Goal: Task Accomplishment & Management: Manage account settings

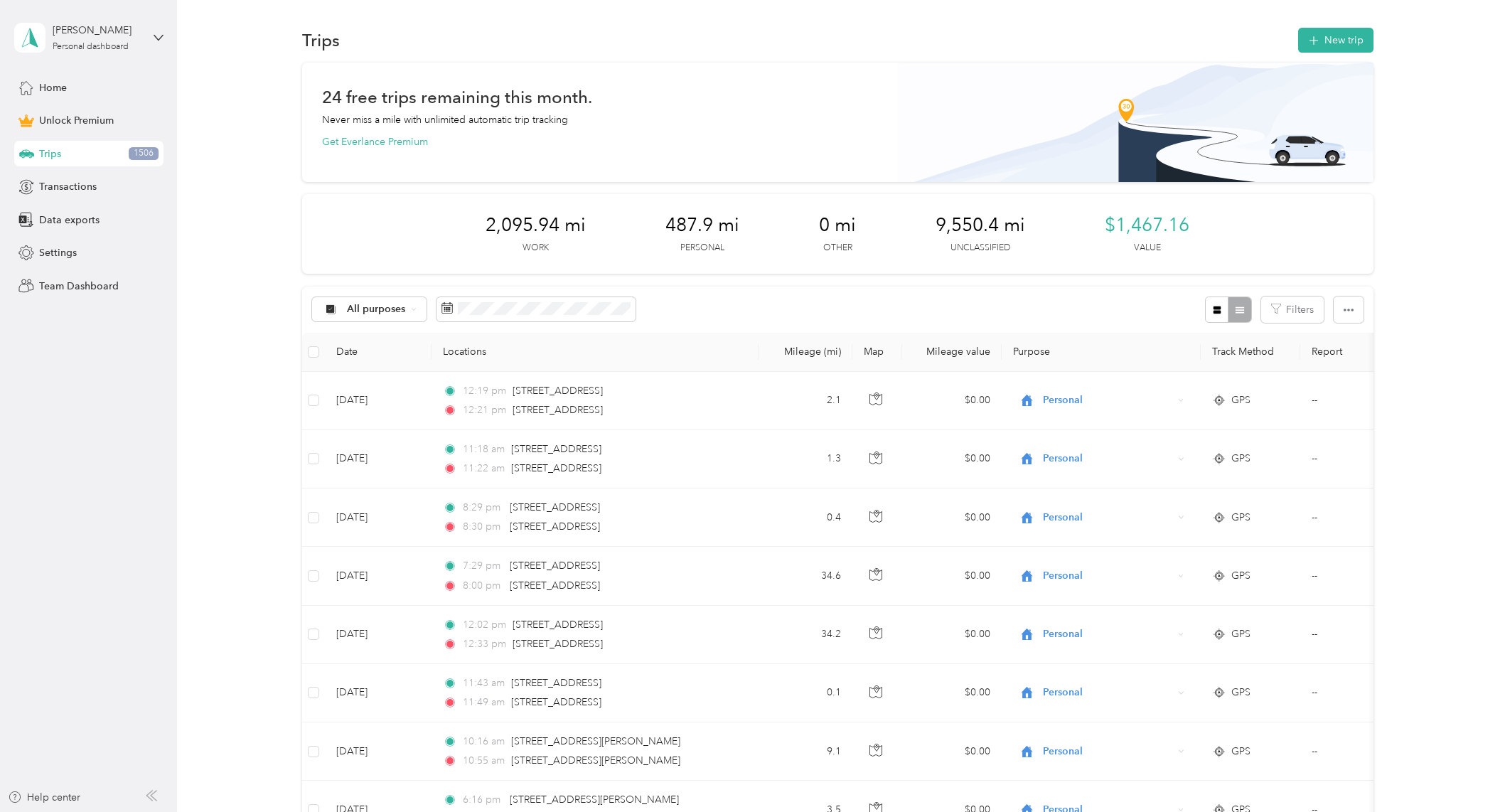
scroll to position [1991, 0]
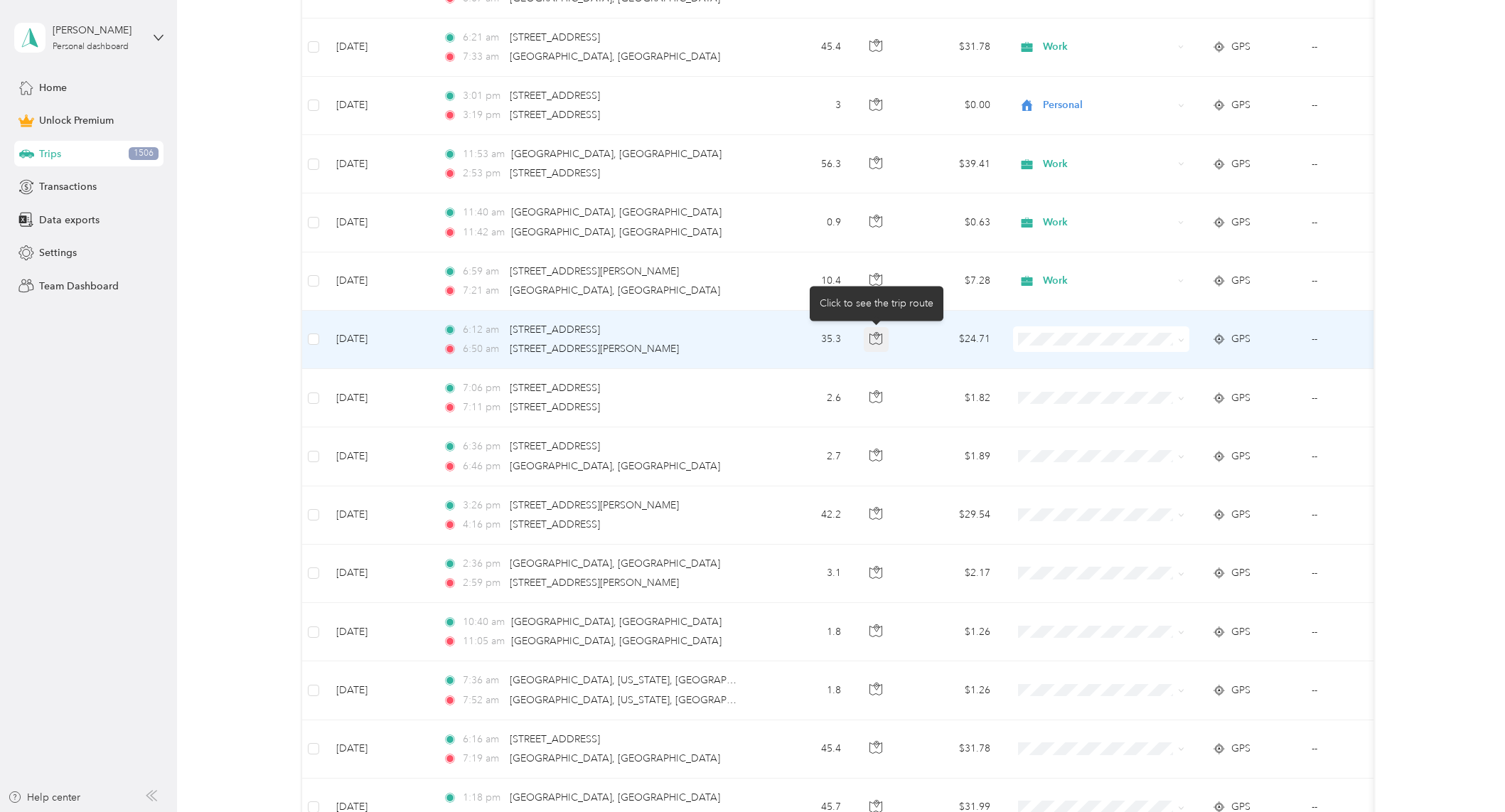
click at [868, 329] on button "button" at bounding box center [877, 340] width 25 height 25
click at [874, 335] on icon "button" at bounding box center [876, 338] width 12 height 10
click at [1059, 327] on span at bounding box center [1100, 339] width 176 height 25
click at [1071, 364] on span "Work" at bounding box center [1113, 360] width 132 height 15
drag, startPoint x: 1074, startPoint y: 345, endPoint x: 1440, endPoint y: 315, distance: 367.2
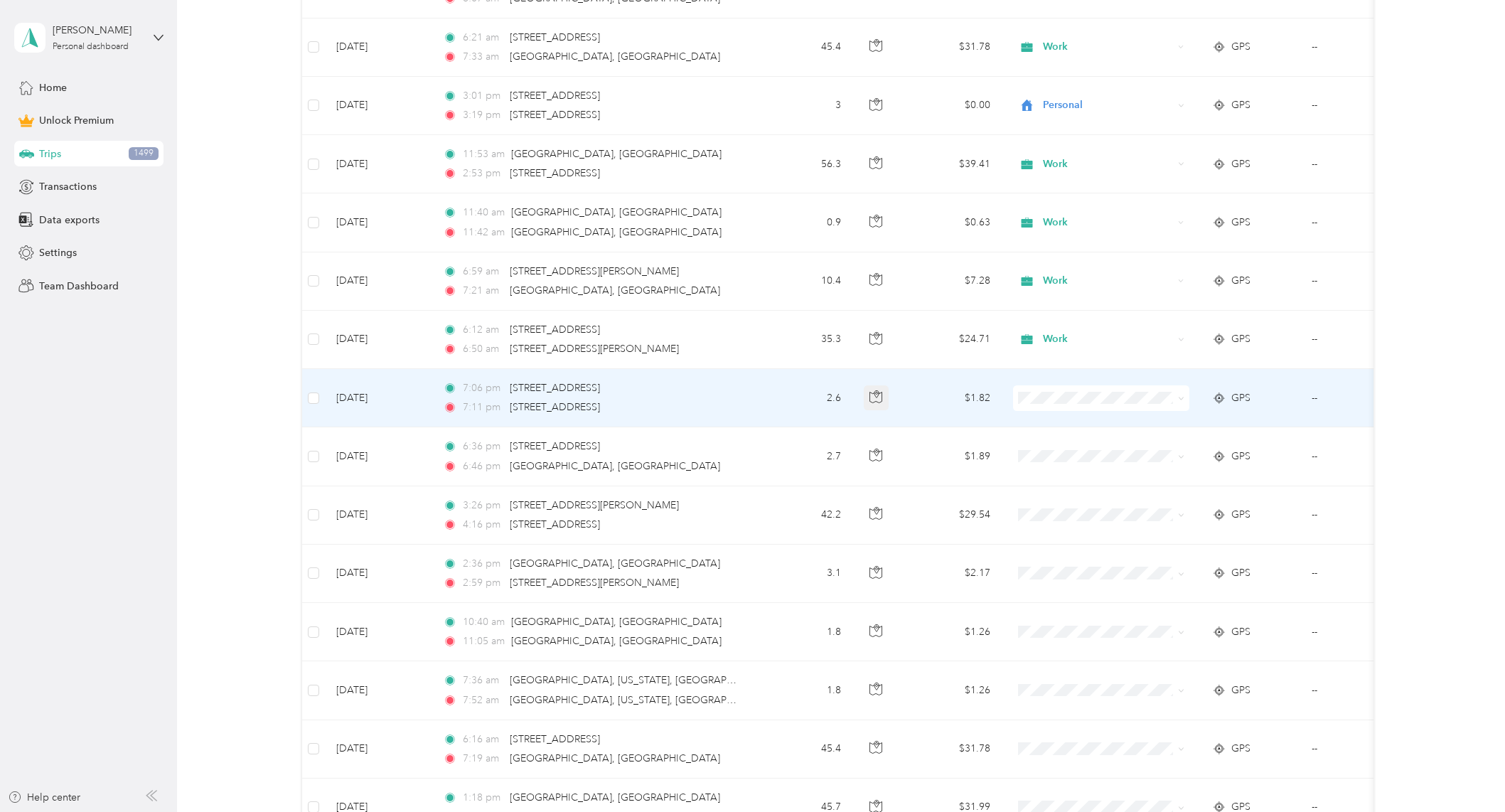
click at [871, 397] on icon "button" at bounding box center [875, 396] width 13 height 13
click at [1124, 438] on li "Personal" at bounding box center [1100, 449] width 176 height 25
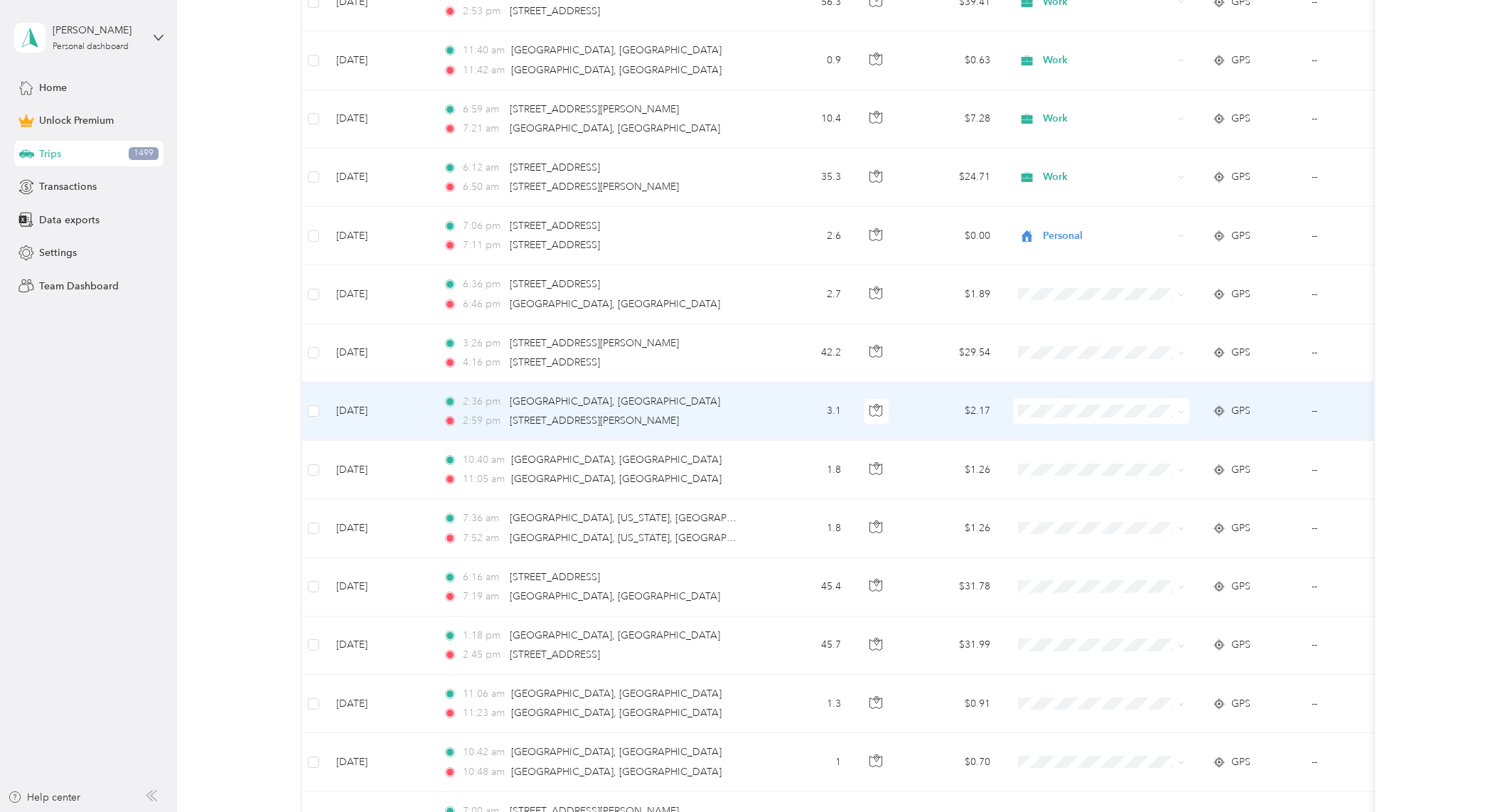
scroll to position [2156, 0]
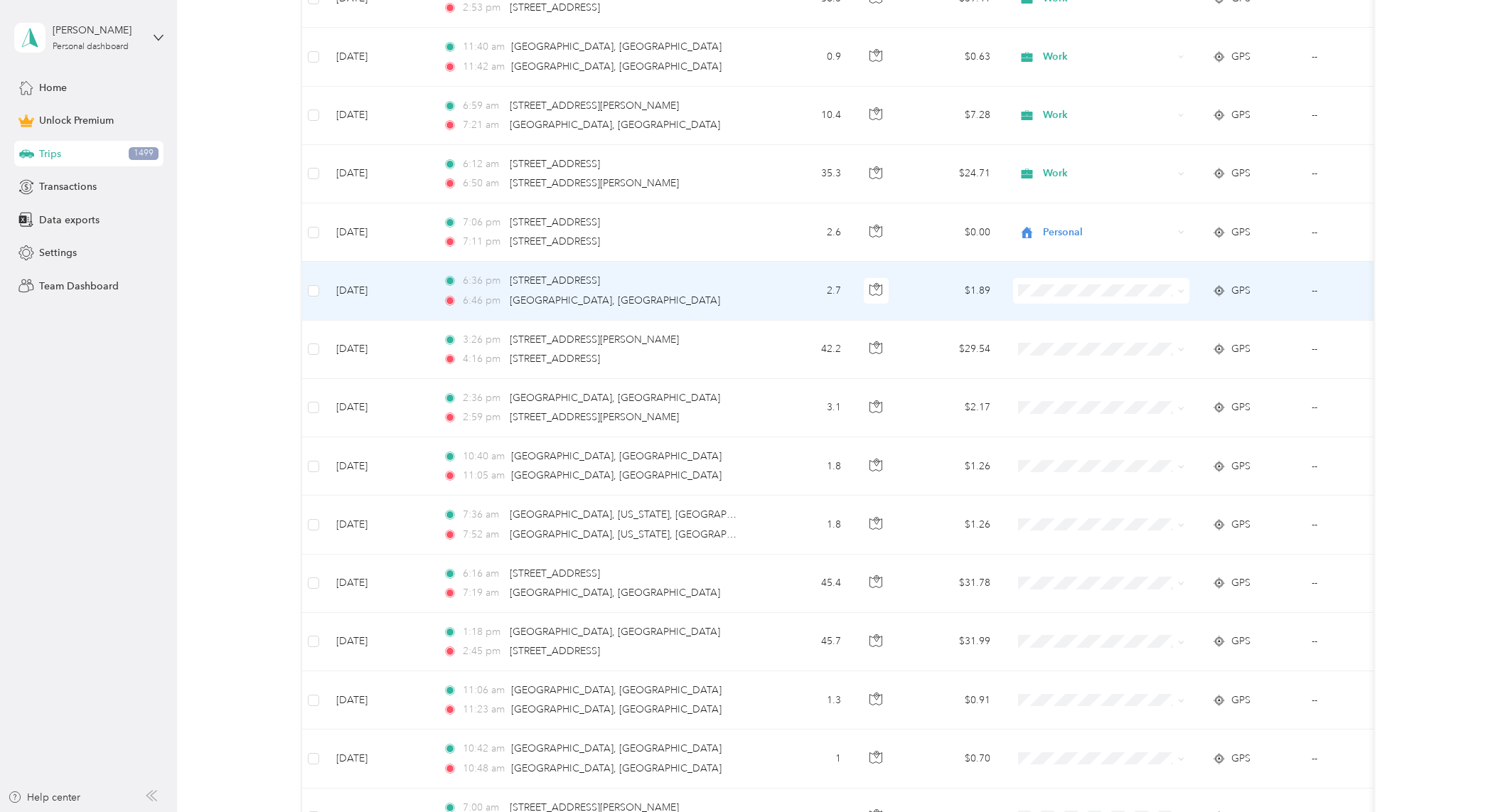
click at [1048, 283] on span at bounding box center [1100, 291] width 176 height 25
click at [1074, 341] on span "Personal" at bounding box center [1113, 342] width 132 height 15
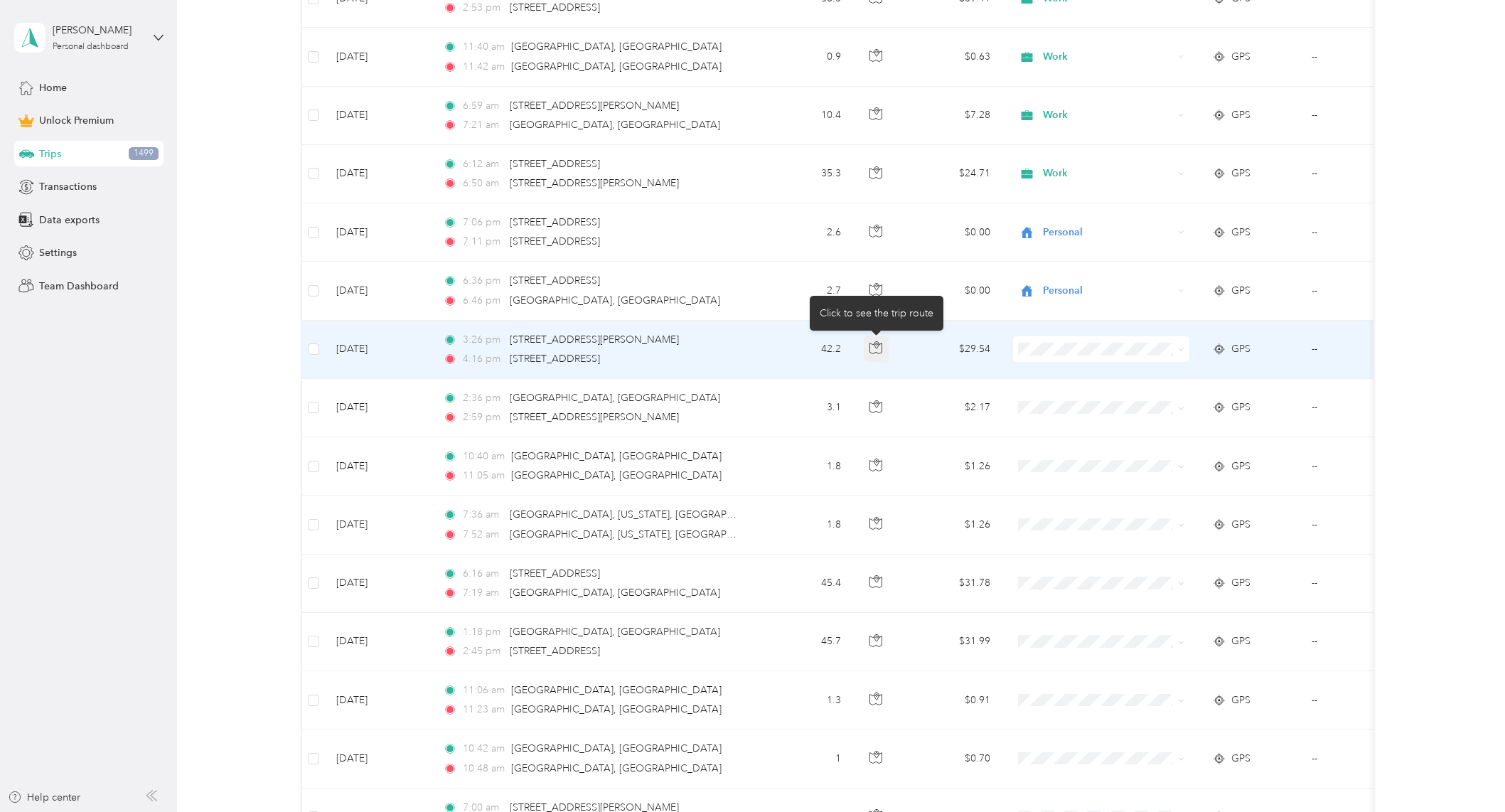
click at [871, 347] on icon "button" at bounding box center [875, 347] width 13 height 13
click at [1083, 380] on li "Work" at bounding box center [1100, 376] width 176 height 25
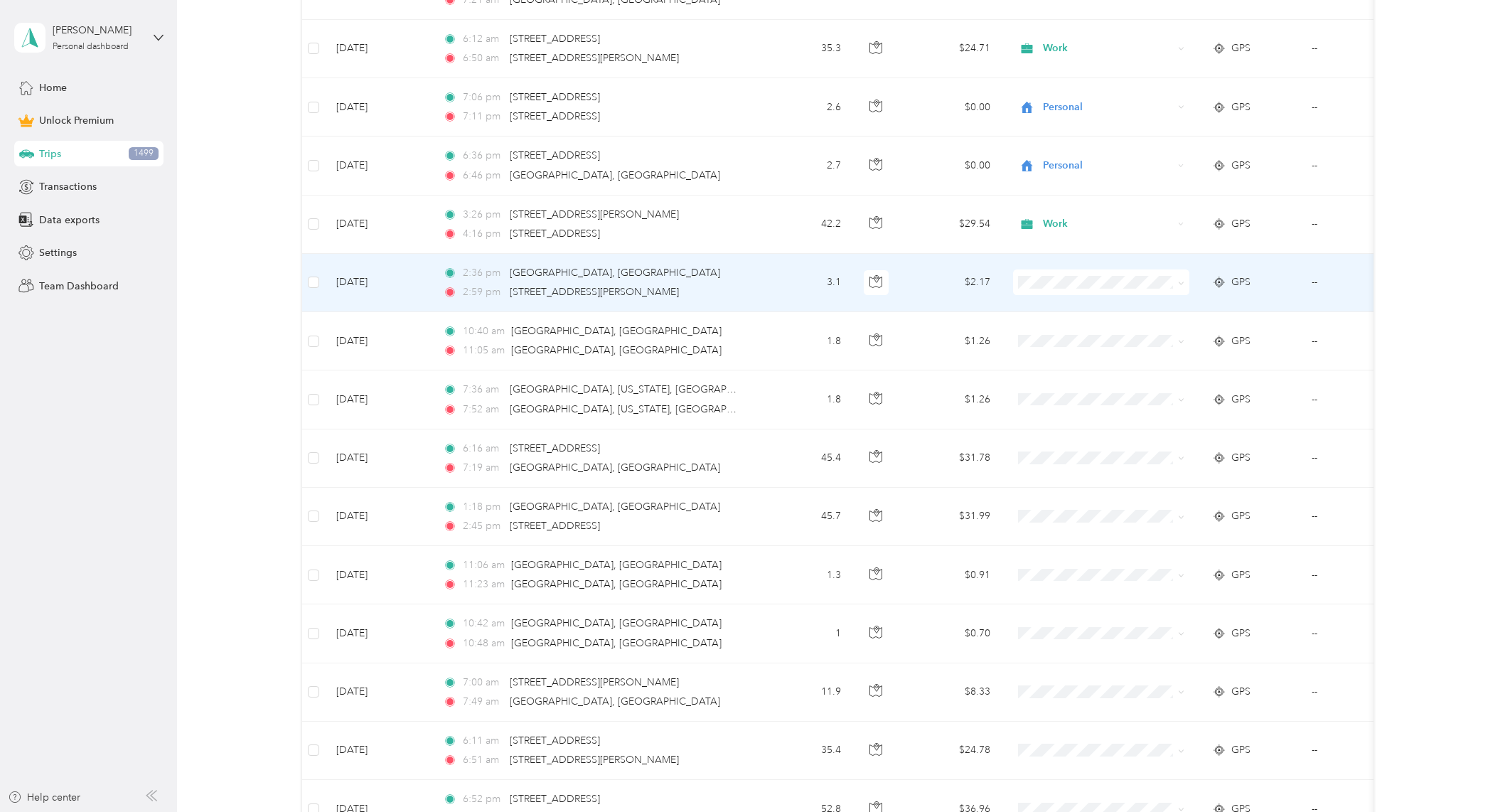
scroll to position [2275, 0]
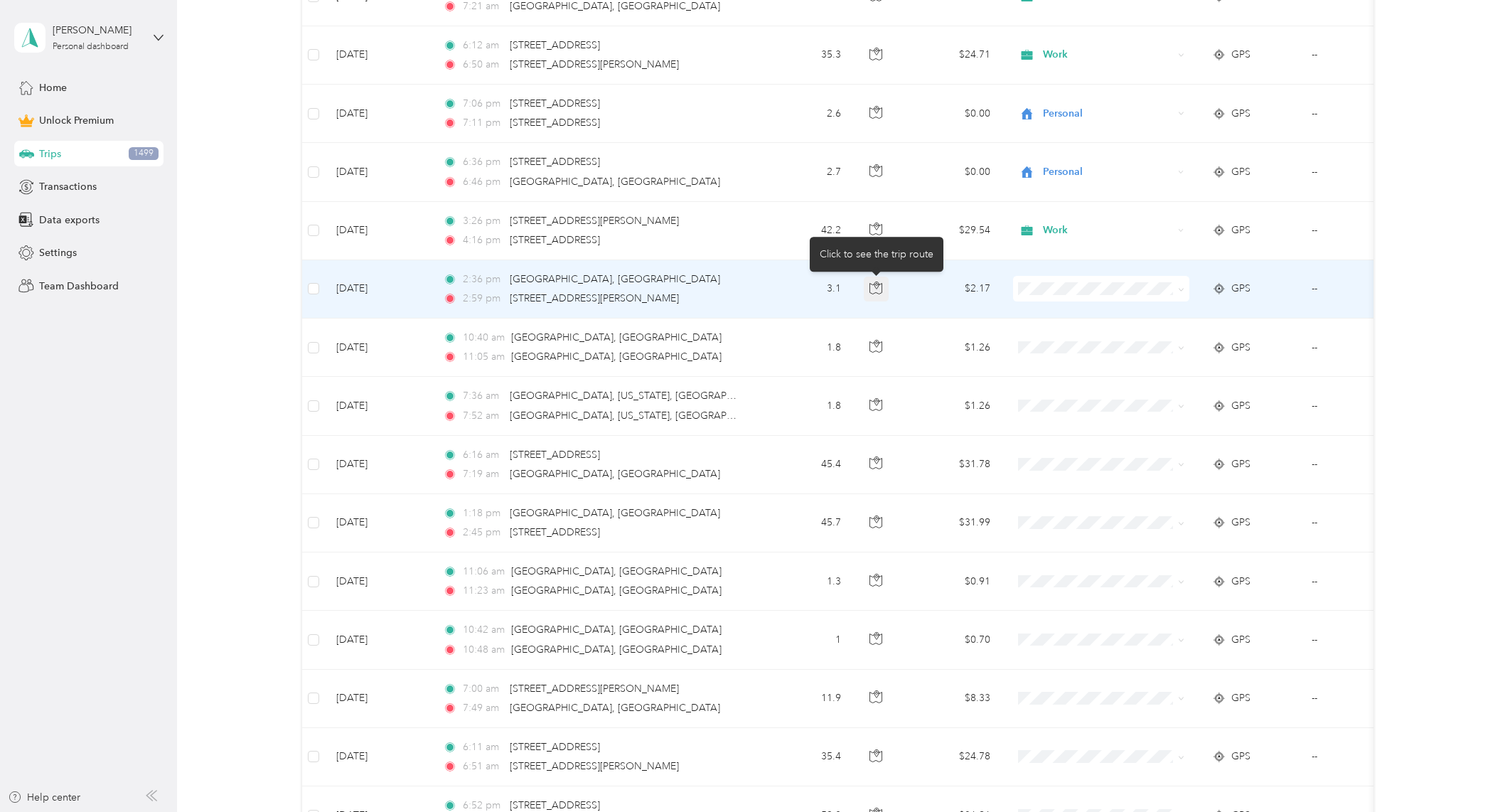
click at [873, 292] on icon "button" at bounding box center [875, 288] width 13 height 13
click at [883, 286] on button "button" at bounding box center [877, 289] width 25 height 25
click at [1051, 282] on span at bounding box center [1100, 289] width 176 height 25
click at [1102, 282] on span at bounding box center [1100, 289] width 176 height 25
click at [1075, 341] on span "Personal" at bounding box center [1113, 335] width 132 height 15
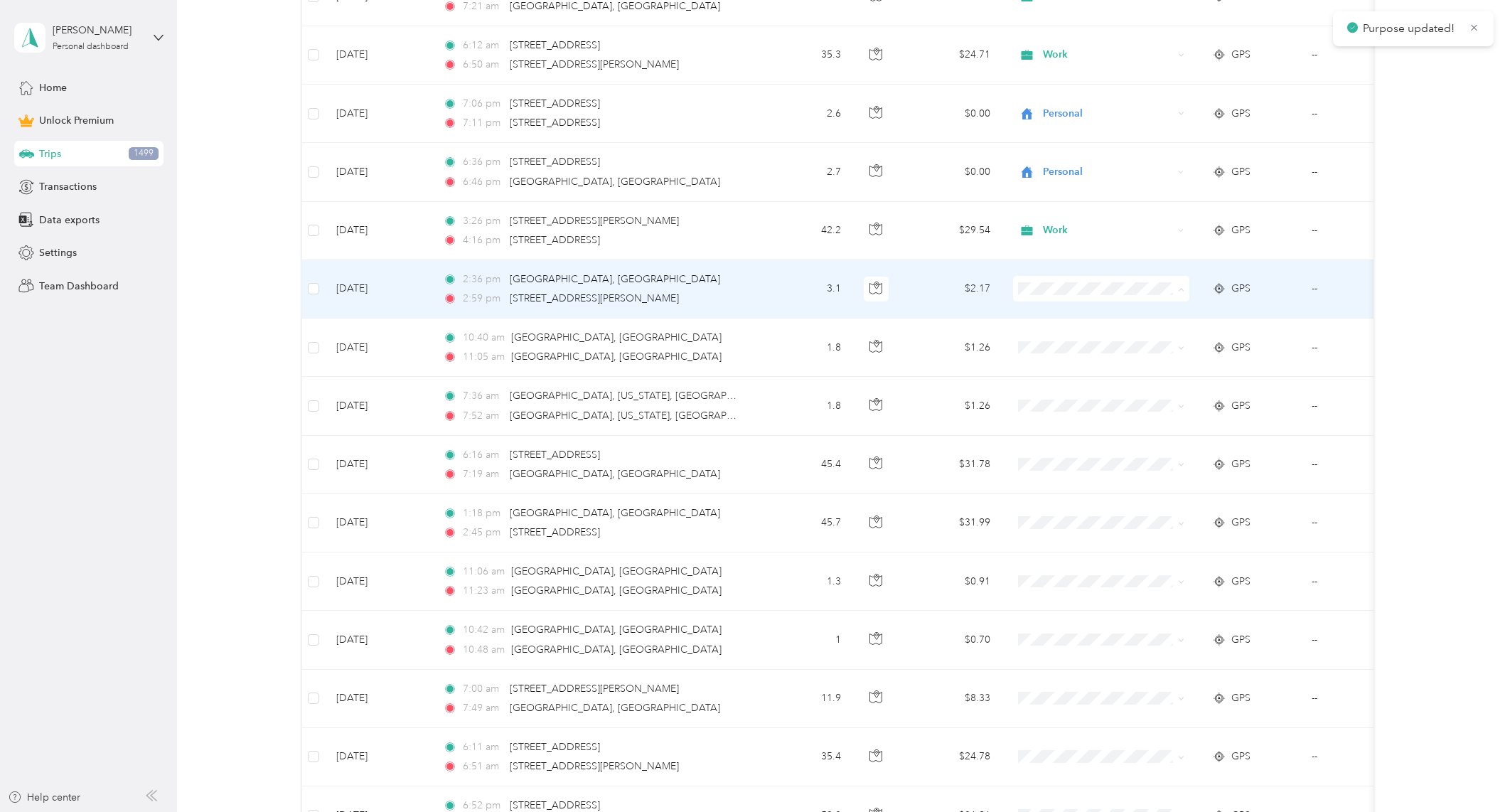
click at [1064, 318] on li "Work" at bounding box center [1100, 315] width 176 height 25
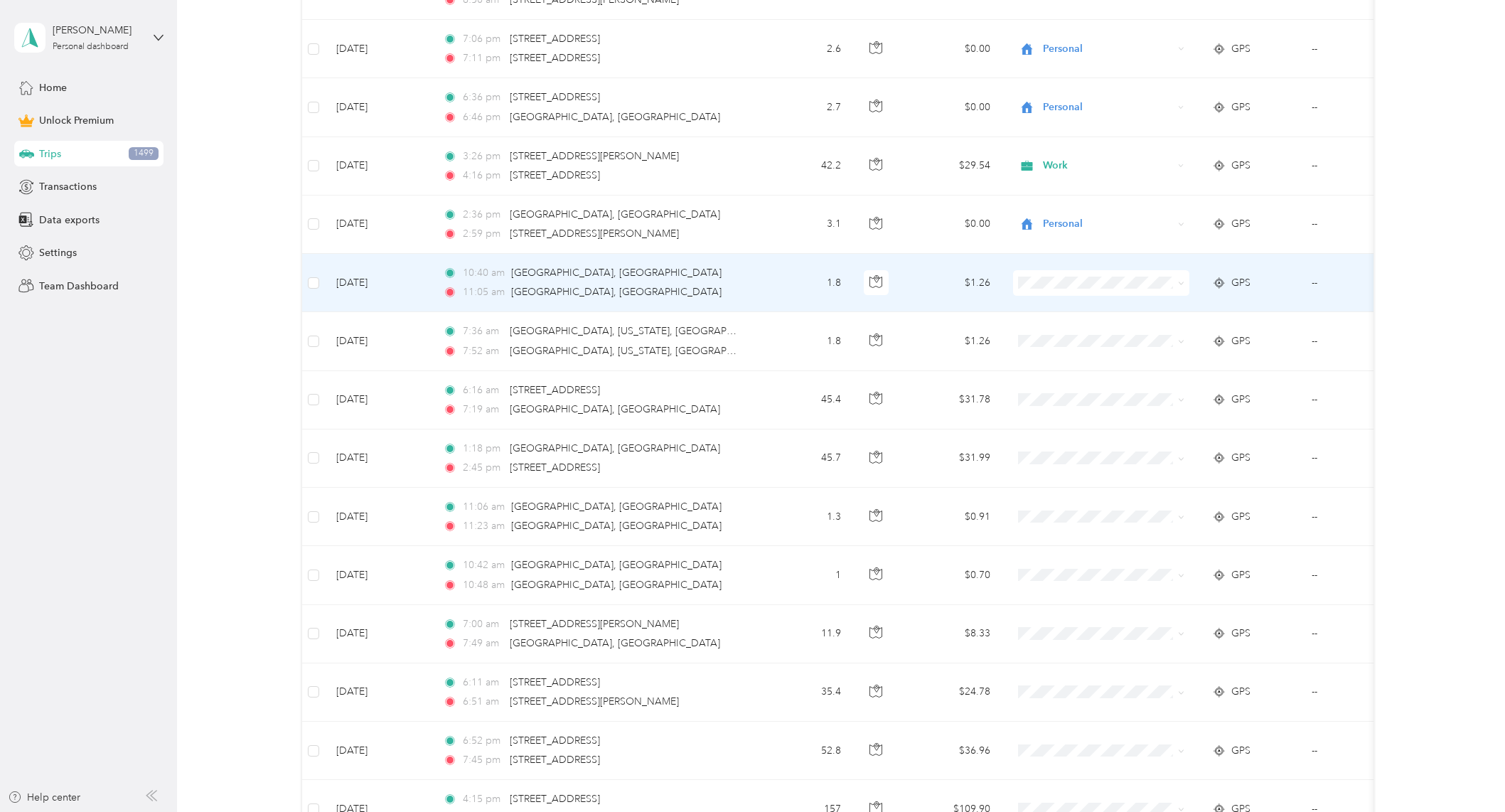
scroll to position [2346, 0]
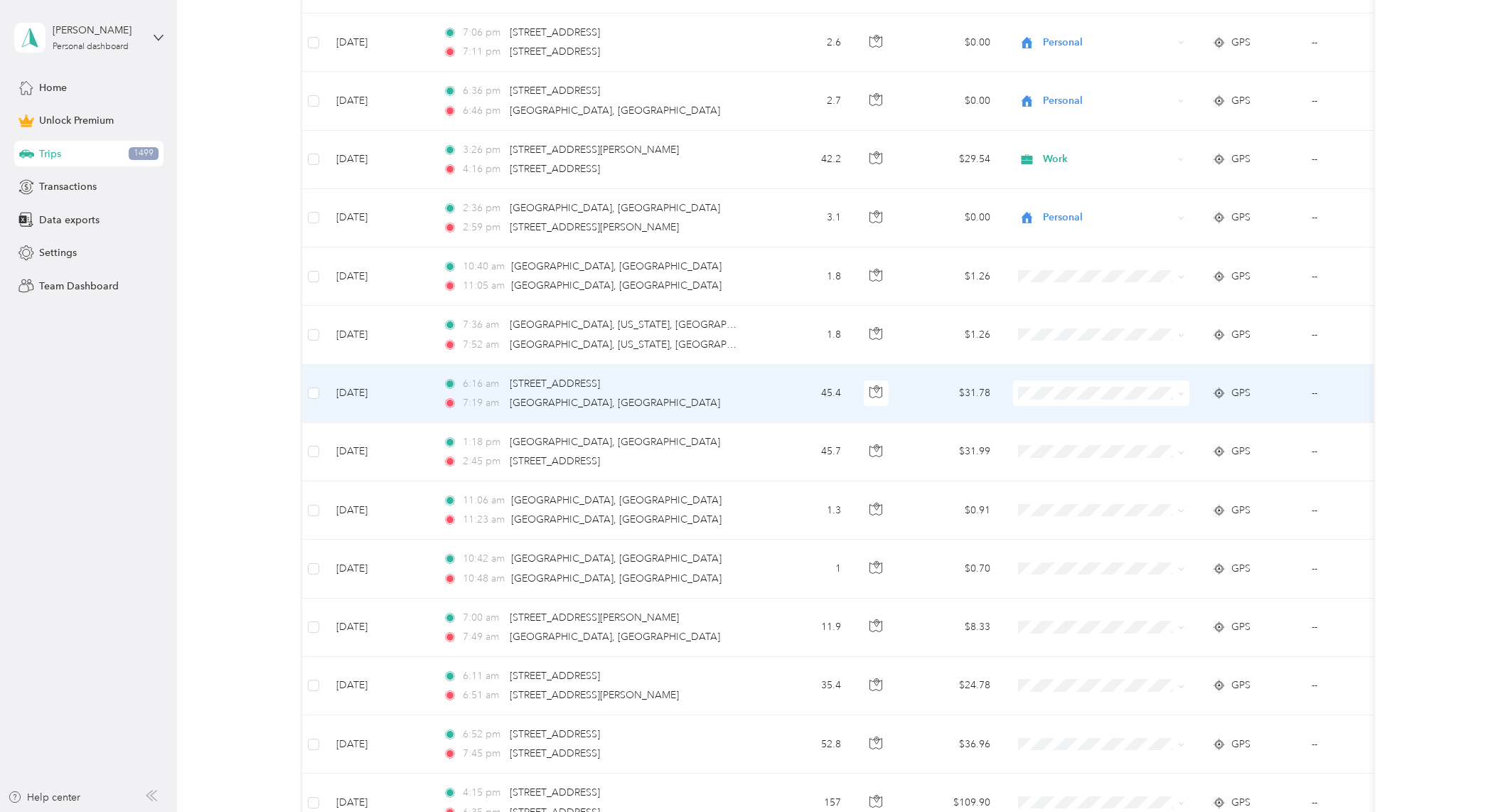
click at [1076, 422] on li "Work" at bounding box center [1100, 419] width 176 height 25
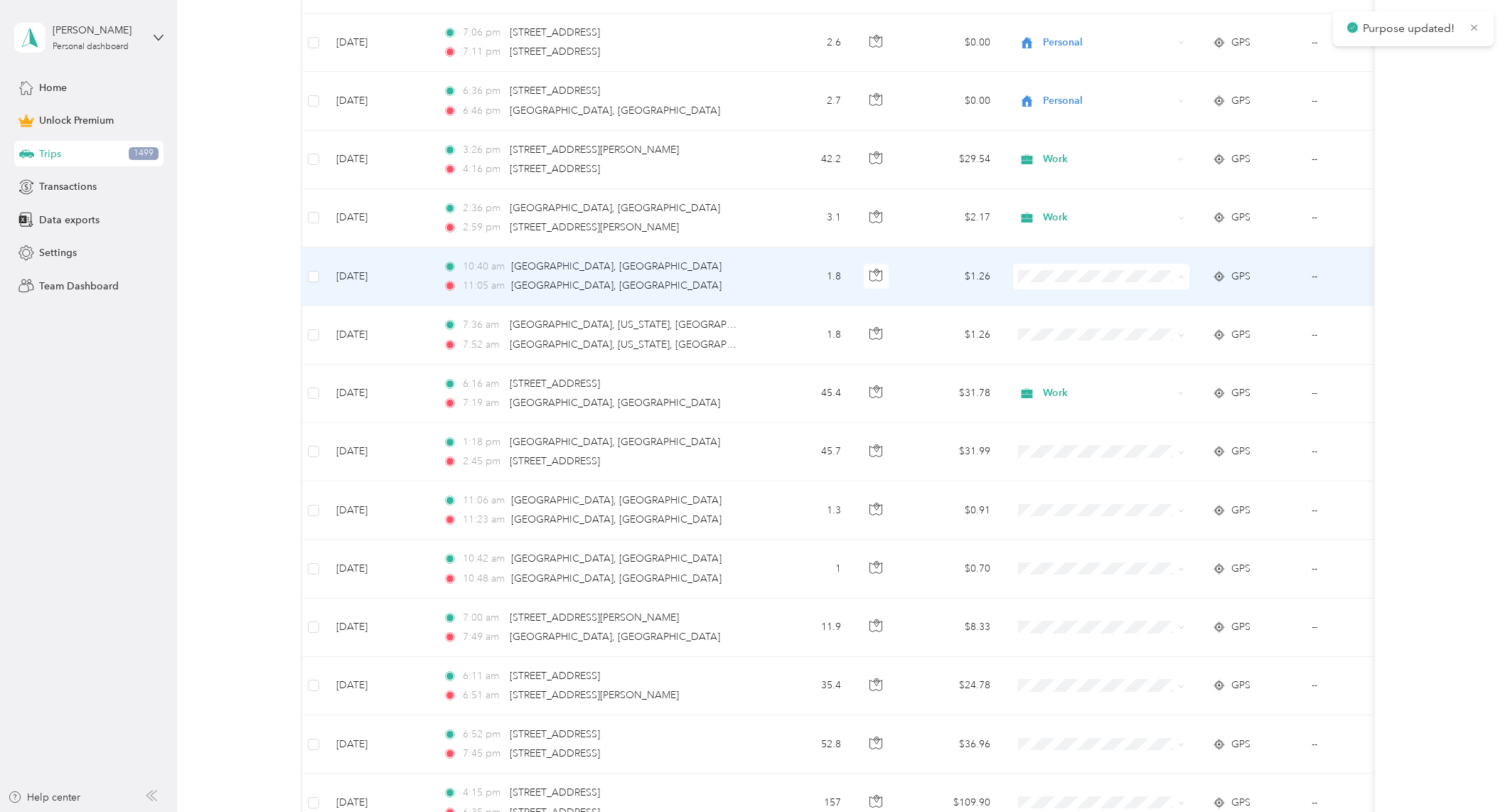
click at [1071, 310] on ol "Work Personal Doordash Religious Services Other Charity Medical Moving Commute" at bounding box center [1100, 390] width 176 height 199
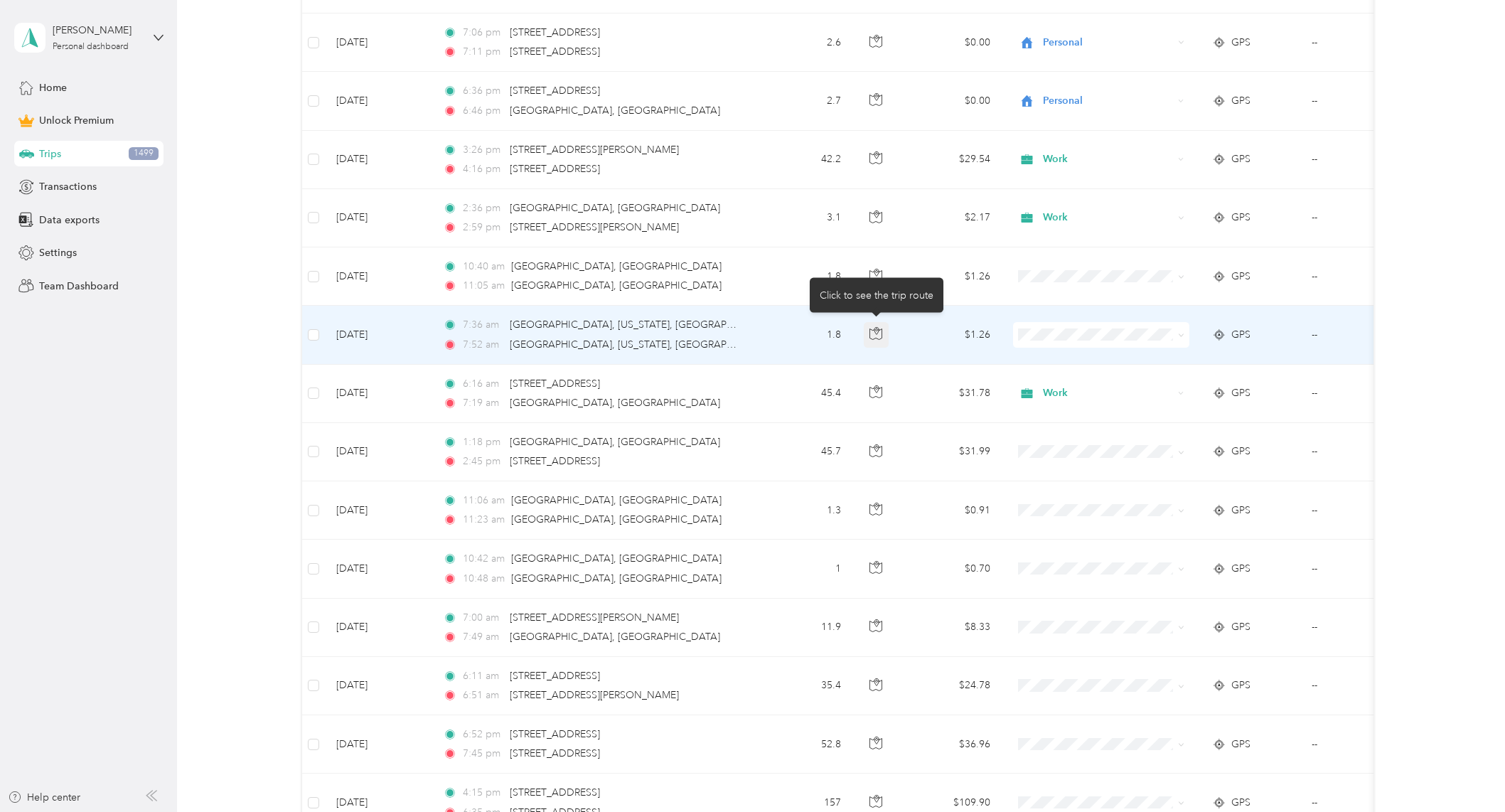
click at [877, 332] on icon "button" at bounding box center [875, 333] width 13 height 13
click at [876, 332] on icon "button" at bounding box center [875, 333] width 13 height 13
click at [876, 333] on icon "button" at bounding box center [875, 333] width 13 height 13
click at [876, 333] on icon "button" at bounding box center [877, 332] width 4 height 7
click at [1086, 342] on span at bounding box center [1100, 335] width 176 height 25
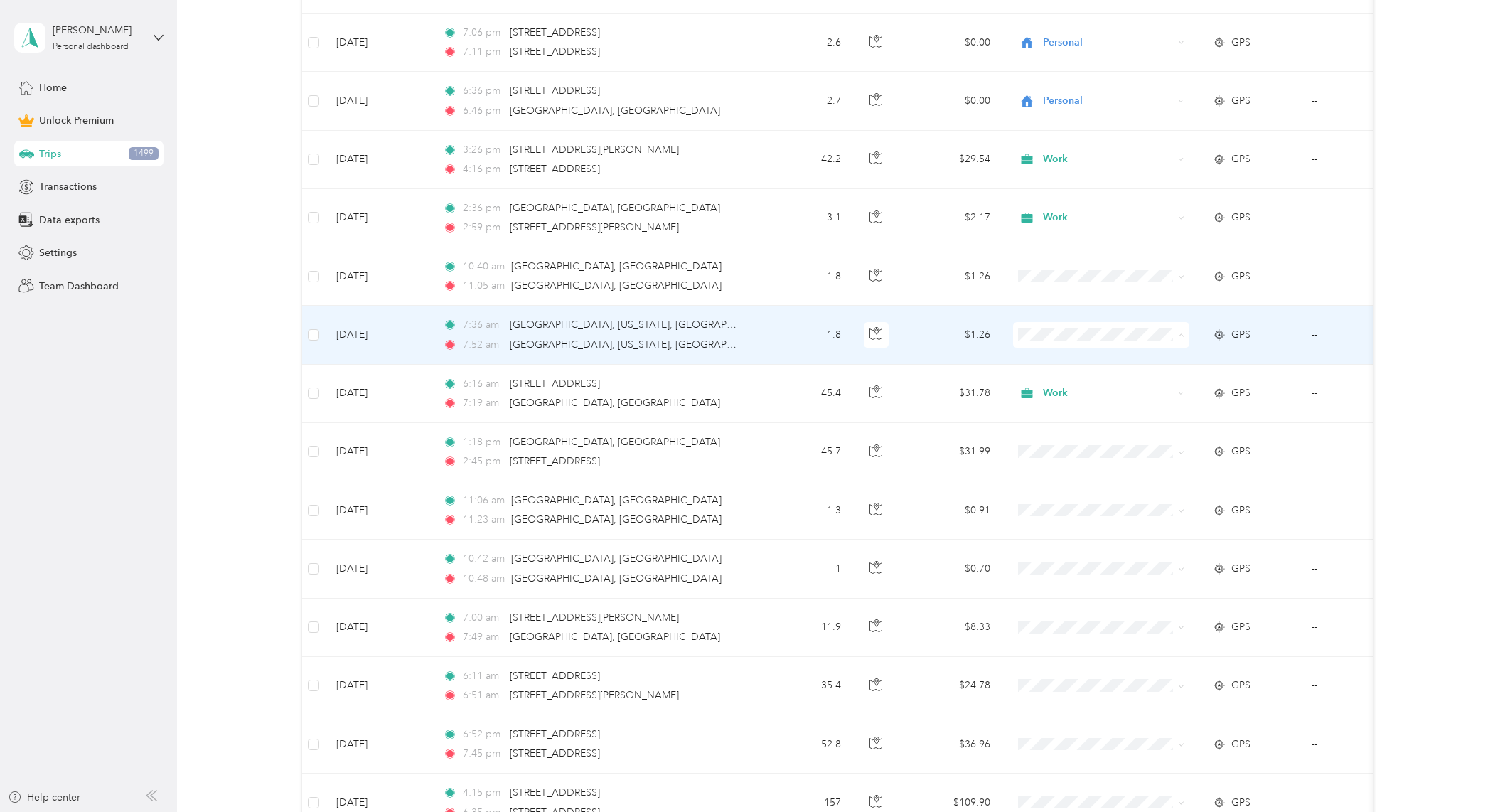
click at [1066, 360] on span "Work" at bounding box center [1113, 361] width 132 height 15
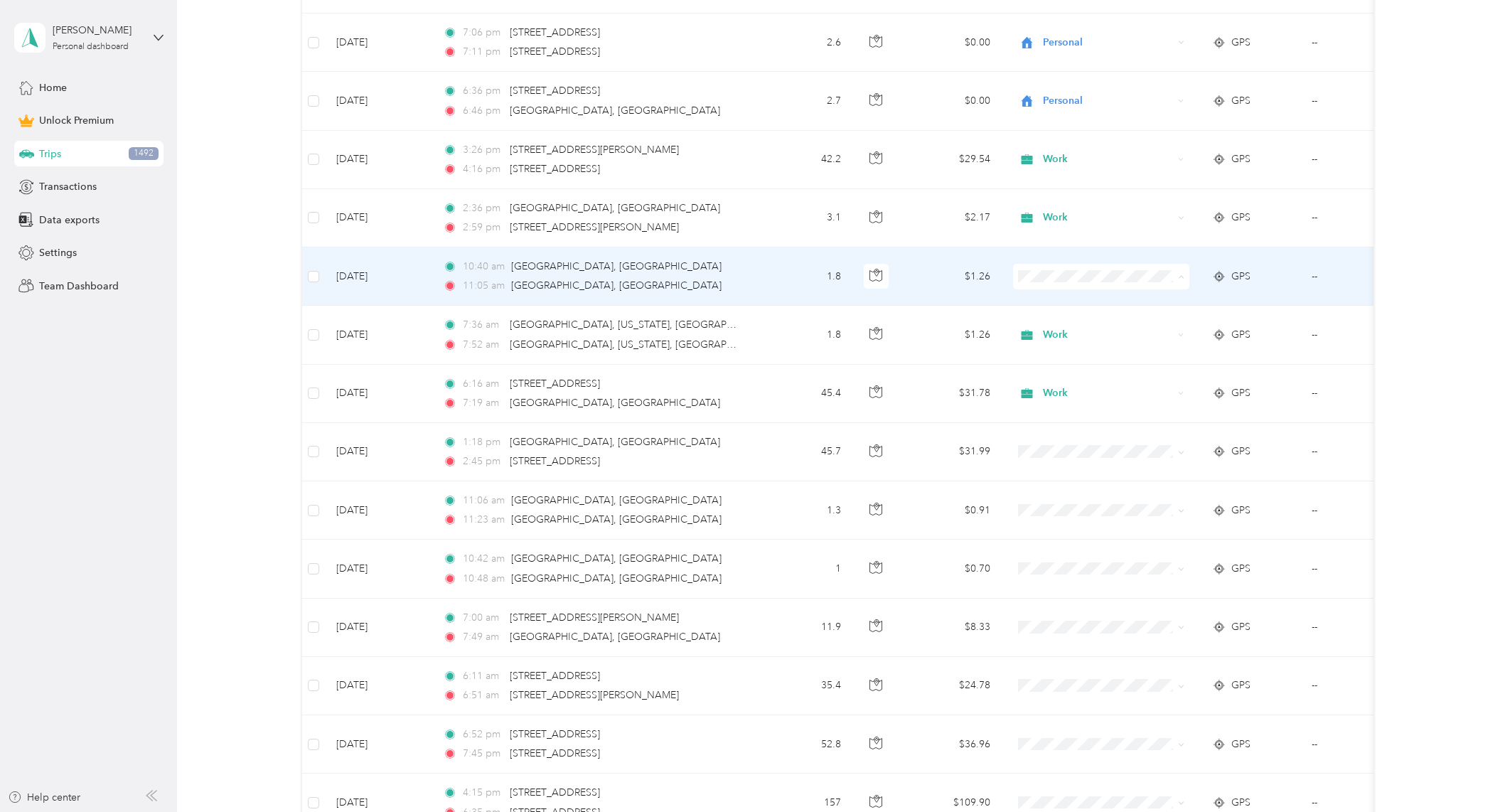
click at [1056, 300] on span "Work" at bounding box center [1113, 303] width 132 height 15
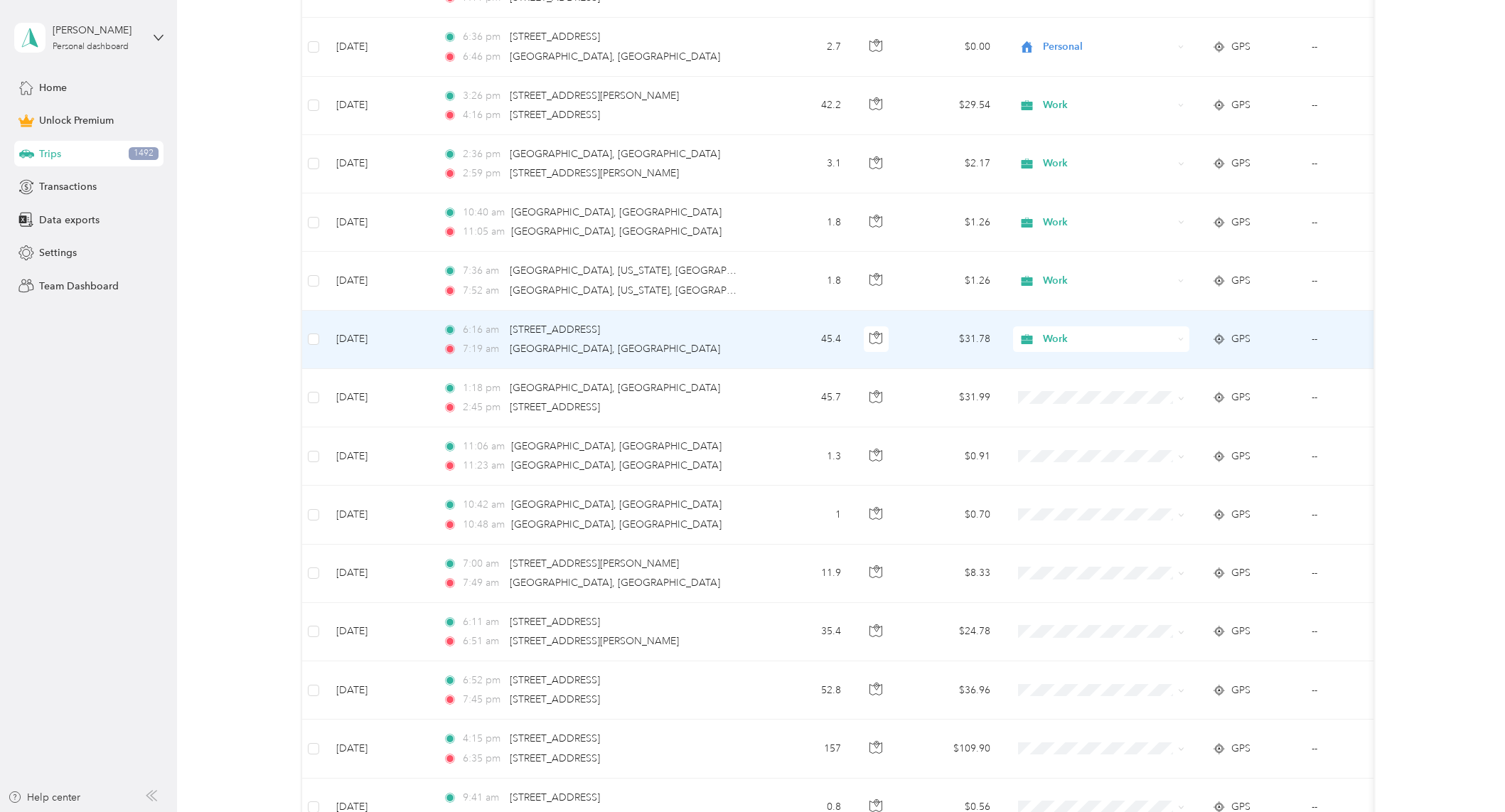
scroll to position [2440, 0]
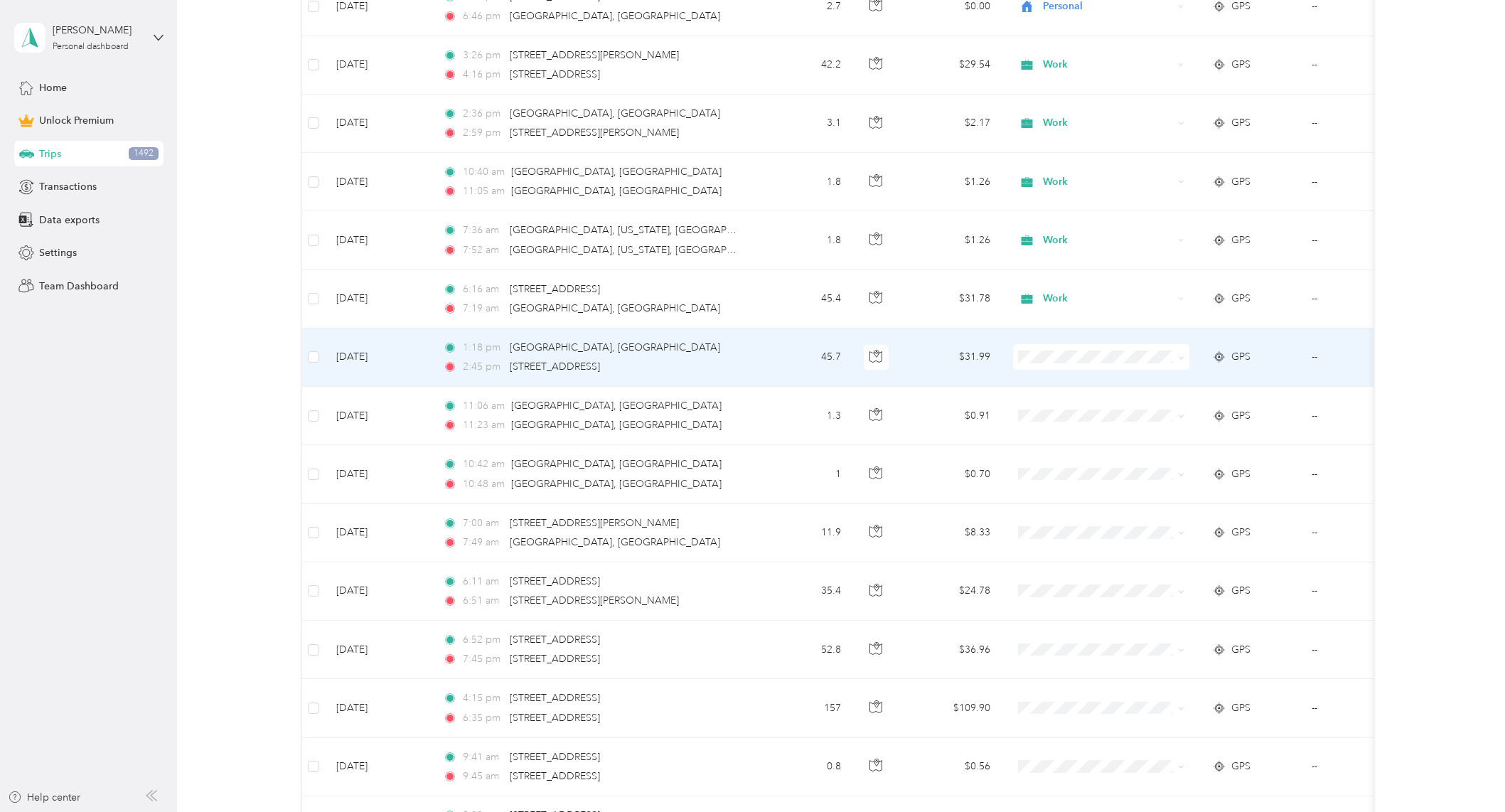
click at [1066, 390] on ol "Work Personal Doordash Religious Services Other Charity Medical Moving Commute" at bounding box center [1100, 467] width 176 height 199
click at [1071, 378] on span "Work" at bounding box center [1113, 384] width 132 height 15
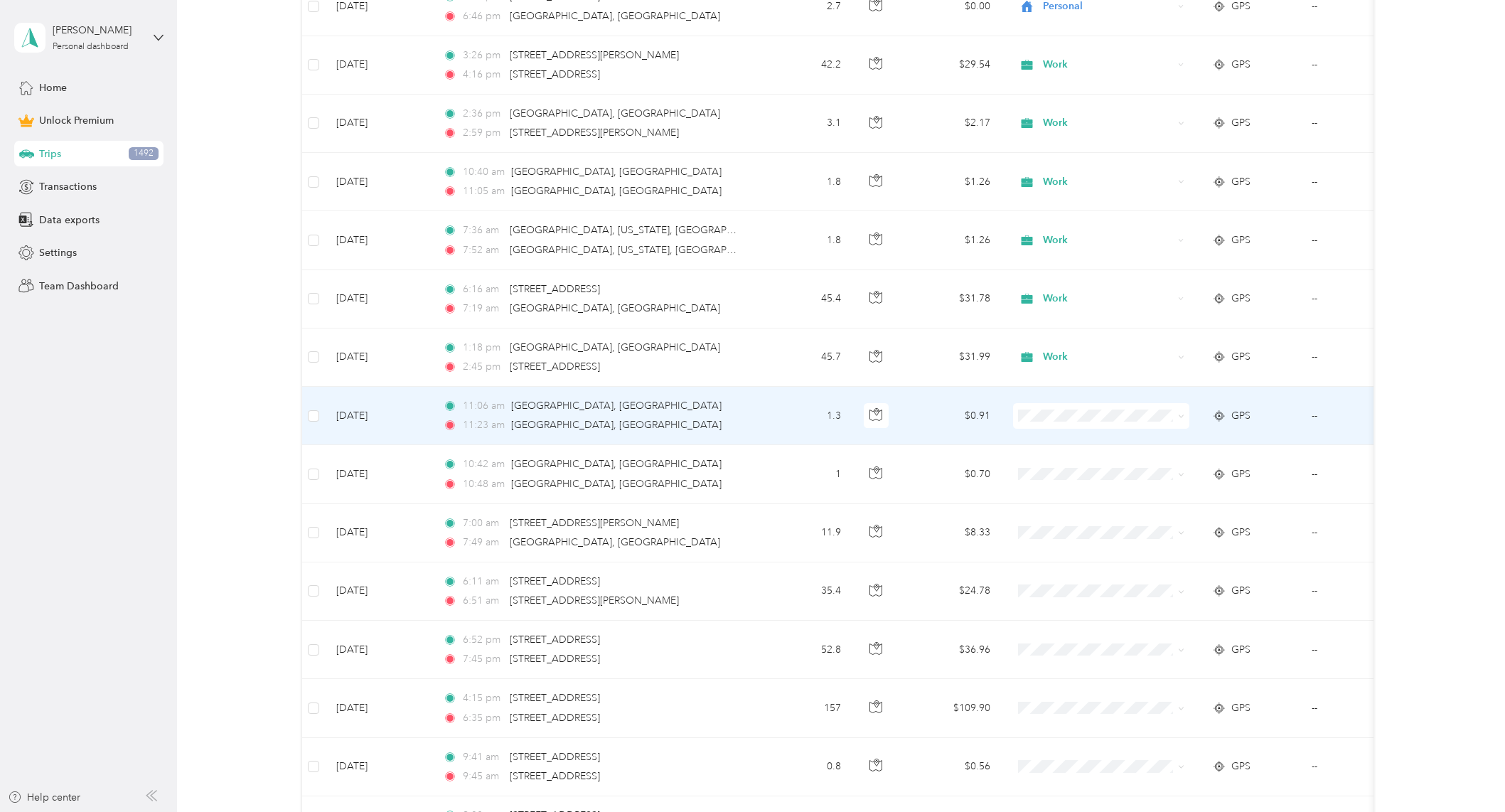
click at [1056, 440] on span "Work" at bounding box center [1113, 442] width 132 height 15
click at [1080, 413] on span "Work" at bounding box center [1107, 416] width 130 height 16
click at [1077, 439] on span "Work" at bounding box center [1105, 442] width 115 height 15
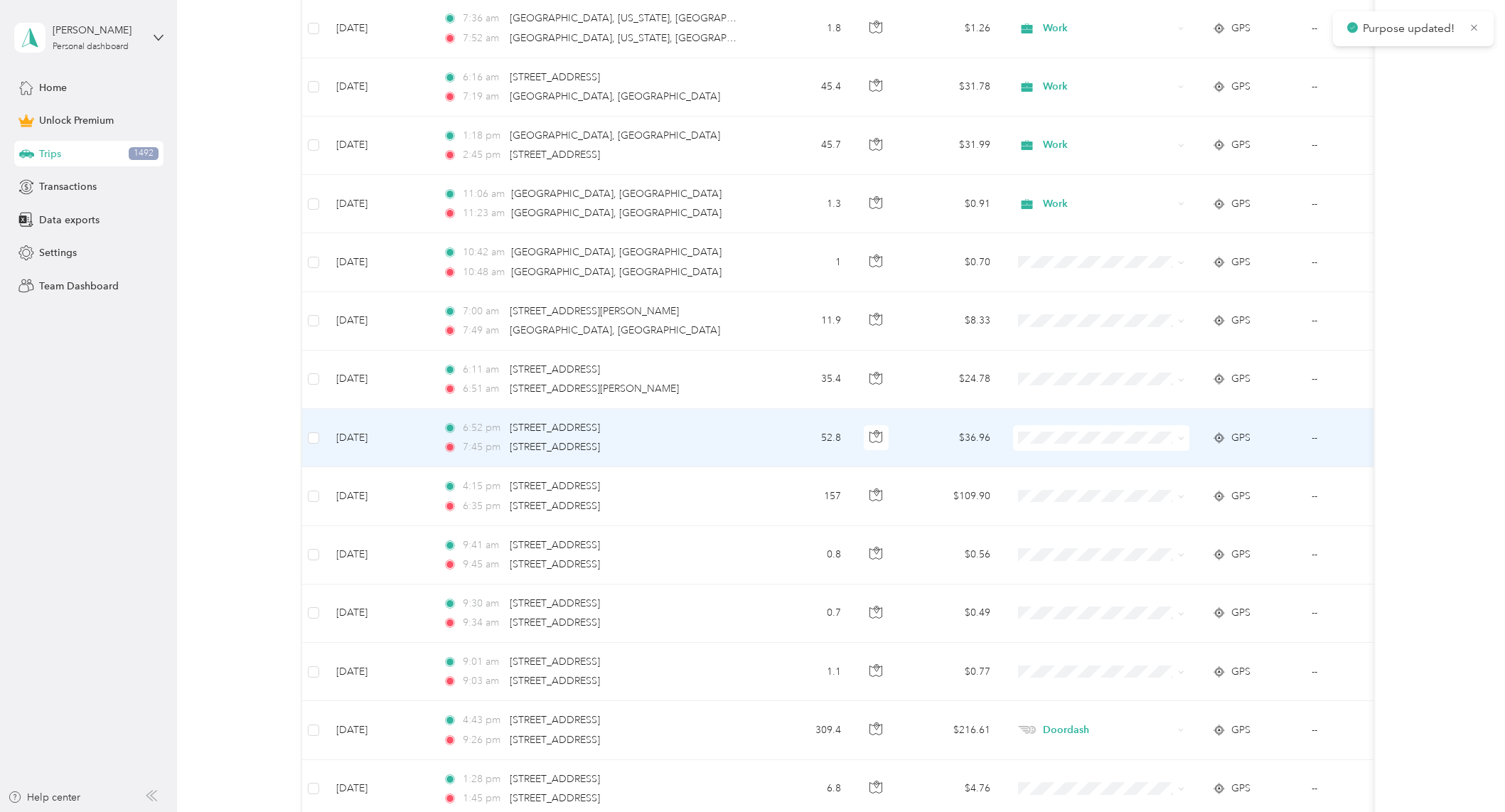
scroll to position [2654, 0]
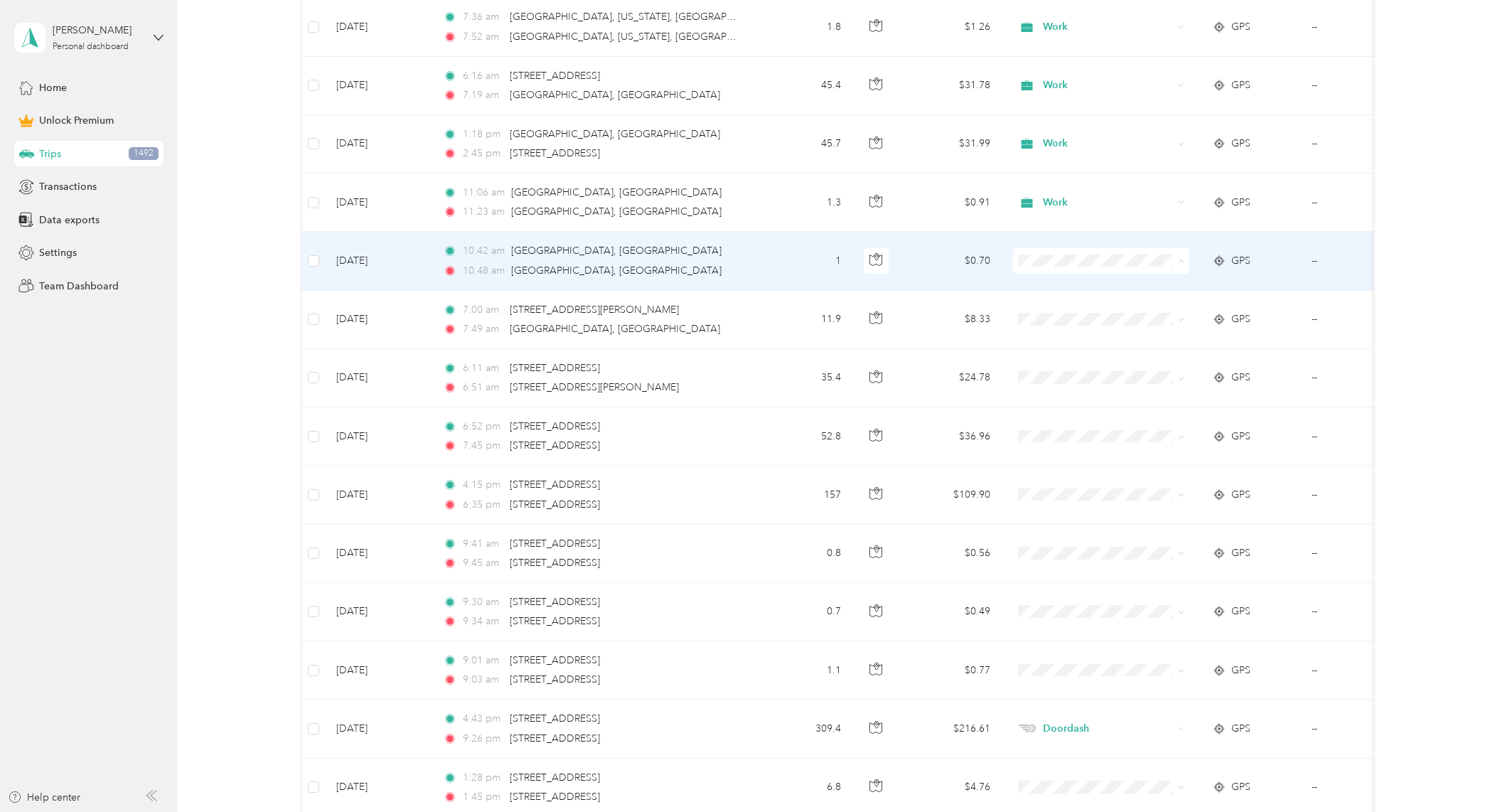
click at [1084, 286] on span "Work" at bounding box center [1113, 288] width 132 height 15
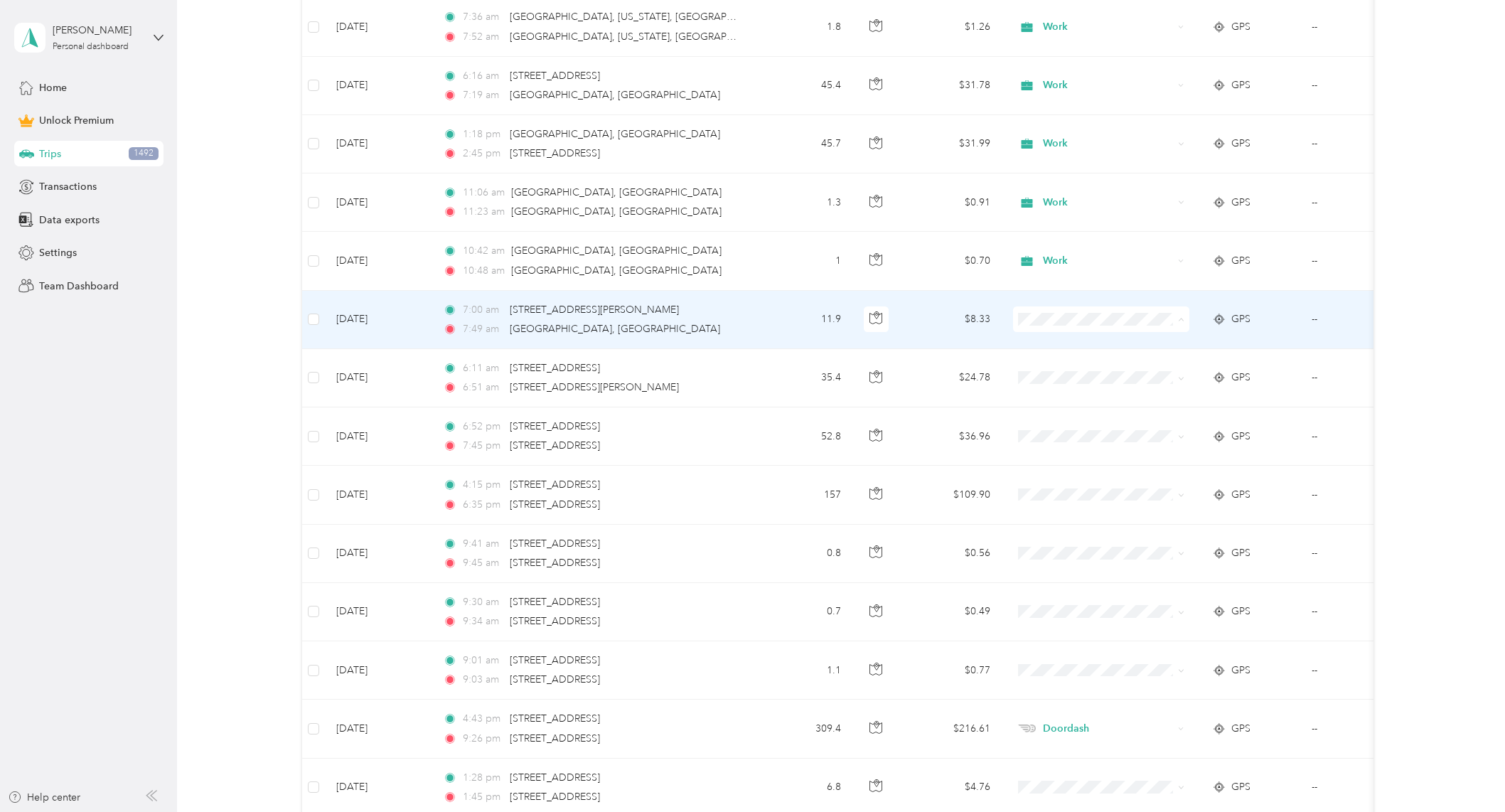
click at [1061, 347] on span "Work" at bounding box center [1113, 346] width 132 height 15
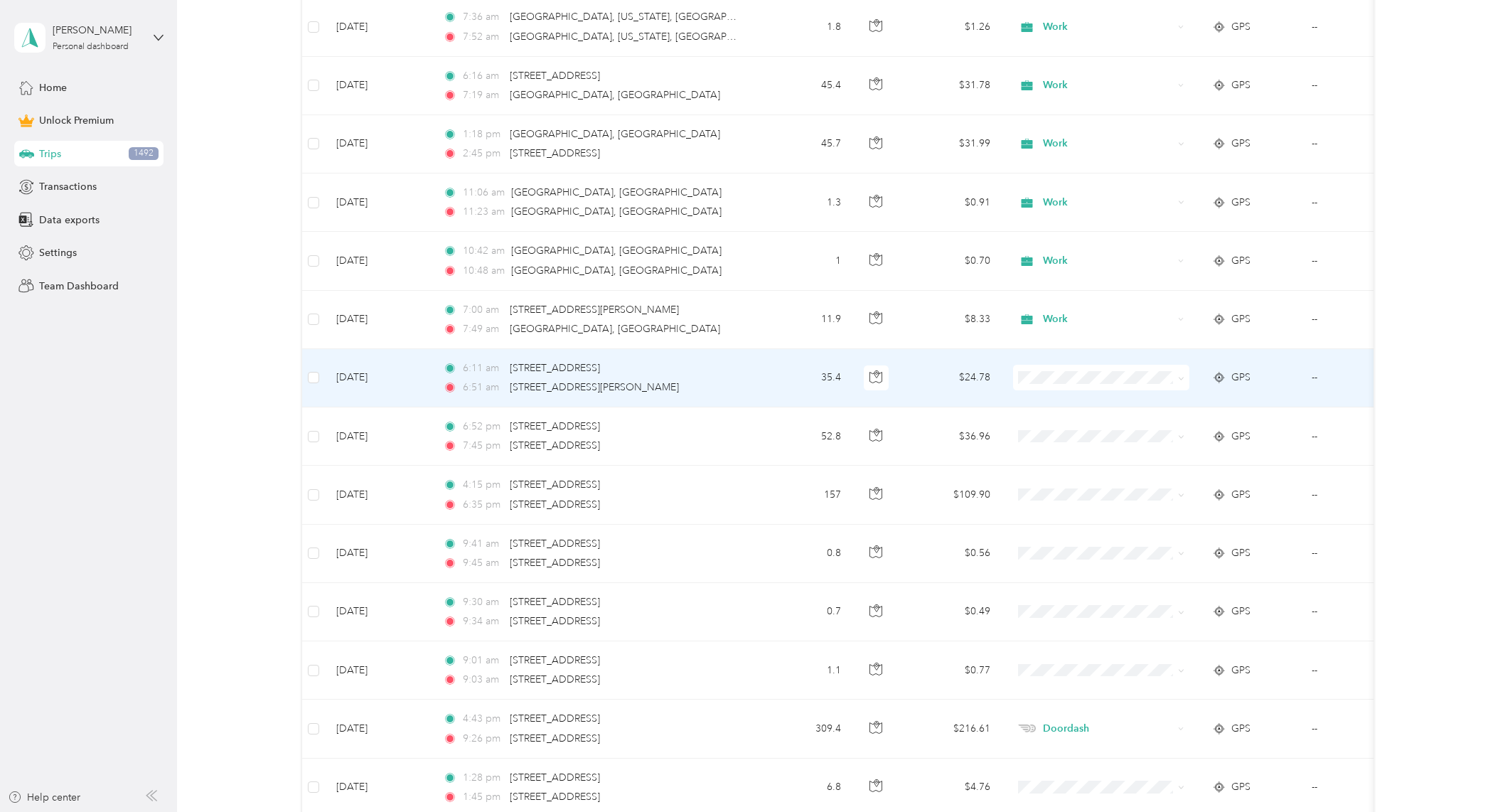
click at [1040, 396] on li "Work" at bounding box center [1100, 401] width 176 height 25
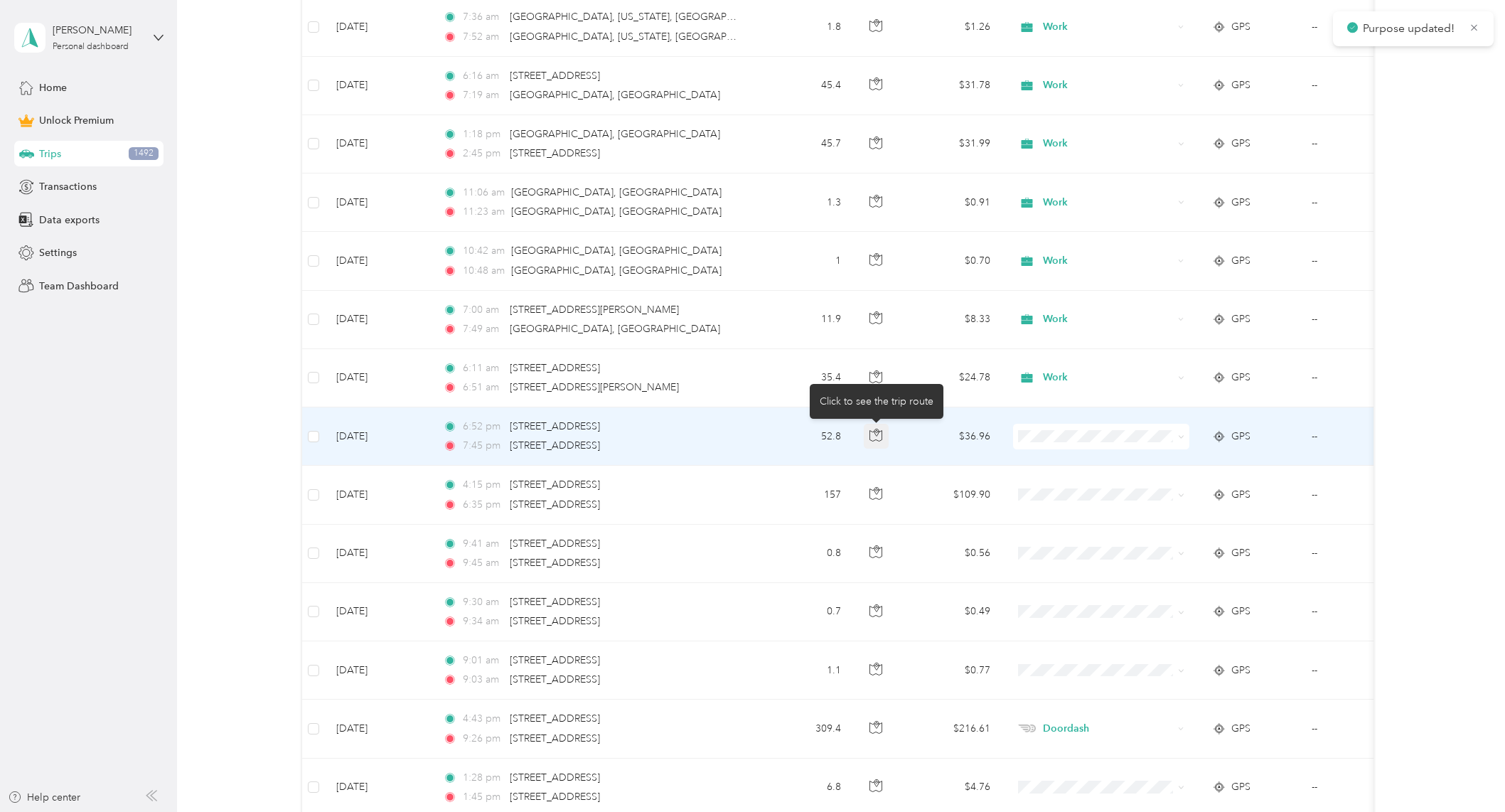
click at [884, 438] on button "button" at bounding box center [877, 436] width 25 height 25
click at [877, 437] on icon "button" at bounding box center [875, 434] width 13 height 13
click at [875, 436] on icon "button" at bounding box center [875, 434] width 13 height 13
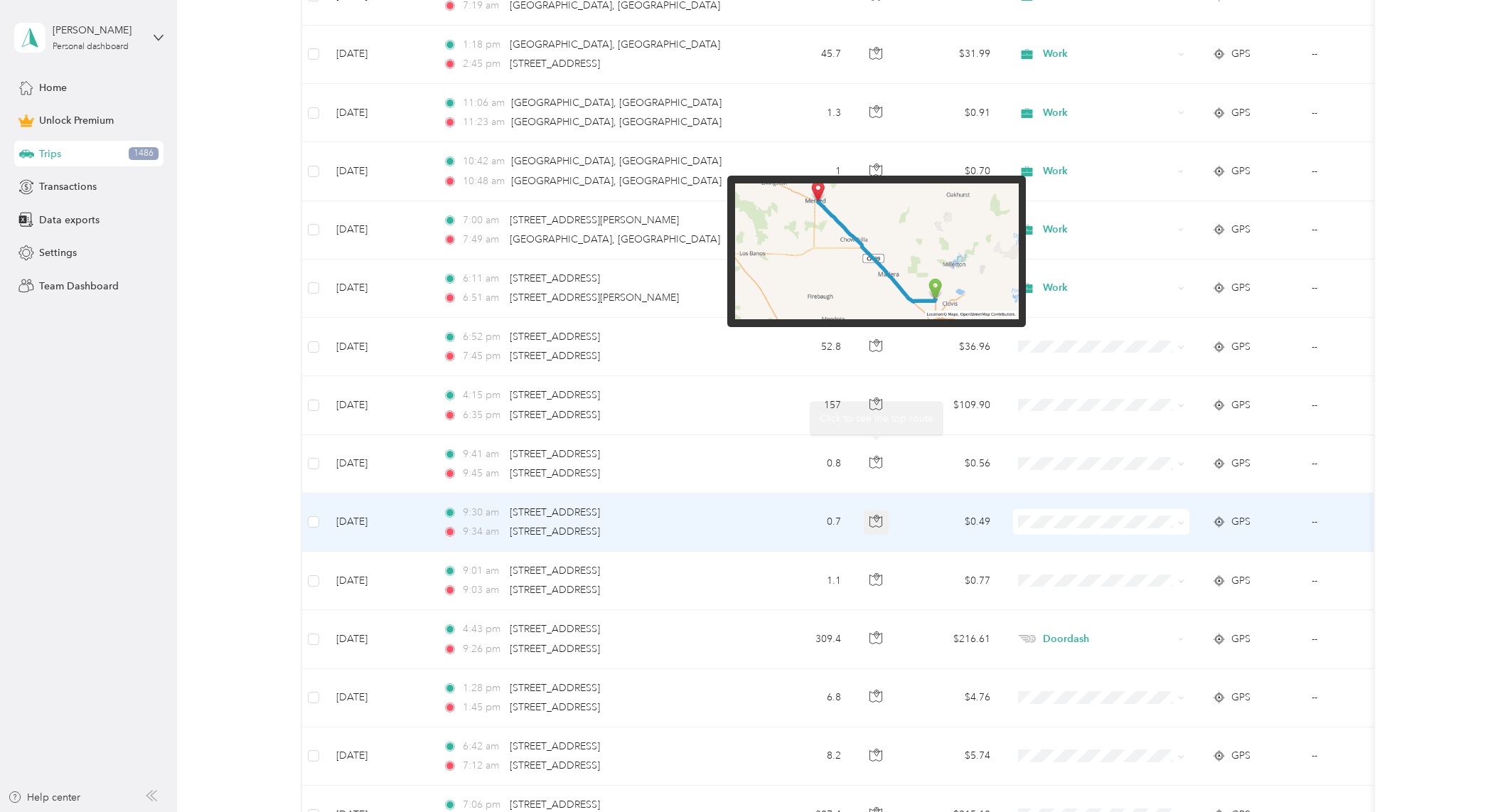
scroll to position [2749, 0]
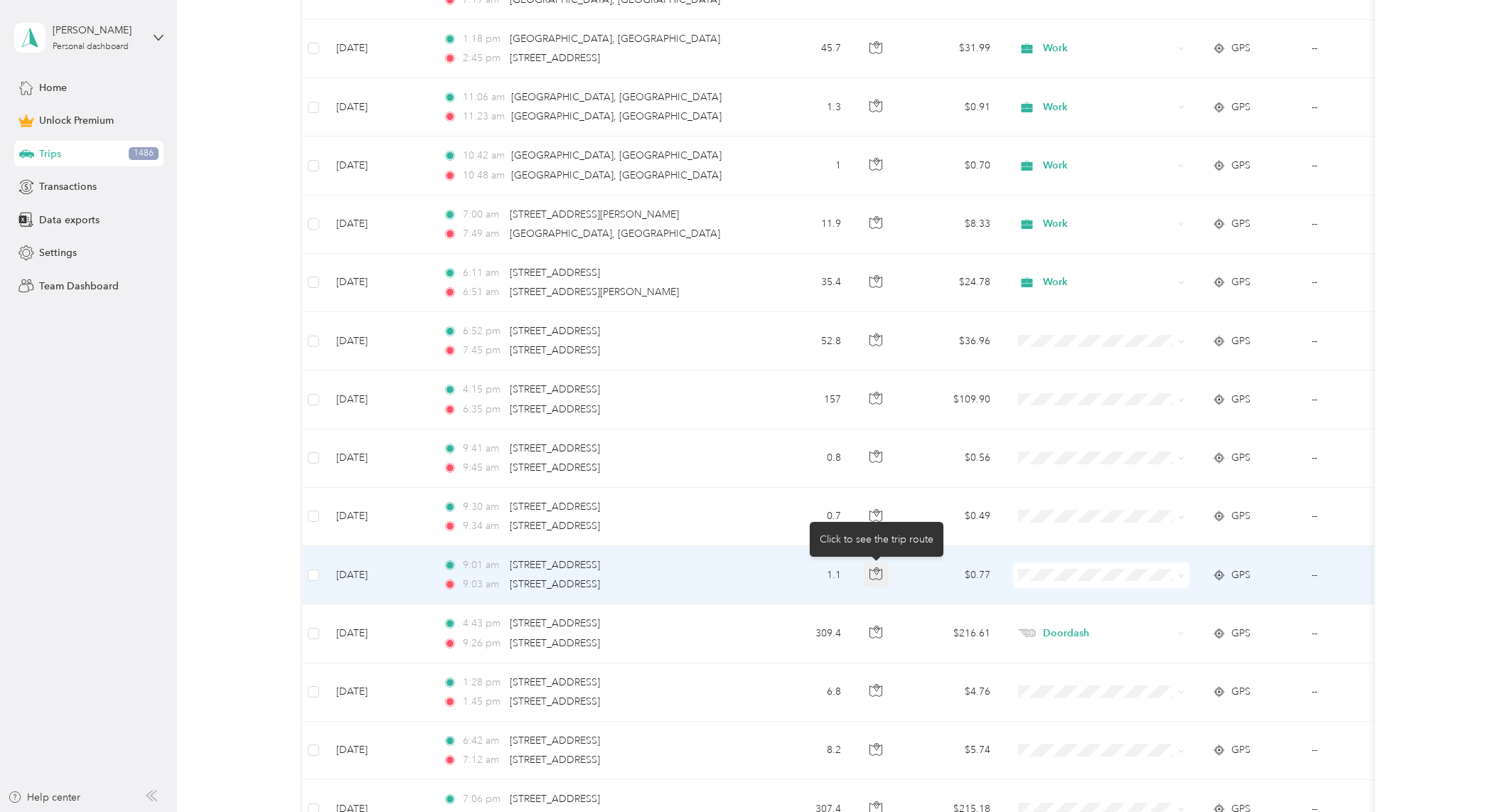
click at [879, 577] on icon "button" at bounding box center [875, 573] width 13 height 13
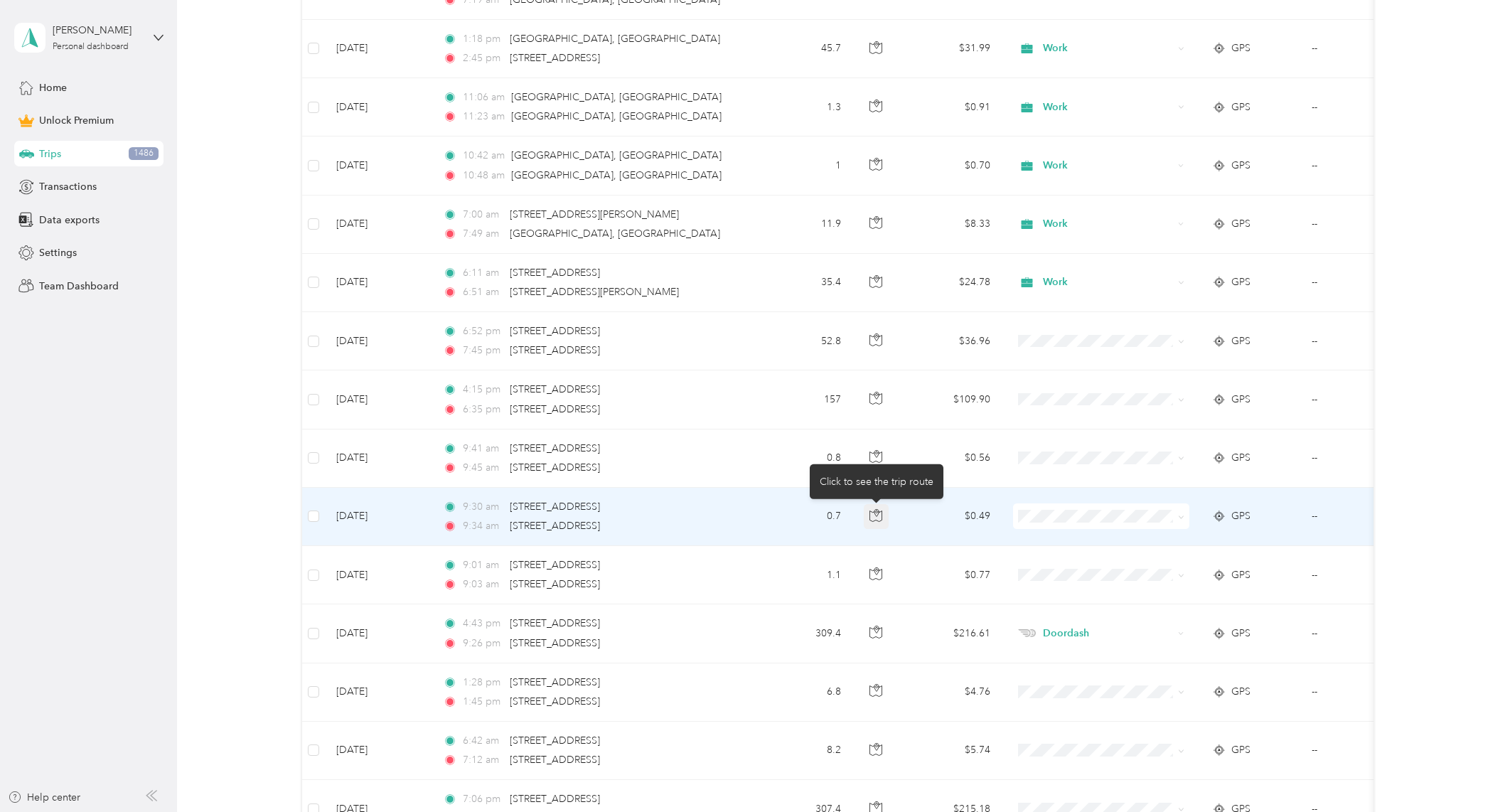
click at [877, 522] on button "button" at bounding box center [877, 517] width 25 height 25
click at [877, 517] on icon "button" at bounding box center [875, 515] width 13 height 13
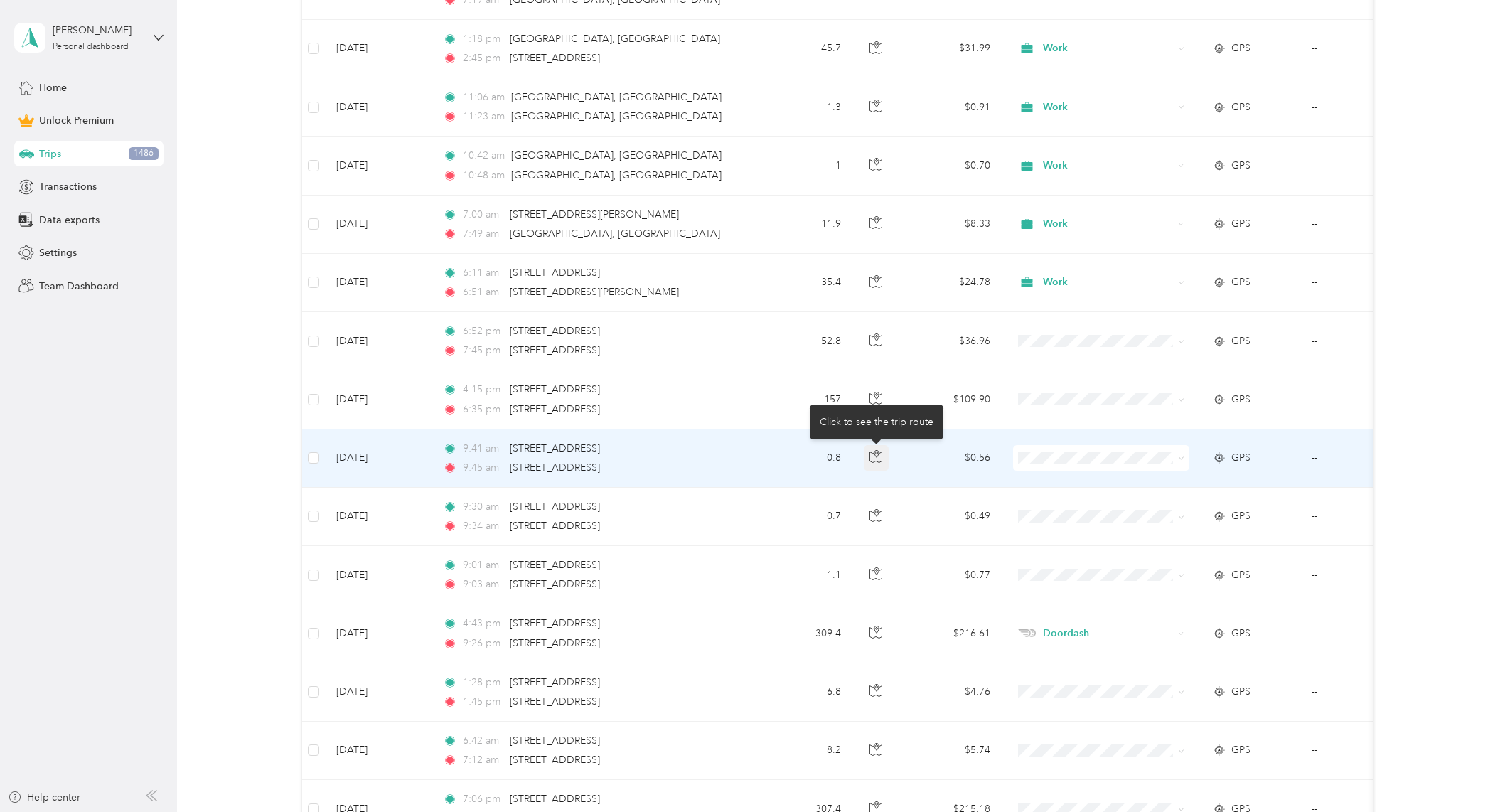
click at [880, 456] on icon "button" at bounding box center [875, 456] width 13 height 13
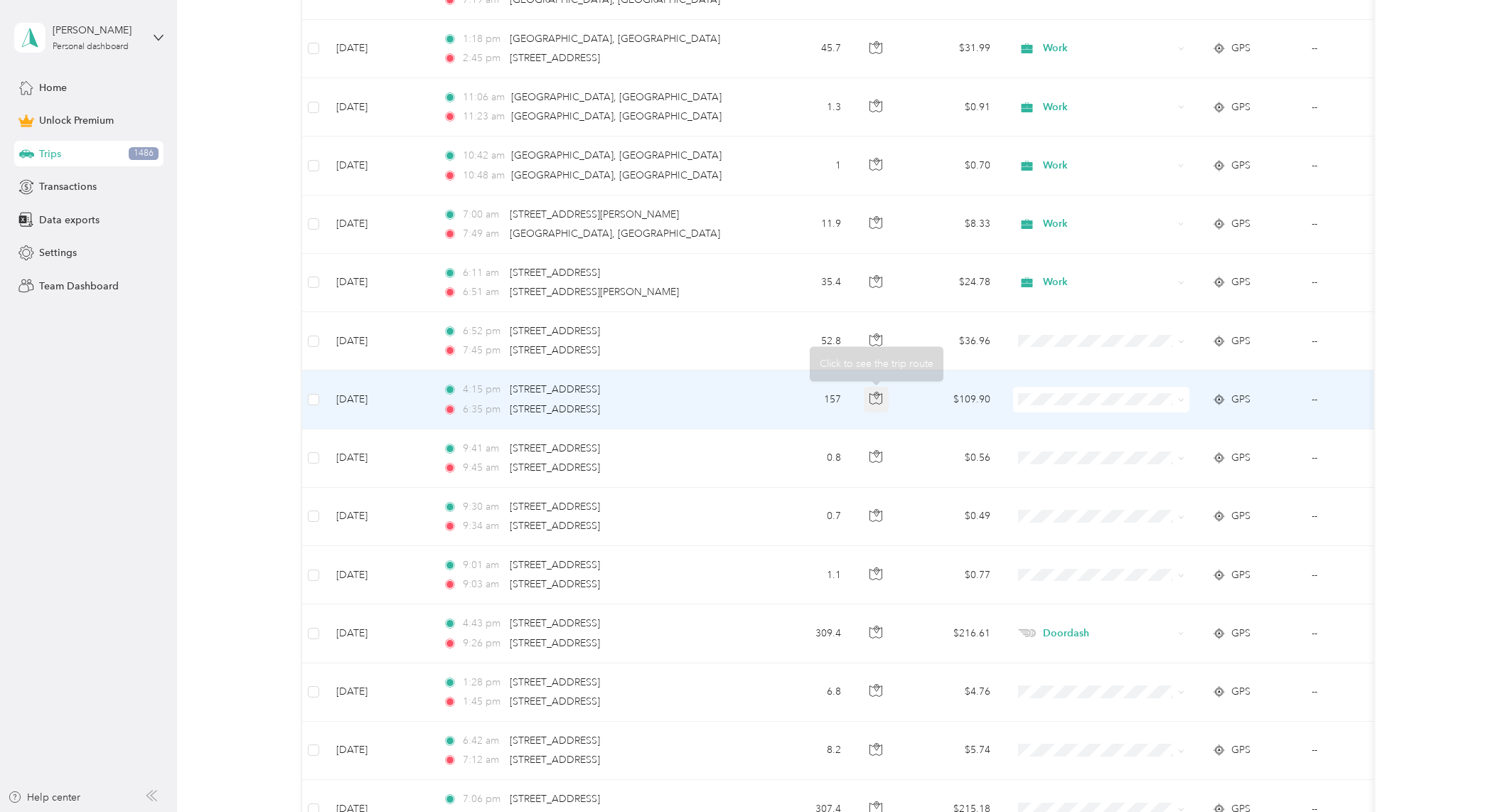
click at [875, 405] on icon "button" at bounding box center [875, 398] width 13 height 13
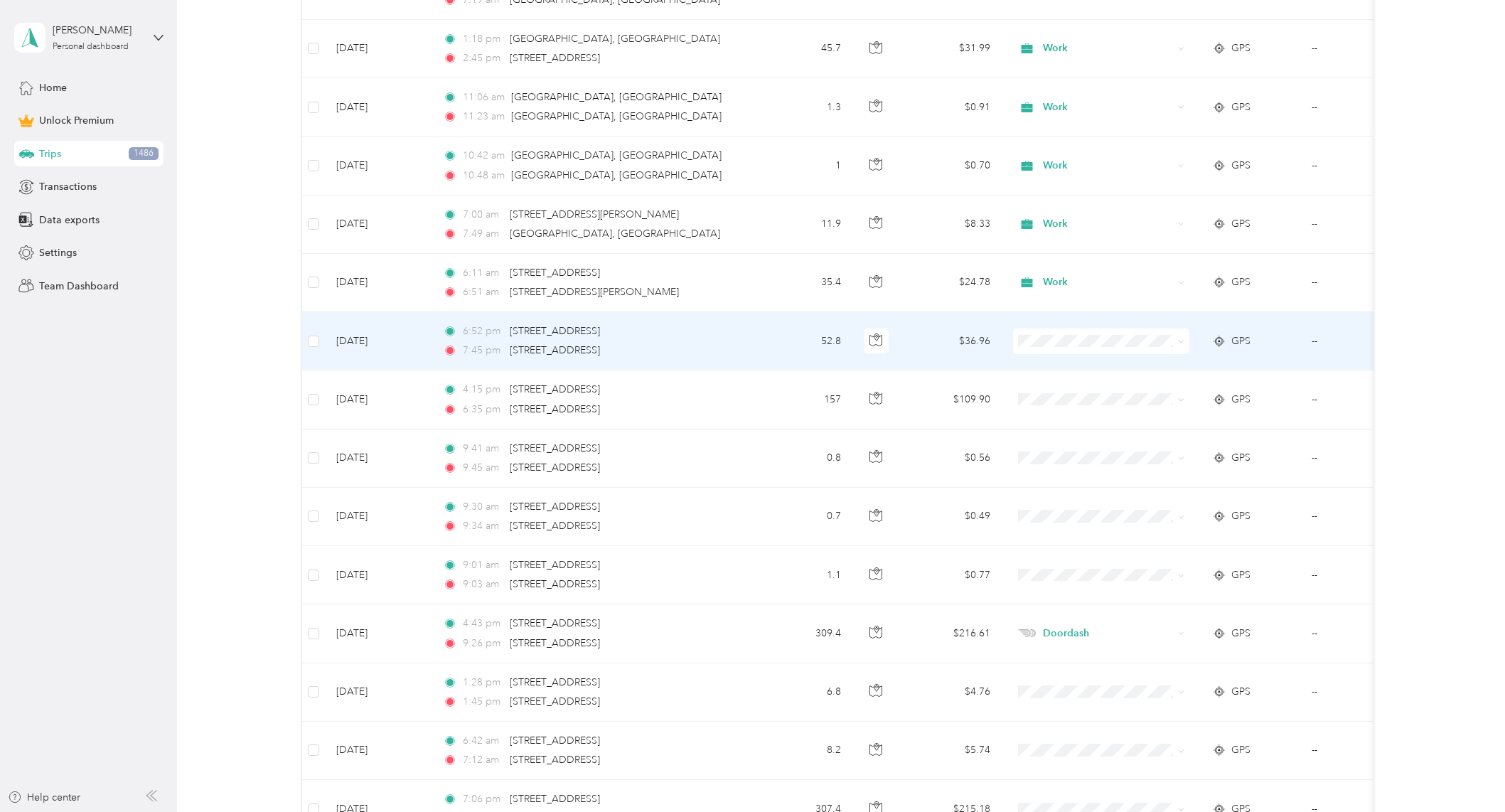
click at [1078, 382] on li "Personal" at bounding box center [1100, 389] width 176 height 25
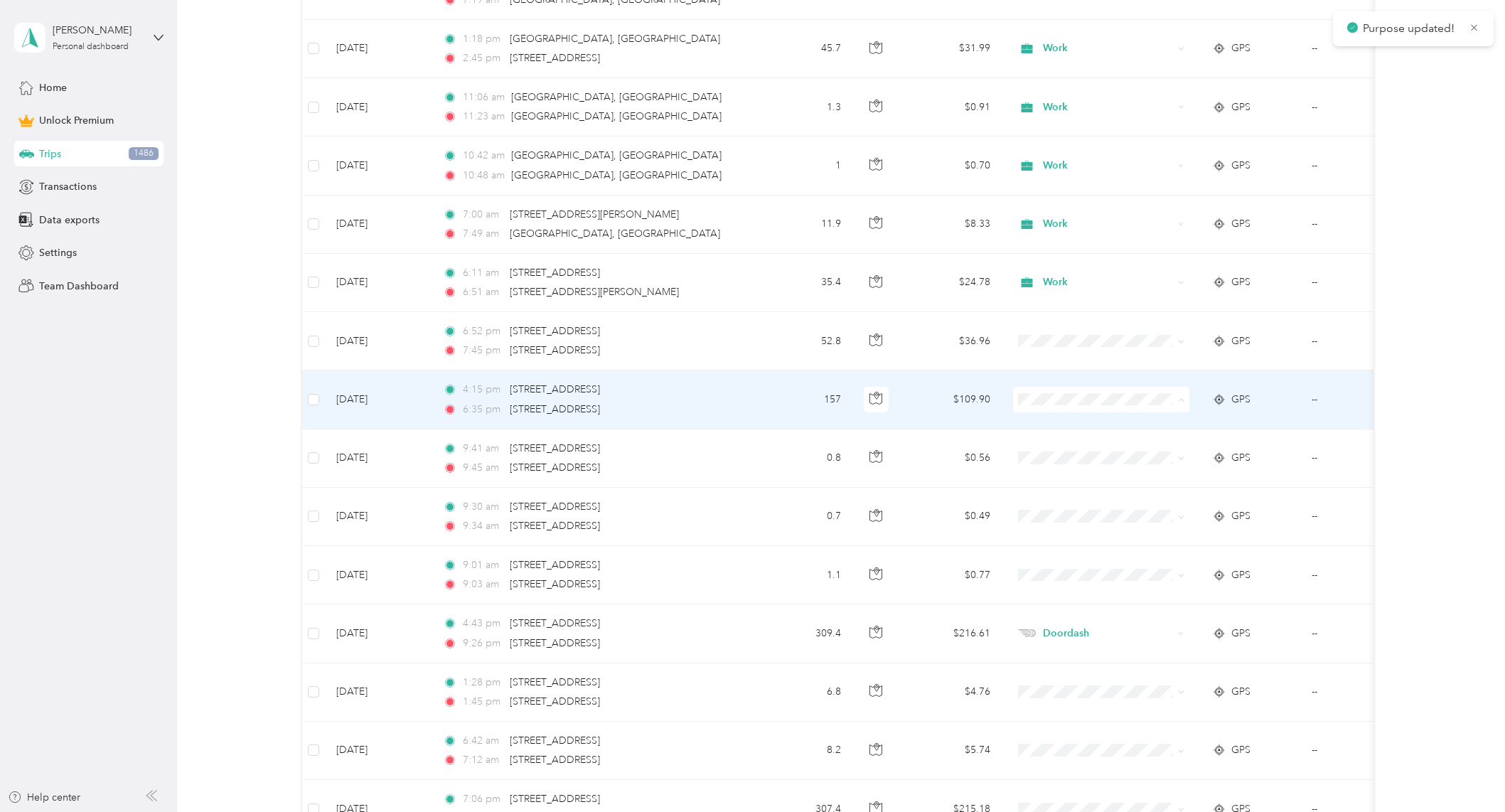
click at [1090, 445] on span "Personal" at bounding box center [1113, 451] width 132 height 15
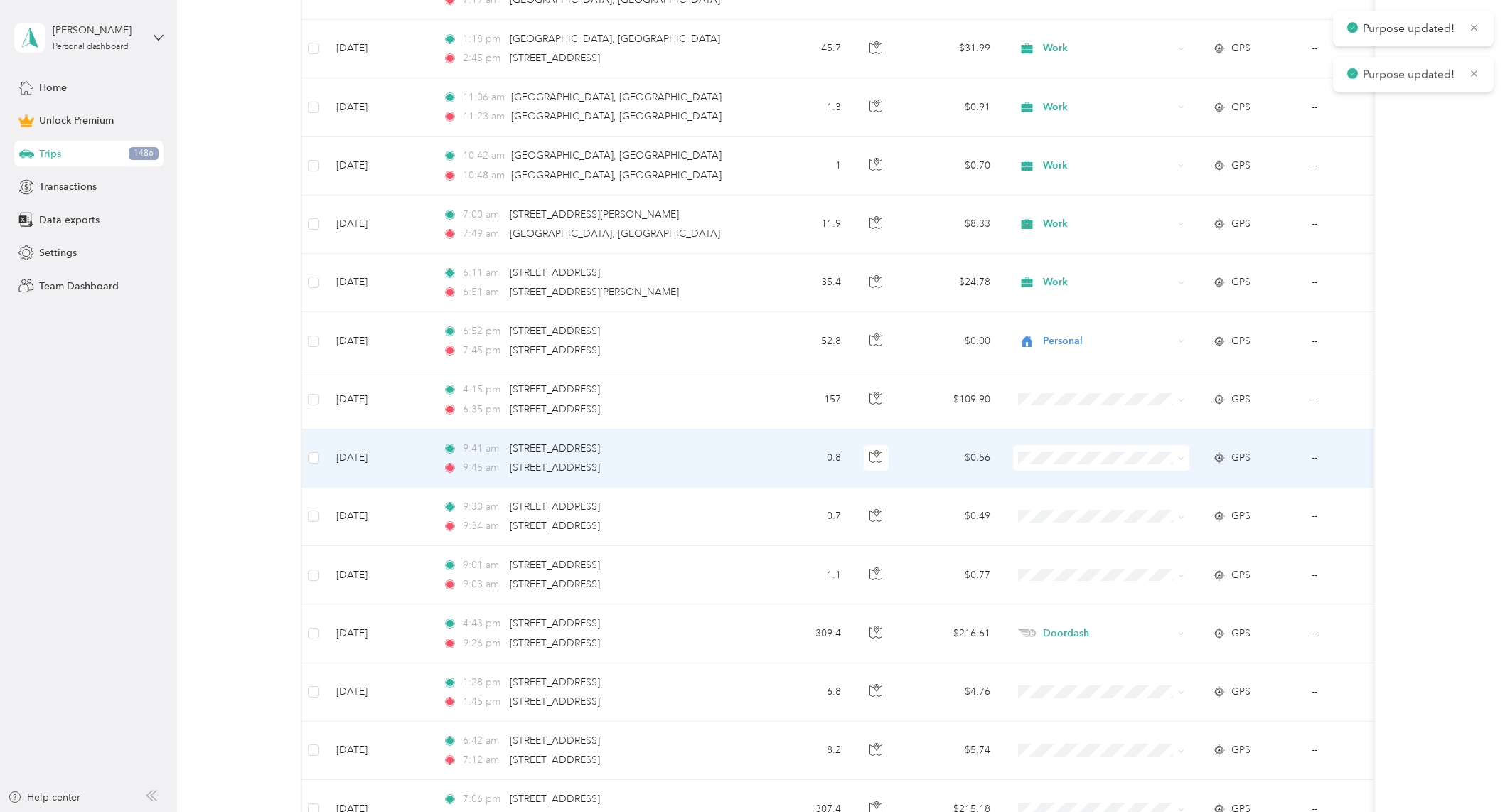
click at [1080, 464] on span at bounding box center [1100, 457] width 176 height 25
click at [1063, 508] on span "Personal" at bounding box center [1113, 509] width 132 height 15
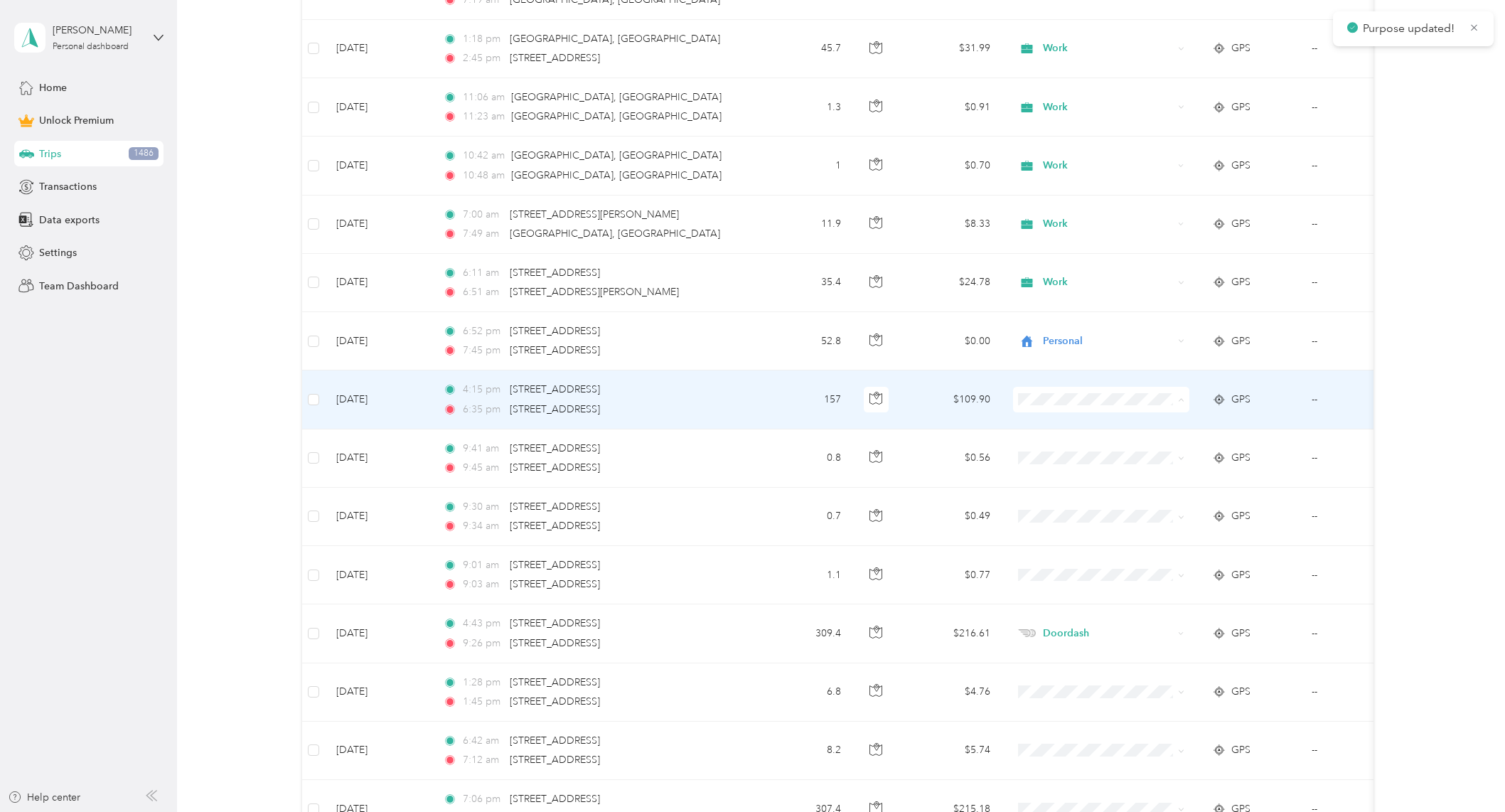
click at [1063, 450] on span "Personal" at bounding box center [1113, 451] width 132 height 15
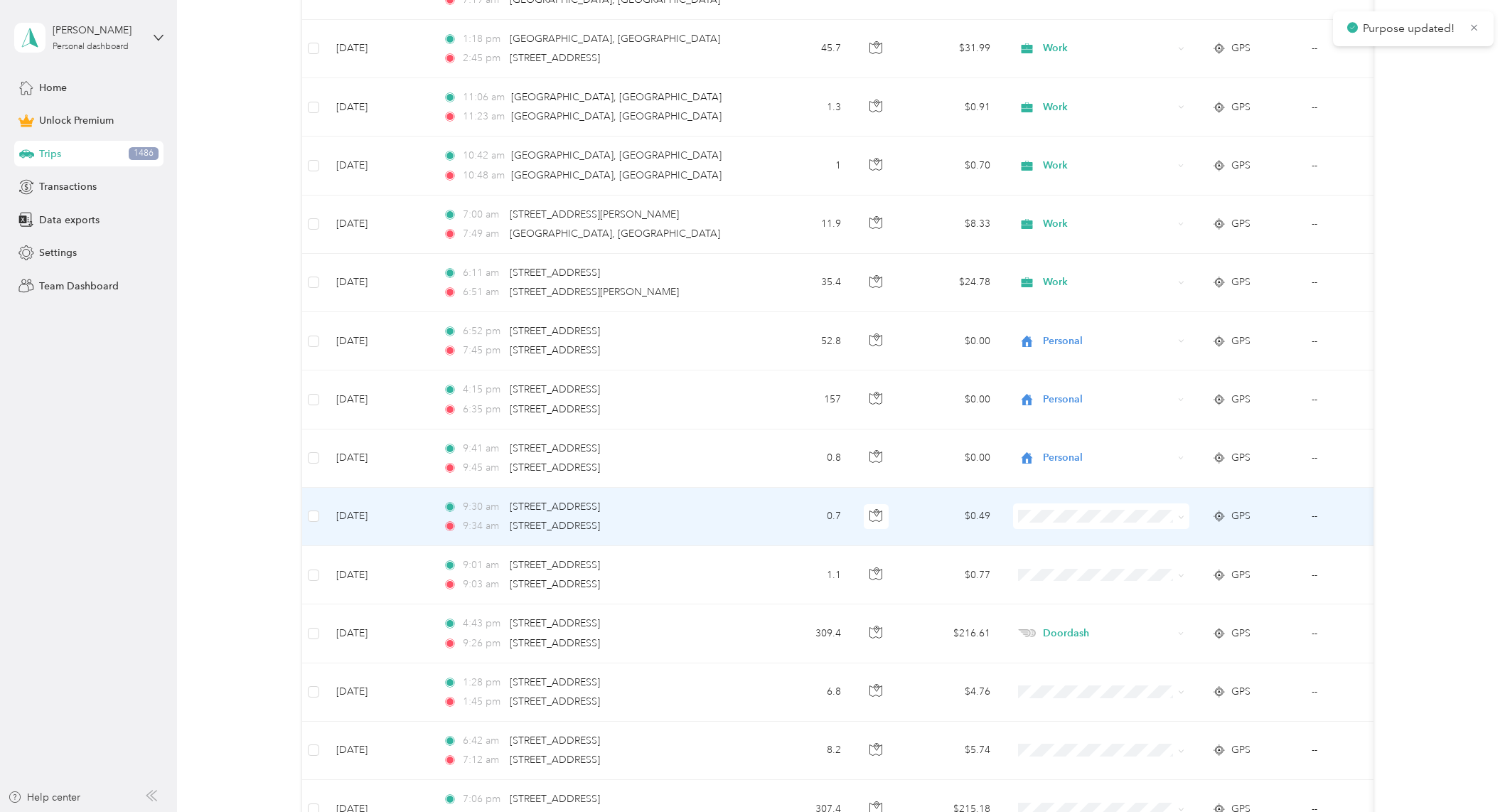
click at [1058, 567] on span "Personal" at bounding box center [1113, 564] width 132 height 15
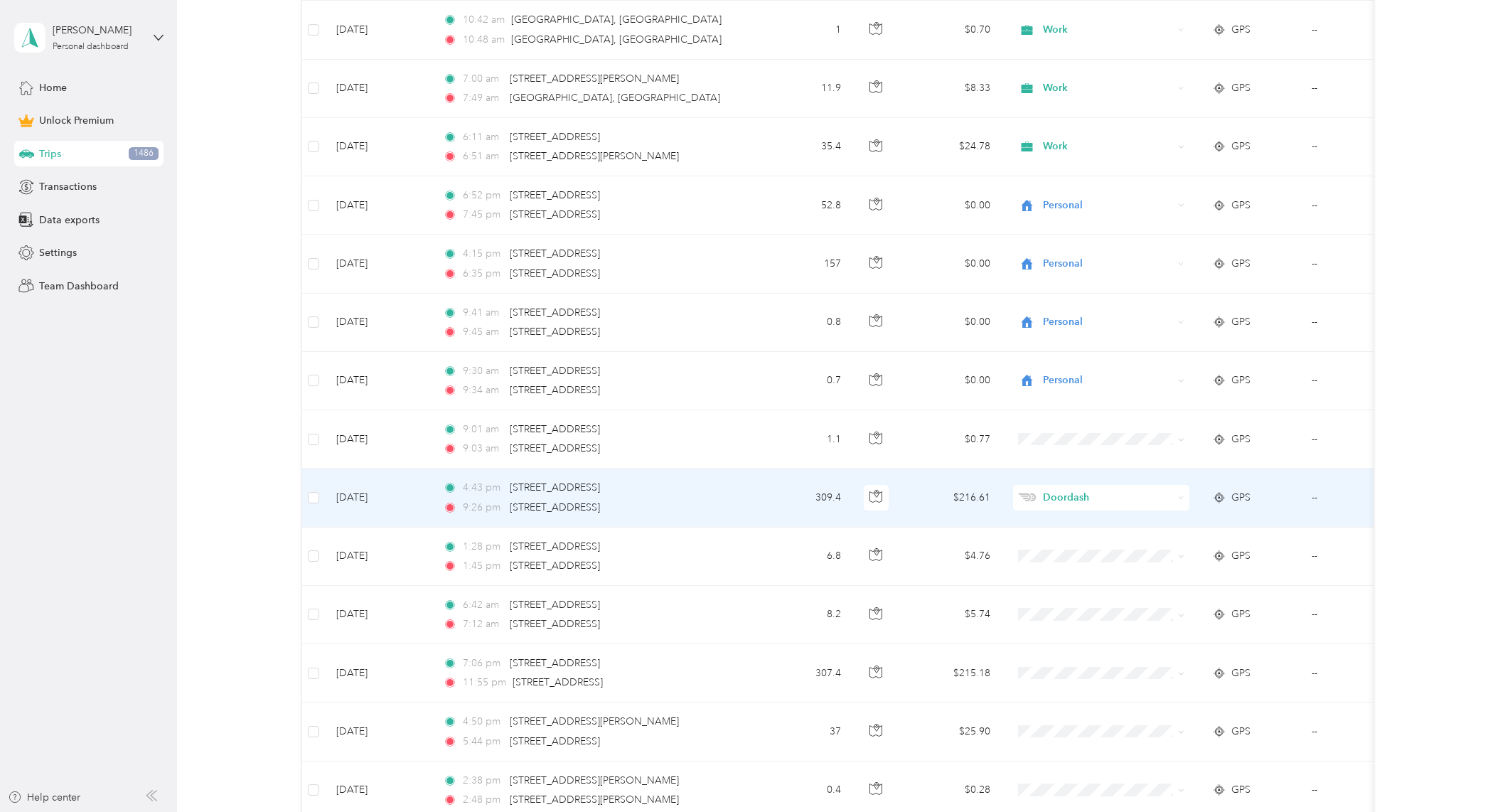
scroll to position [2891, 0]
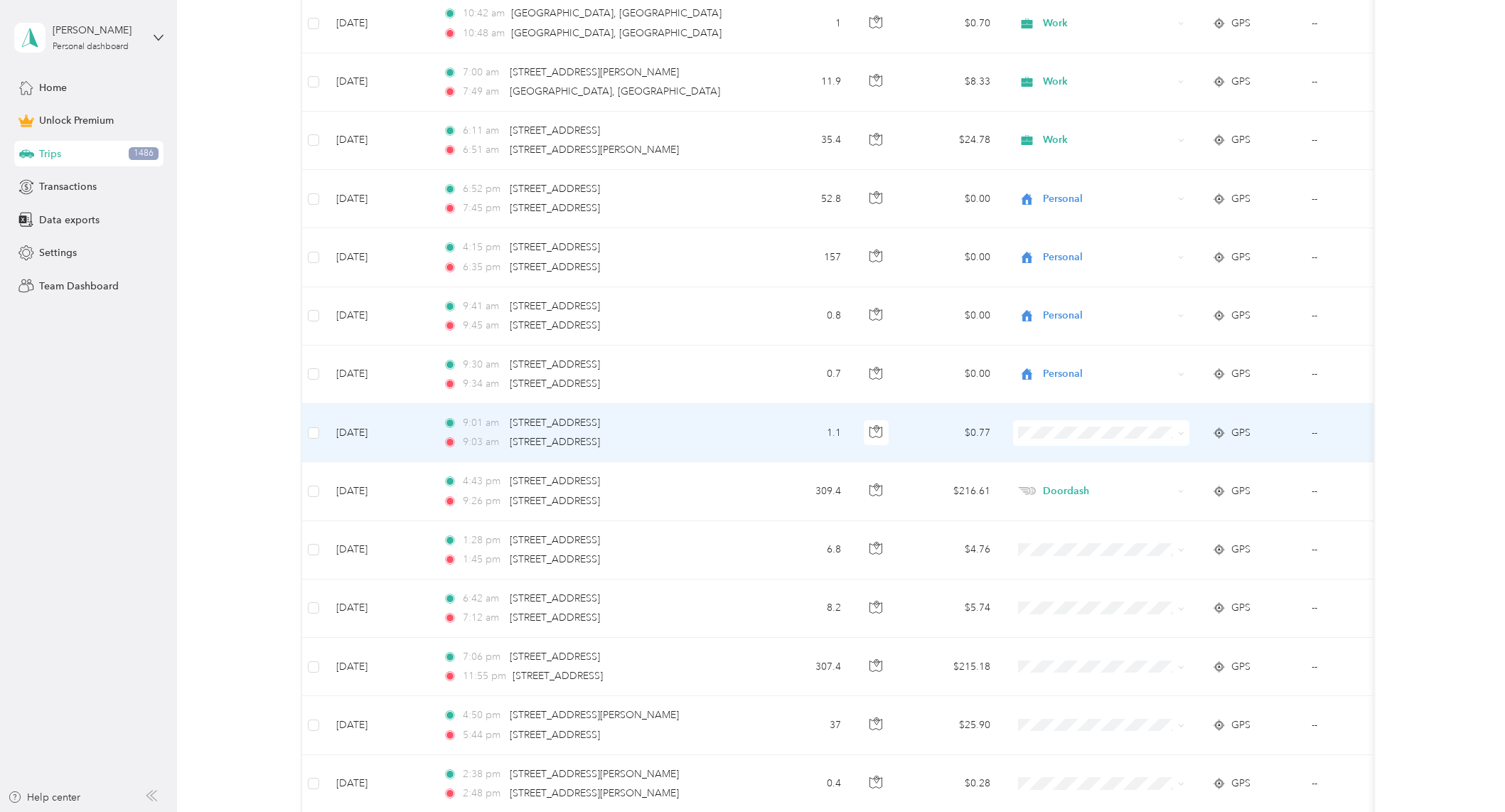
click at [1060, 442] on span at bounding box center [1100, 433] width 176 height 25
click at [1060, 480] on span "Personal" at bounding box center [1113, 484] width 132 height 15
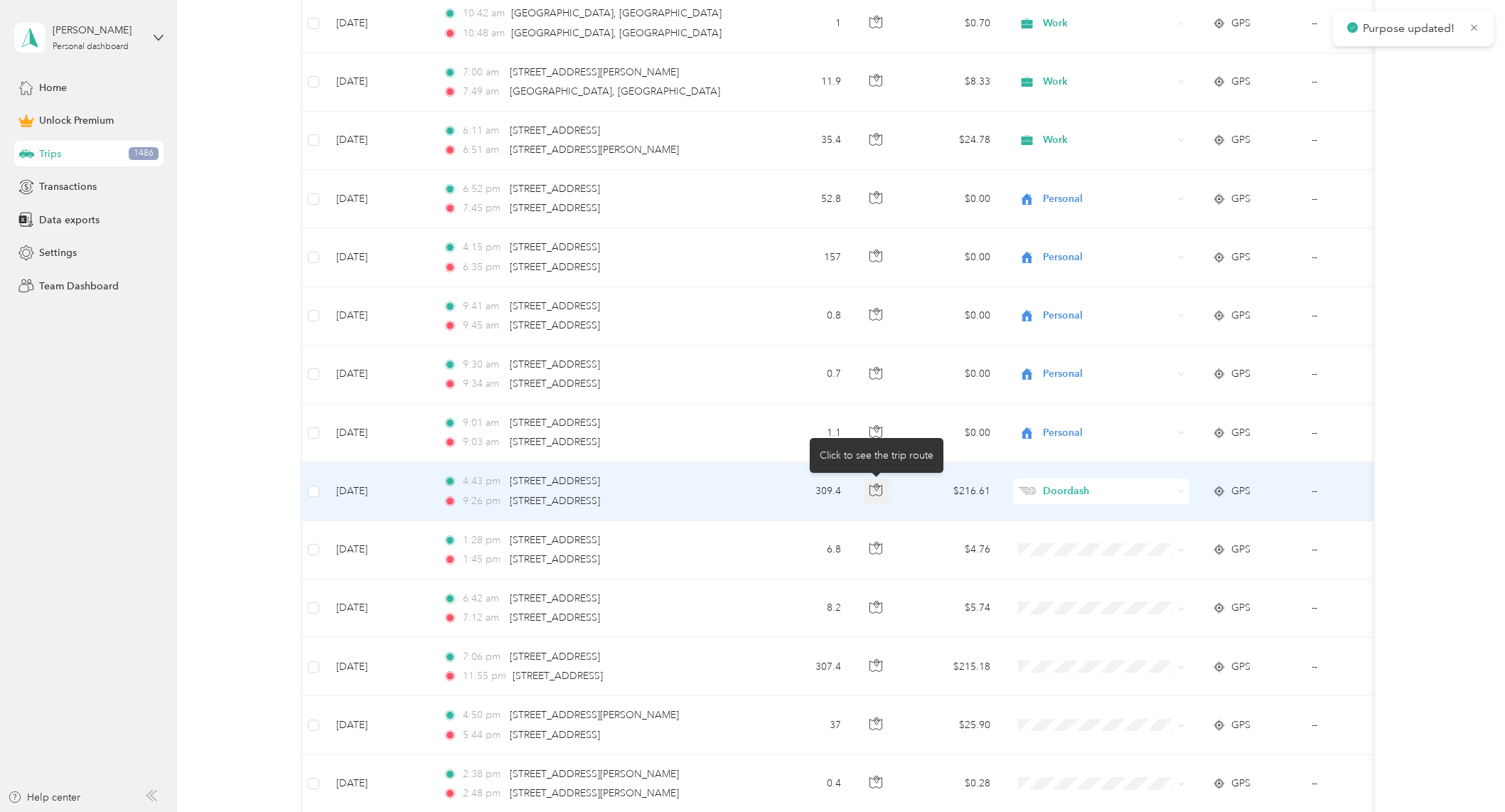
click at [880, 492] on icon "button" at bounding box center [875, 489] width 13 height 13
click at [1038, 496] on span "Doordash" at bounding box center [1095, 491] width 155 height 16
click at [1076, 524] on li "Work" at bounding box center [1100, 518] width 176 height 25
click at [1058, 475] on td "Doordash" at bounding box center [1101, 491] width 199 height 58
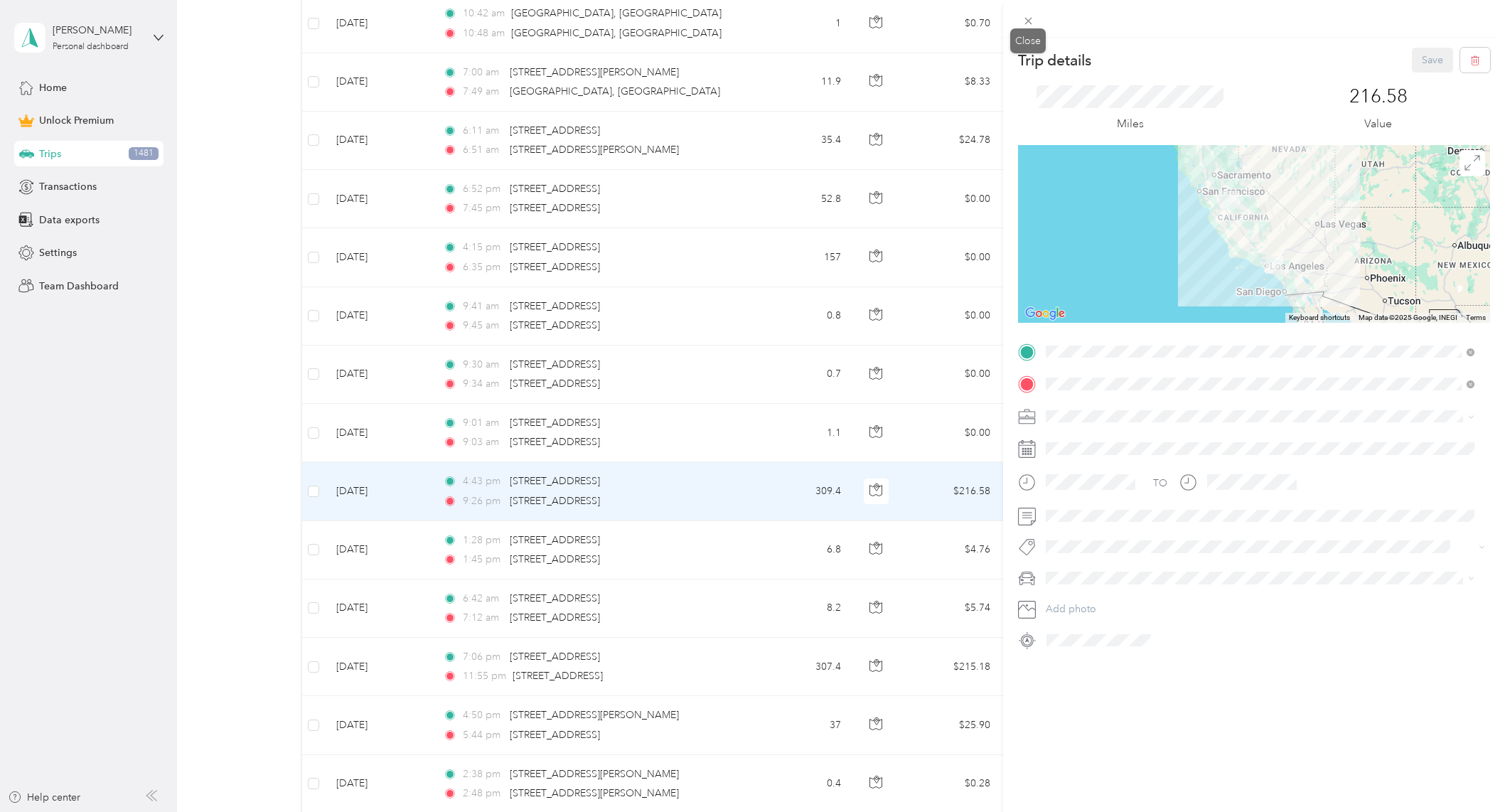
drag, startPoint x: 1027, startPoint y: 27, endPoint x: 1051, endPoint y: 54, distance: 36.1
click at [1028, 26] on span at bounding box center [1028, 20] width 20 height 20
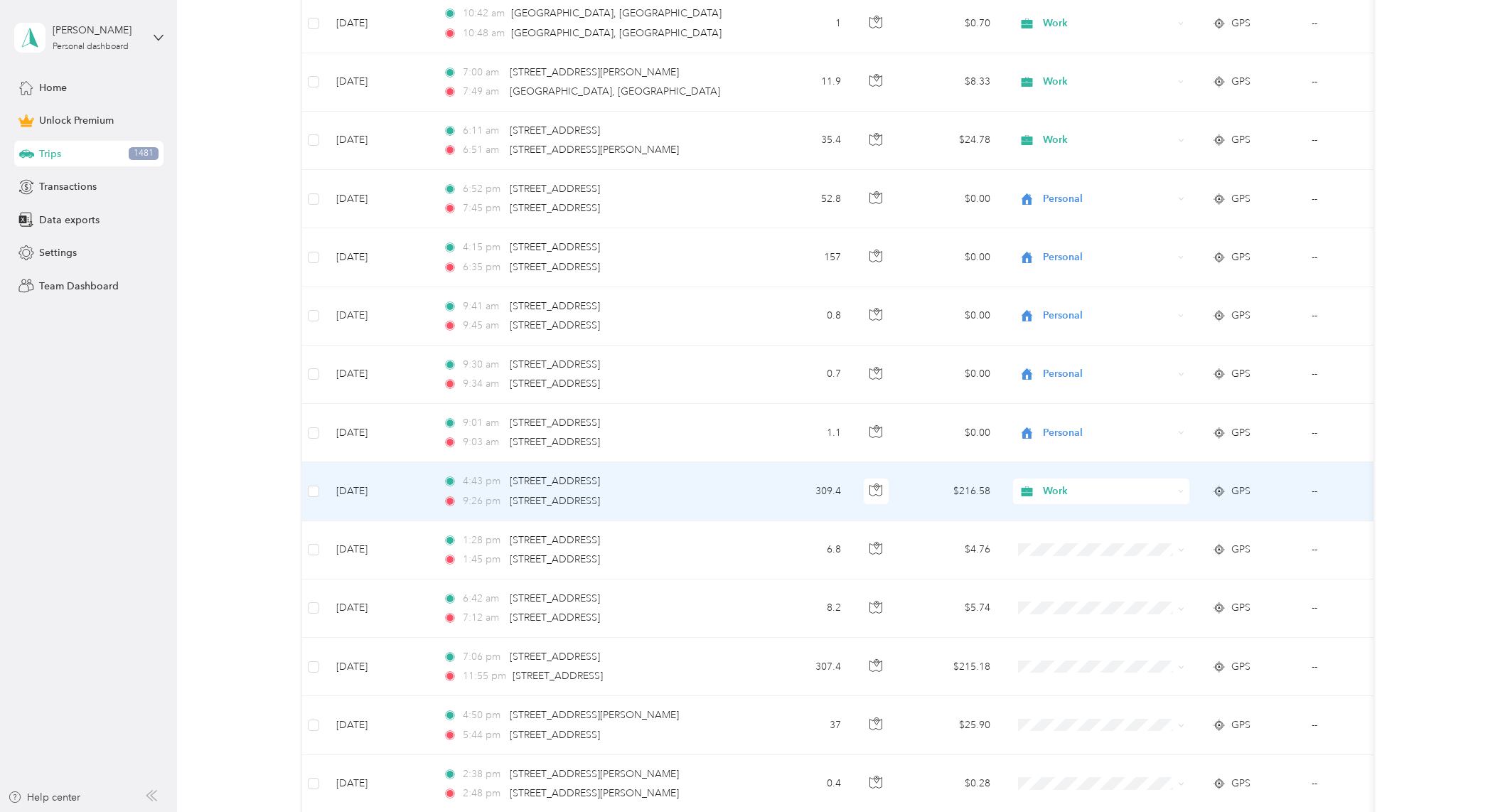
click at [1057, 494] on span "Work" at bounding box center [1107, 491] width 130 height 16
click at [1050, 492] on span "Work" at bounding box center [1107, 491] width 130 height 16
click at [1153, 491] on span "Work" at bounding box center [1107, 491] width 130 height 16
click at [1111, 521] on li "Work" at bounding box center [1100, 515] width 176 height 25
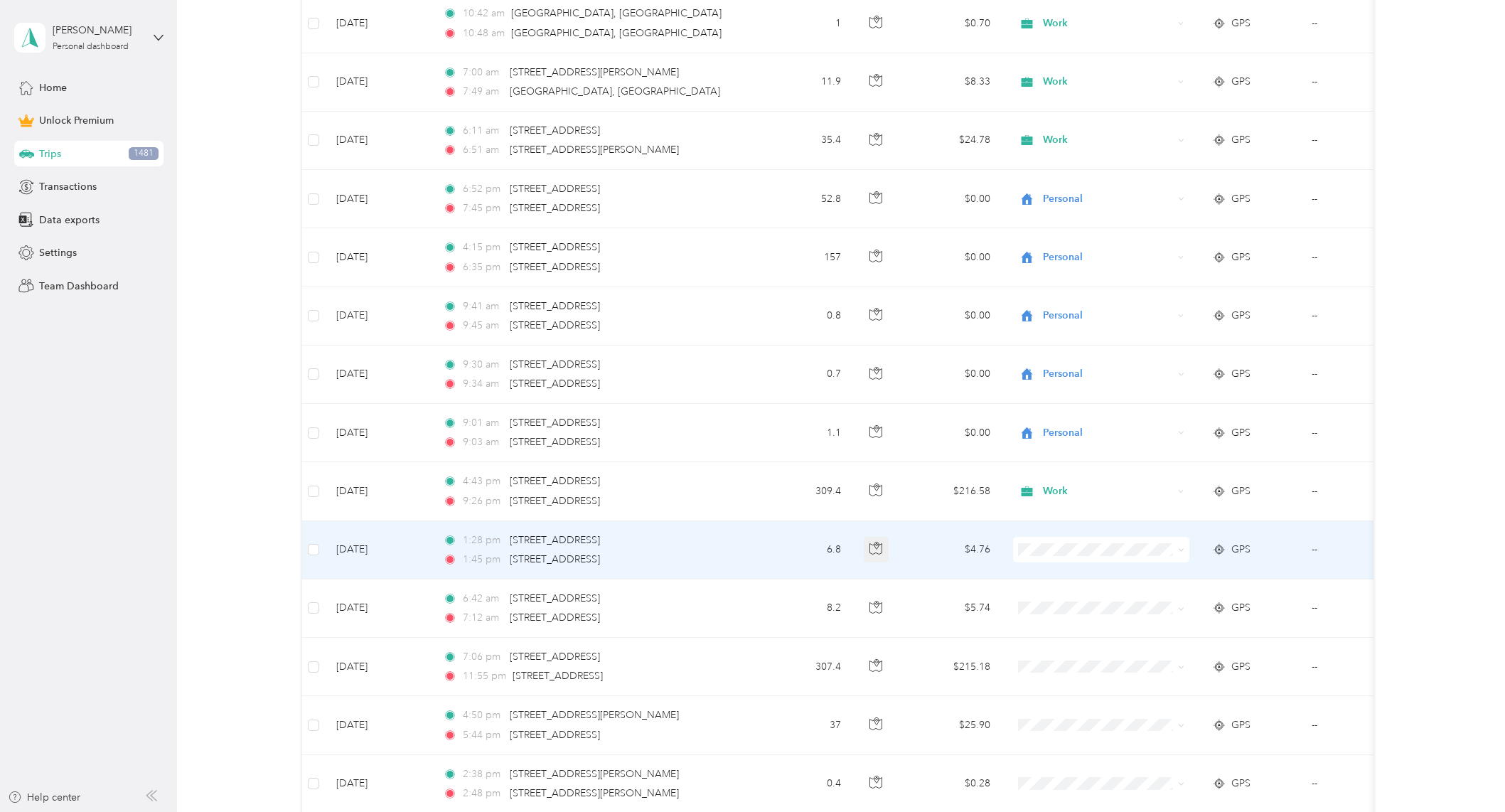
click at [871, 550] on icon "button" at bounding box center [875, 547] width 13 height 13
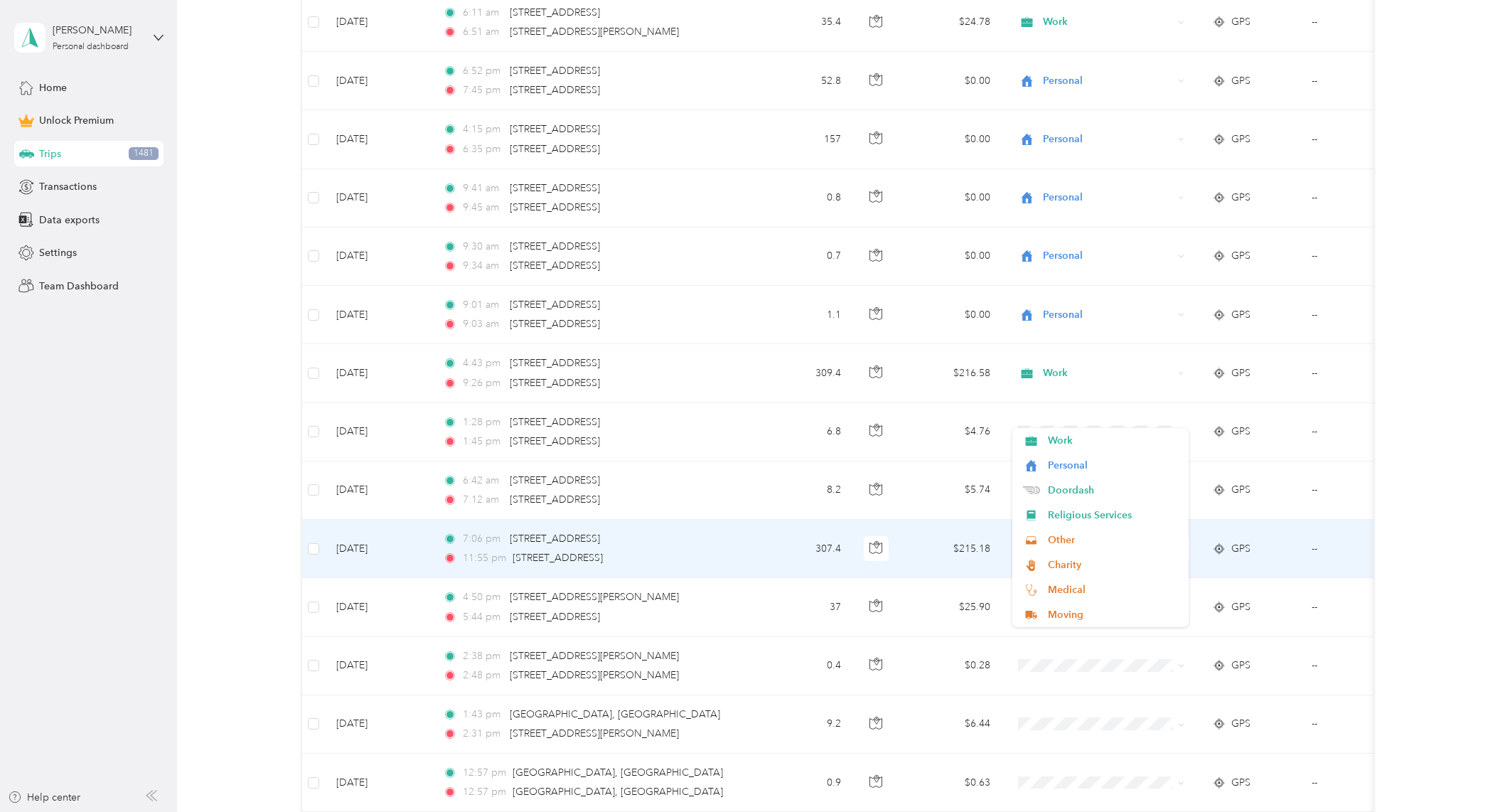
scroll to position [3033, 0]
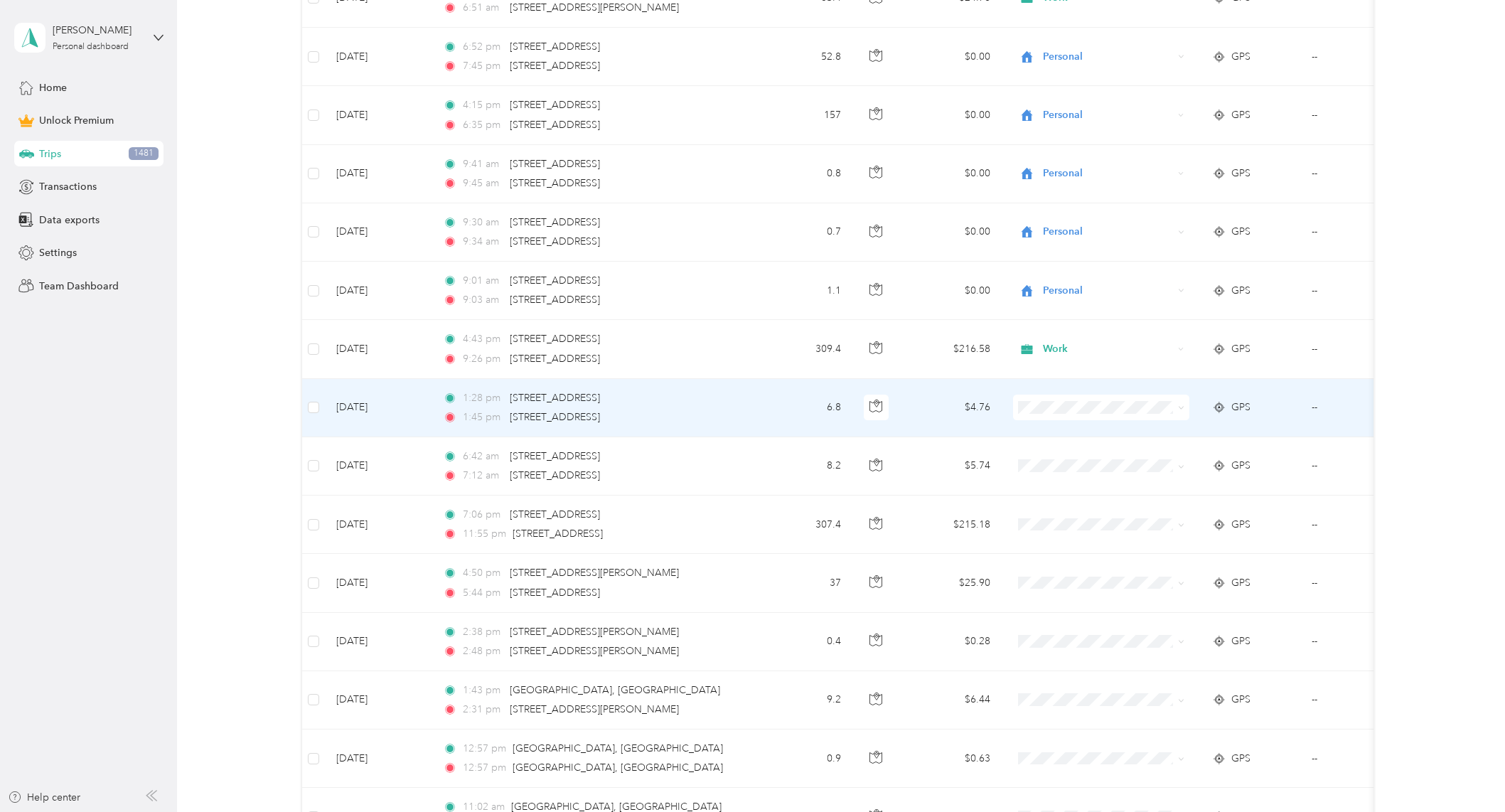
click at [1103, 457] on span "Personal" at bounding box center [1113, 457] width 132 height 15
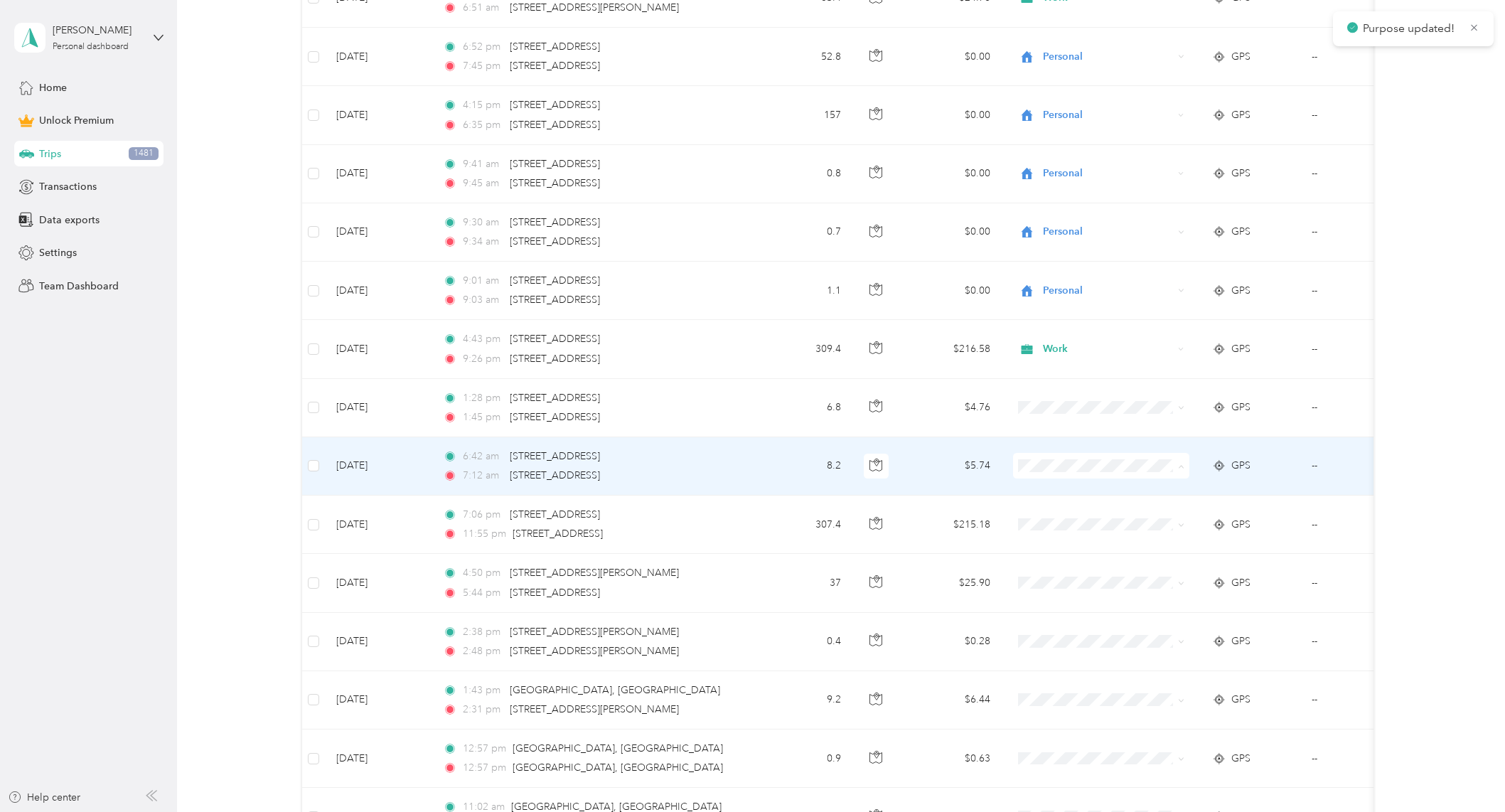
click at [1096, 511] on span "Personal" at bounding box center [1113, 517] width 132 height 15
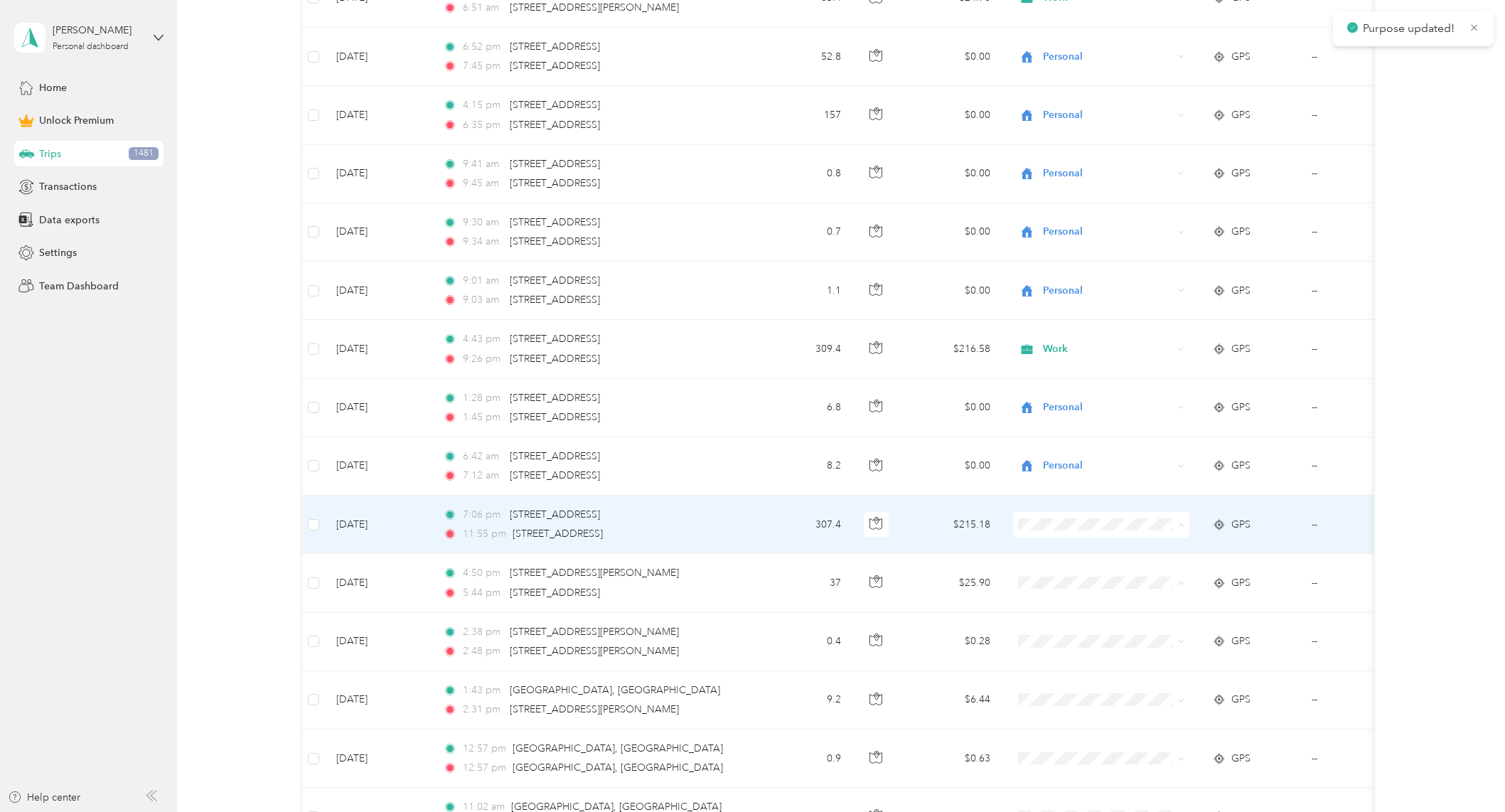
click at [1068, 556] on li "Work" at bounding box center [1100, 551] width 176 height 25
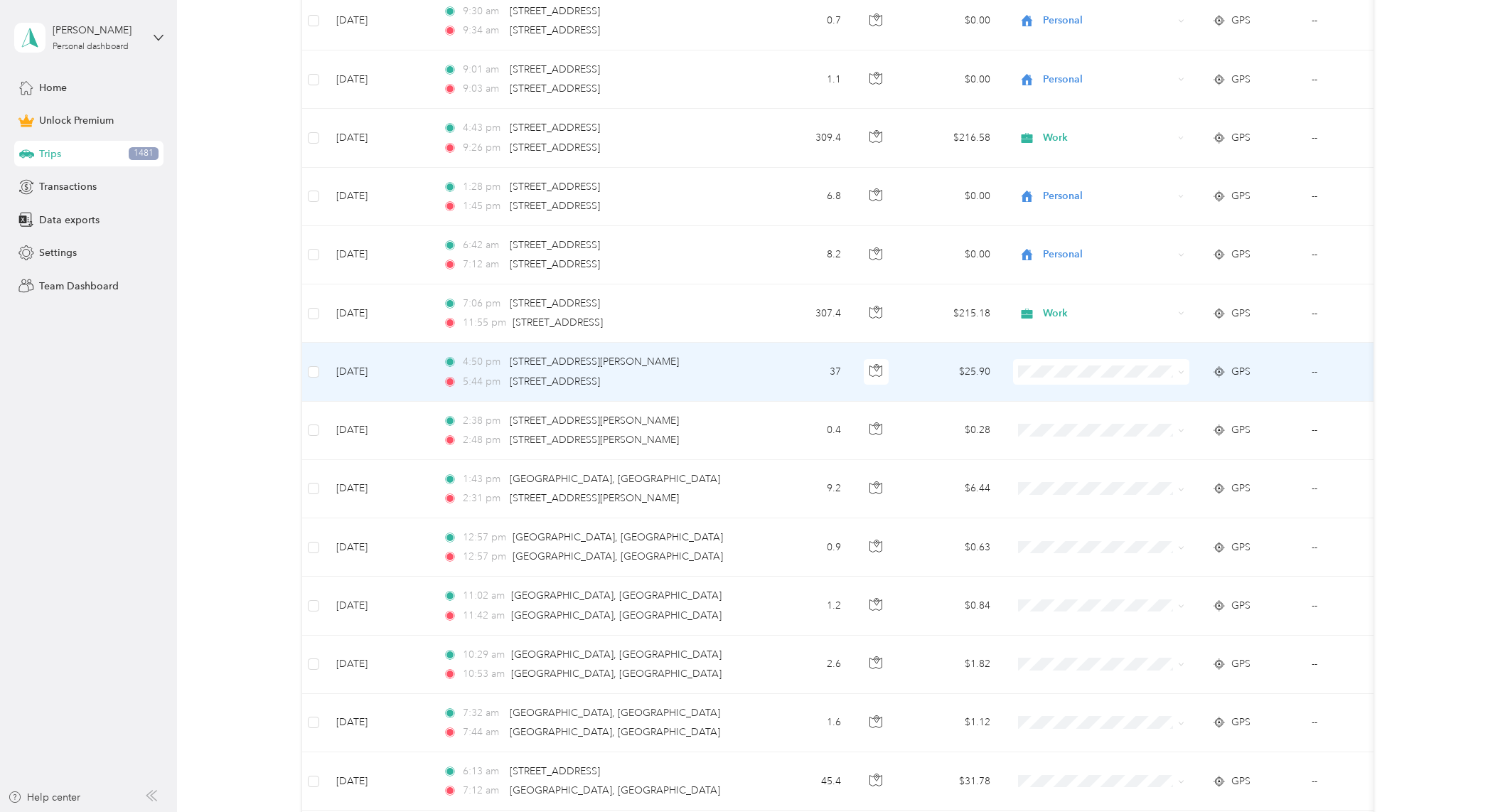
scroll to position [3247, 0]
click at [878, 372] on icon "button" at bounding box center [875, 368] width 13 height 13
click at [1092, 391] on span "Work" at bounding box center [1113, 396] width 132 height 15
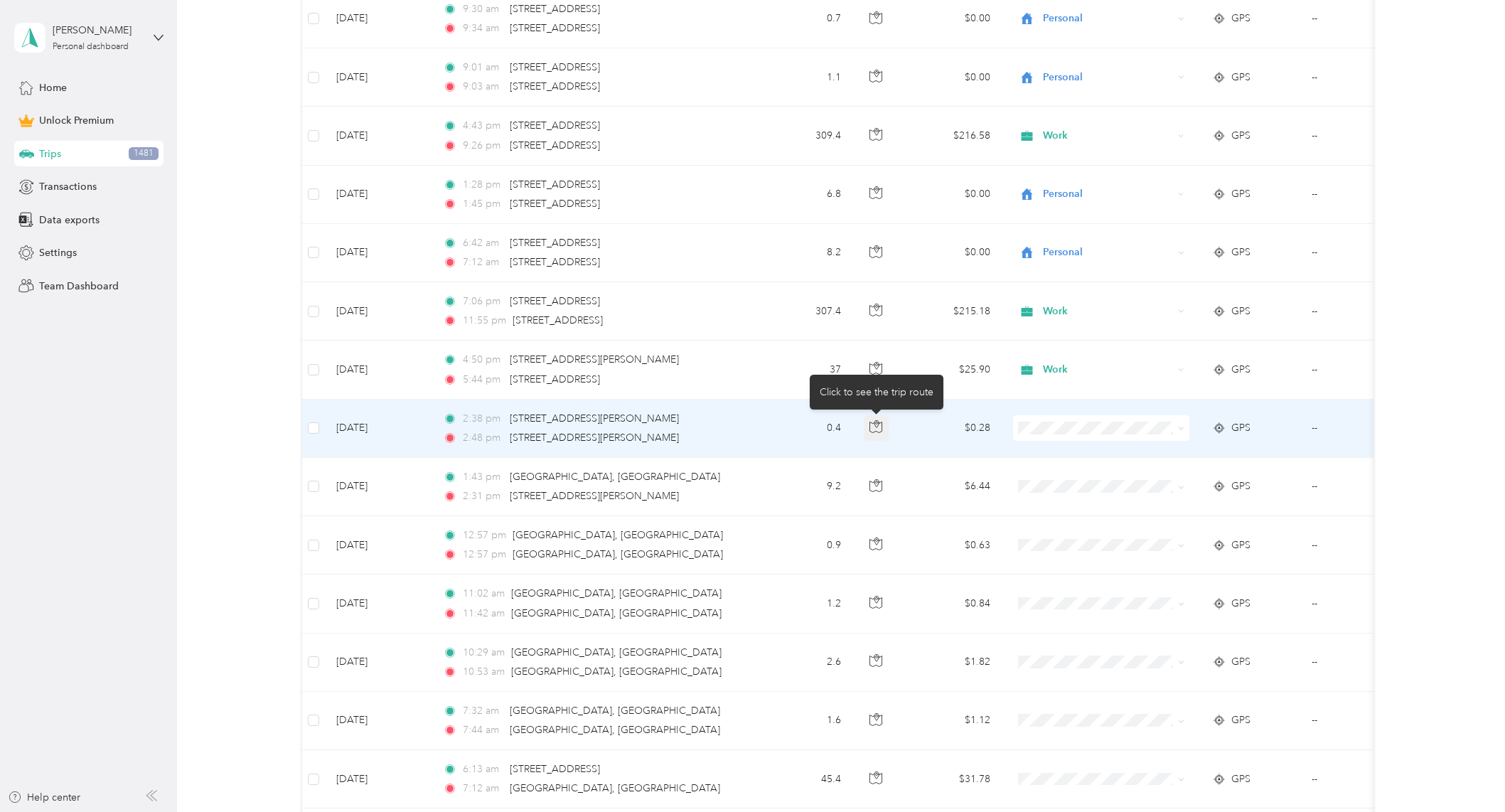
click at [880, 429] on icon "button" at bounding box center [875, 426] width 13 height 13
click at [1071, 419] on span at bounding box center [1100, 428] width 176 height 25
click at [1068, 448] on span "Work" at bounding box center [1113, 454] width 132 height 15
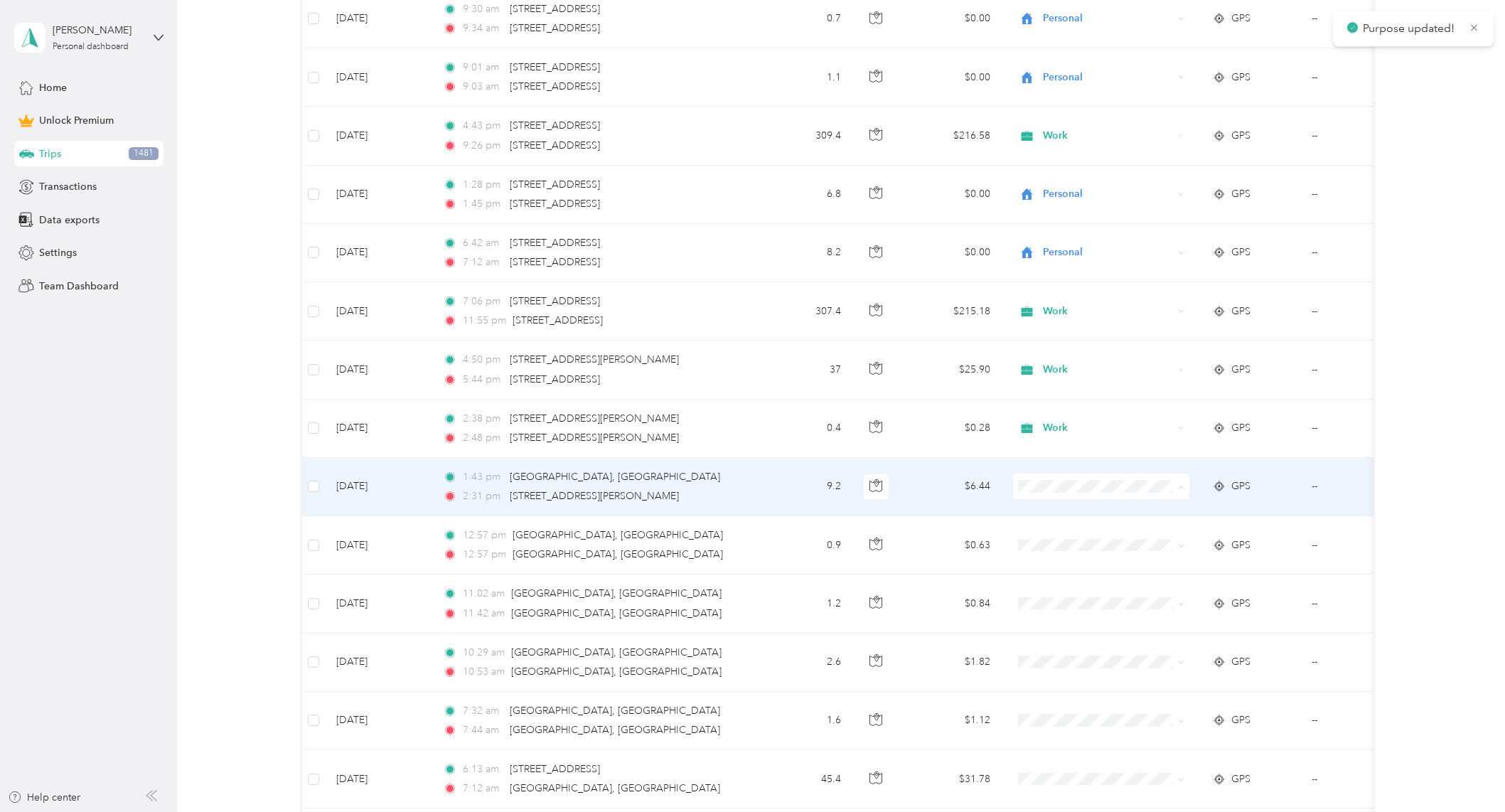
click at [1058, 509] on span "Work" at bounding box center [1113, 513] width 132 height 15
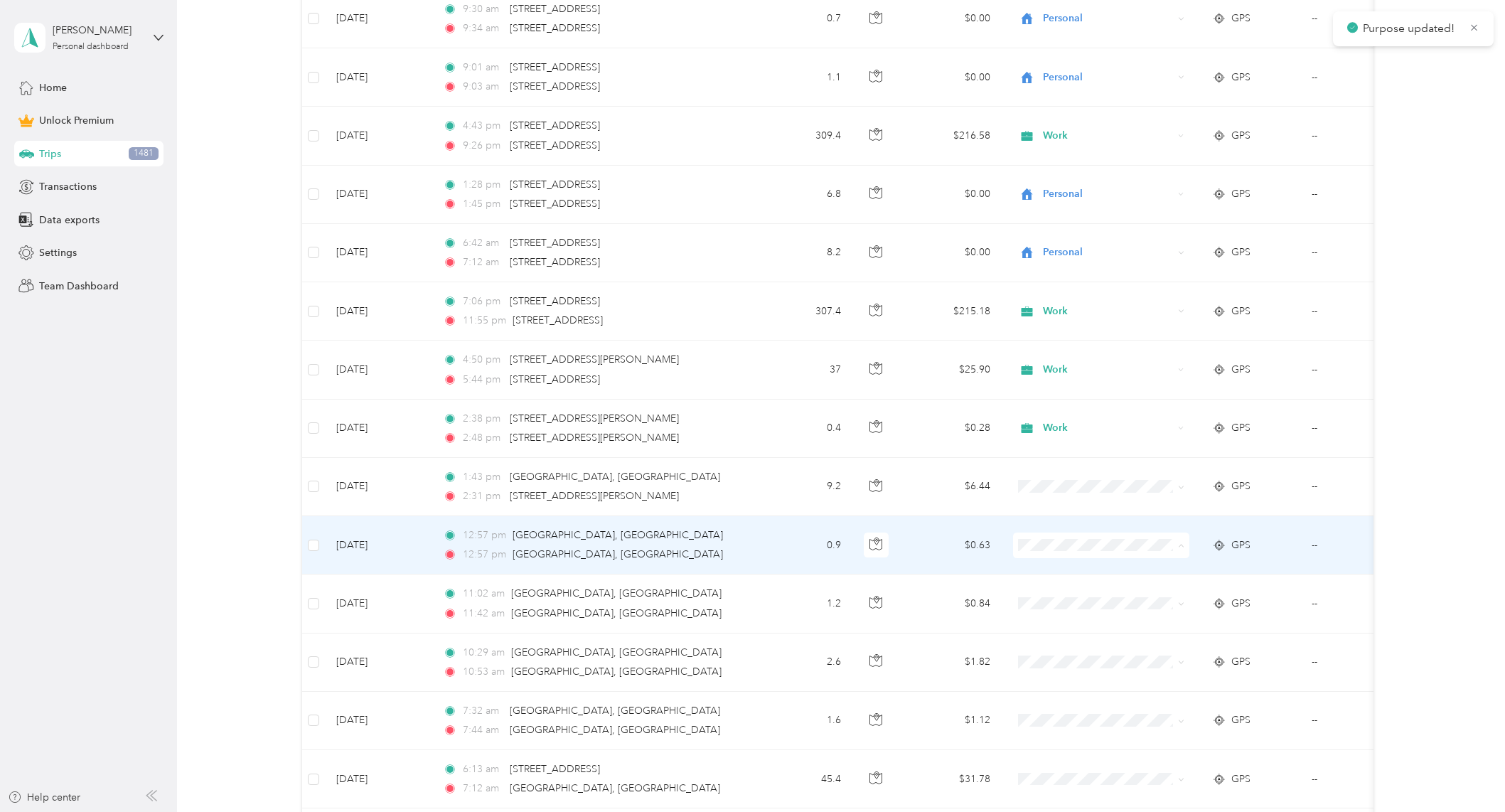
click at [1060, 567] on span "Work" at bounding box center [1113, 572] width 132 height 15
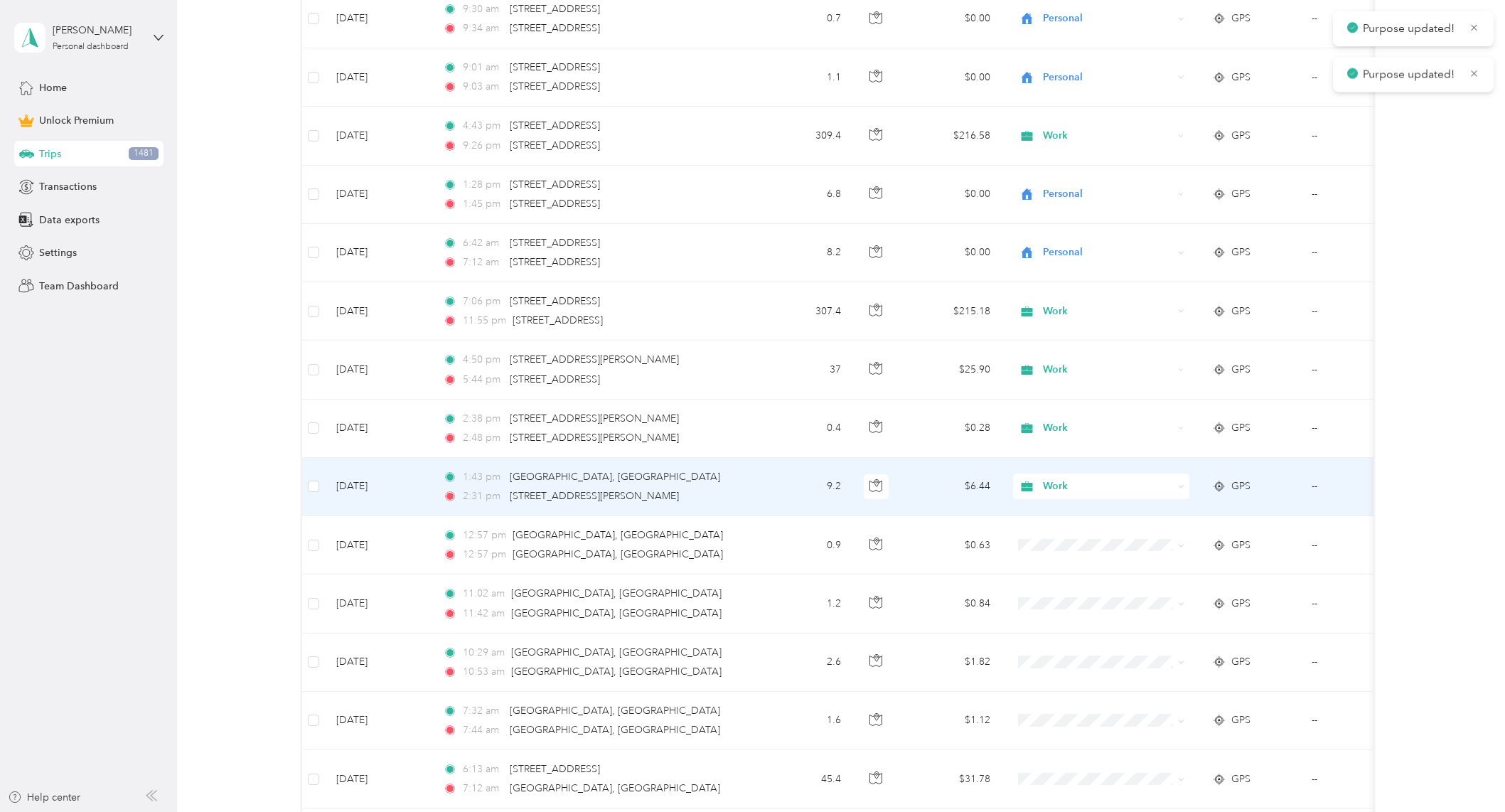
click at [1057, 485] on span "Work" at bounding box center [1107, 486] width 130 height 16
click at [1051, 507] on span "Work" at bounding box center [1105, 512] width 115 height 15
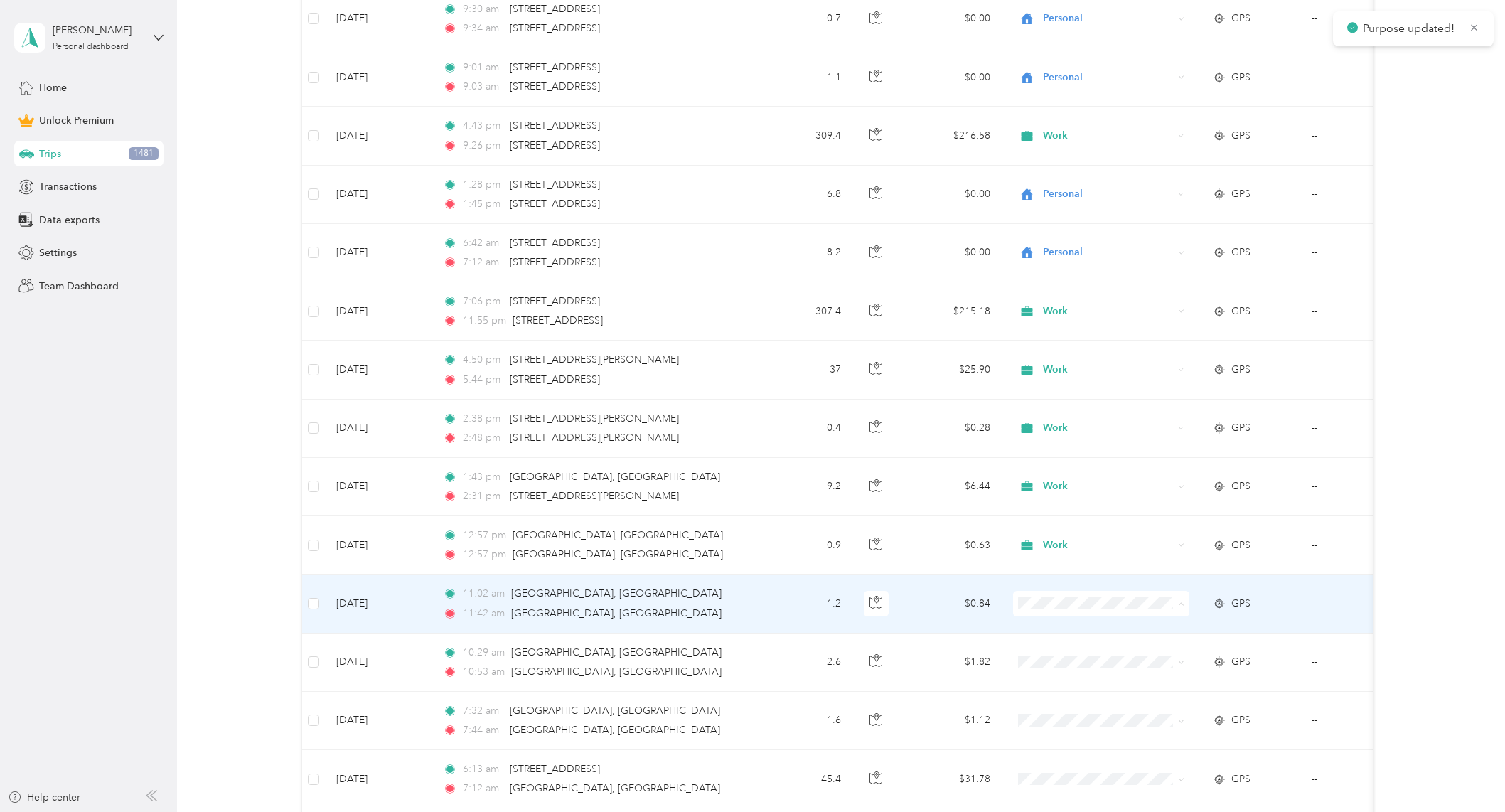
click at [1063, 407] on li "Work" at bounding box center [1100, 402] width 176 height 25
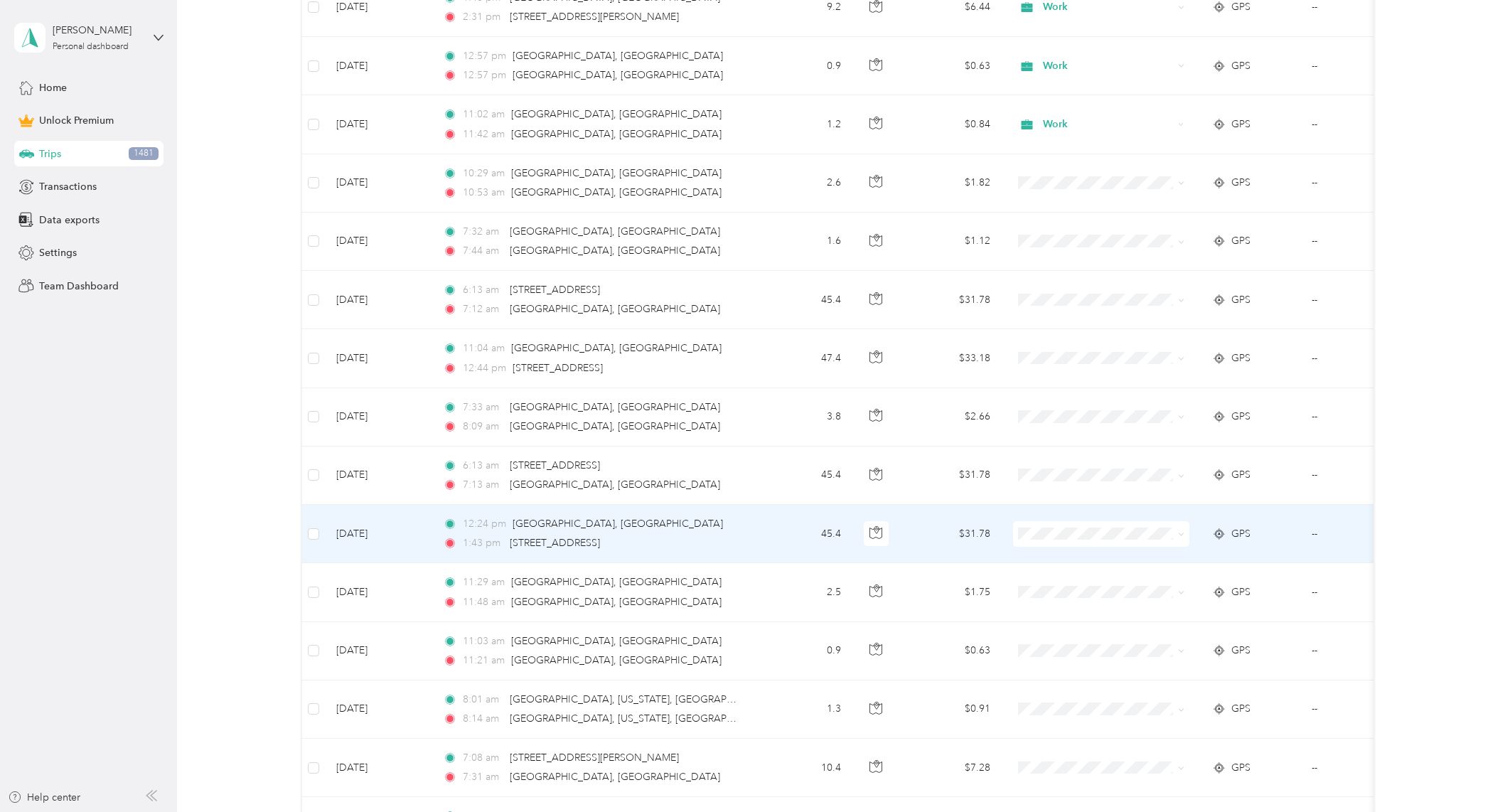
scroll to position [3720, 0]
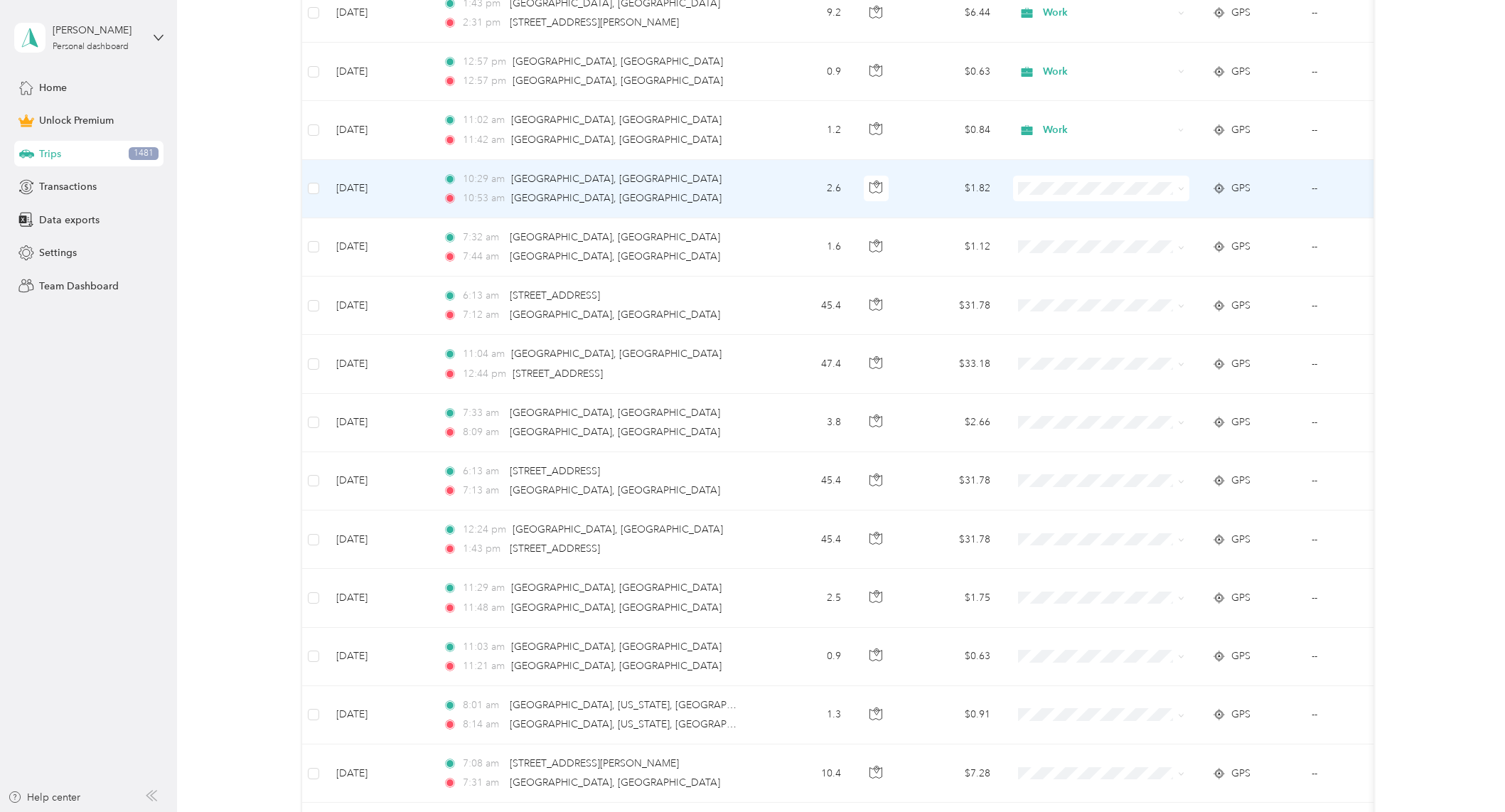
click at [1080, 210] on span "Work" at bounding box center [1113, 213] width 132 height 15
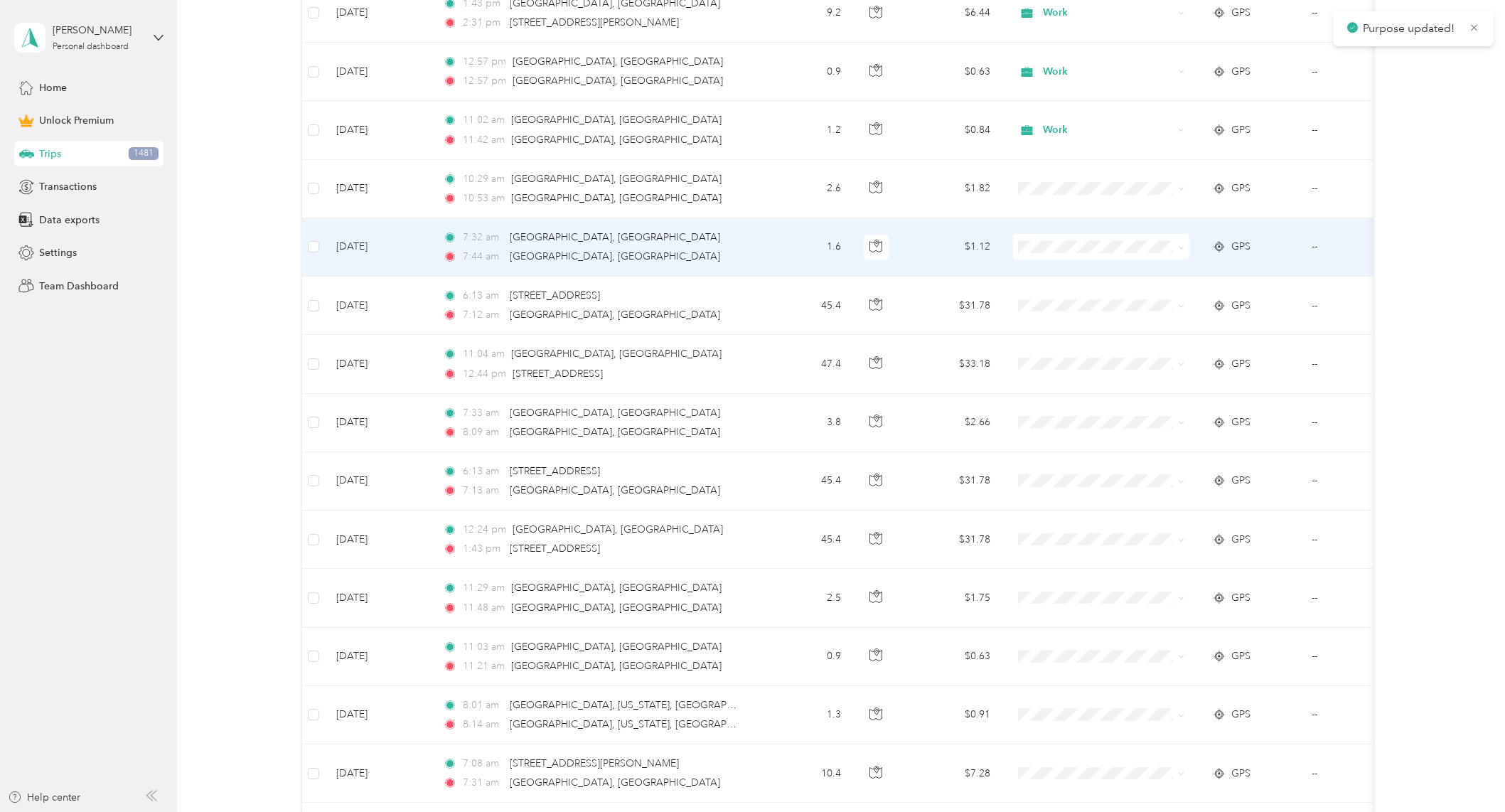
click at [1071, 267] on span "Work" at bounding box center [1113, 268] width 132 height 15
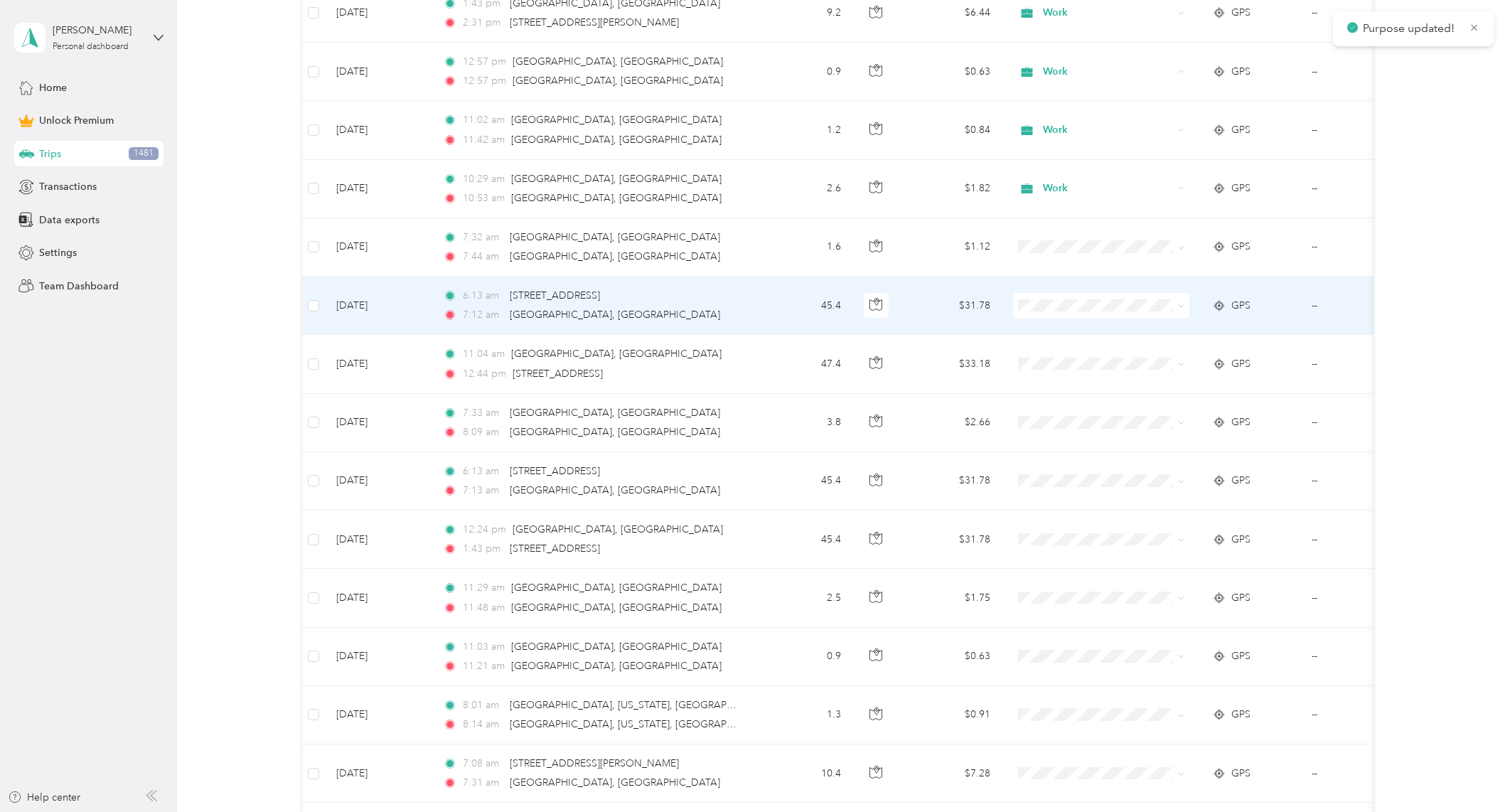
click at [1074, 329] on span "Work" at bounding box center [1113, 330] width 132 height 15
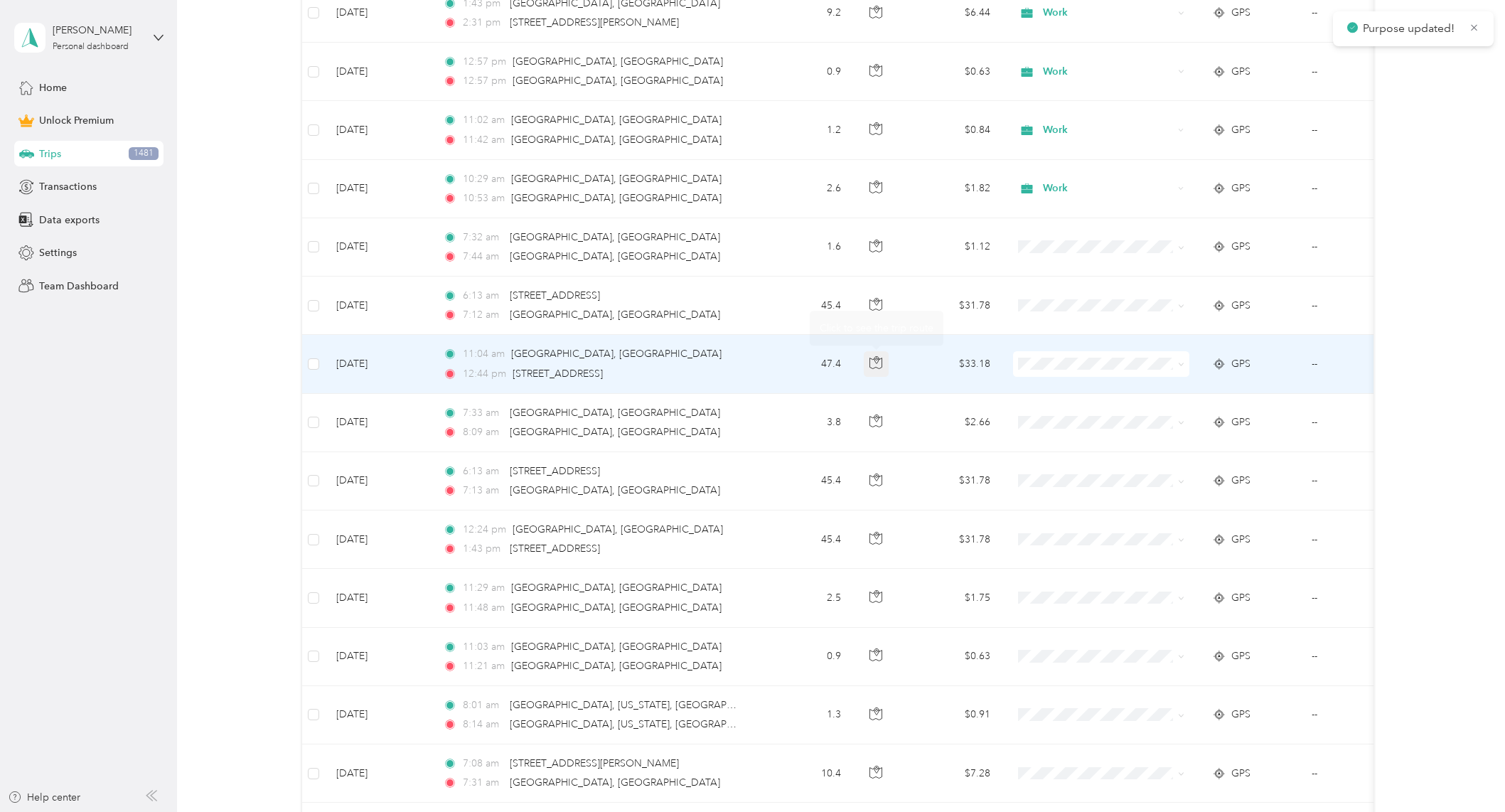
click at [883, 361] on button "button" at bounding box center [877, 364] width 25 height 25
click at [1080, 390] on span "Work" at bounding box center [1113, 384] width 132 height 15
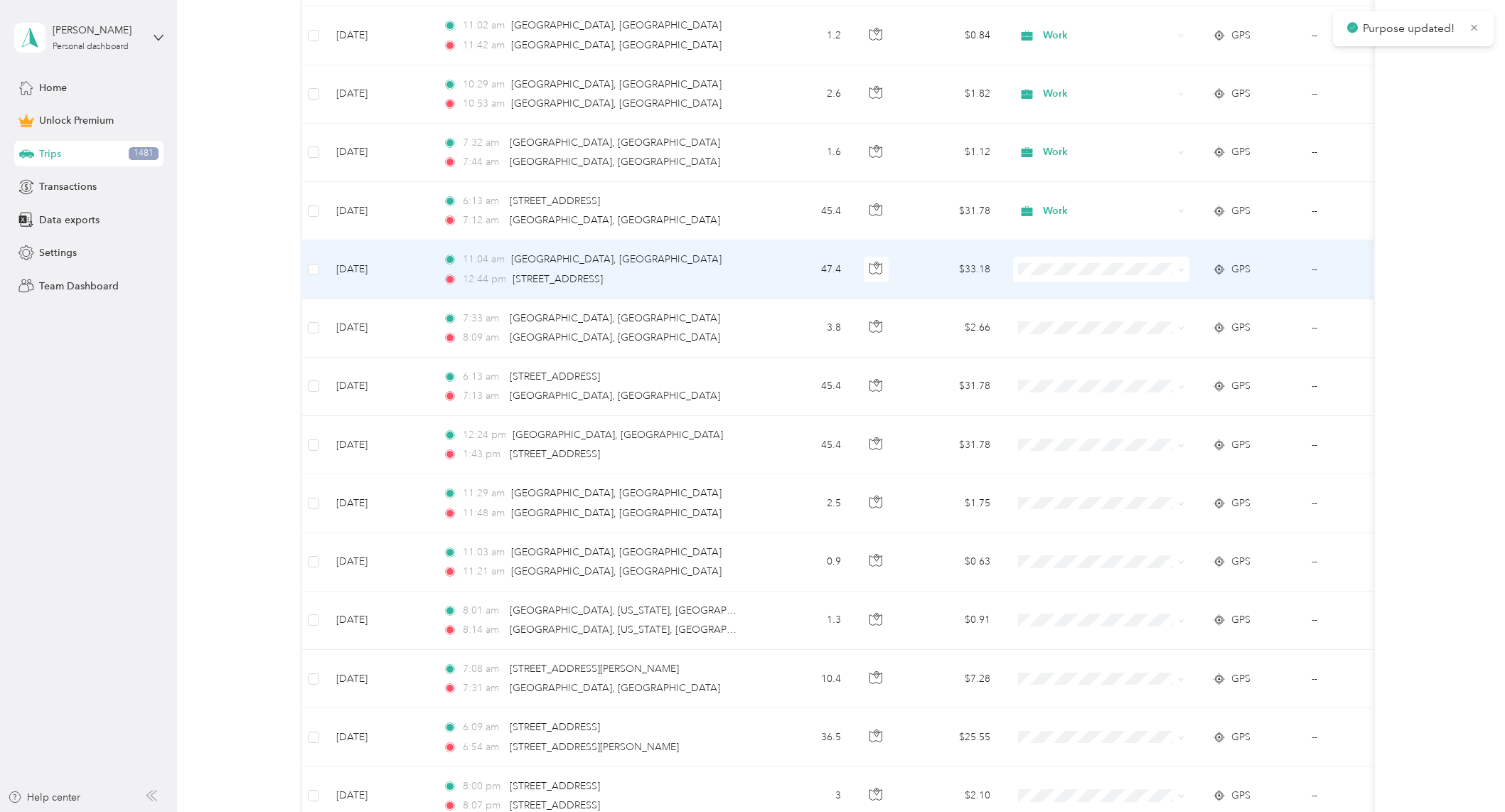
scroll to position [3815, 0]
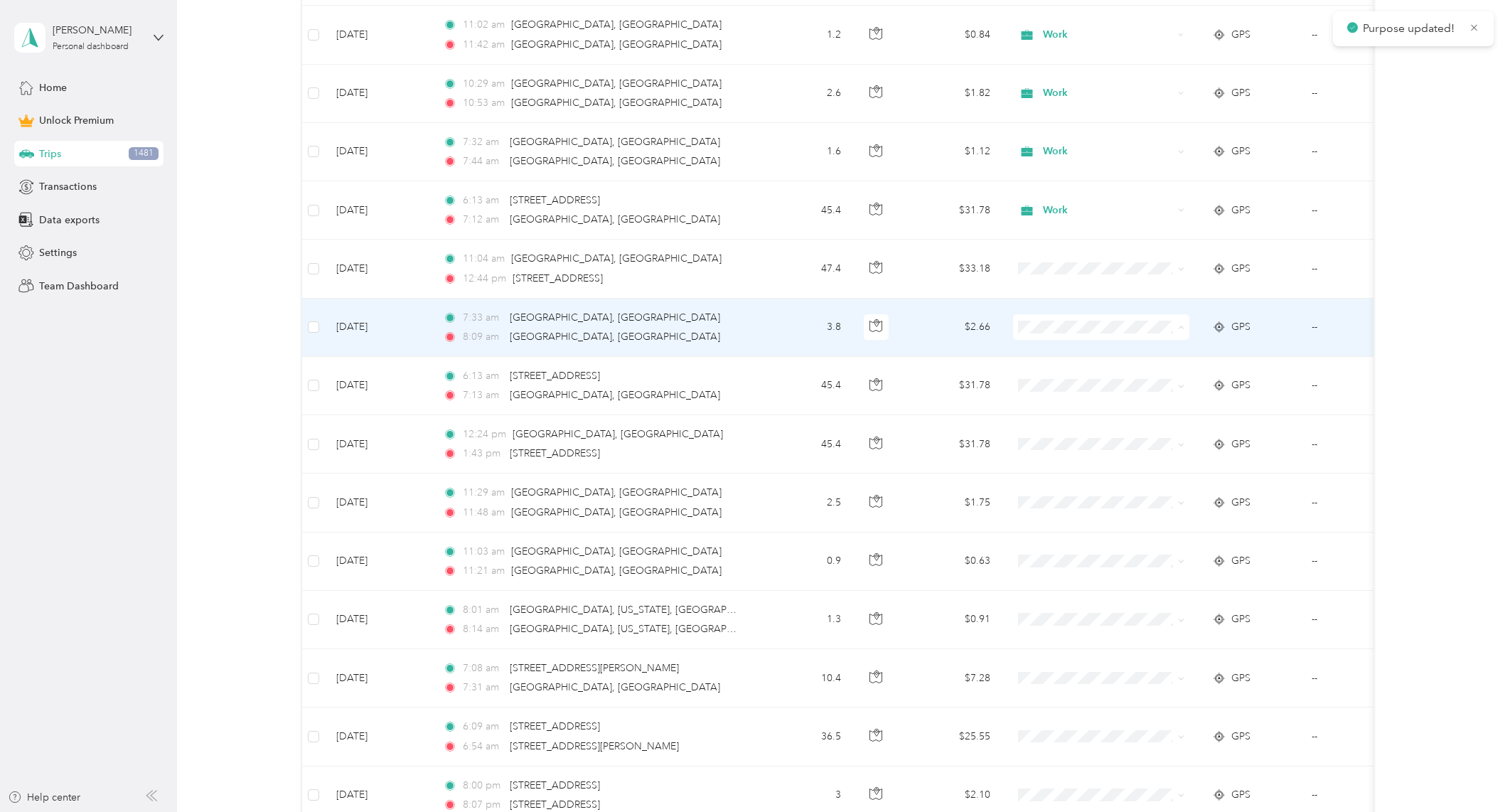
click at [1056, 353] on span "Work" at bounding box center [1113, 355] width 132 height 15
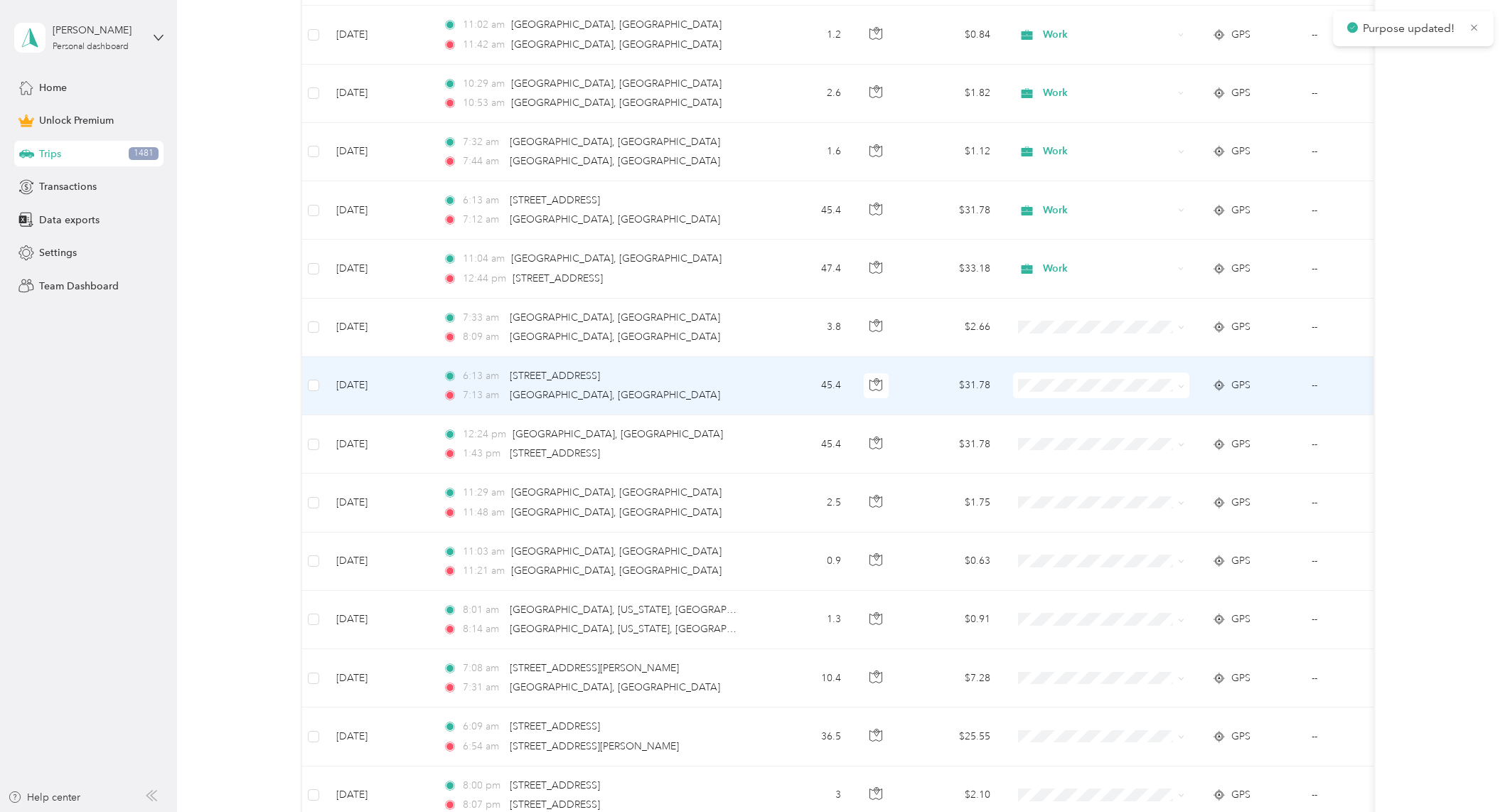
click at [1055, 376] on span at bounding box center [1100, 385] width 176 height 25
click at [1078, 408] on span "Work" at bounding box center [1113, 412] width 132 height 15
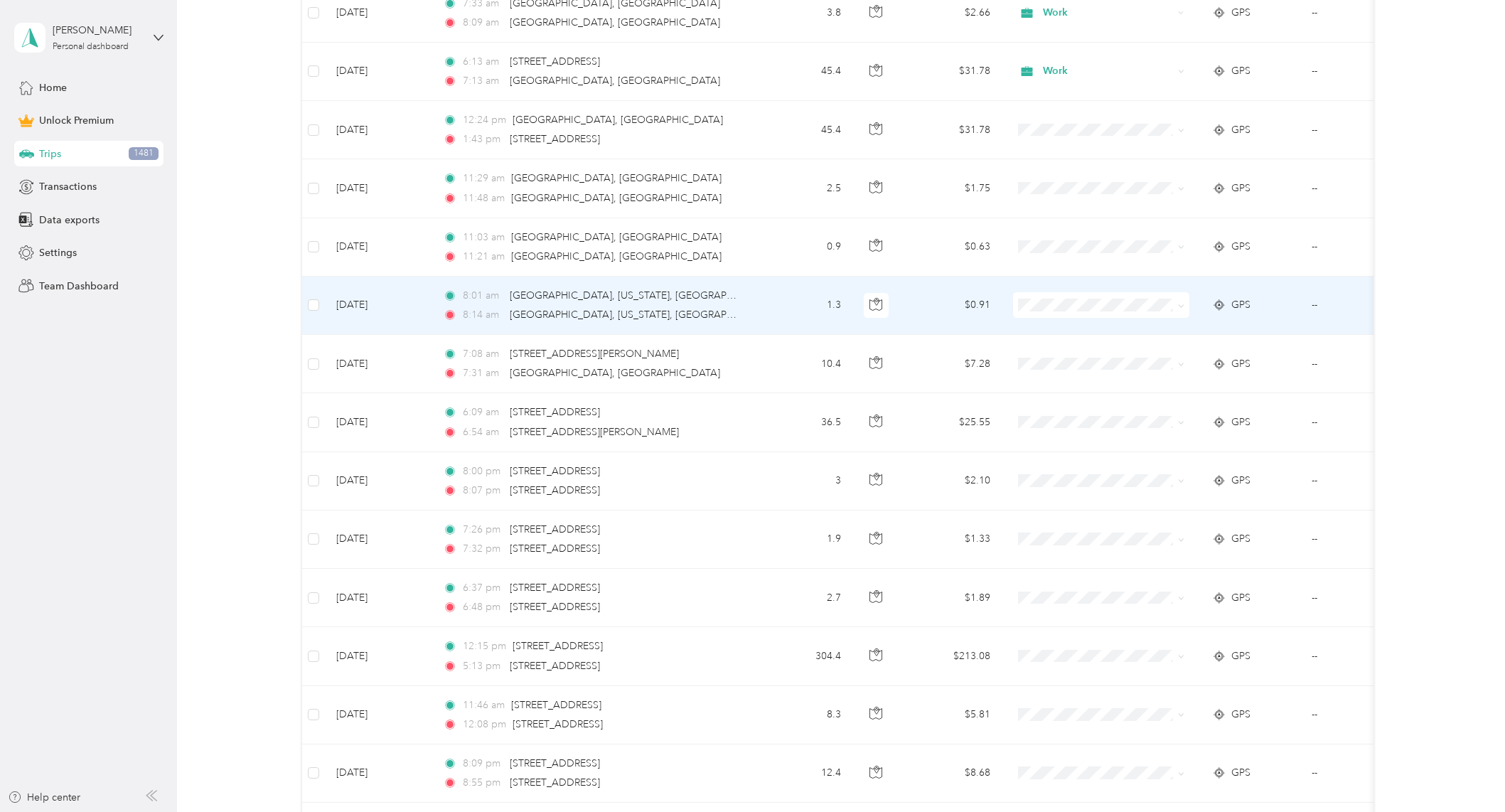
scroll to position [4123, 0]
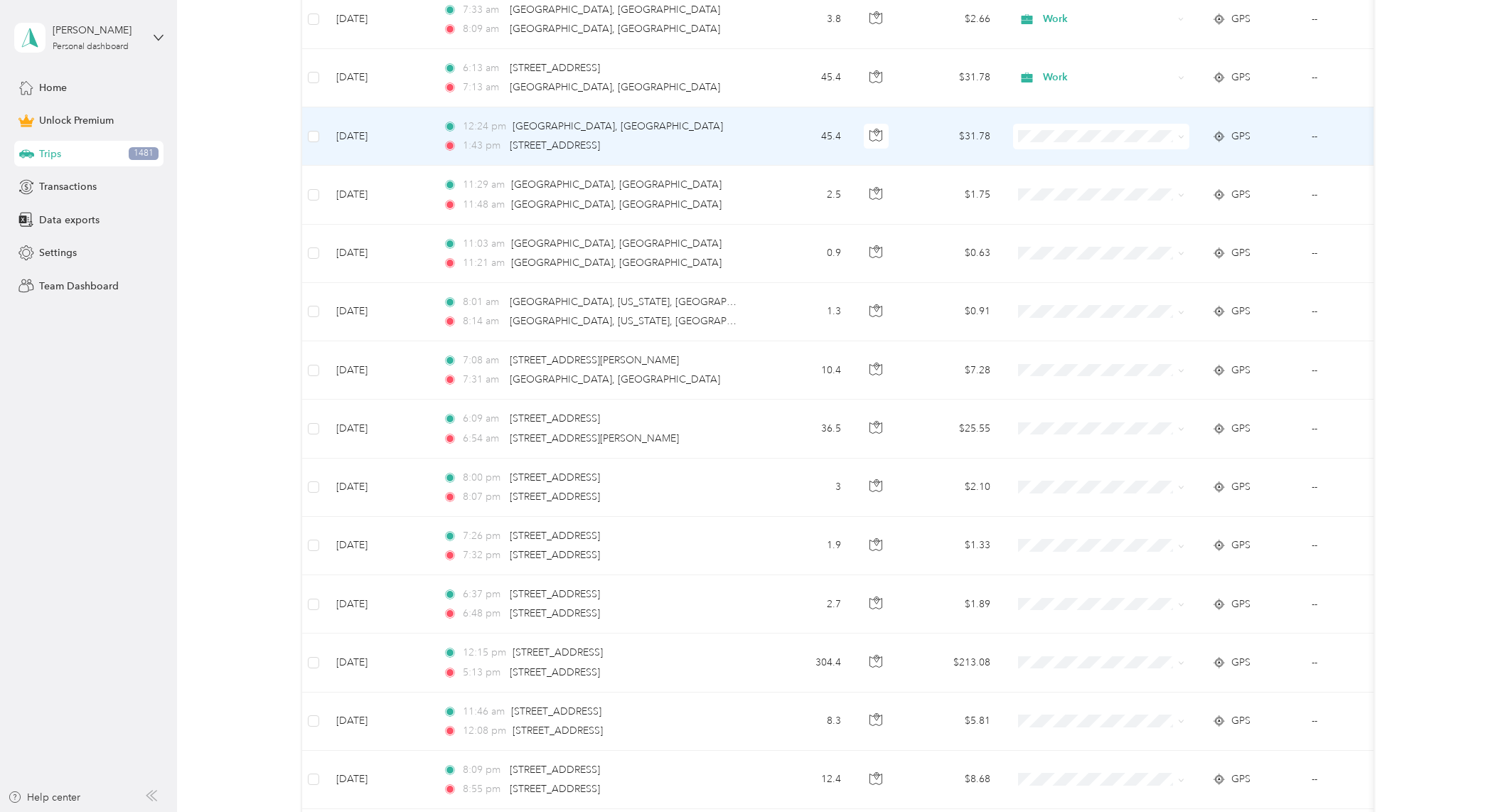
click at [1106, 159] on span "Work" at bounding box center [1113, 161] width 132 height 15
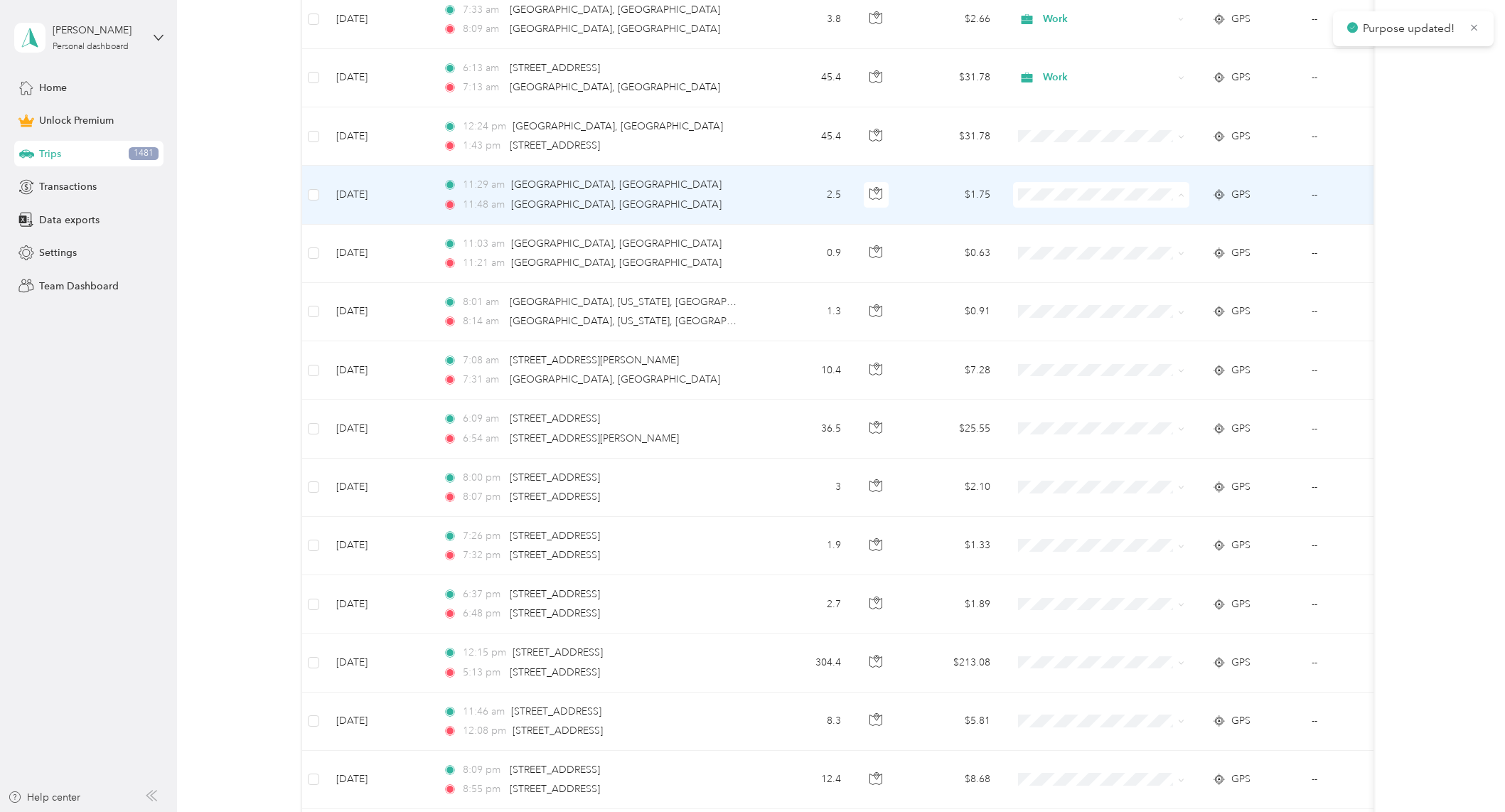
click at [1089, 219] on span "Work" at bounding box center [1113, 222] width 132 height 15
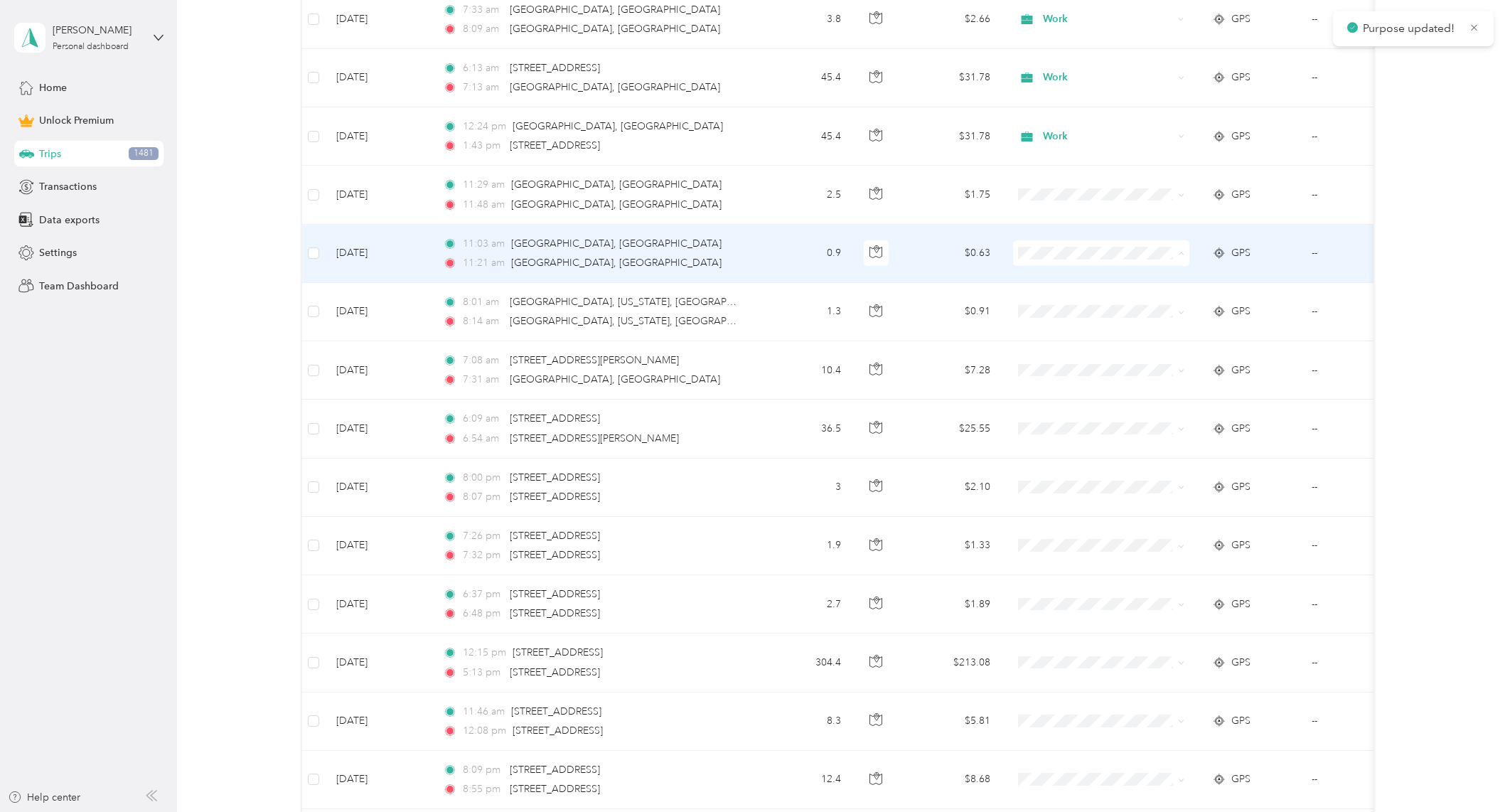
click at [1072, 277] on span "Work" at bounding box center [1113, 280] width 132 height 15
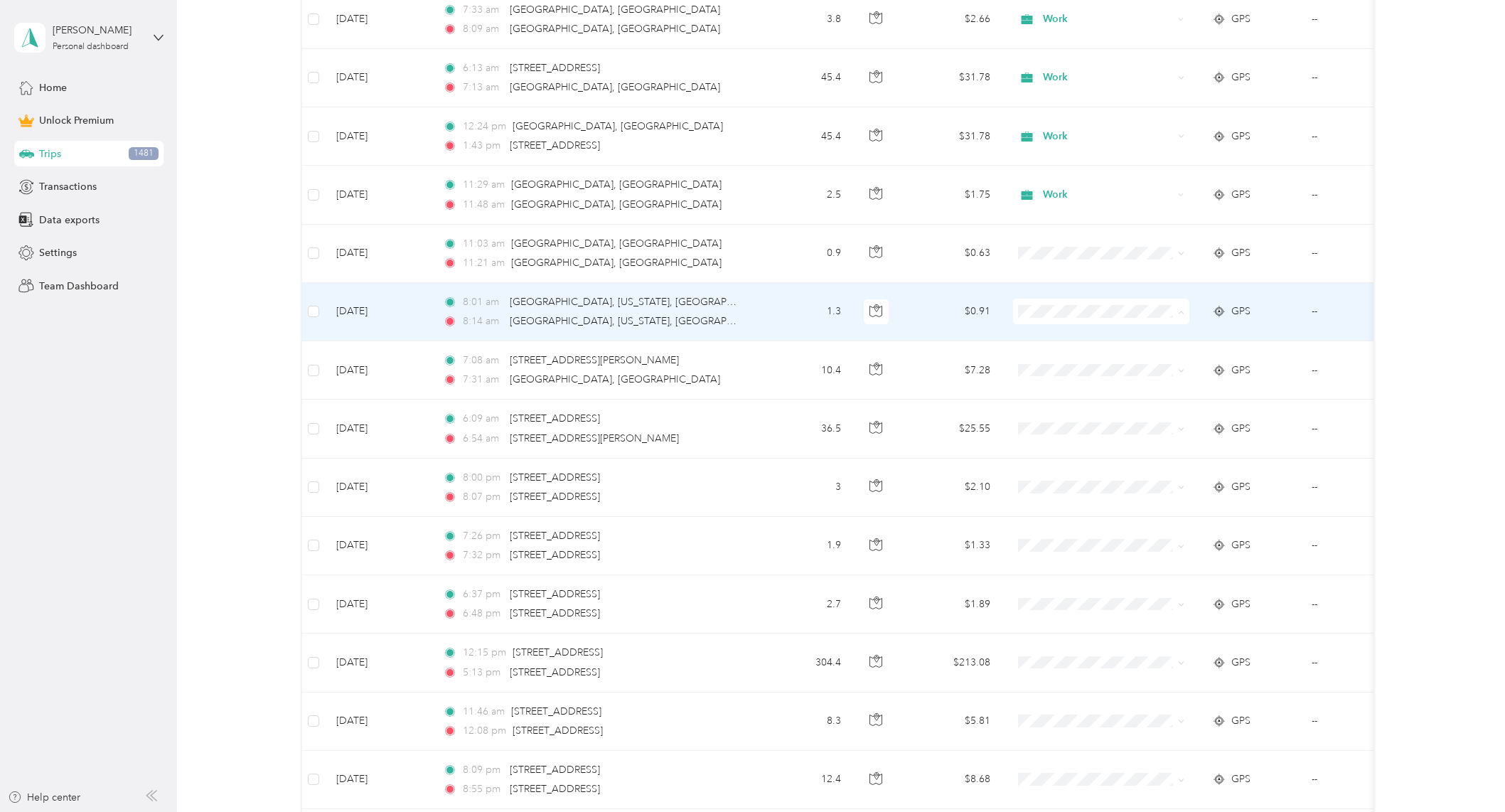
click at [1059, 334] on span "Work" at bounding box center [1113, 338] width 132 height 15
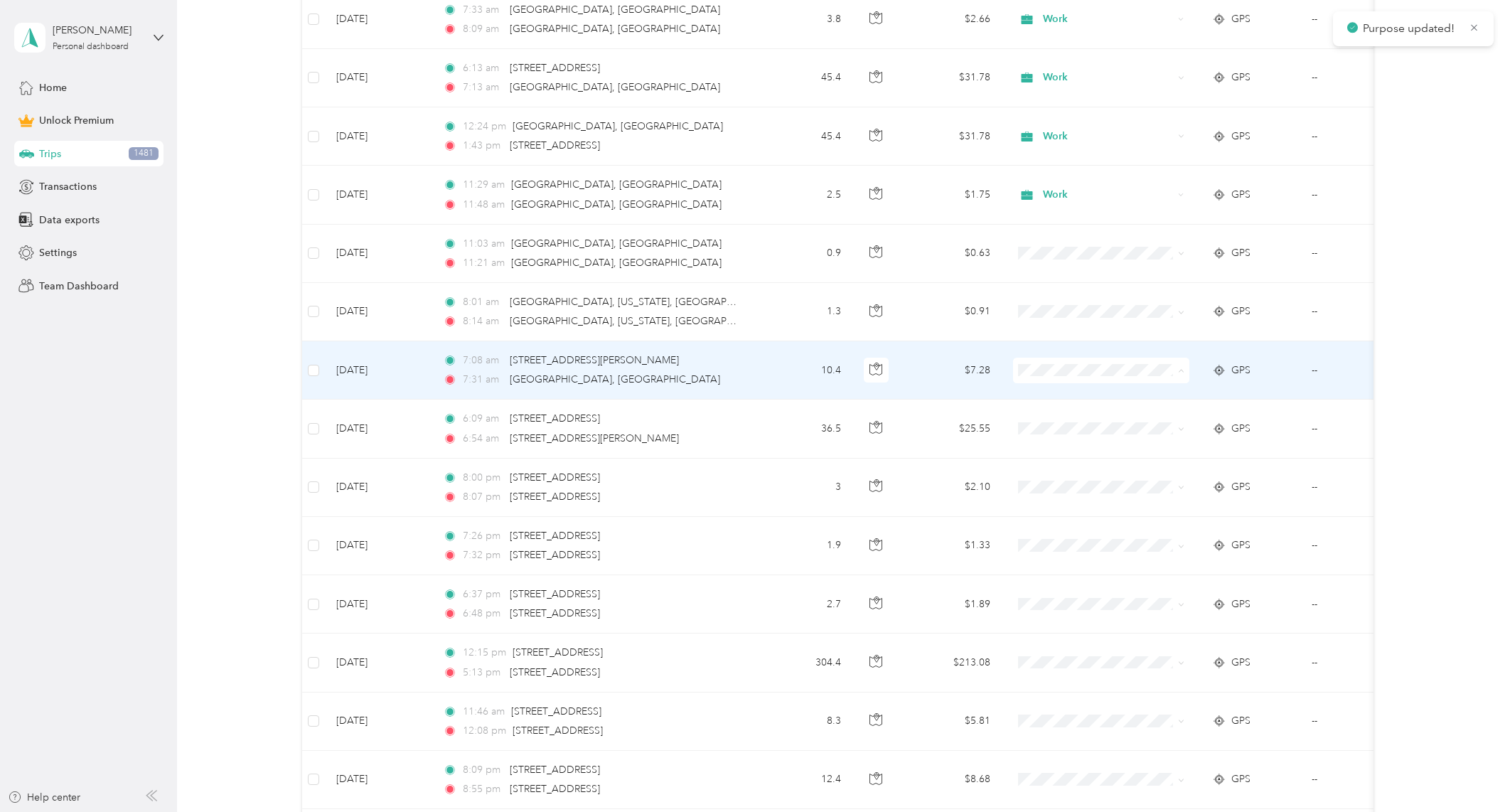
click at [1071, 396] on span "Work" at bounding box center [1113, 397] width 132 height 15
click at [874, 370] on icon "button" at bounding box center [875, 369] width 13 height 13
click at [874, 372] on icon "button" at bounding box center [875, 369] width 13 height 13
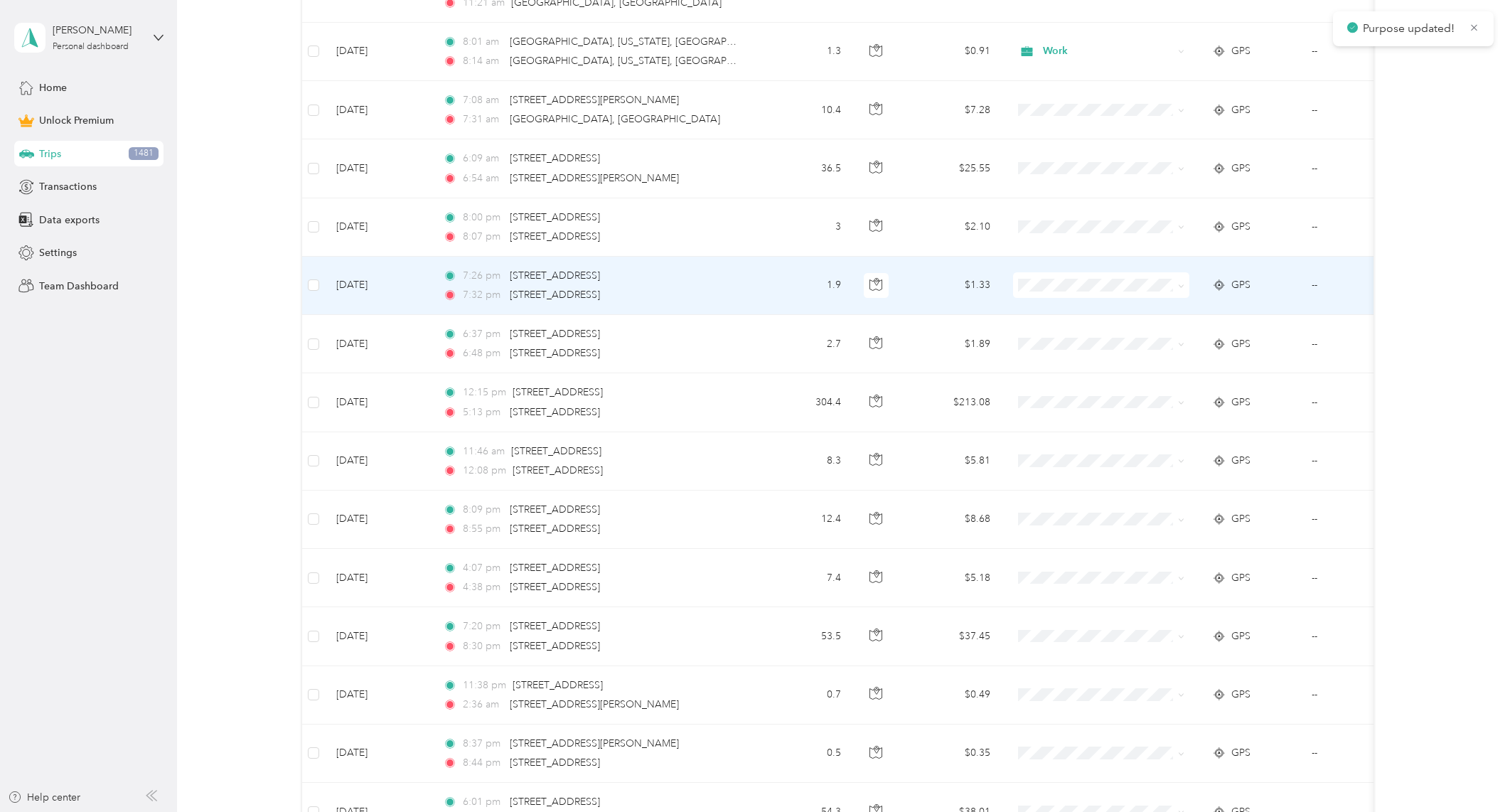
scroll to position [4384, 0]
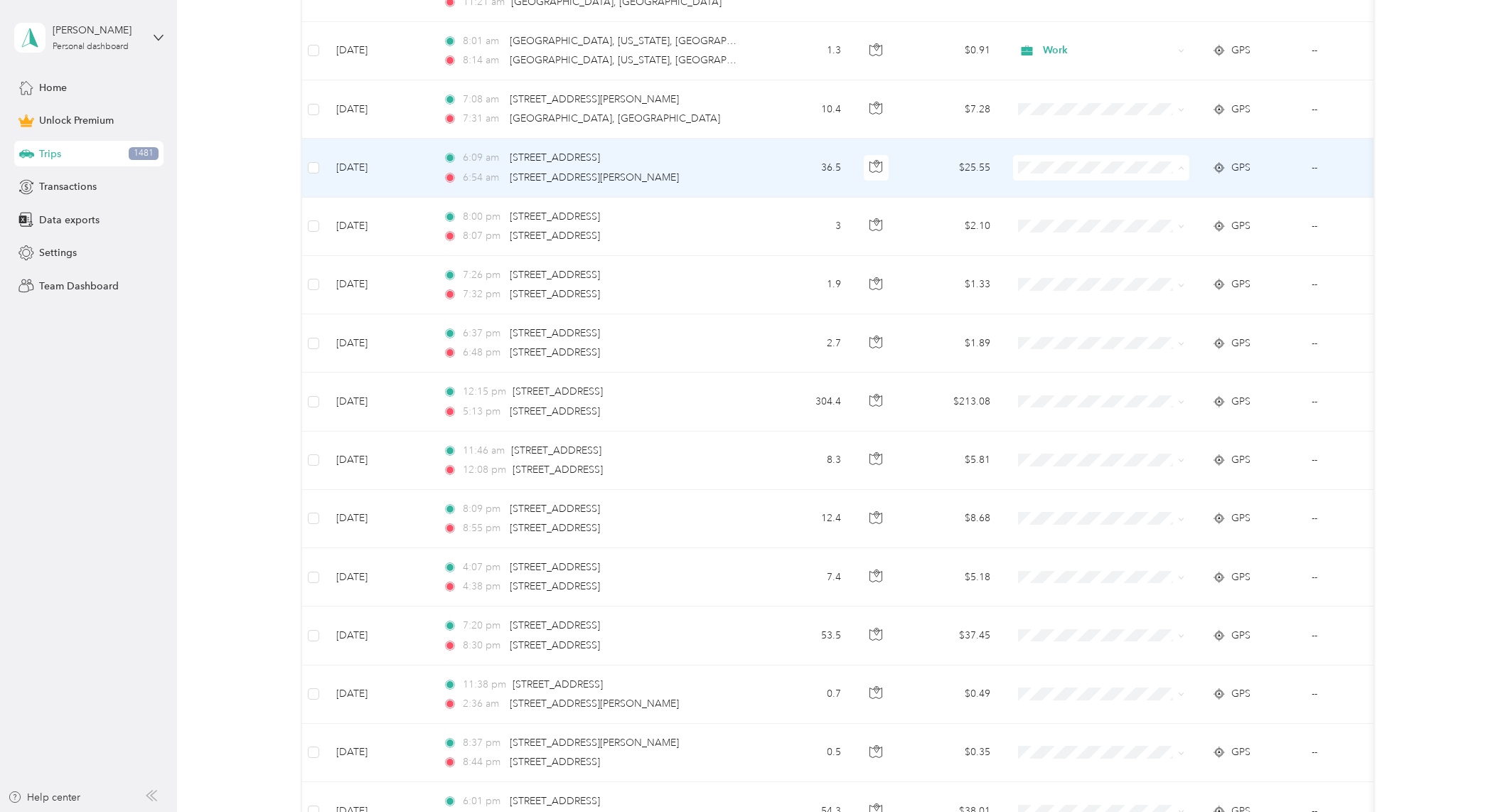
click at [1036, 190] on icon at bounding box center [1031, 193] width 18 height 11
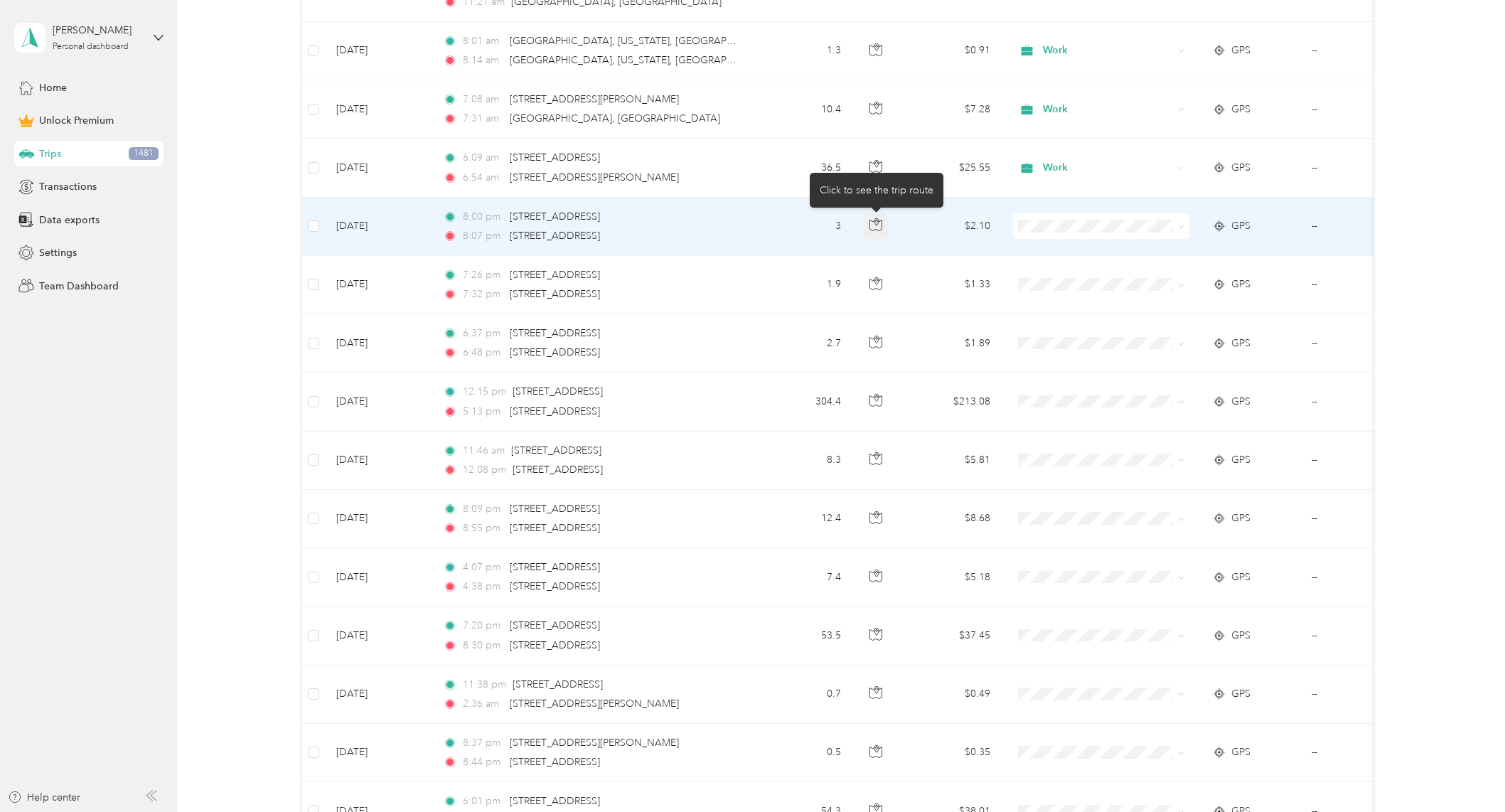
click at [877, 233] on button "button" at bounding box center [877, 226] width 25 height 25
click at [1073, 261] on ol "Work Personal Doordash Religious Services Other Charity Medical Moving Commute" at bounding box center [1100, 338] width 176 height 199
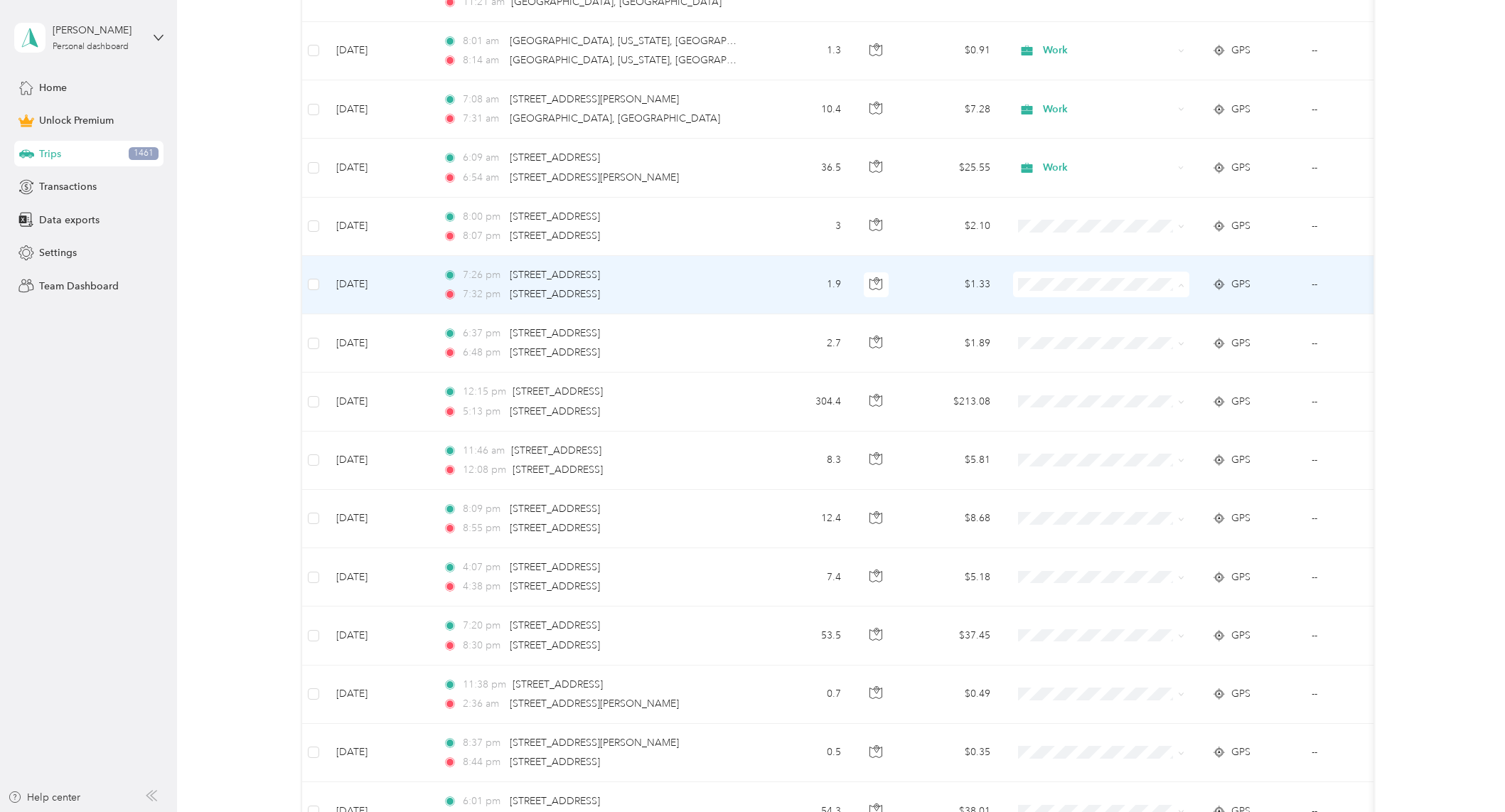
click at [1058, 306] on span "Work" at bounding box center [1113, 311] width 132 height 15
click at [880, 283] on icon "button" at bounding box center [875, 283] width 13 height 13
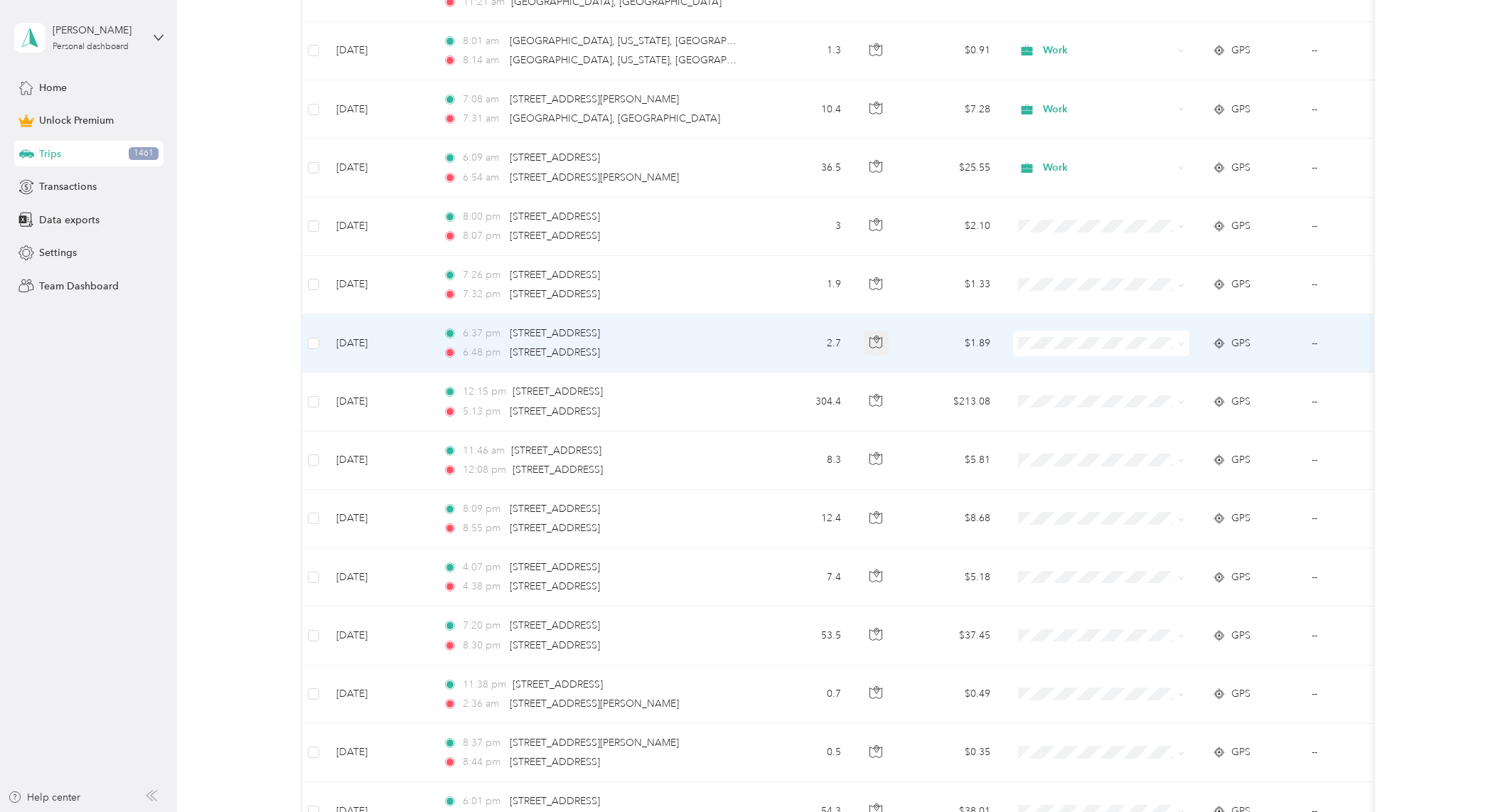
click at [871, 341] on icon "button" at bounding box center [875, 341] width 13 height 13
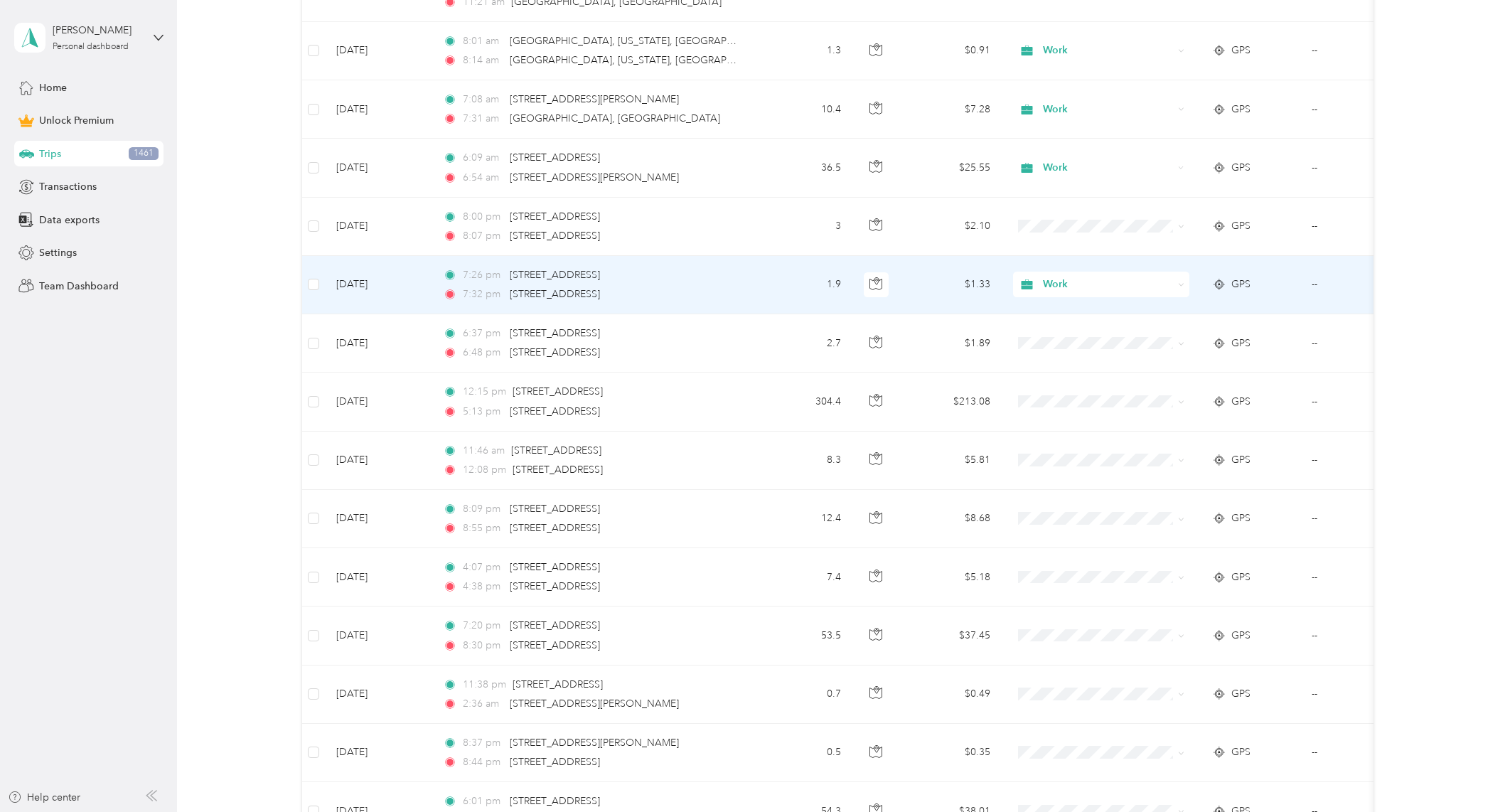
click at [1045, 284] on span "Work" at bounding box center [1107, 284] width 130 height 16
click at [1049, 333] on span "Personal" at bounding box center [1113, 336] width 132 height 15
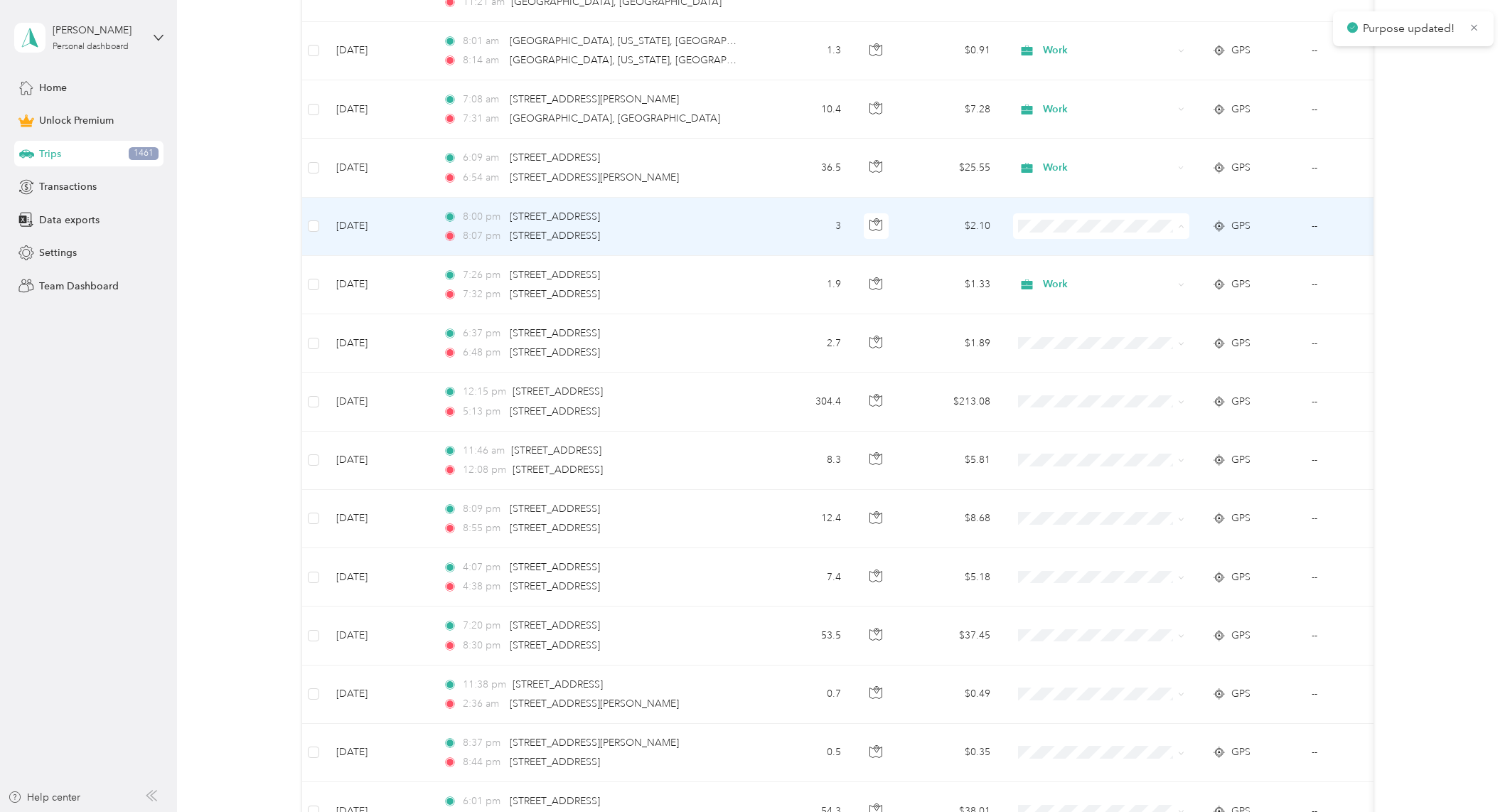
click at [1051, 279] on span "Personal" at bounding box center [1113, 277] width 132 height 15
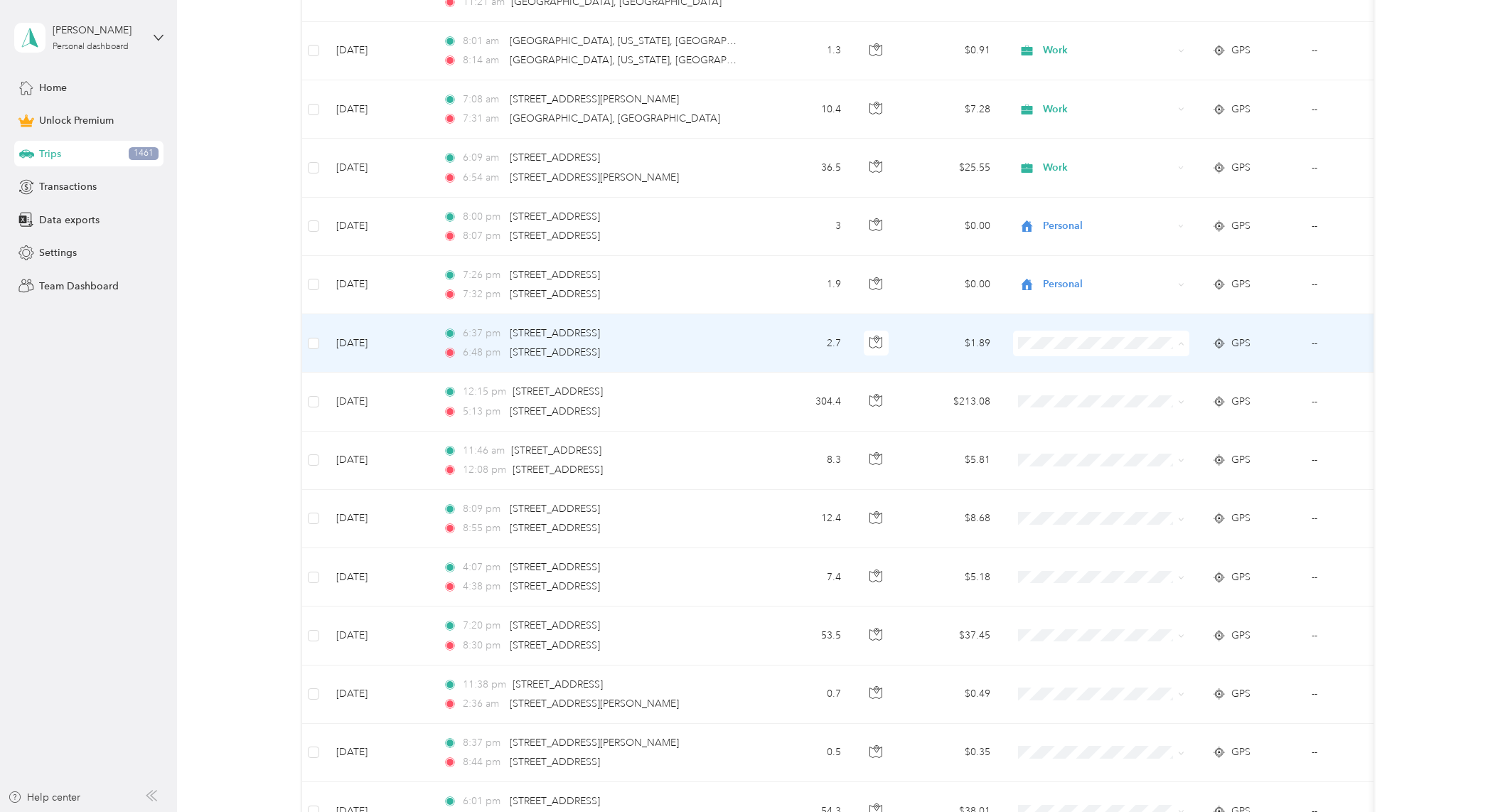
click at [1084, 389] on span "Personal" at bounding box center [1113, 395] width 132 height 15
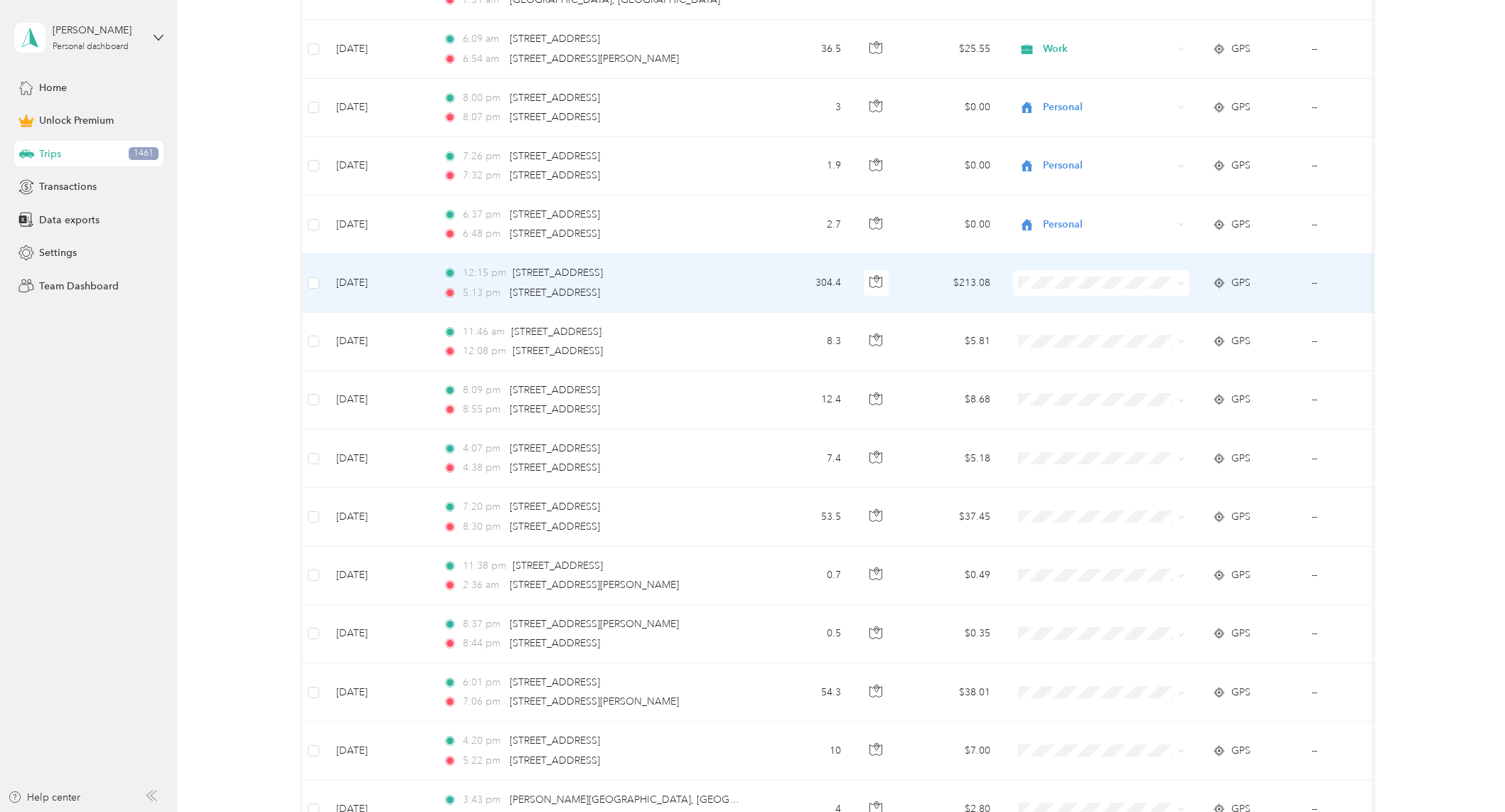
scroll to position [4502, 0]
click at [876, 284] on icon "button" at bounding box center [875, 282] width 13 height 13
click at [879, 283] on icon "button" at bounding box center [875, 282] width 13 height 13
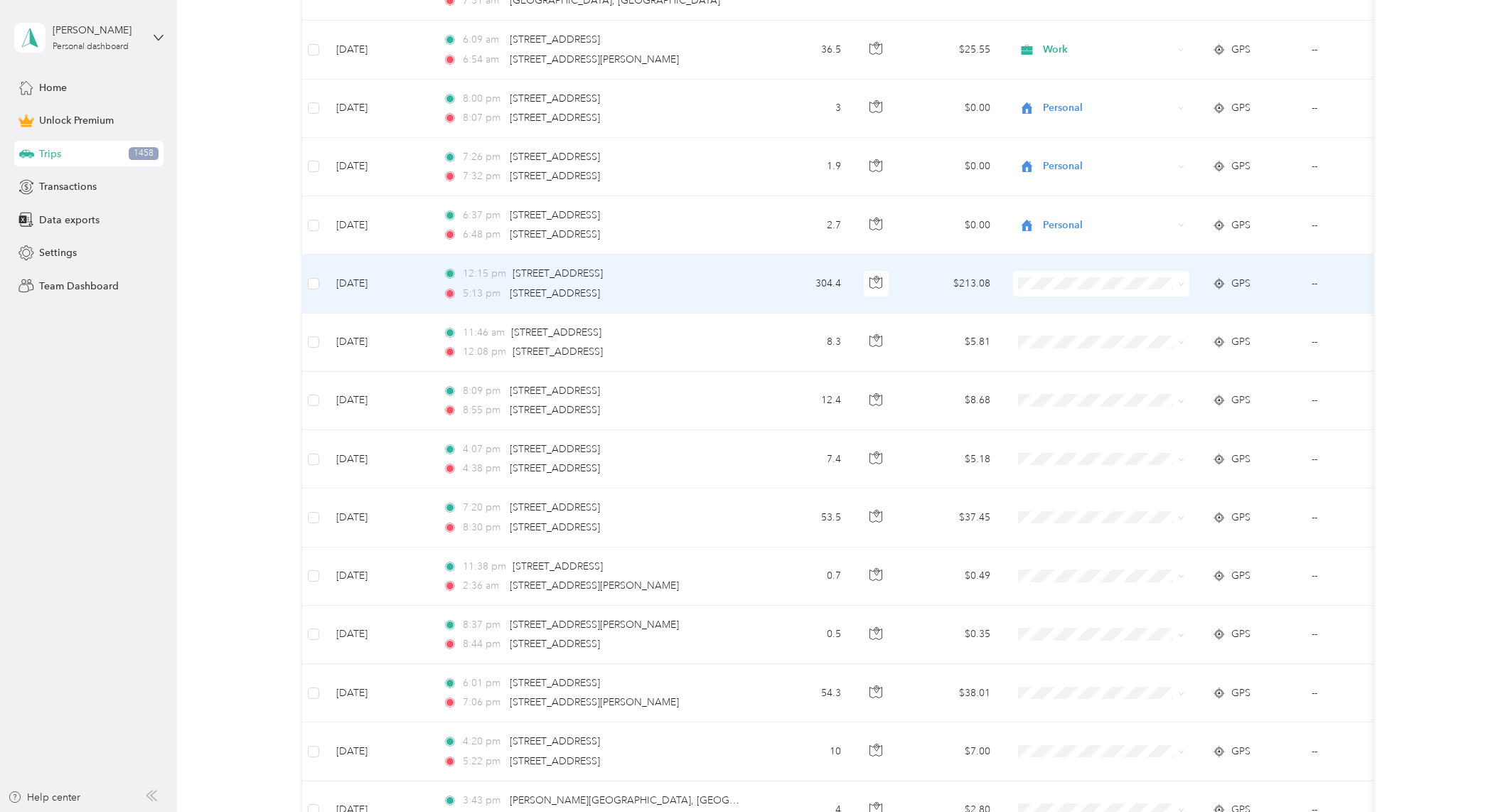
click at [1070, 291] on span at bounding box center [1100, 283] width 176 height 25
click at [1106, 313] on li "Work" at bounding box center [1100, 310] width 176 height 25
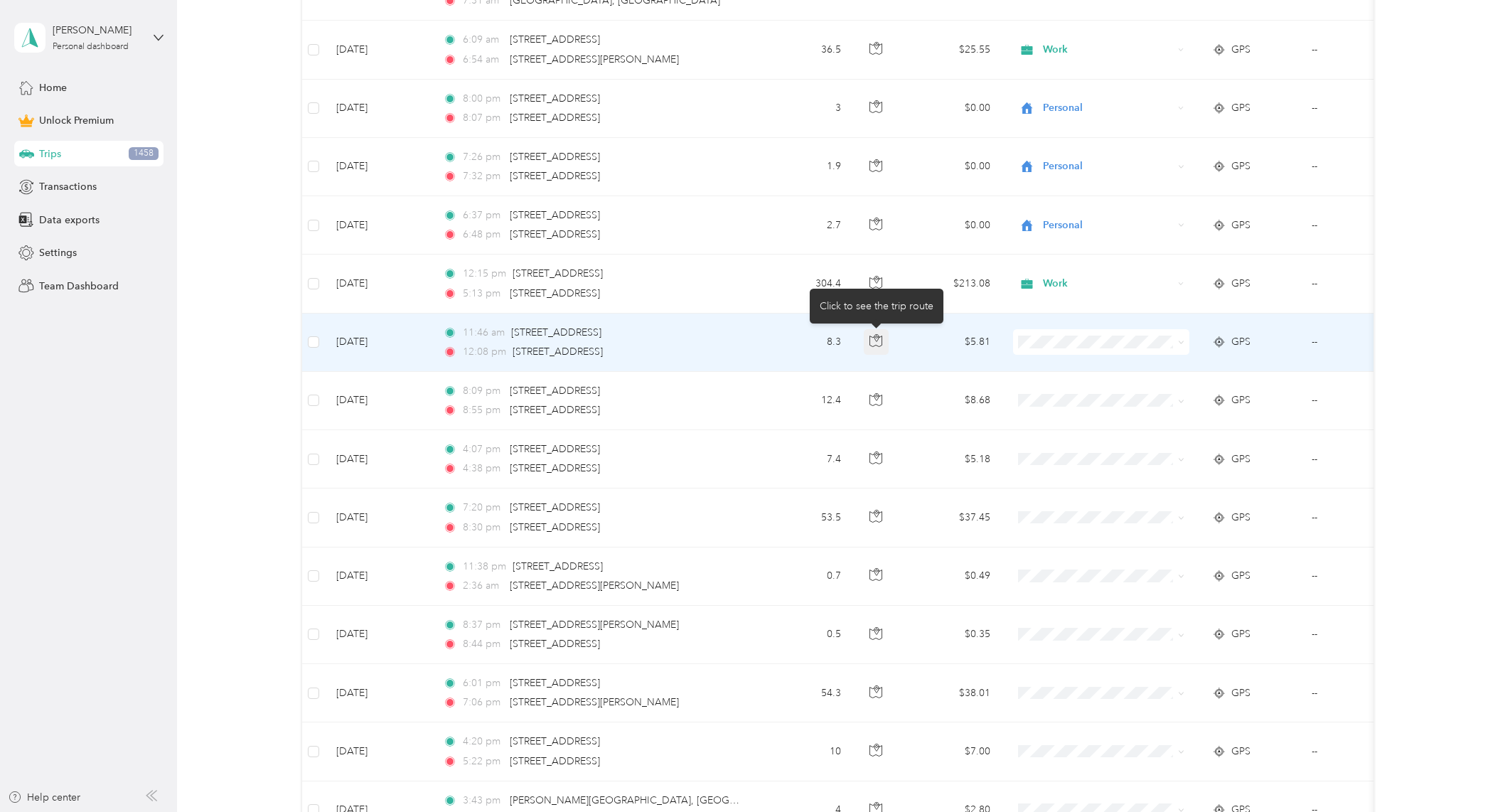
click at [877, 344] on icon "button" at bounding box center [875, 340] width 13 height 13
click at [877, 340] on icon "button" at bounding box center [875, 340] width 13 height 13
click at [1103, 335] on span at bounding box center [1100, 342] width 176 height 25
click at [1099, 391] on span "Personal" at bounding box center [1113, 393] width 132 height 15
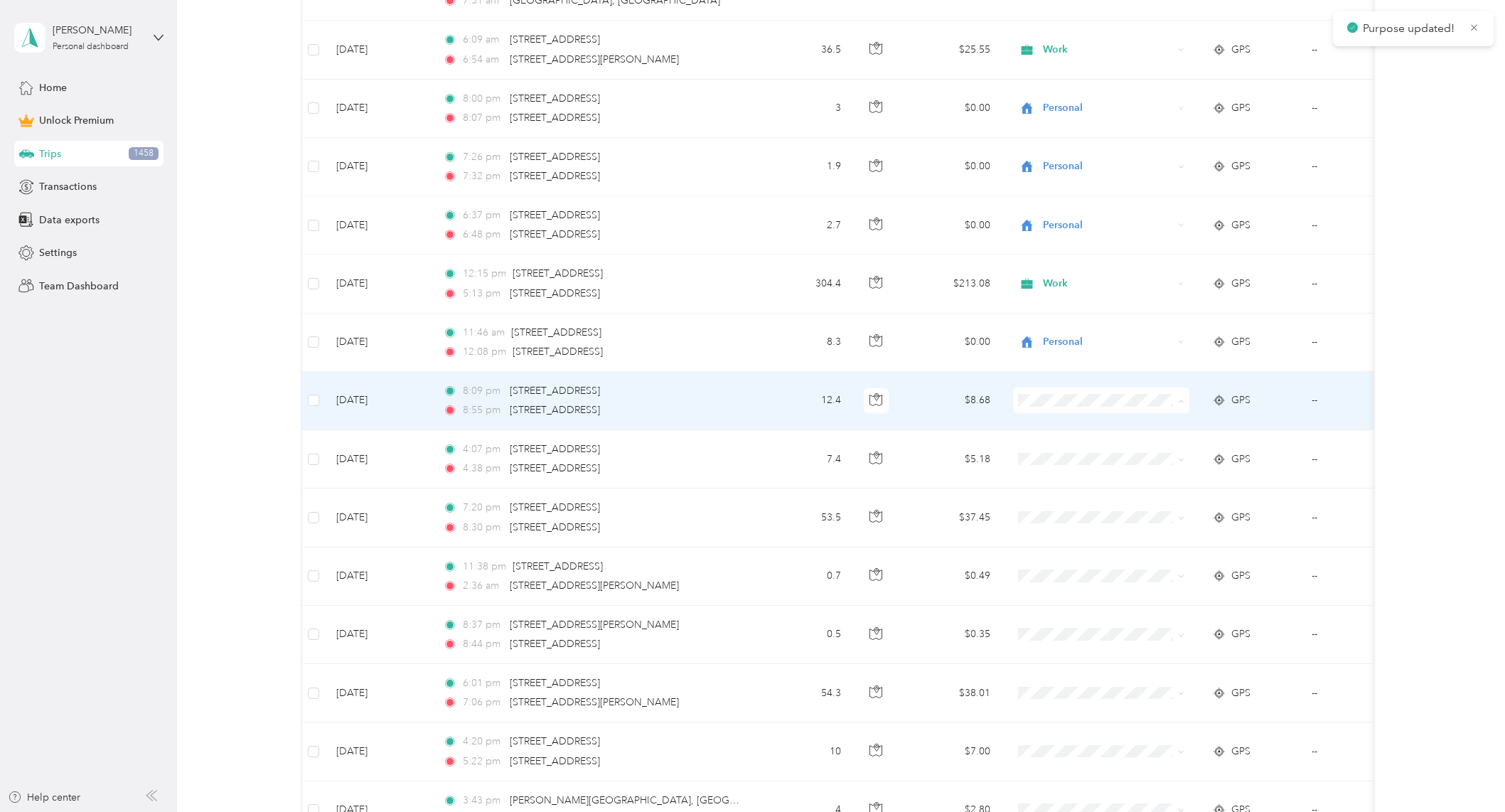
click at [1056, 445] on span "Personal" at bounding box center [1113, 451] width 132 height 15
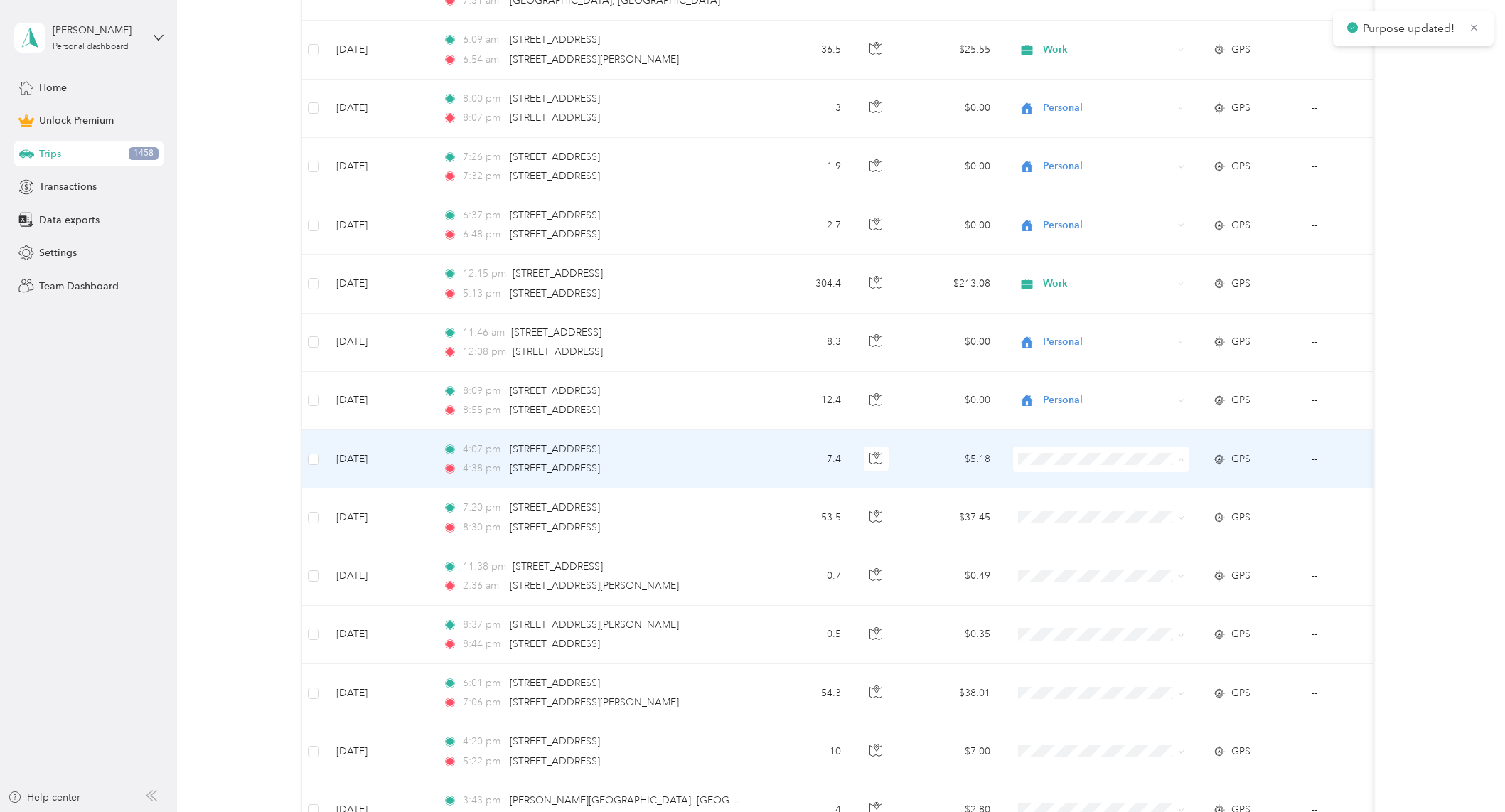
click at [1075, 511] on span "Personal" at bounding box center [1113, 511] width 132 height 15
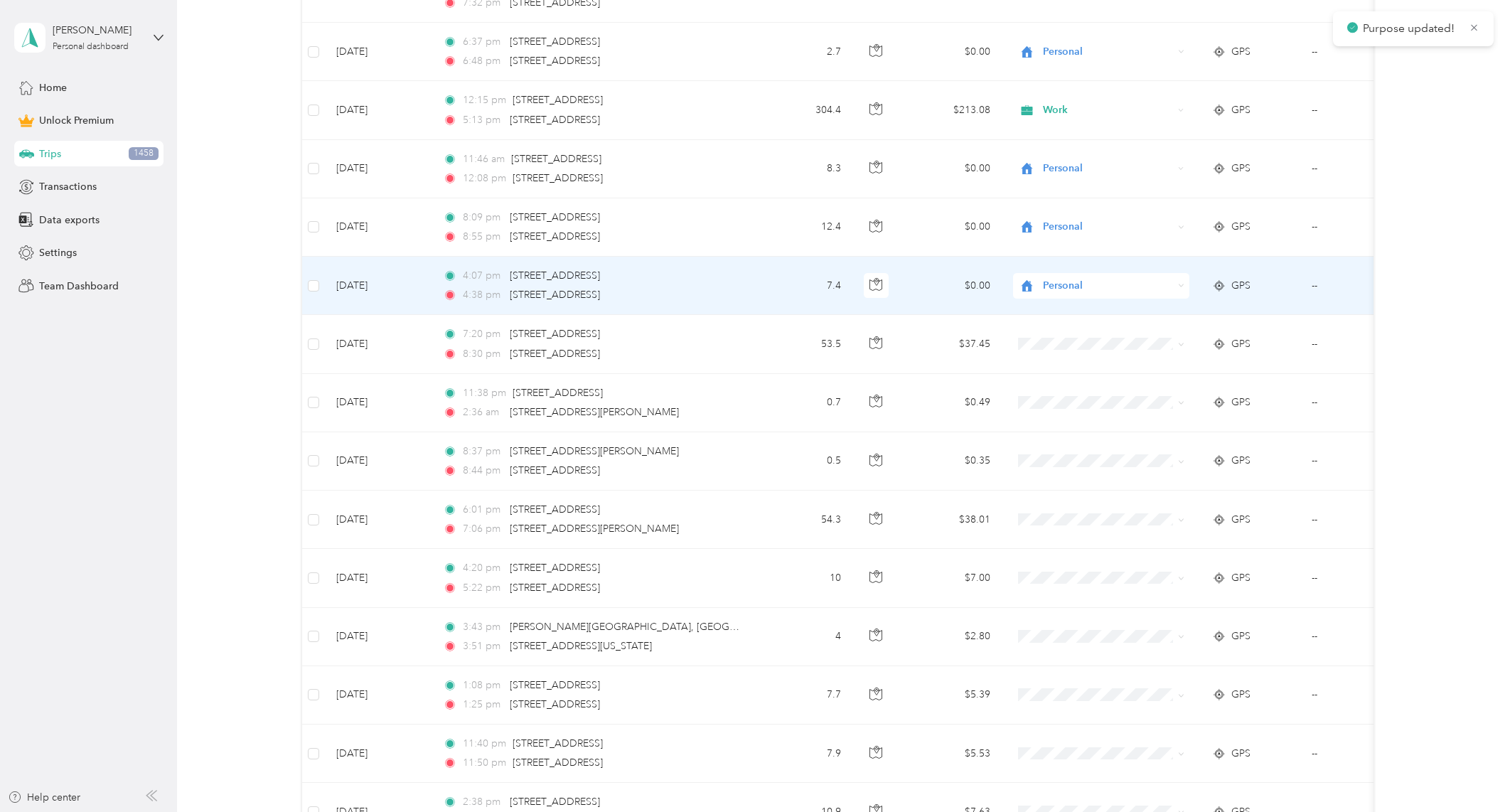
scroll to position [4692, 0]
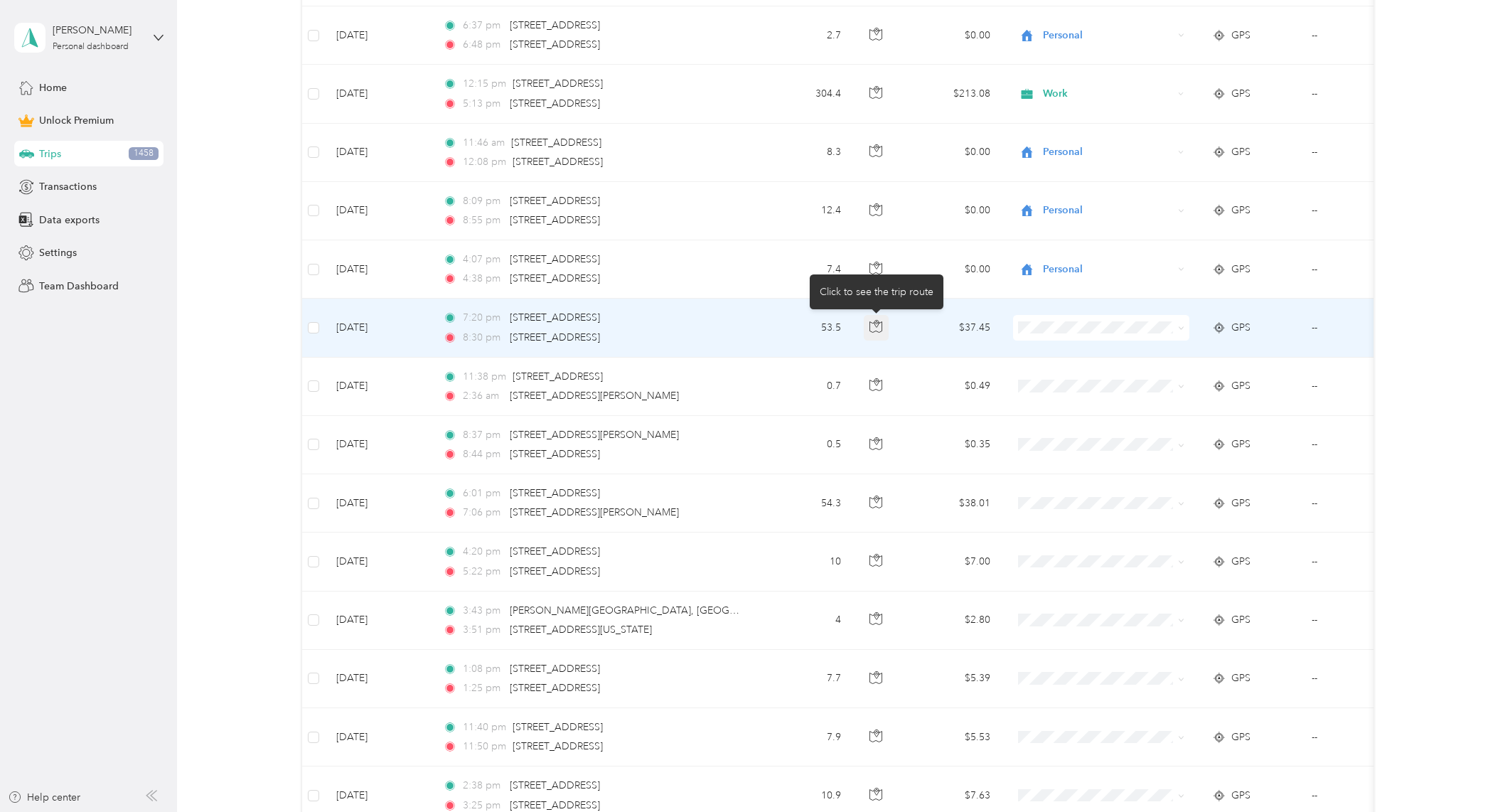
click at [877, 327] on icon "button" at bounding box center [875, 326] width 13 height 13
click at [877, 327] on icon "button" at bounding box center [877, 324] width 4 height 7
click at [1029, 319] on span at bounding box center [1100, 328] width 176 height 25
click at [1077, 422] on span "Religious Services" at bounding box center [1113, 429] width 132 height 15
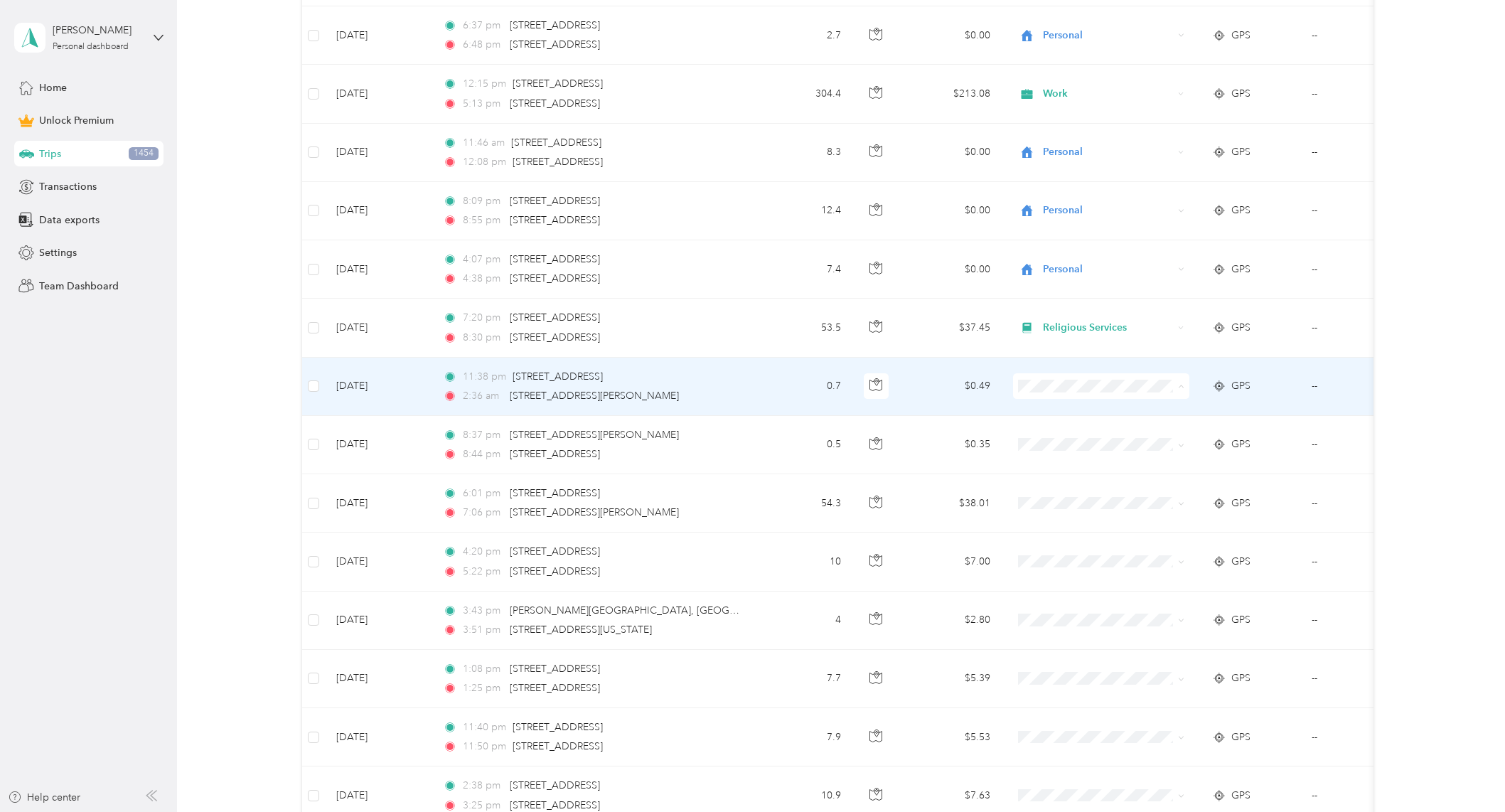
click at [1092, 426] on li "Personal" at bounding box center [1100, 437] width 176 height 25
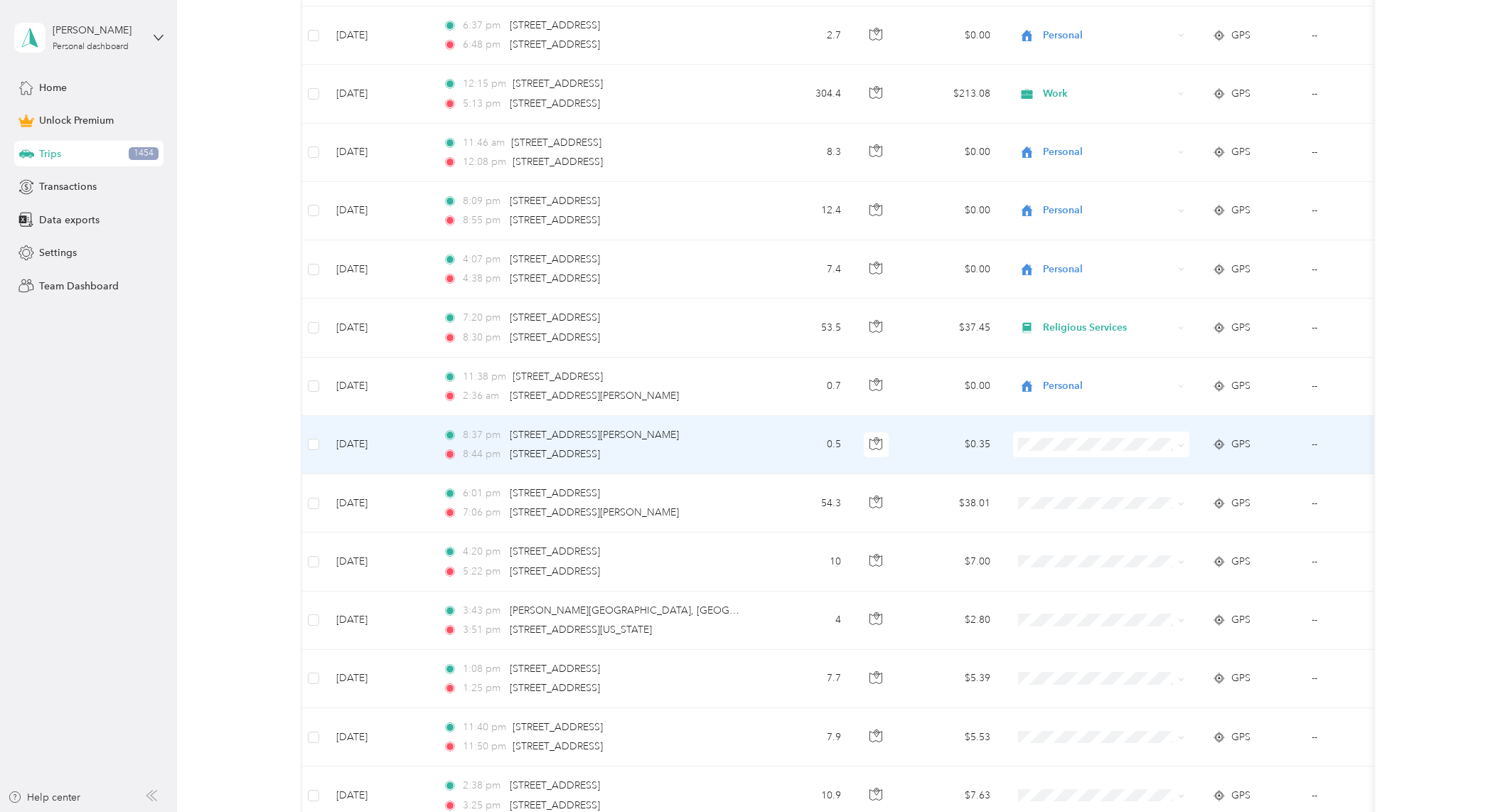
click at [1094, 497] on li "Personal" at bounding box center [1100, 490] width 176 height 25
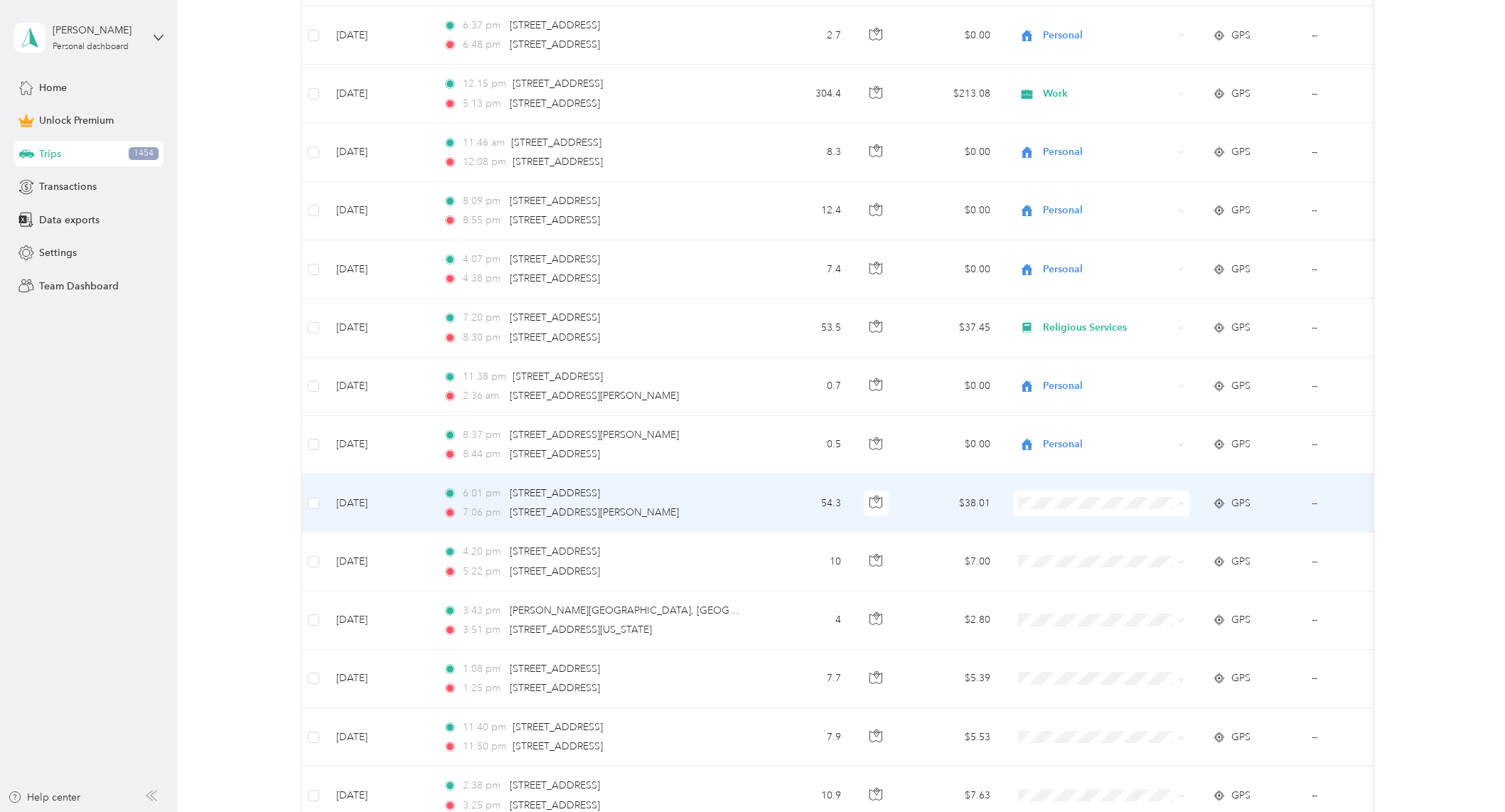
click at [1095, 596] on li "Religious Services" at bounding box center [1100, 604] width 176 height 25
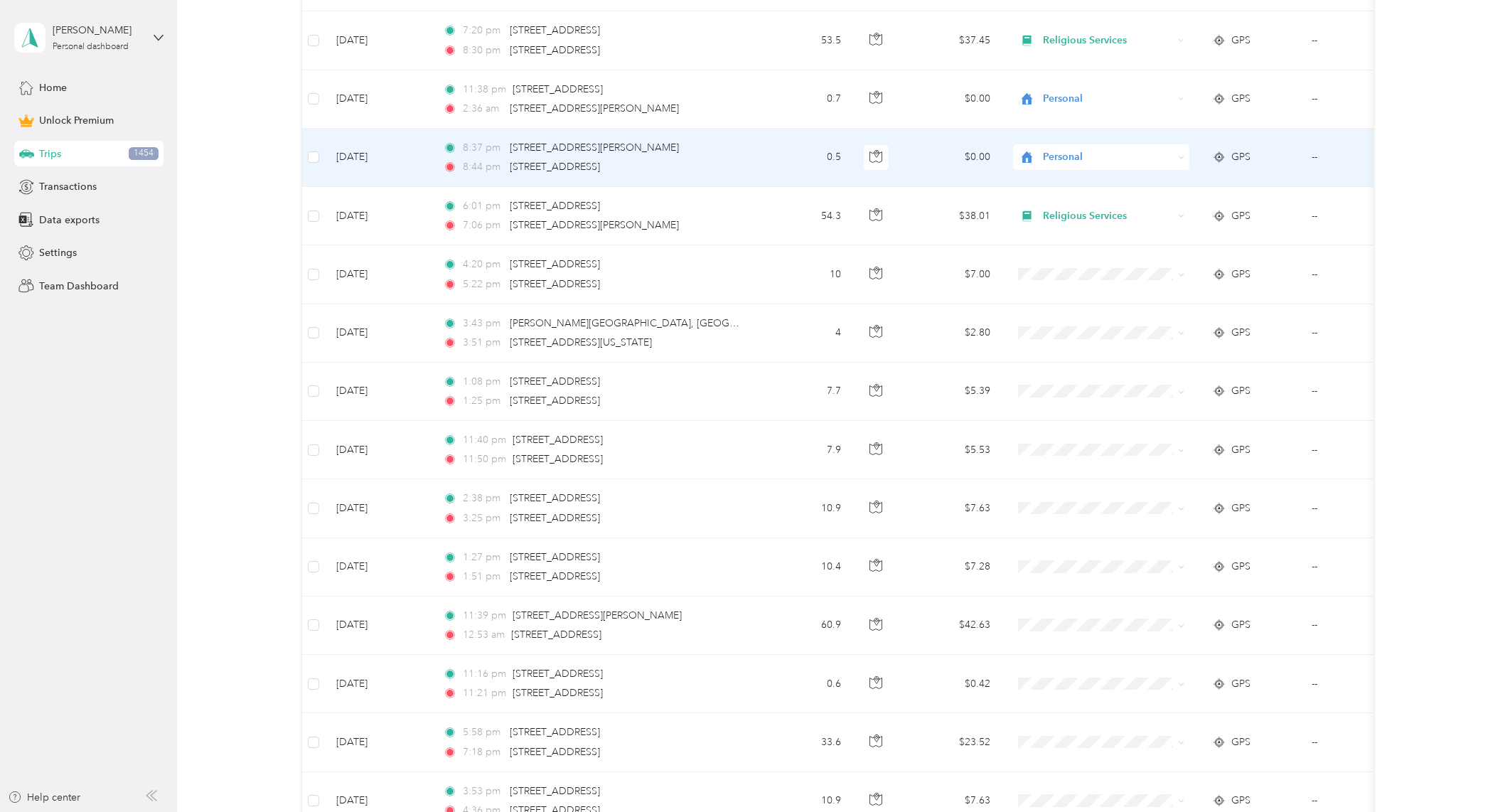
scroll to position [4999, 0]
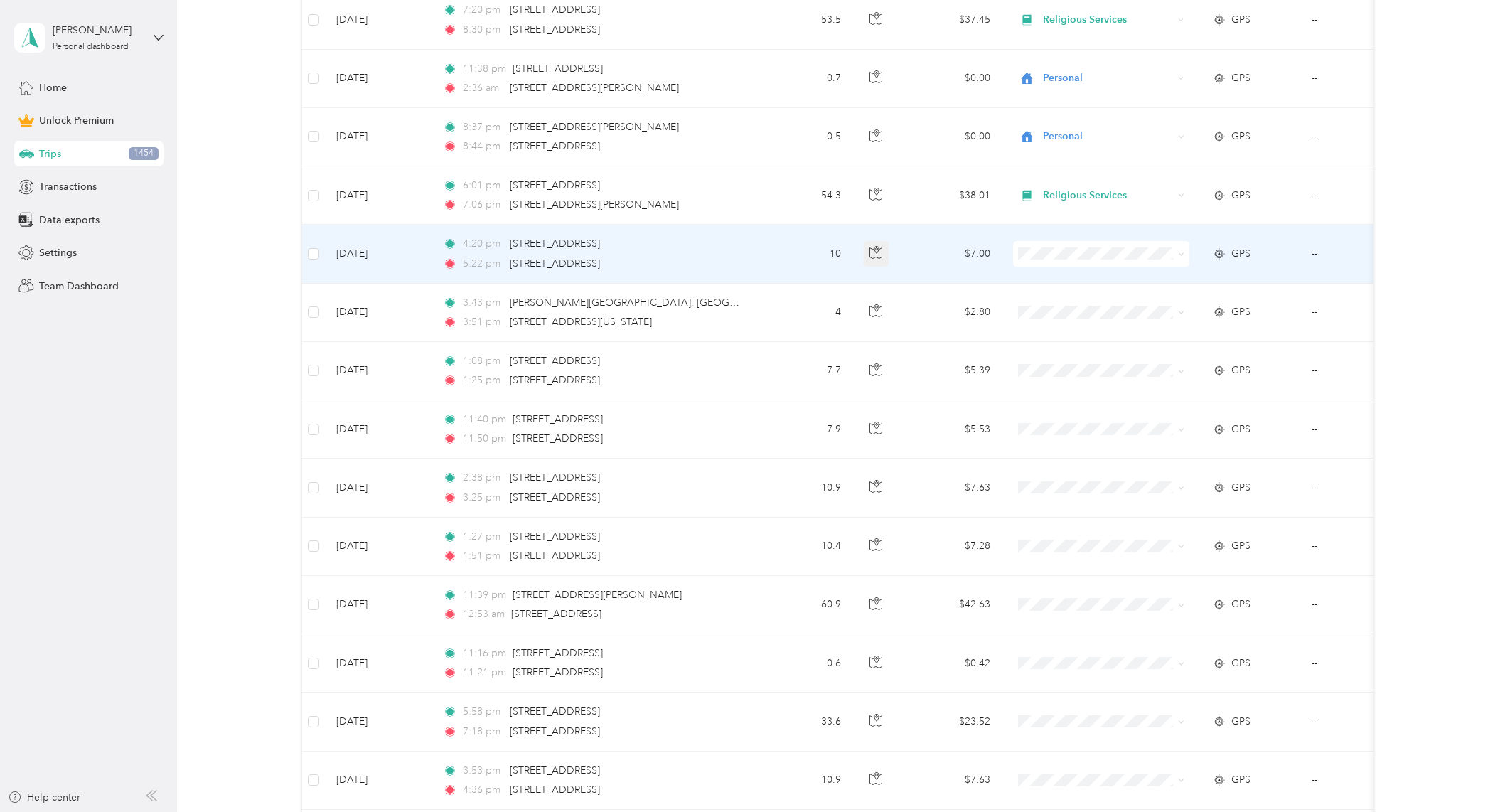
click at [877, 251] on icon "button" at bounding box center [875, 252] width 13 height 13
click at [875, 251] on icon "button" at bounding box center [877, 251] width 4 height 7
click at [1084, 301] on span "Personal" at bounding box center [1113, 306] width 132 height 15
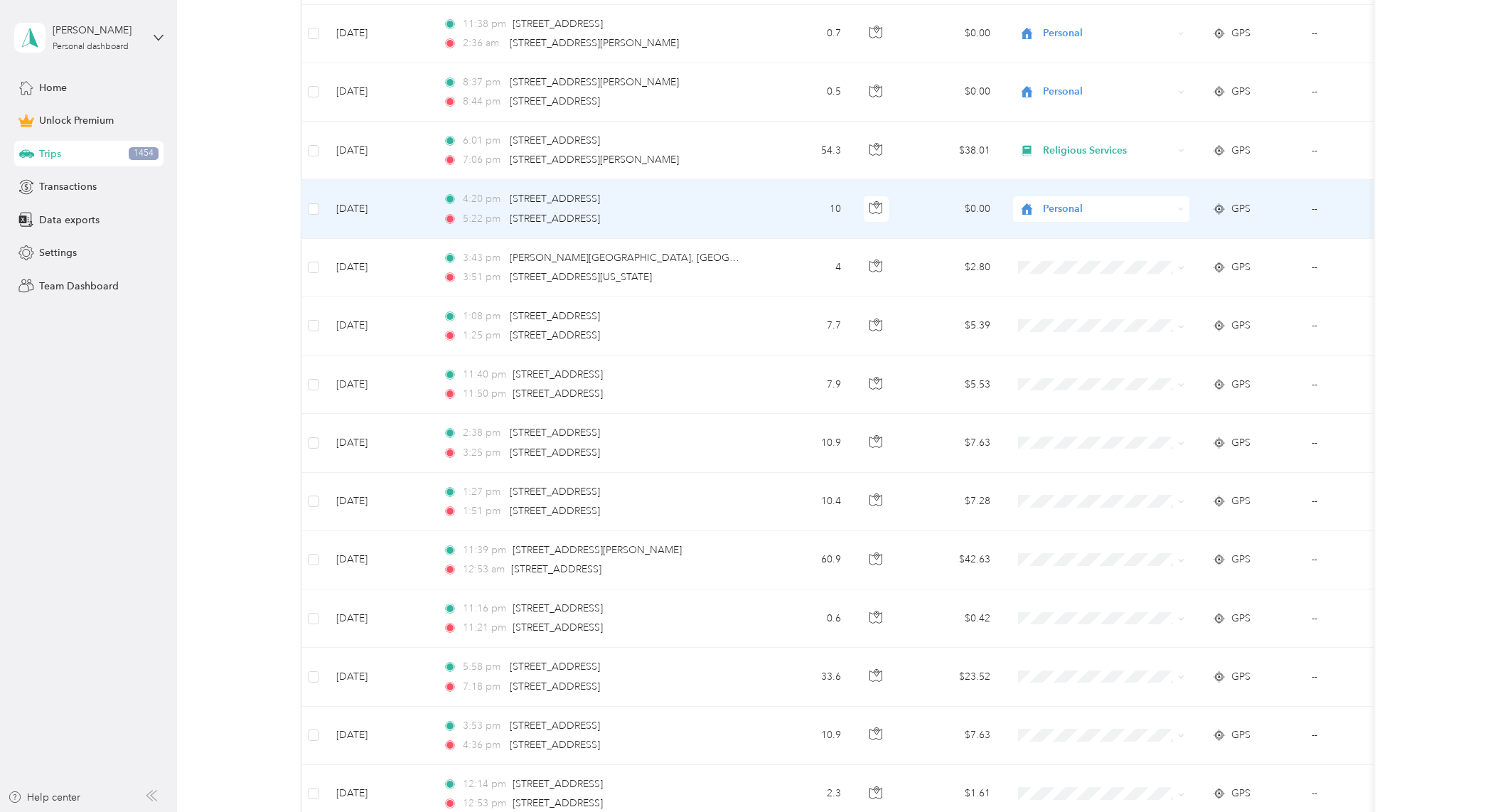
scroll to position [5047, 0]
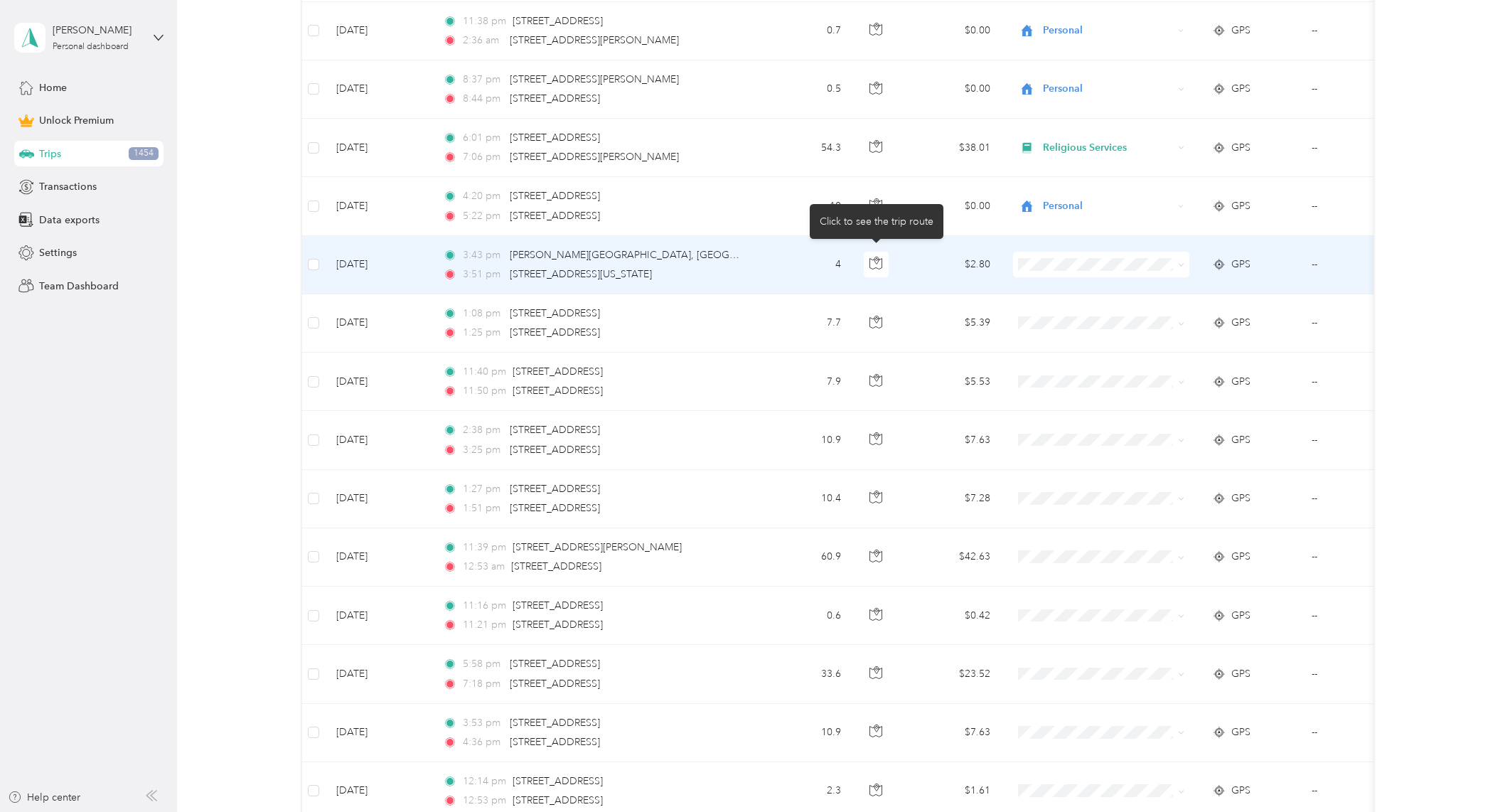
click at [1055, 256] on span at bounding box center [1100, 264] width 176 height 25
click at [1058, 312] on span "Personal" at bounding box center [1113, 316] width 132 height 15
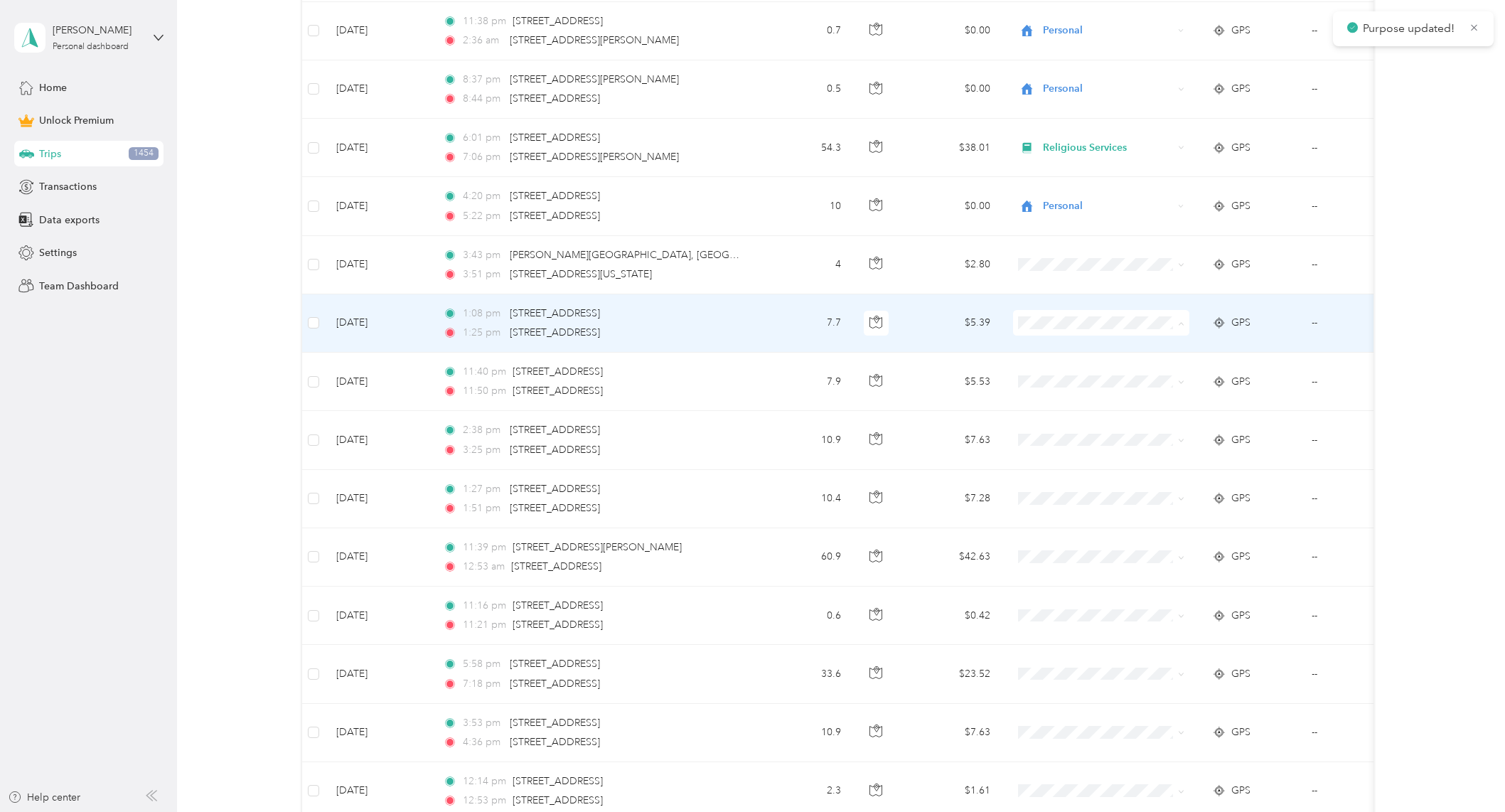
click at [1038, 367] on span "Personal" at bounding box center [1100, 374] width 156 height 15
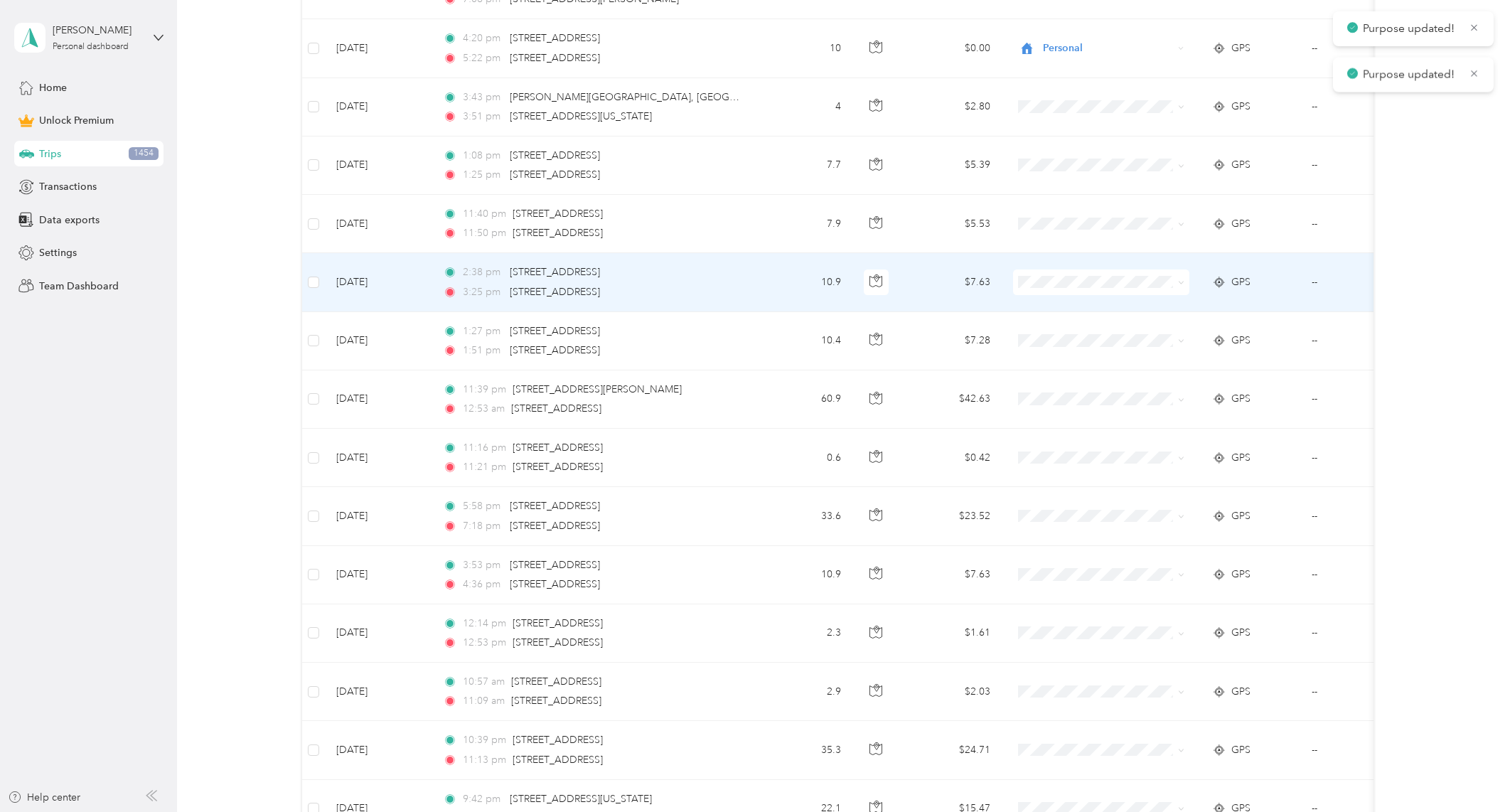
scroll to position [5190, 0]
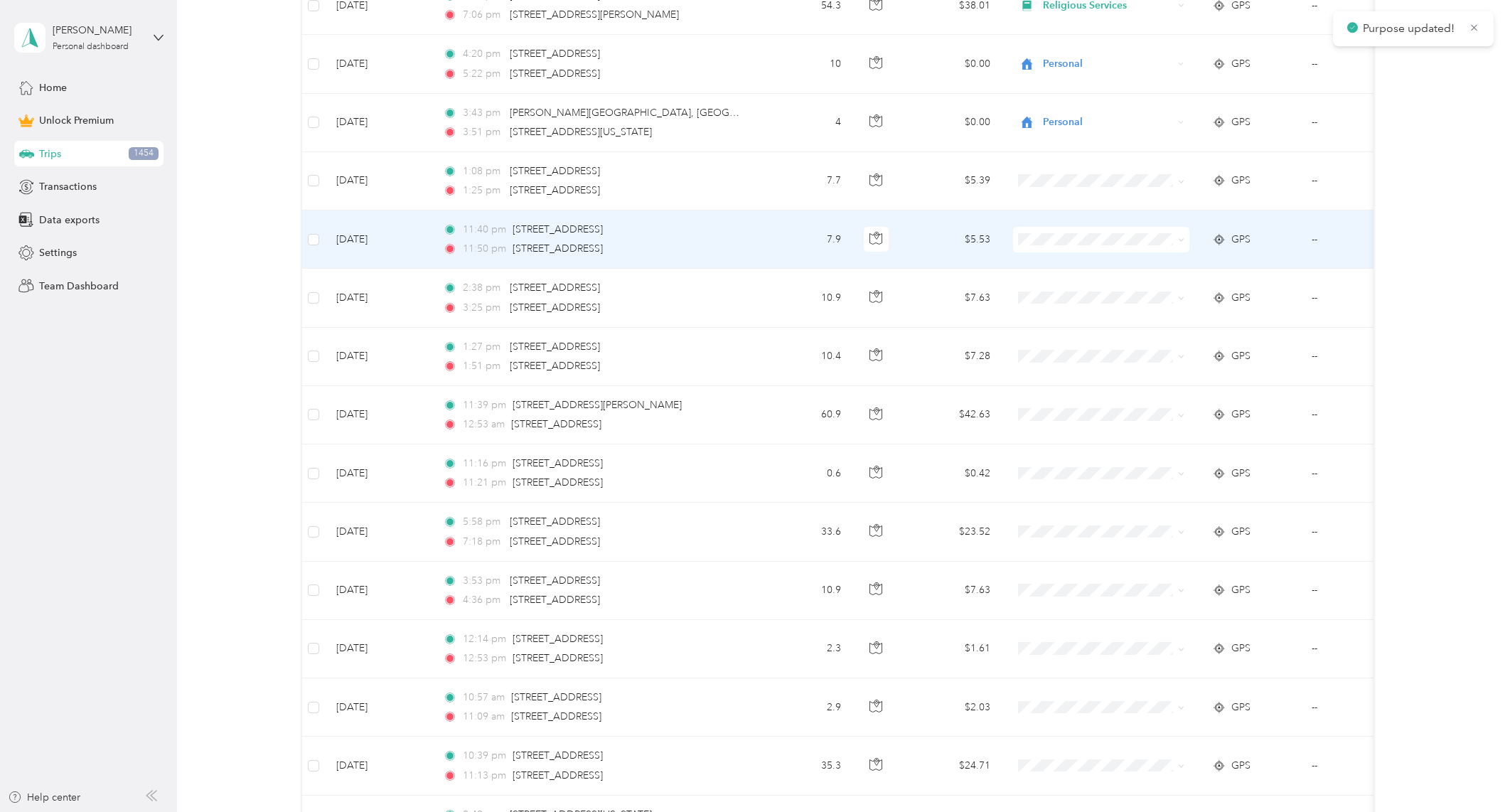
click at [1069, 285] on span "Personal" at bounding box center [1113, 286] width 132 height 15
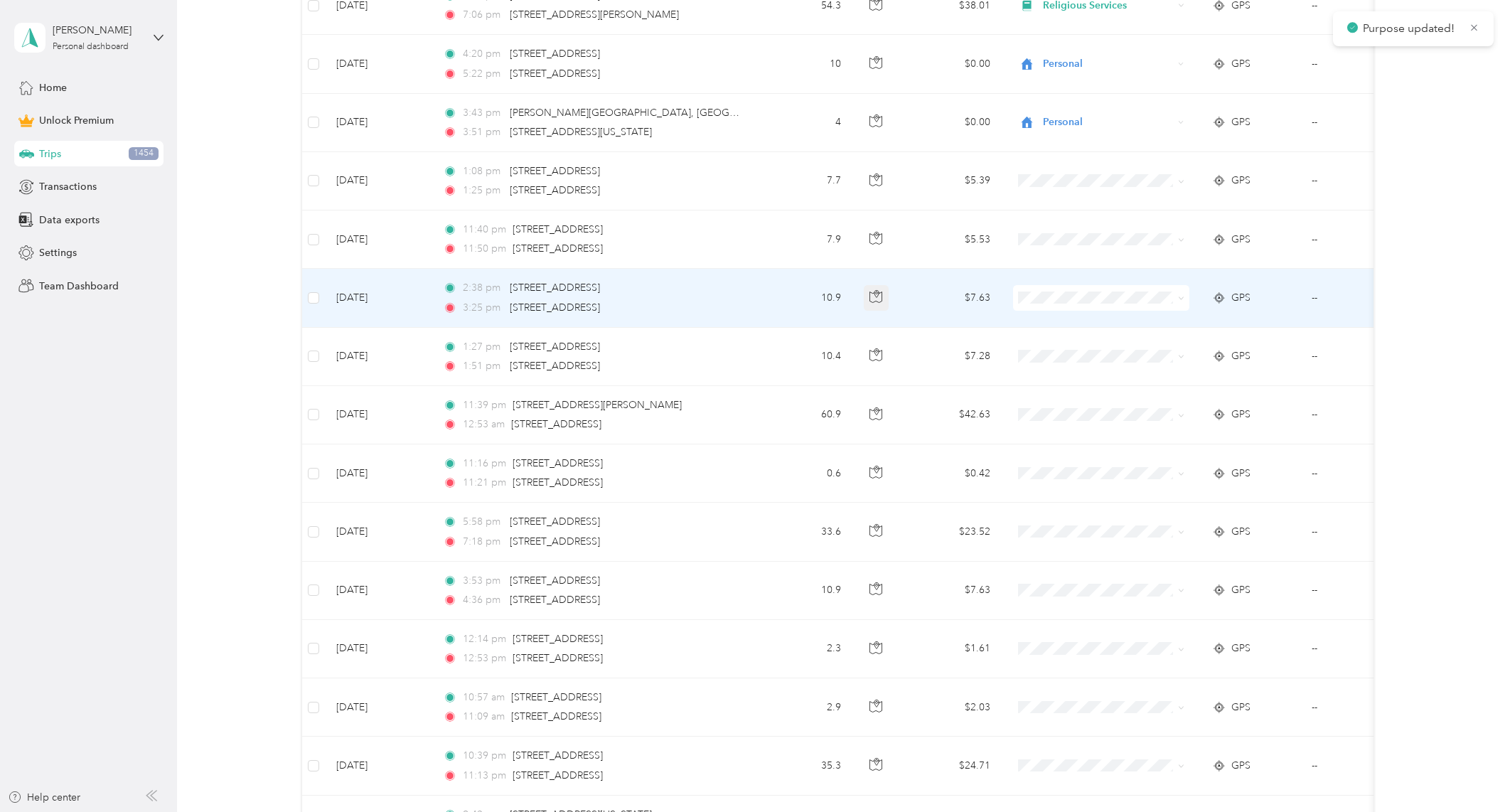
click at [880, 297] on icon "button" at bounding box center [875, 296] width 13 height 13
click at [1061, 349] on span "Personal" at bounding box center [1113, 344] width 132 height 15
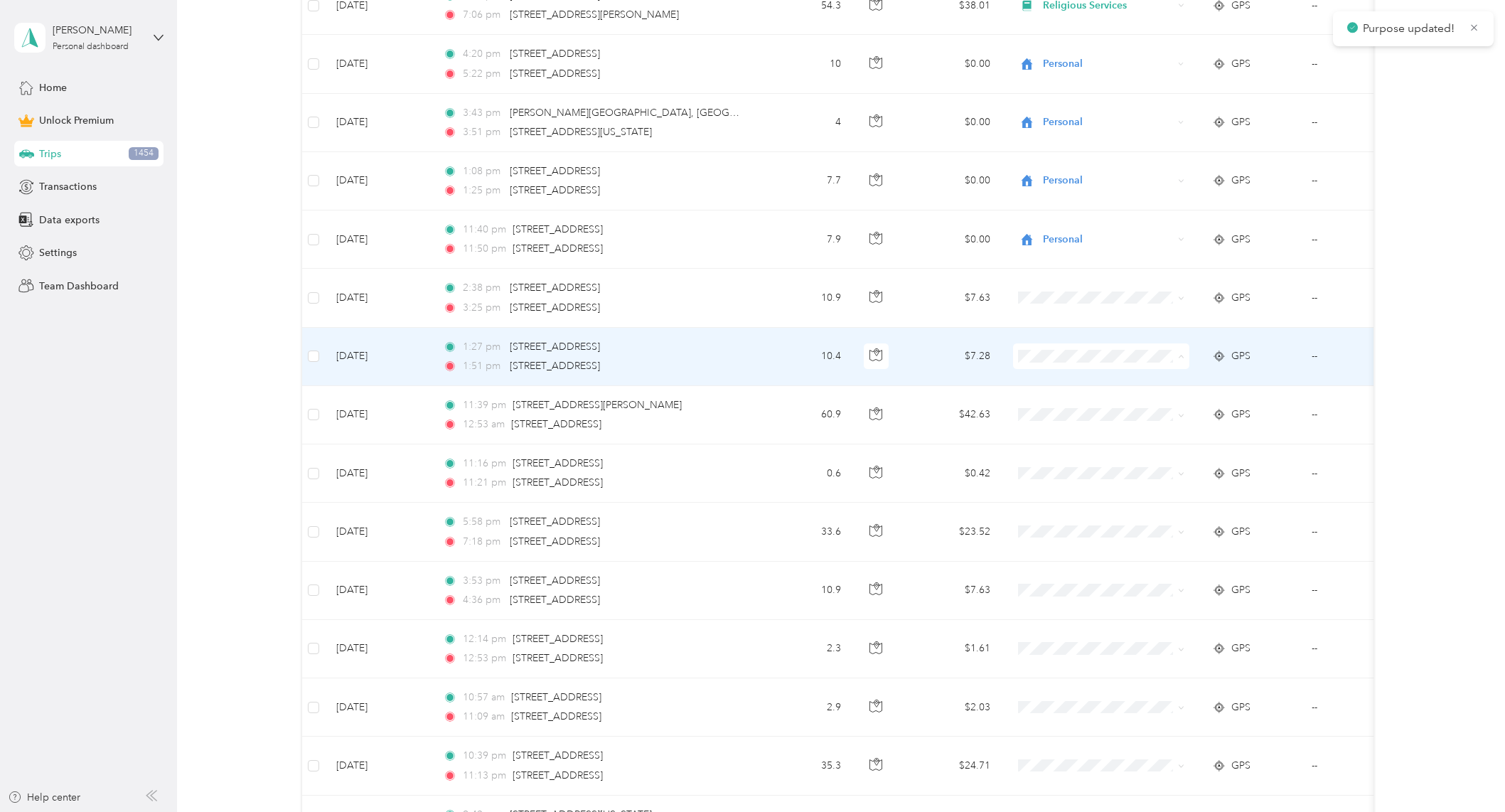
click at [1076, 408] on span "Personal" at bounding box center [1113, 407] width 132 height 15
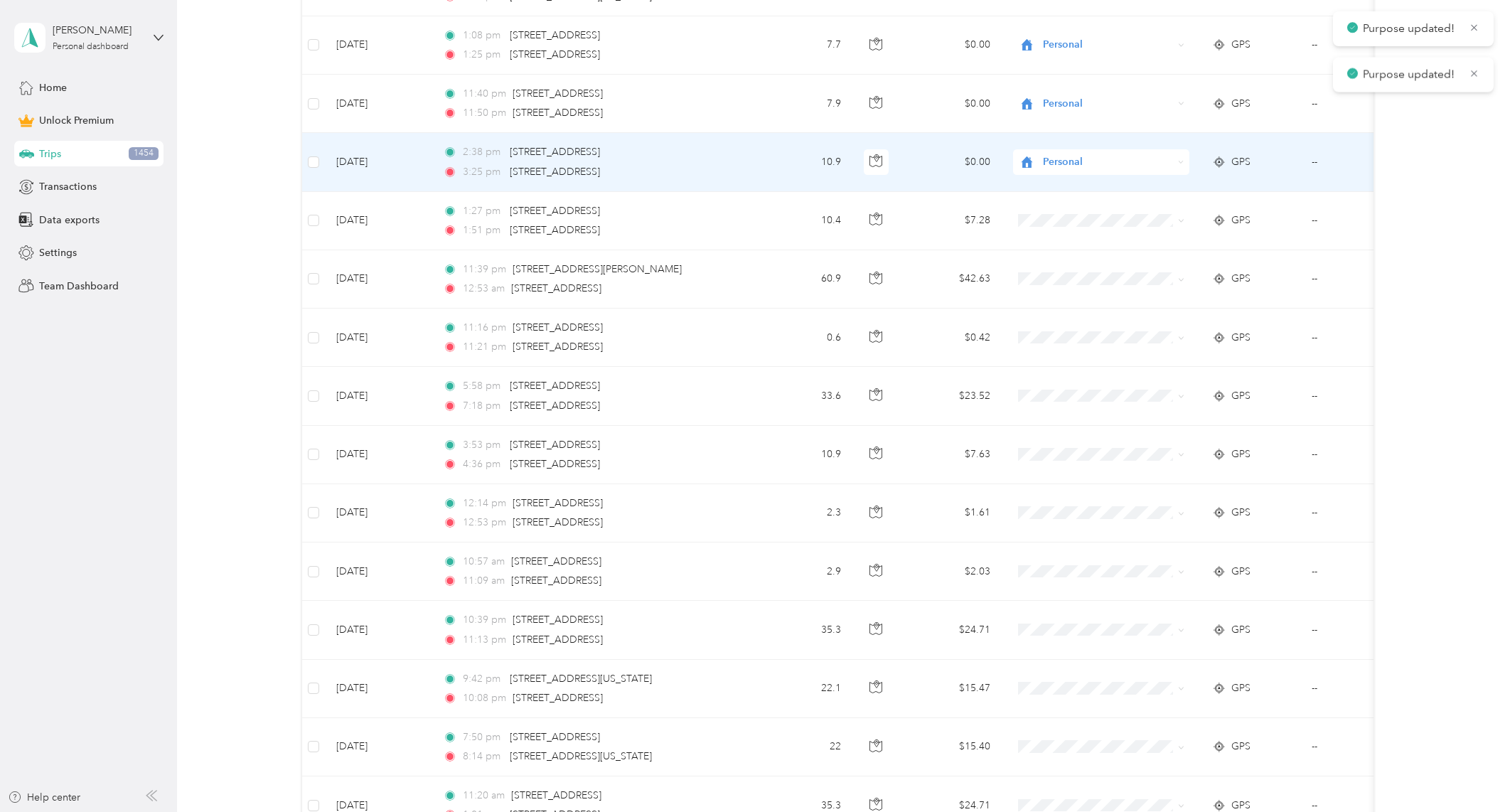
scroll to position [5332, 0]
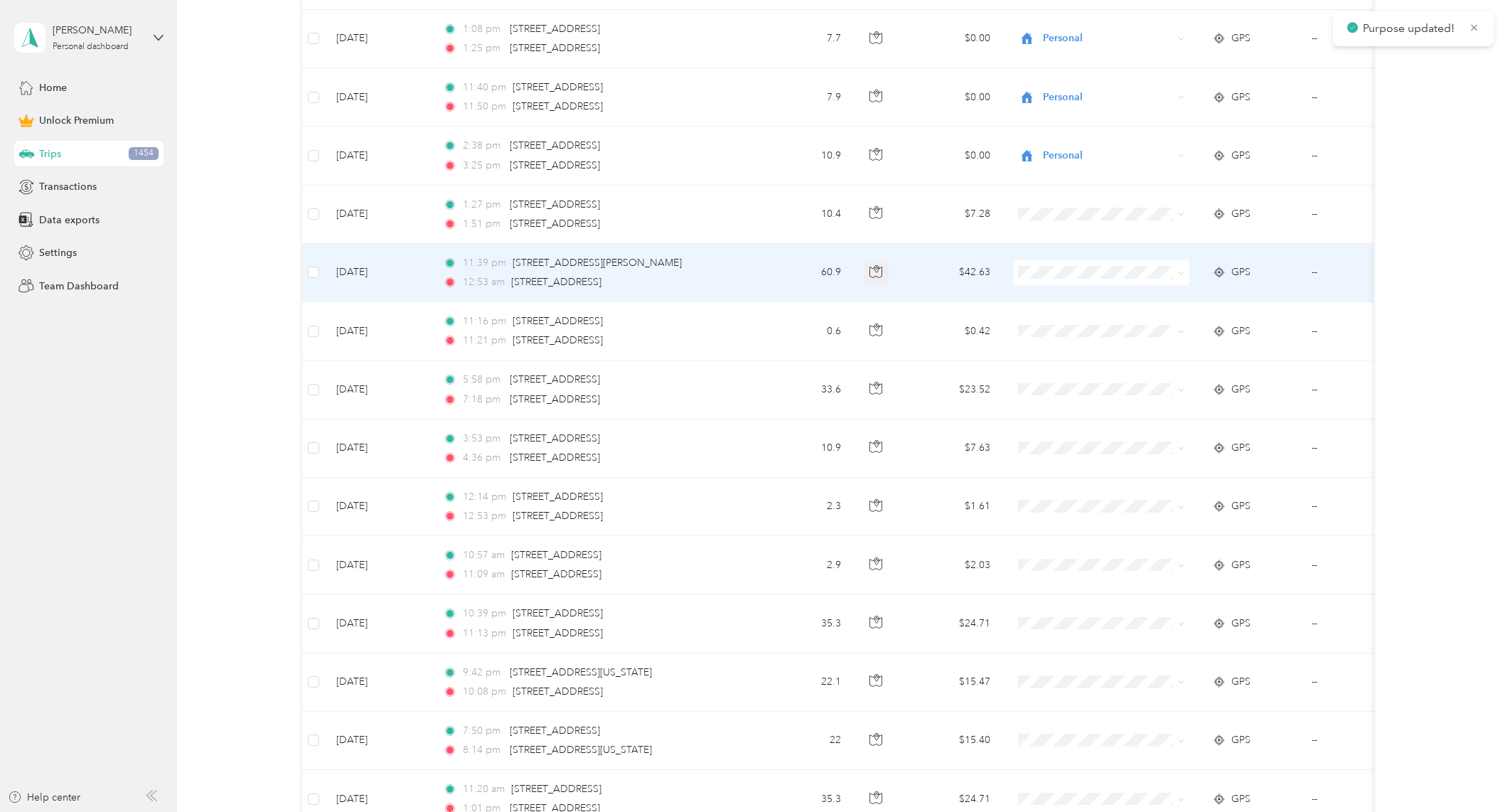
click at [876, 271] on icon "button" at bounding box center [877, 269] width 4 height 7
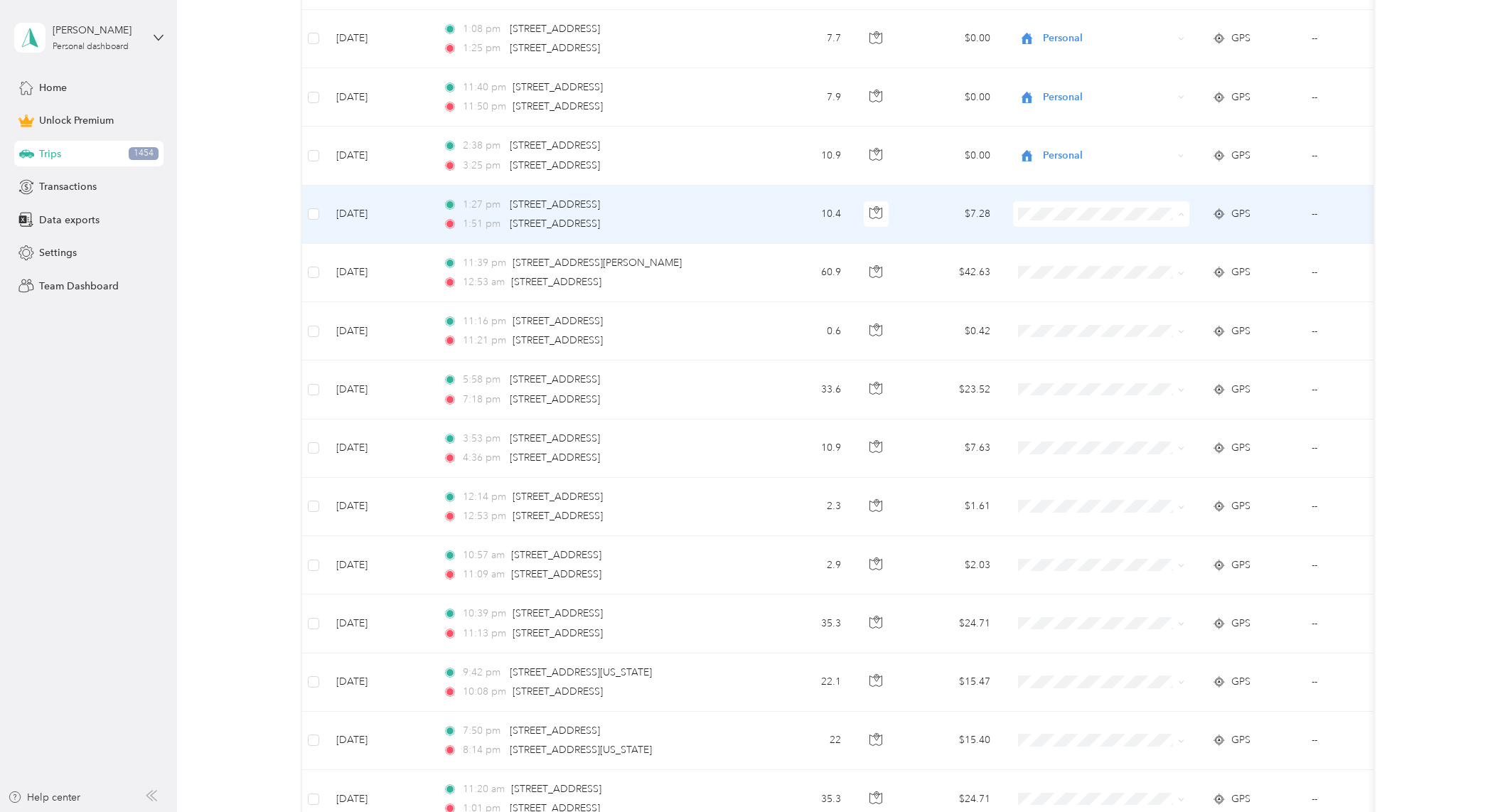
click at [1043, 257] on li "Personal" at bounding box center [1100, 265] width 176 height 25
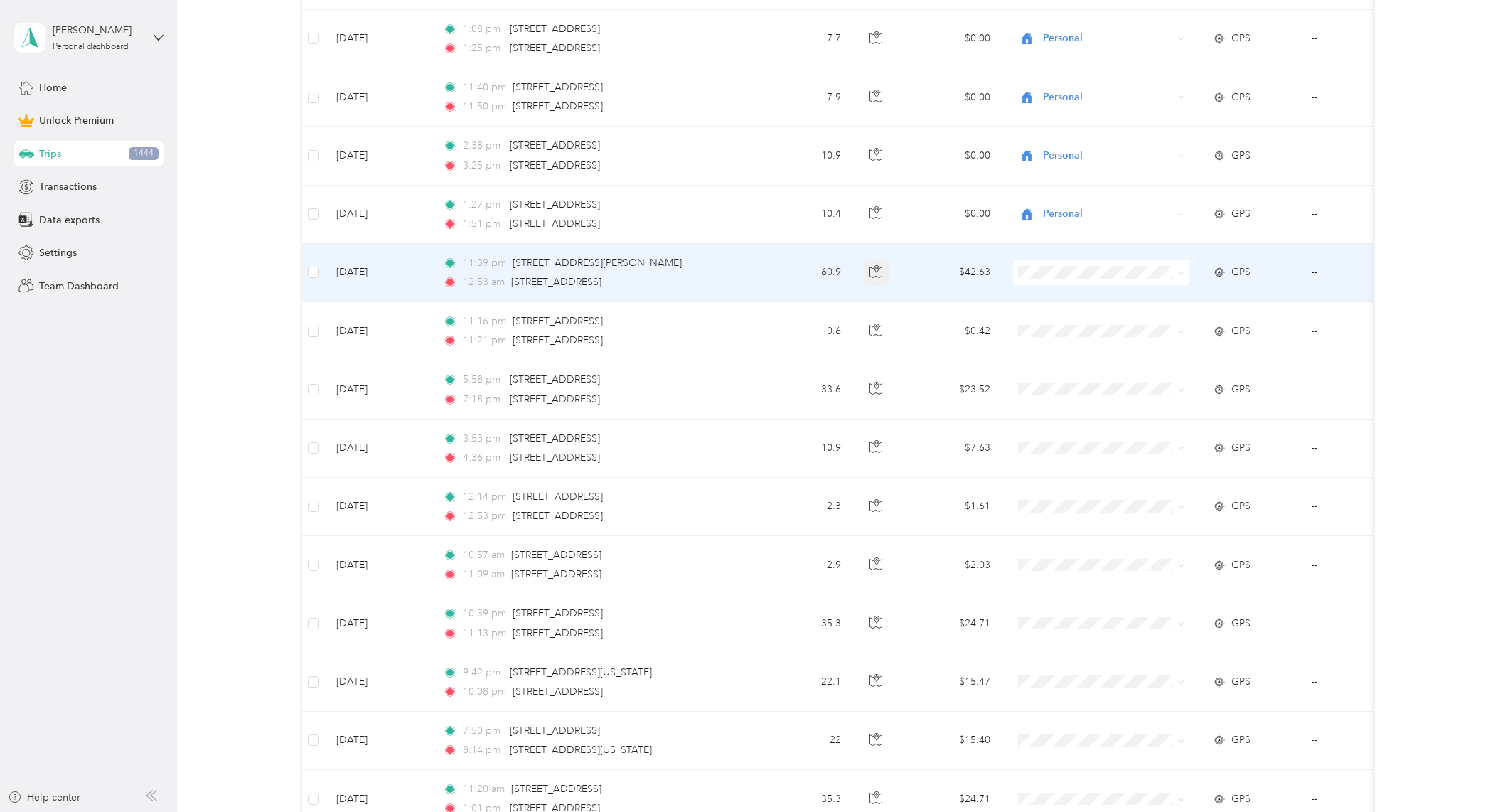
click at [878, 273] on icon "button" at bounding box center [875, 271] width 13 height 13
click at [1086, 263] on span at bounding box center [1100, 272] width 176 height 25
click at [1096, 364] on li "Religious Services" at bounding box center [1100, 373] width 176 height 25
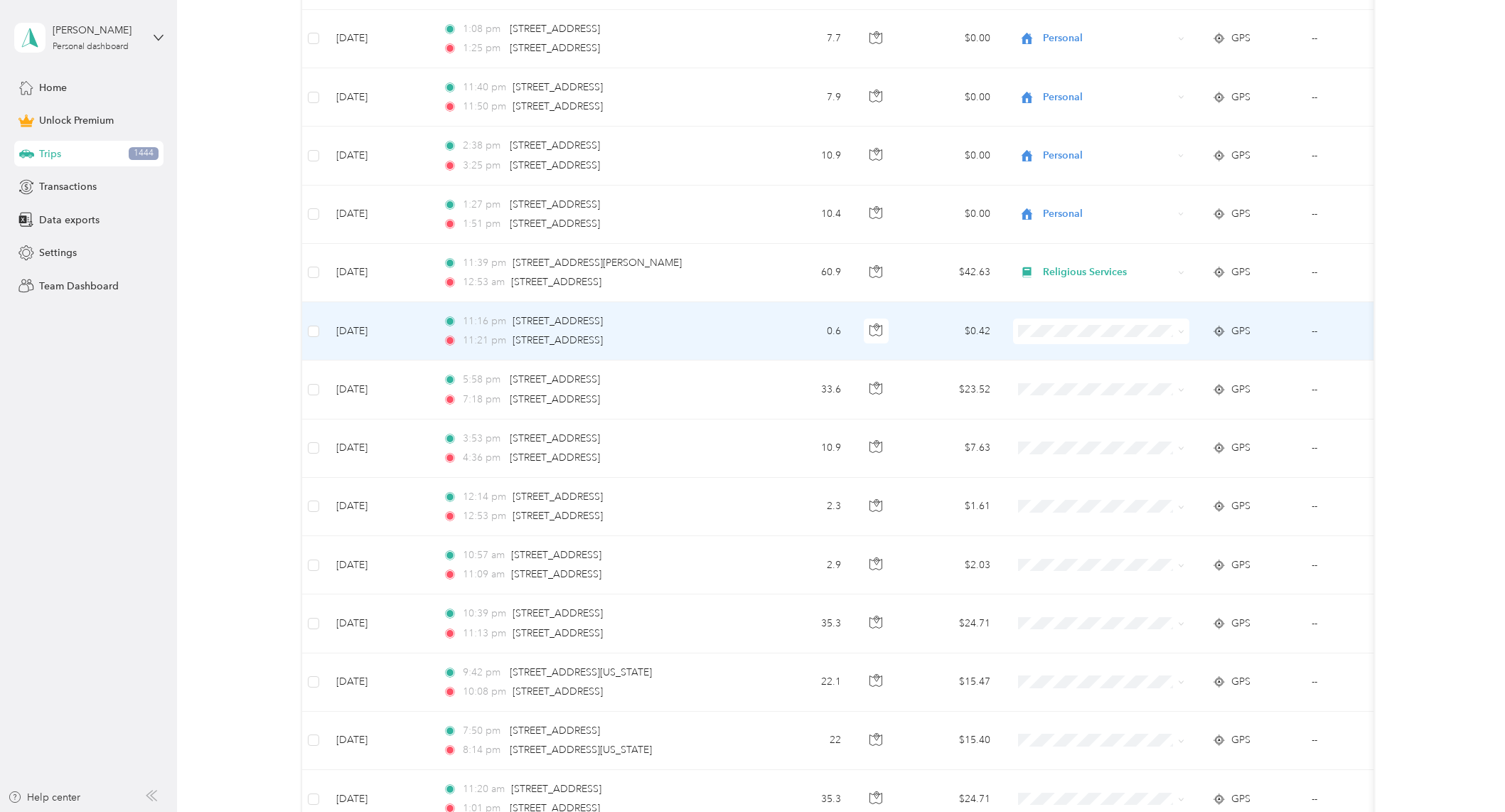
click at [1110, 424] on li "Religious Services" at bounding box center [1100, 429] width 176 height 25
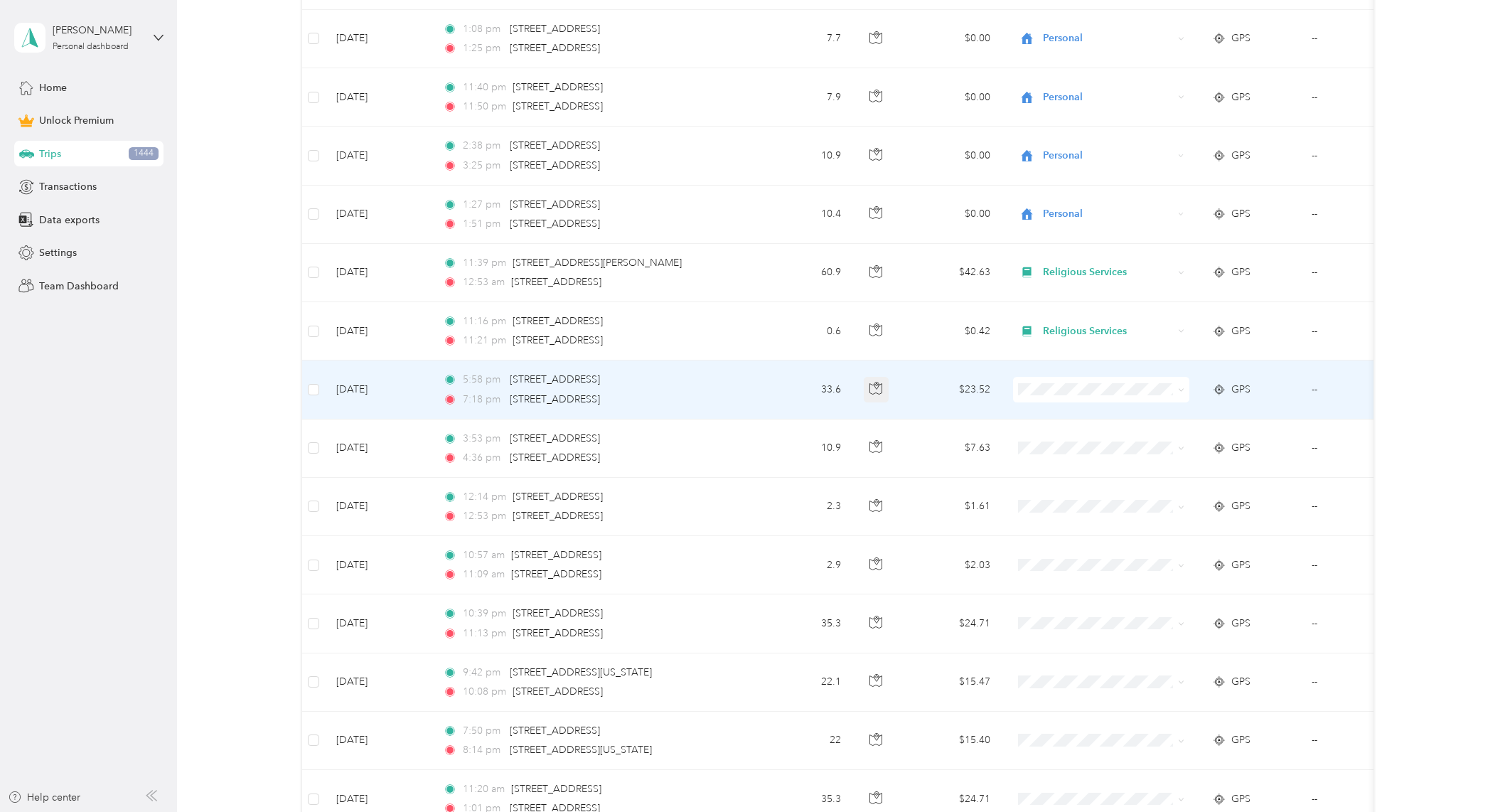
click at [869, 389] on icon "button" at bounding box center [875, 387] width 13 height 13
click at [1095, 494] on li "Religious Services" at bounding box center [1100, 490] width 176 height 25
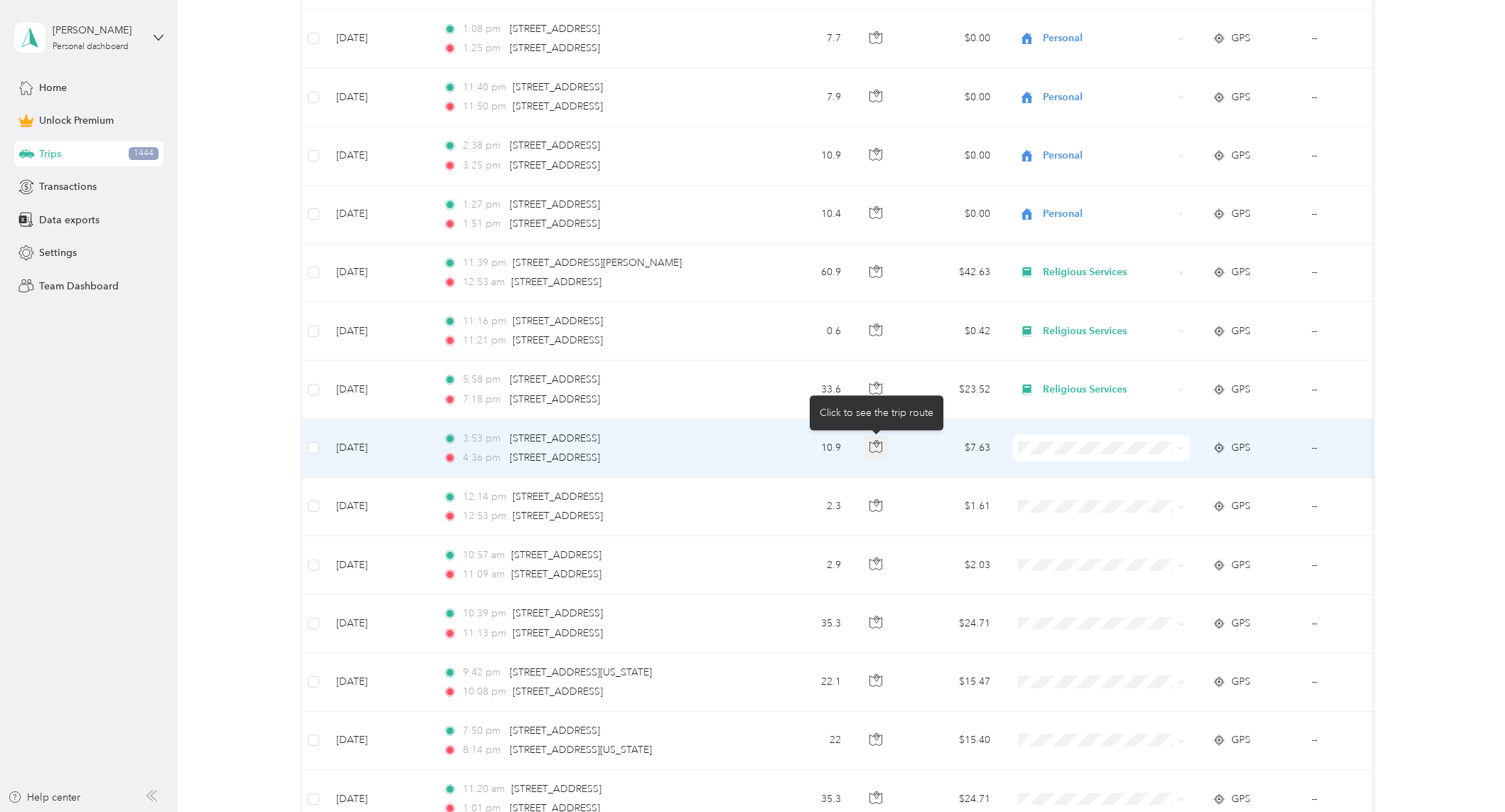
click at [876, 448] on icon "button" at bounding box center [875, 446] width 13 height 13
click at [1065, 503] on li "Personal" at bounding box center [1100, 499] width 176 height 25
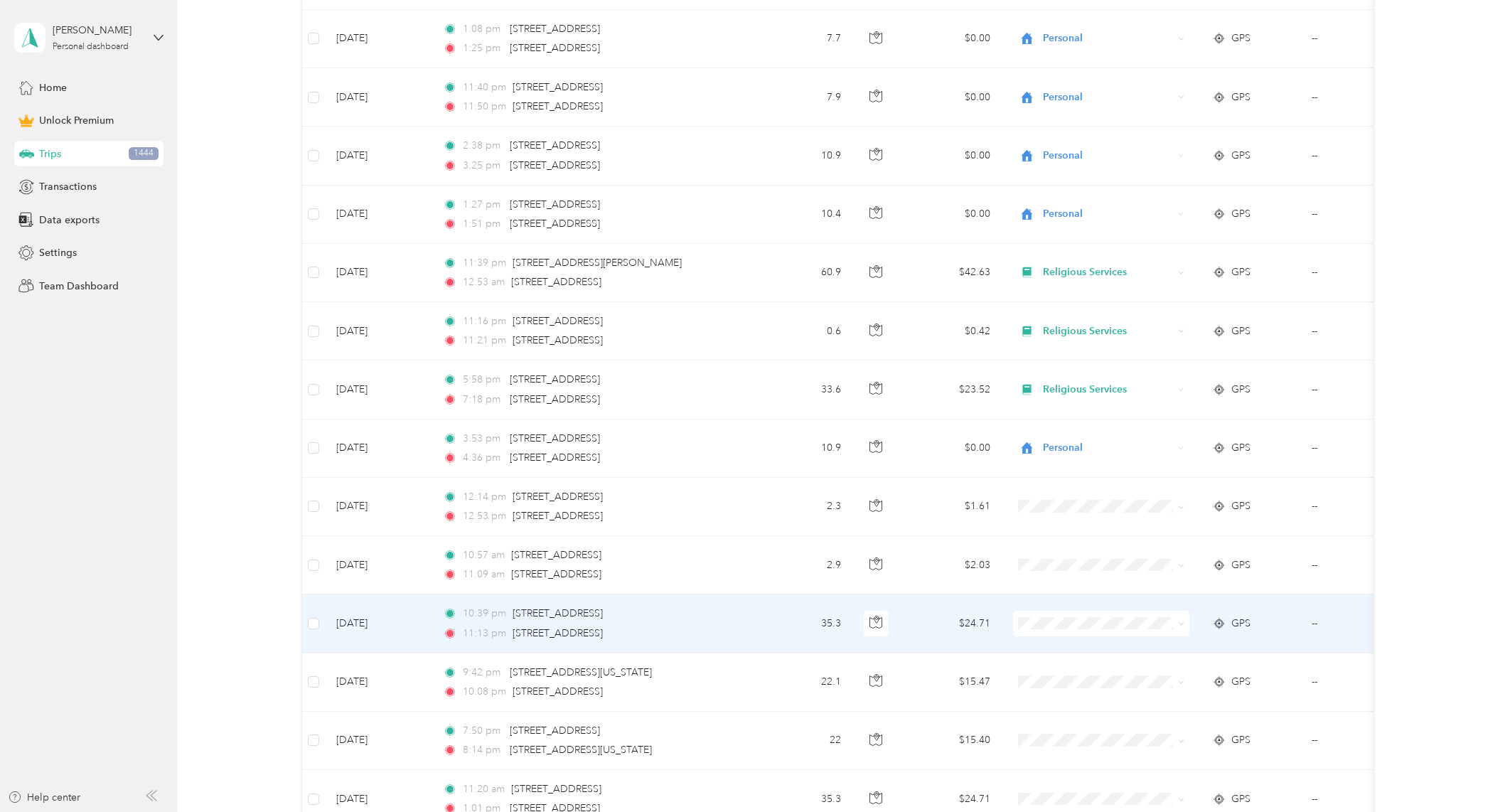
drag, startPoint x: 912, startPoint y: 595, endPoint x: 225, endPoint y: 444, distance: 703.4
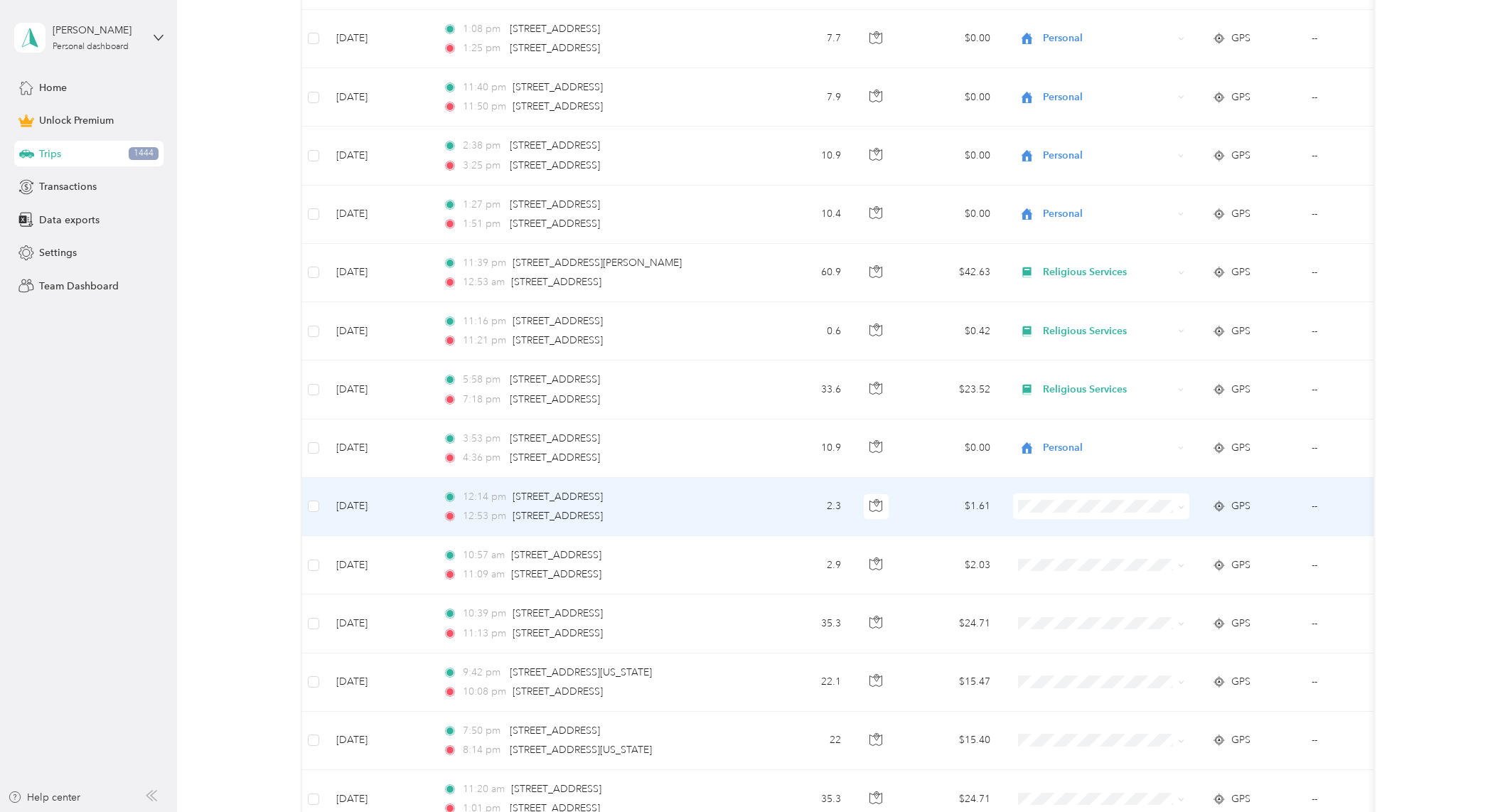
click at [1055, 553] on span "Personal" at bounding box center [1113, 555] width 132 height 15
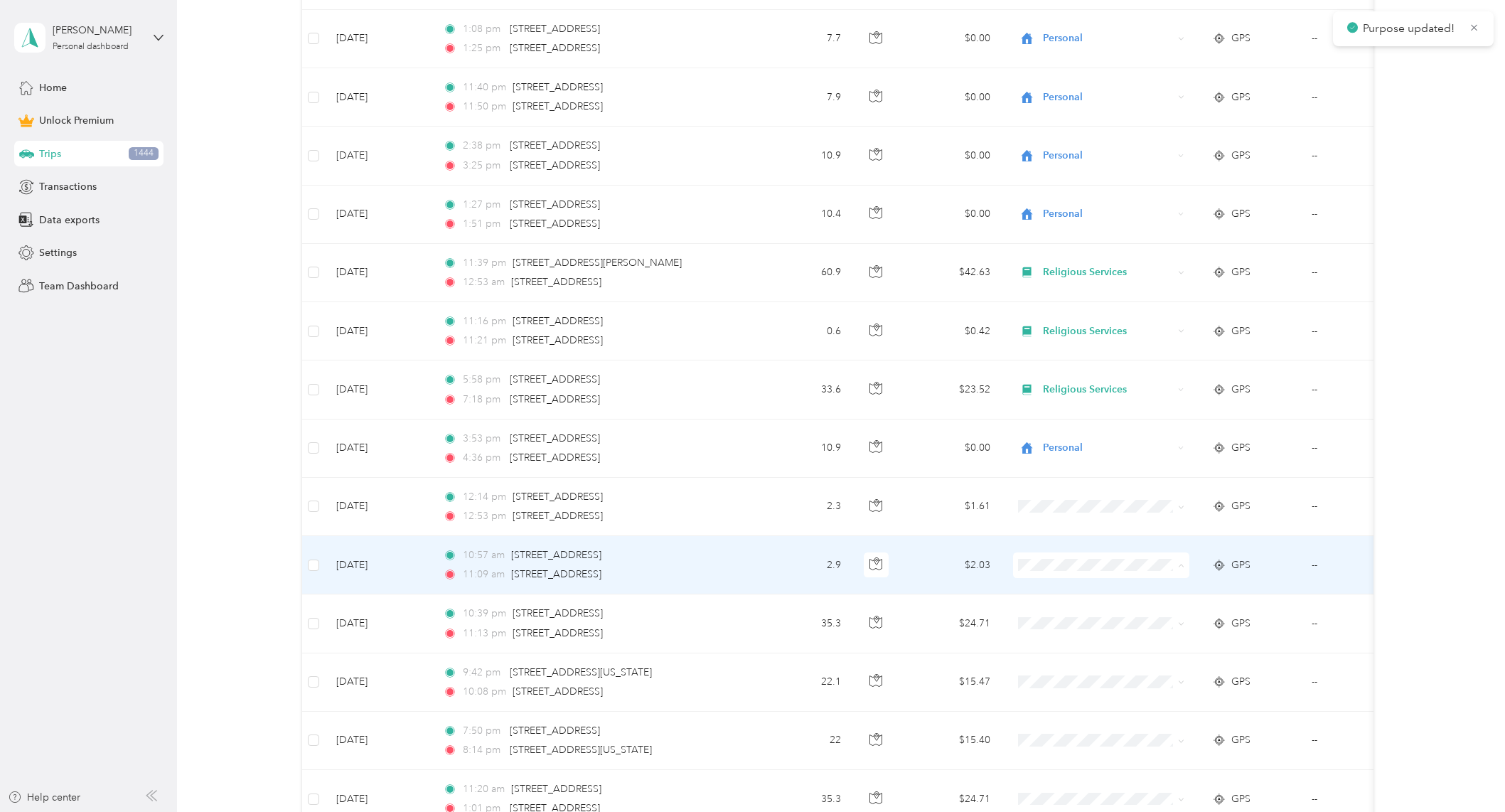
click at [1080, 606] on li "Personal" at bounding box center [1100, 616] width 176 height 25
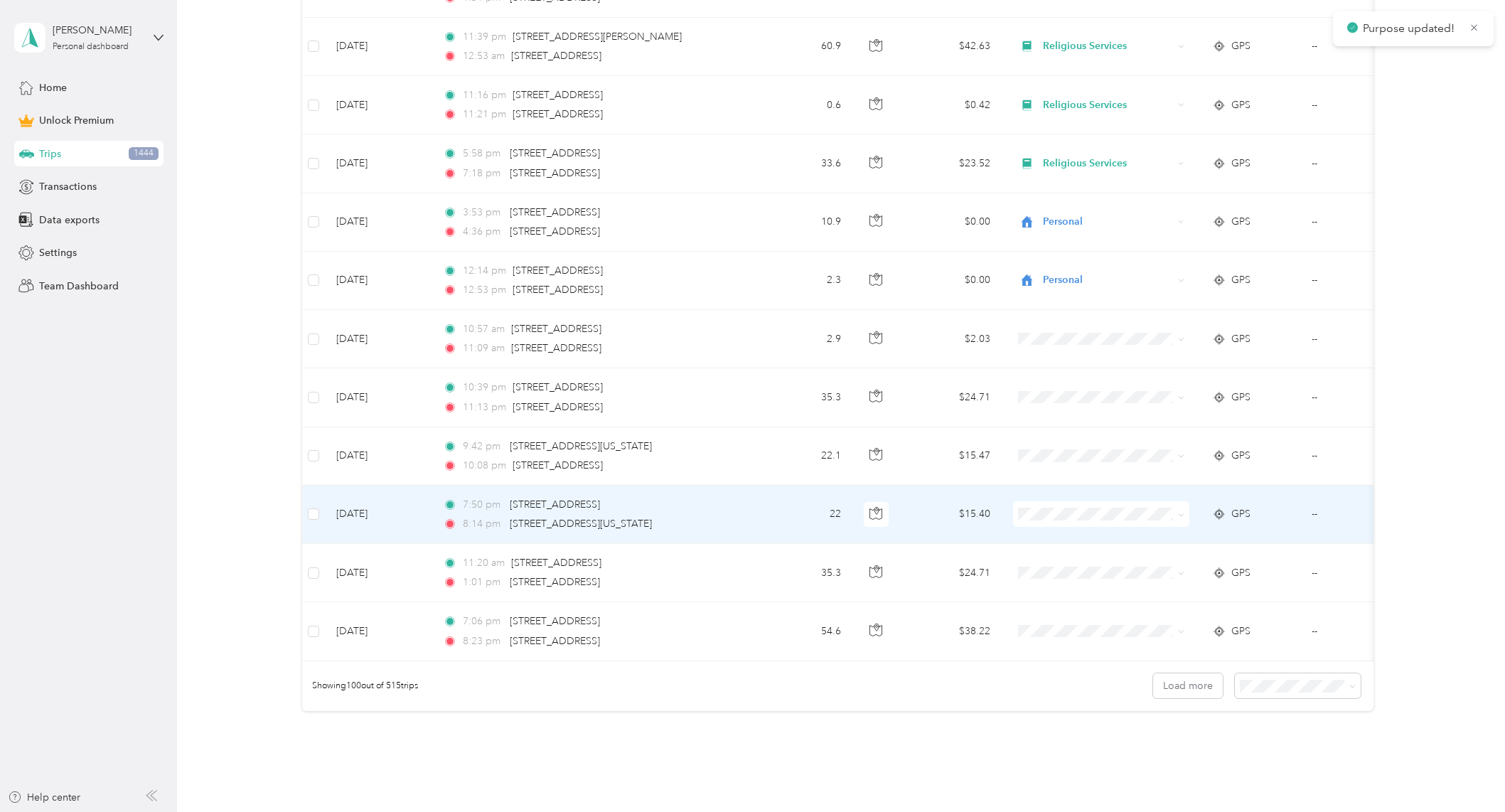
scroll to position [5568, 0]
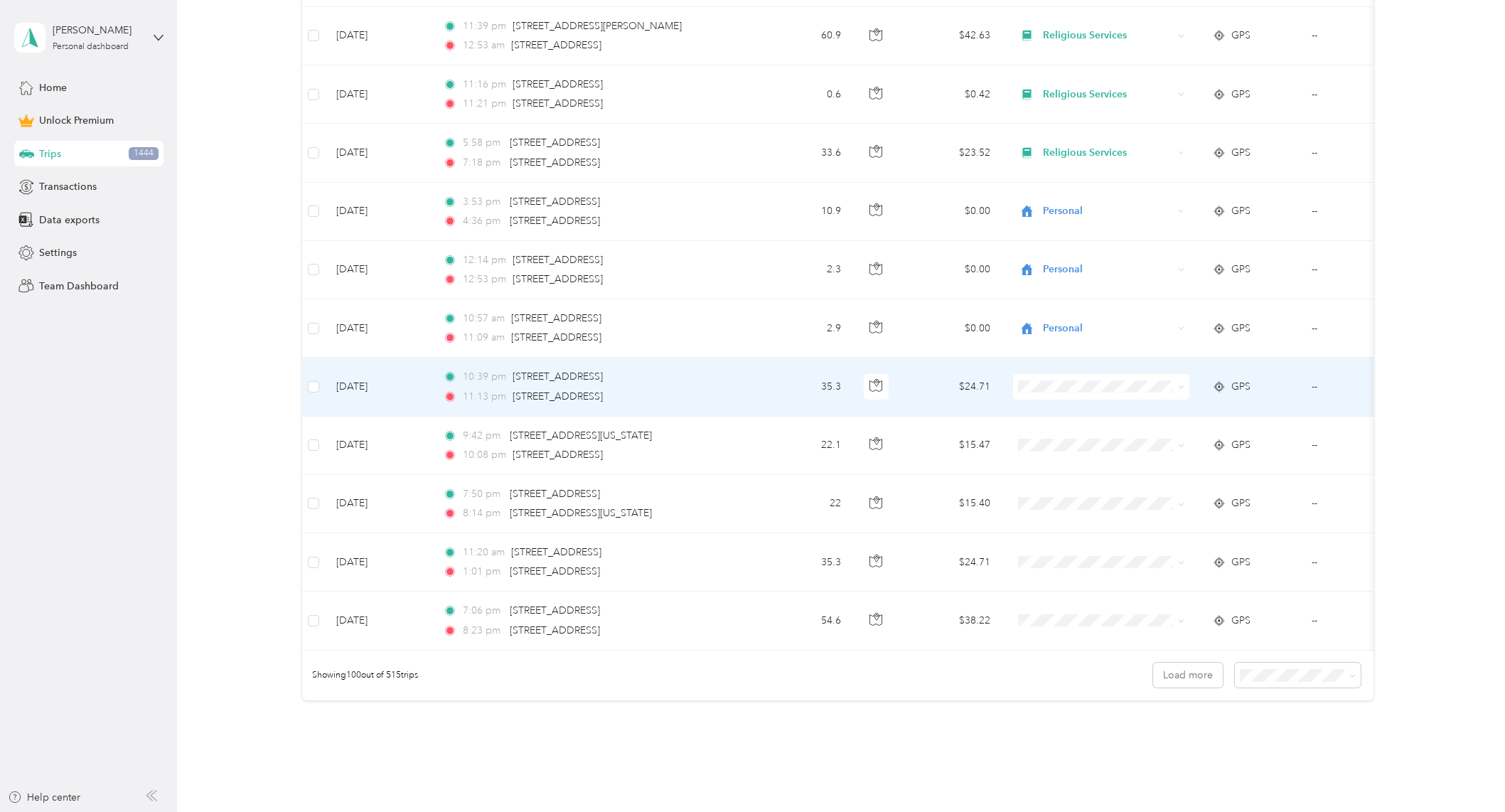
click at [1074, 439] on li "Personal" at bounding box center [1100, 433] width 176 height 25
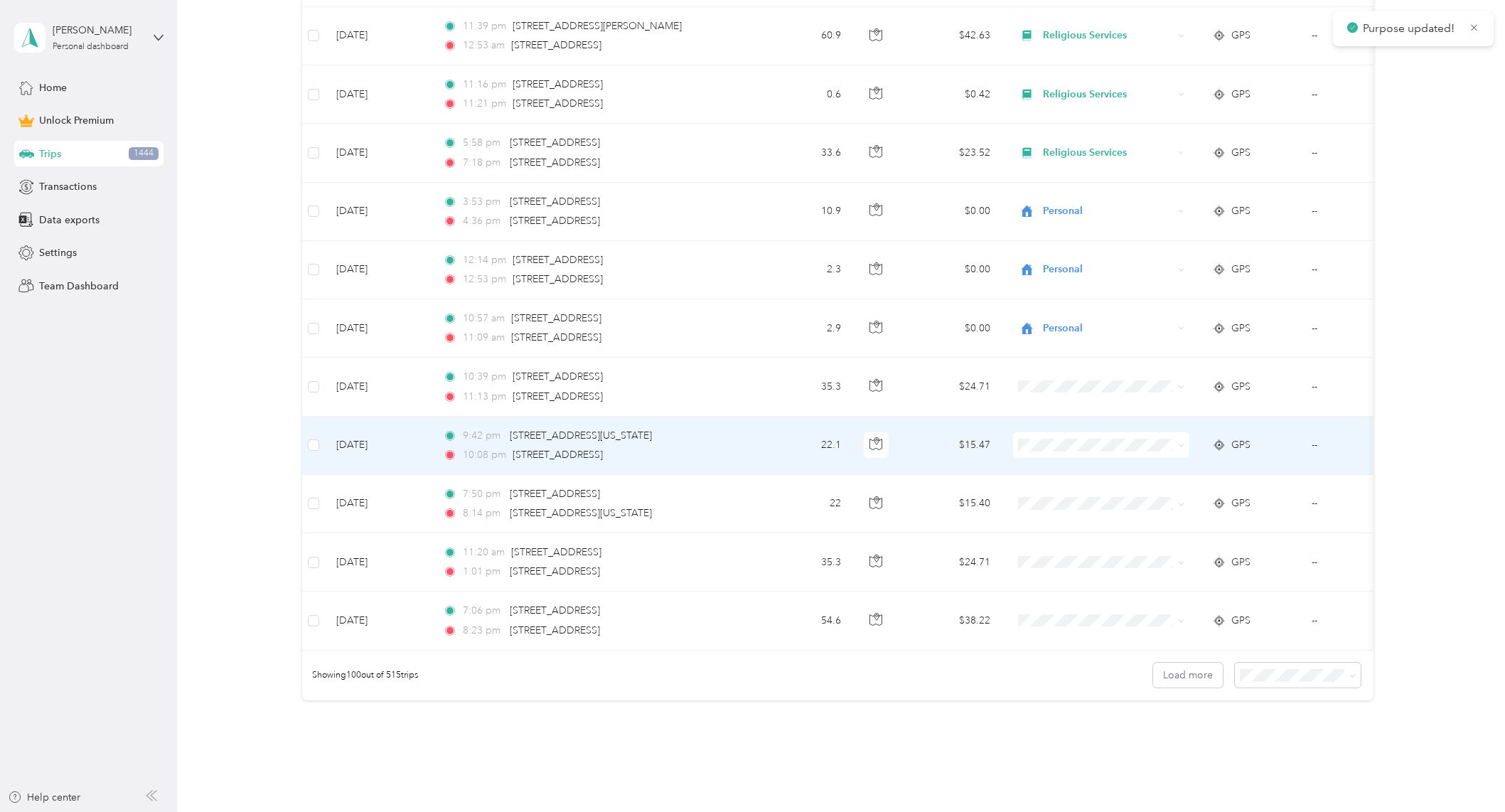
click at [1080, 490] on span "Personal" at bounding box center [1113, 494] width 132 height 15
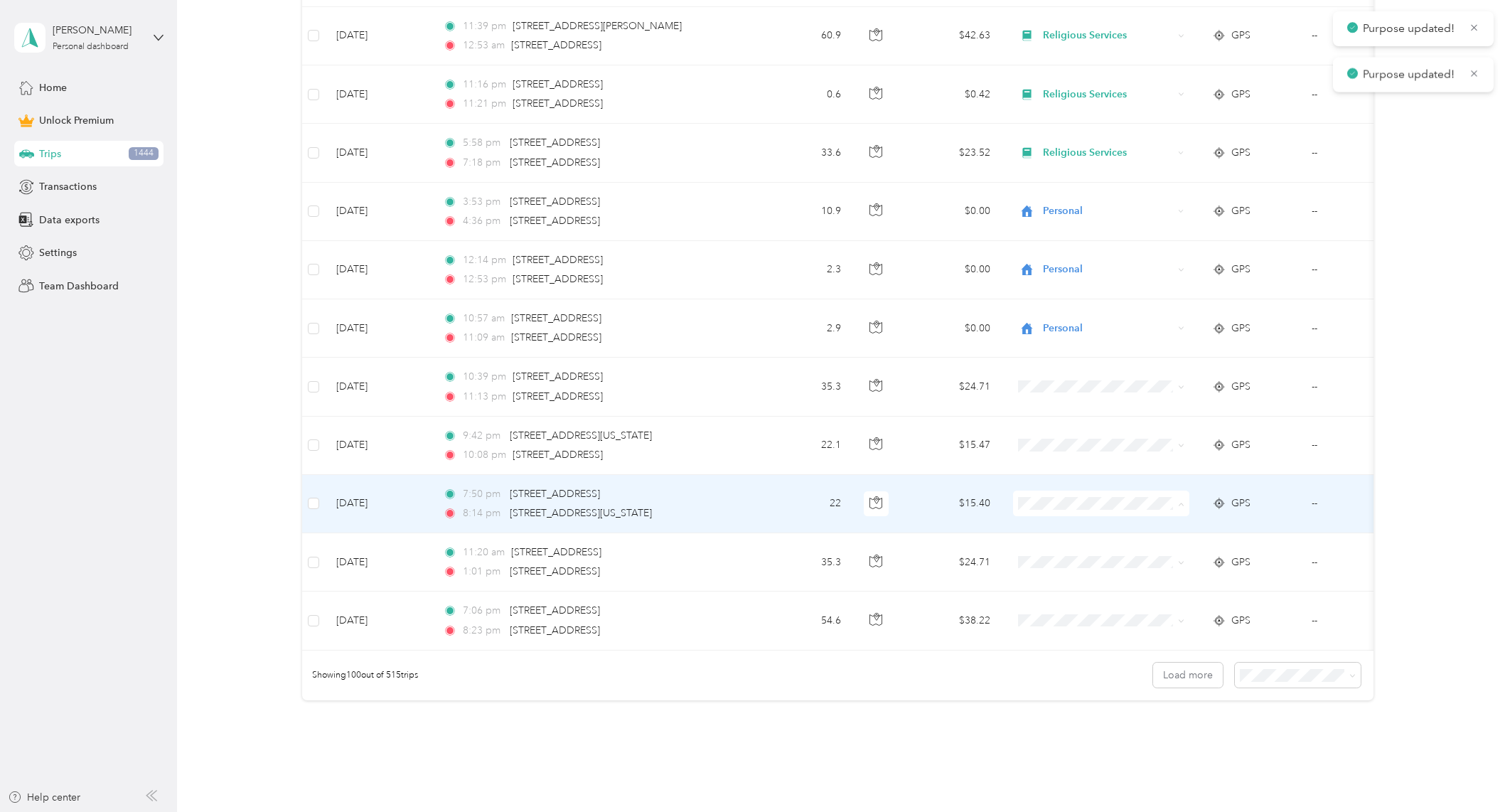
click at [1055, 554] on span "Personal" at bounding box center [1113, 555] width 132 height 15
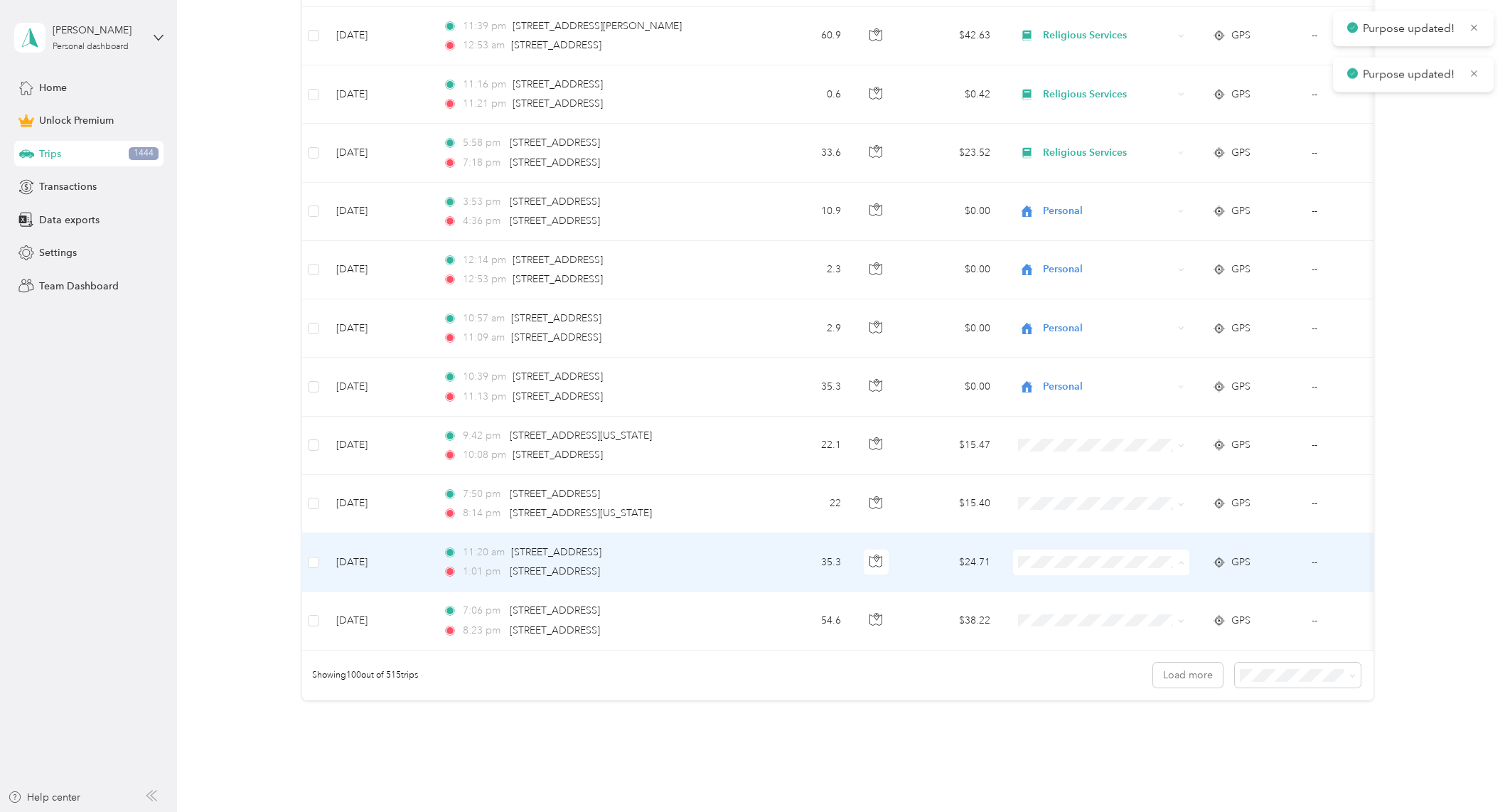
click at [1070, 616] on li "Personal" at bounding box center [1100, 613] width 176 height 25
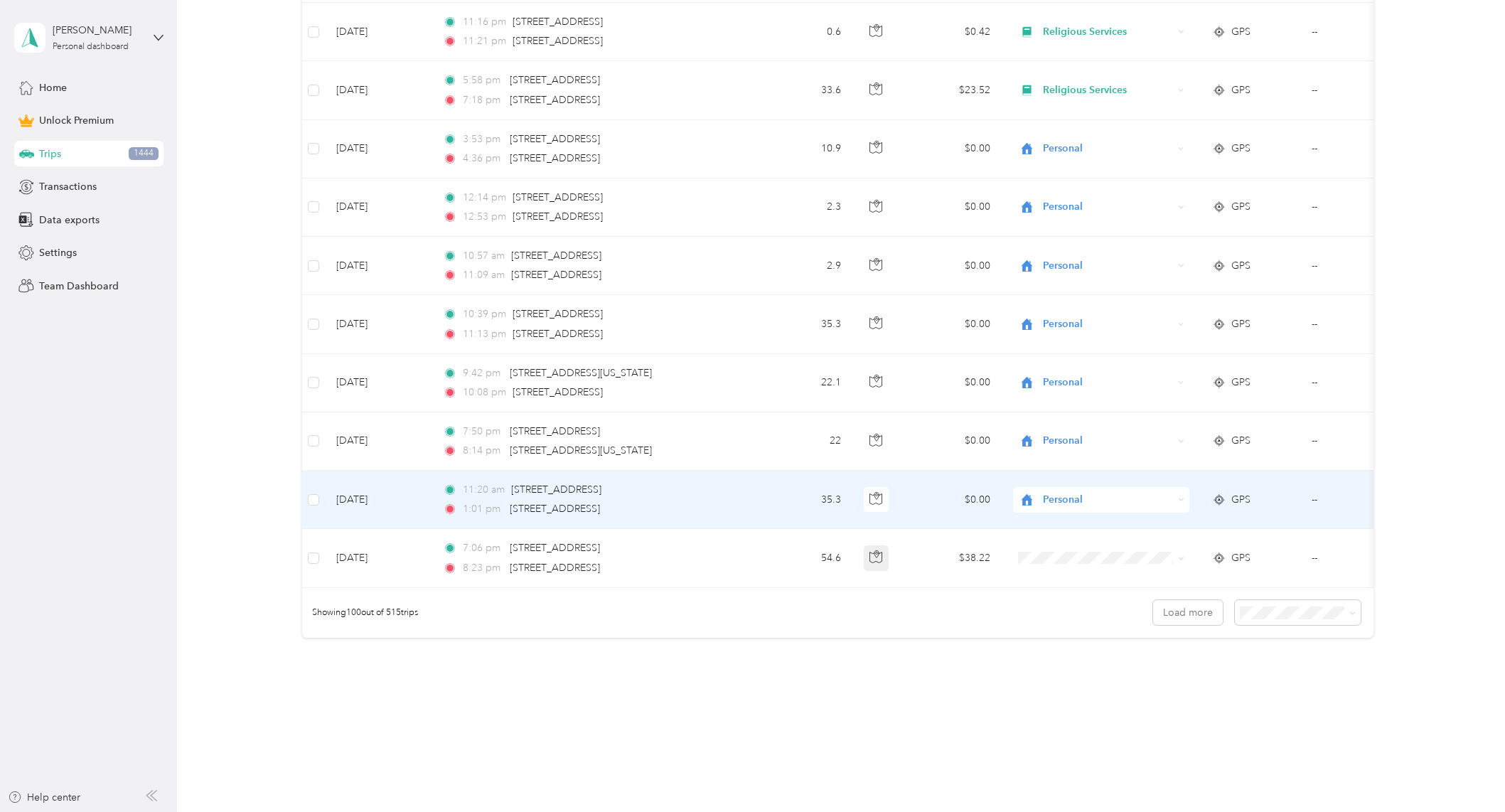
scroll to position [5640, 0]
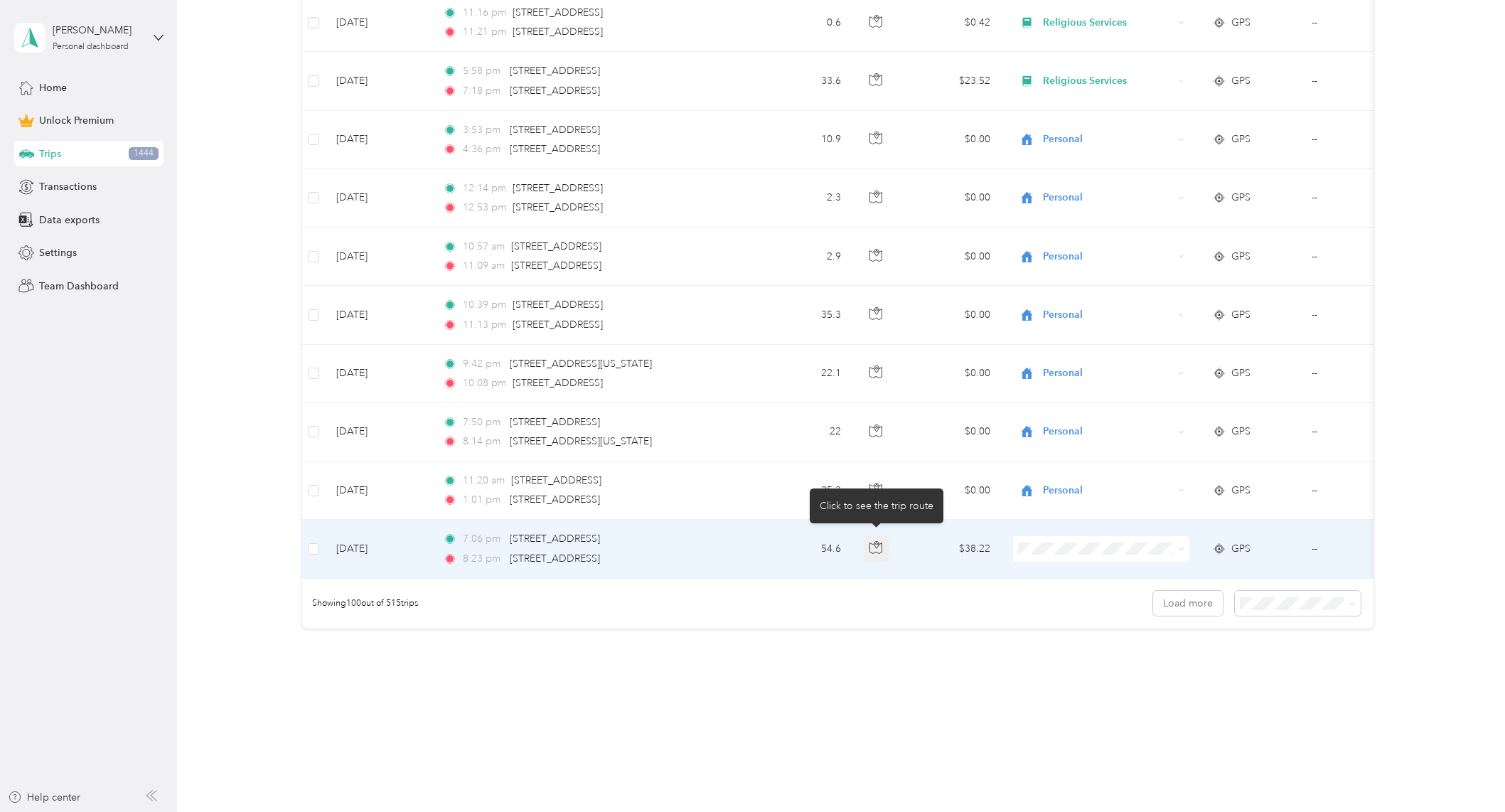
click at [876, 550] on icon "button" at bounding box center [875, 547] width 13 height 13
click at [1080, 645] on span "Religious Services" at bounding box center [1113, 650] width 132 height 15
click at [1177, 610] on button "Load more" at bounding box center [1188, 602] width 70 height 25
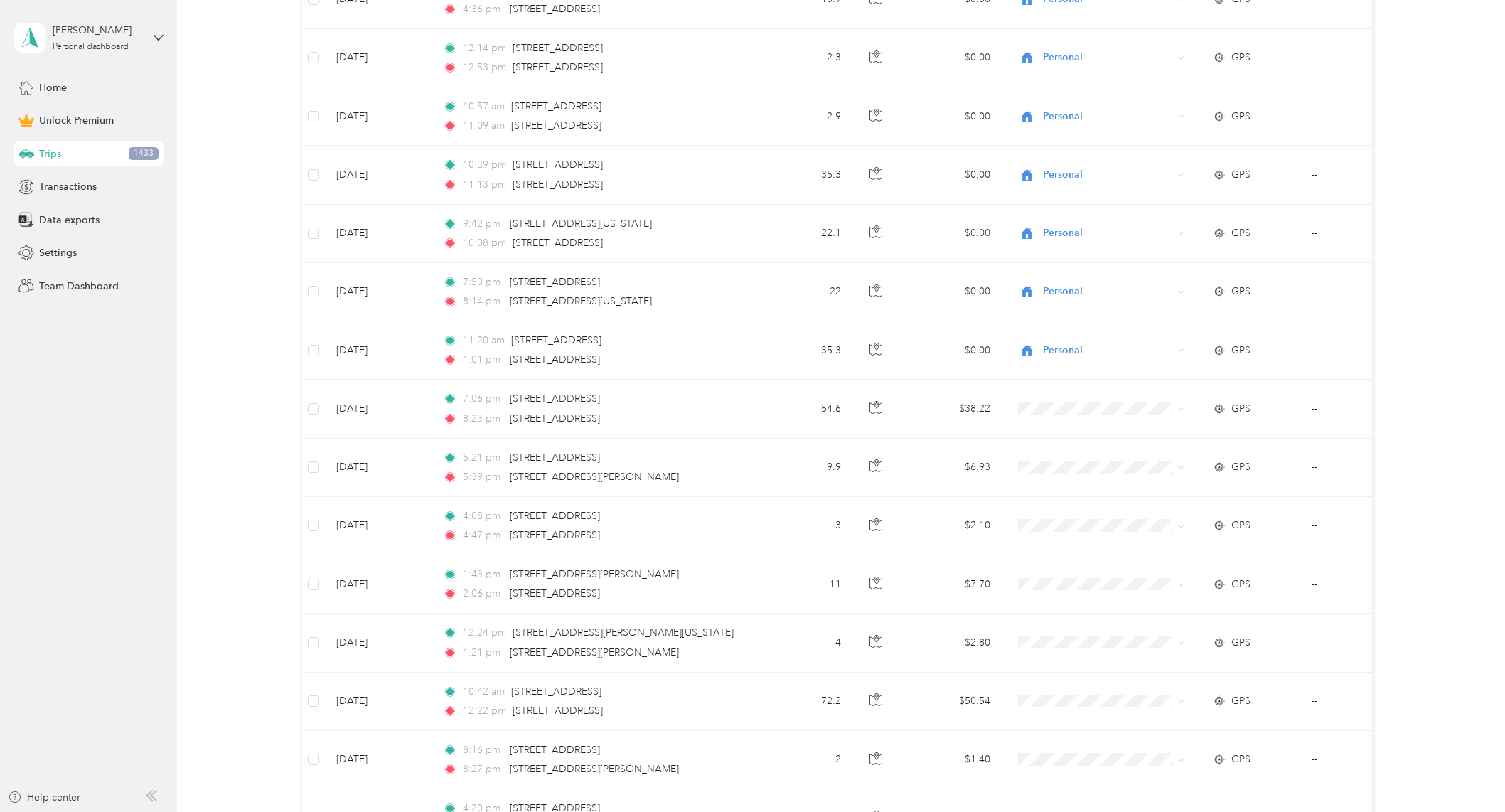
scroll to position [5758, 0]
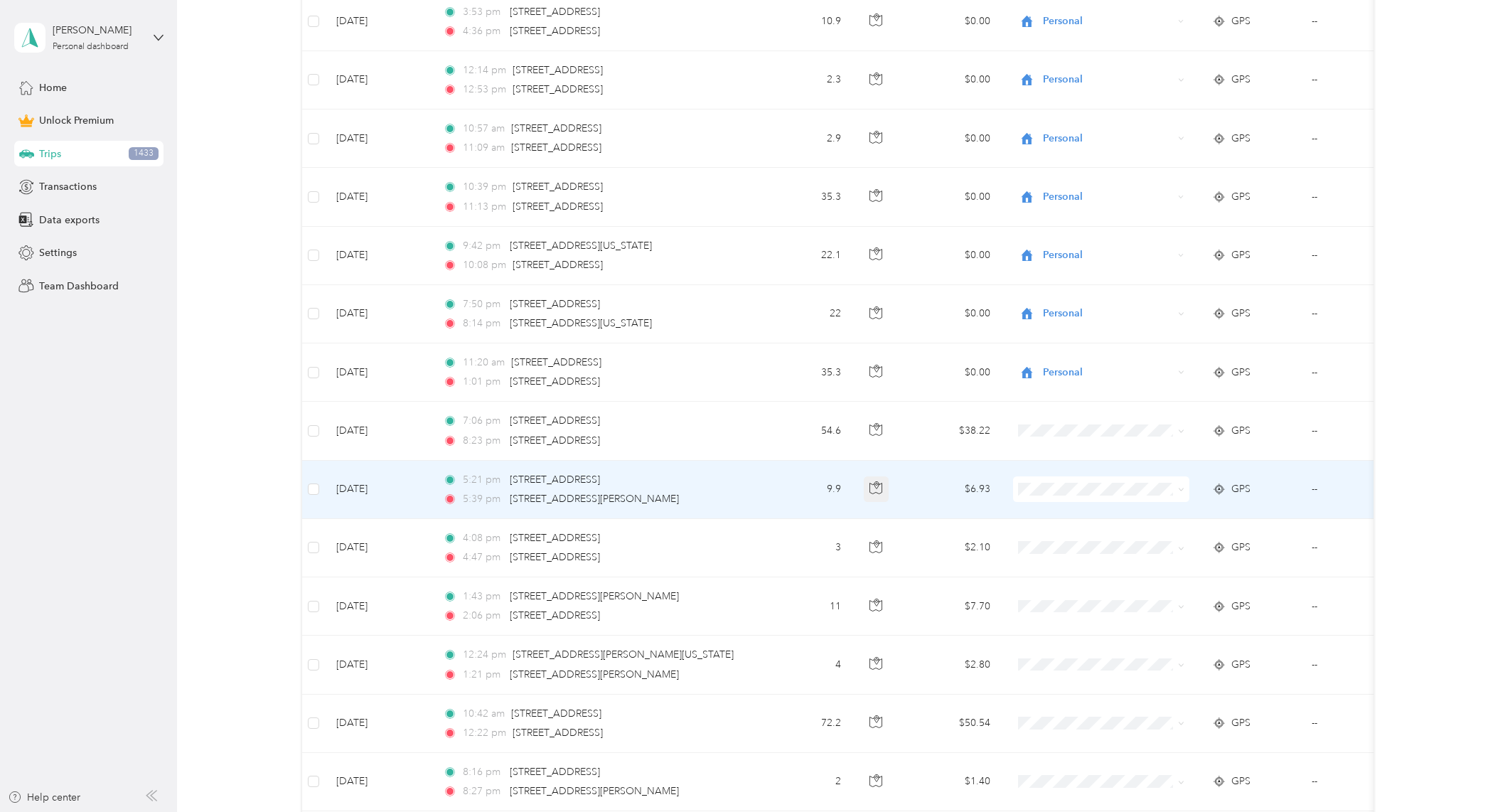
click at [882, 486] on icon "button" at bounding box center [875, 487] width 13 height 13
click at [882, 487] on icon "button" at bounding box center [875, 487] width 13 height 13
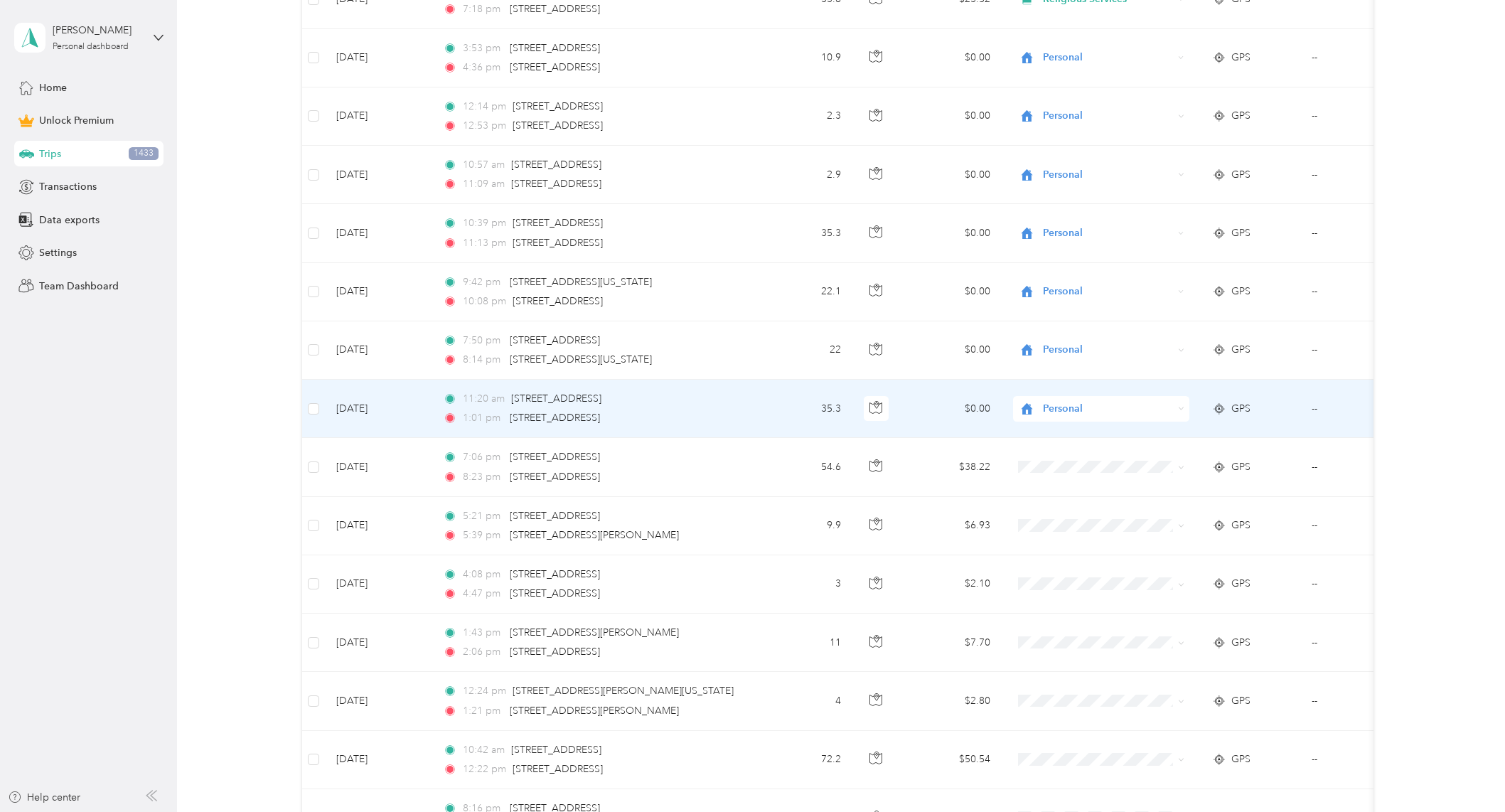
scroll to position [5735, 0]
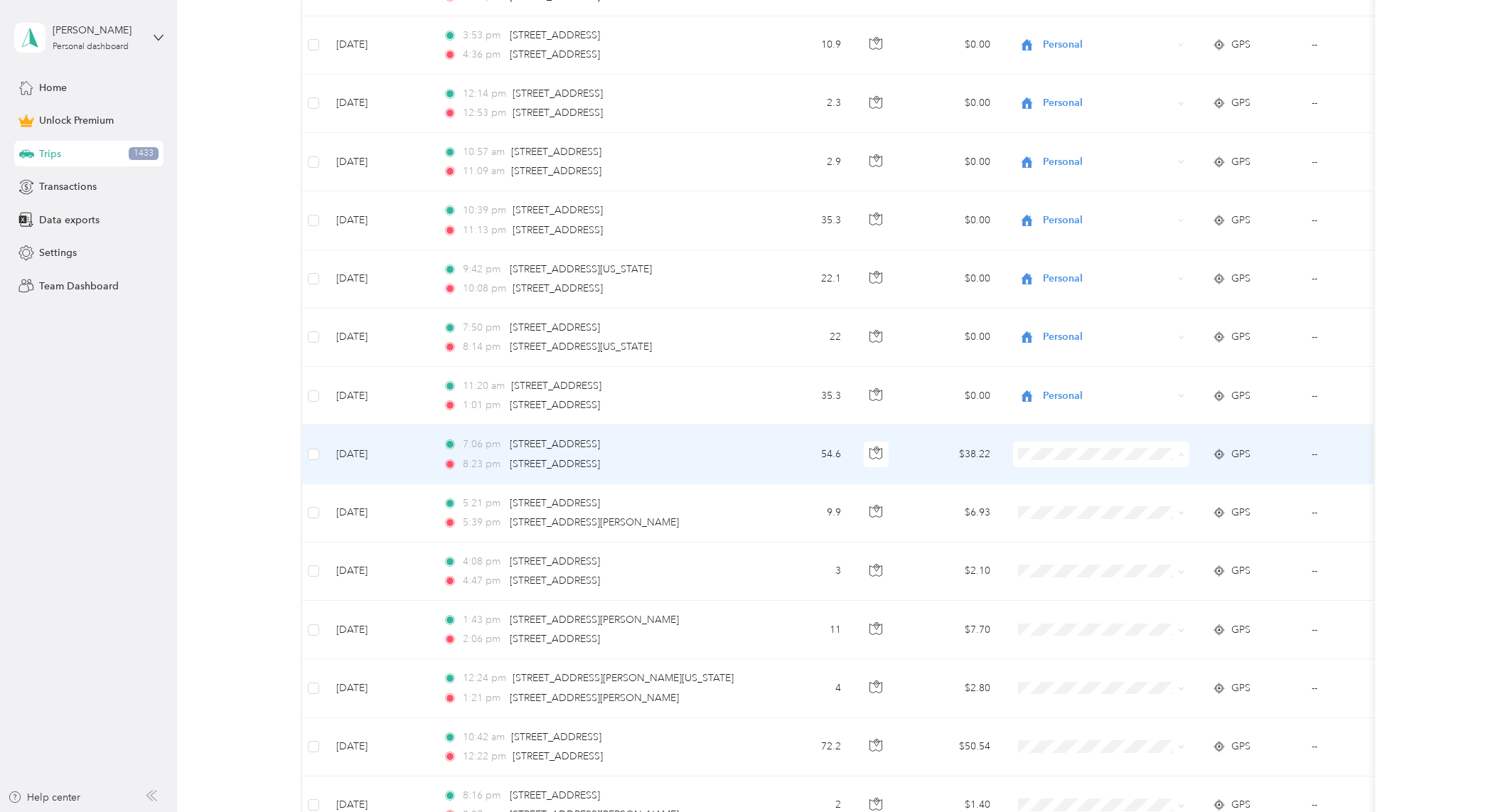
click at [1131, 552] on span "Religious Services" at bounding box center [1113, 555] width 132 height 15
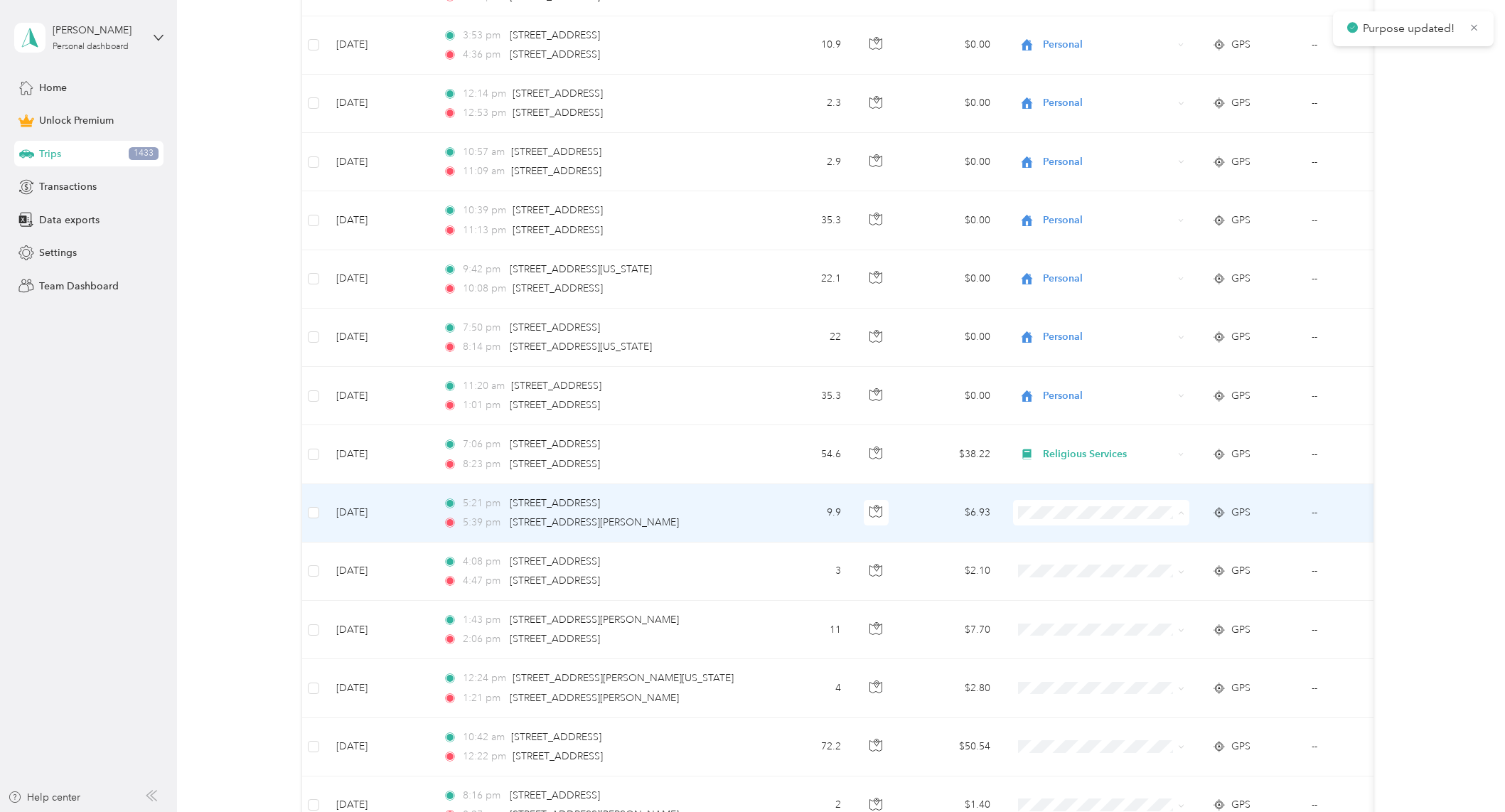
click at [1101, 608] on span "Religious Services" at bounding box center [1113, 613] width 132 height 15
click at [871, 509] on icon "button" at bounding box center [875, 511] width 13 height 13
click at [876, 510] on icon "button" at bounding box center [875, 511] width 13 height 13
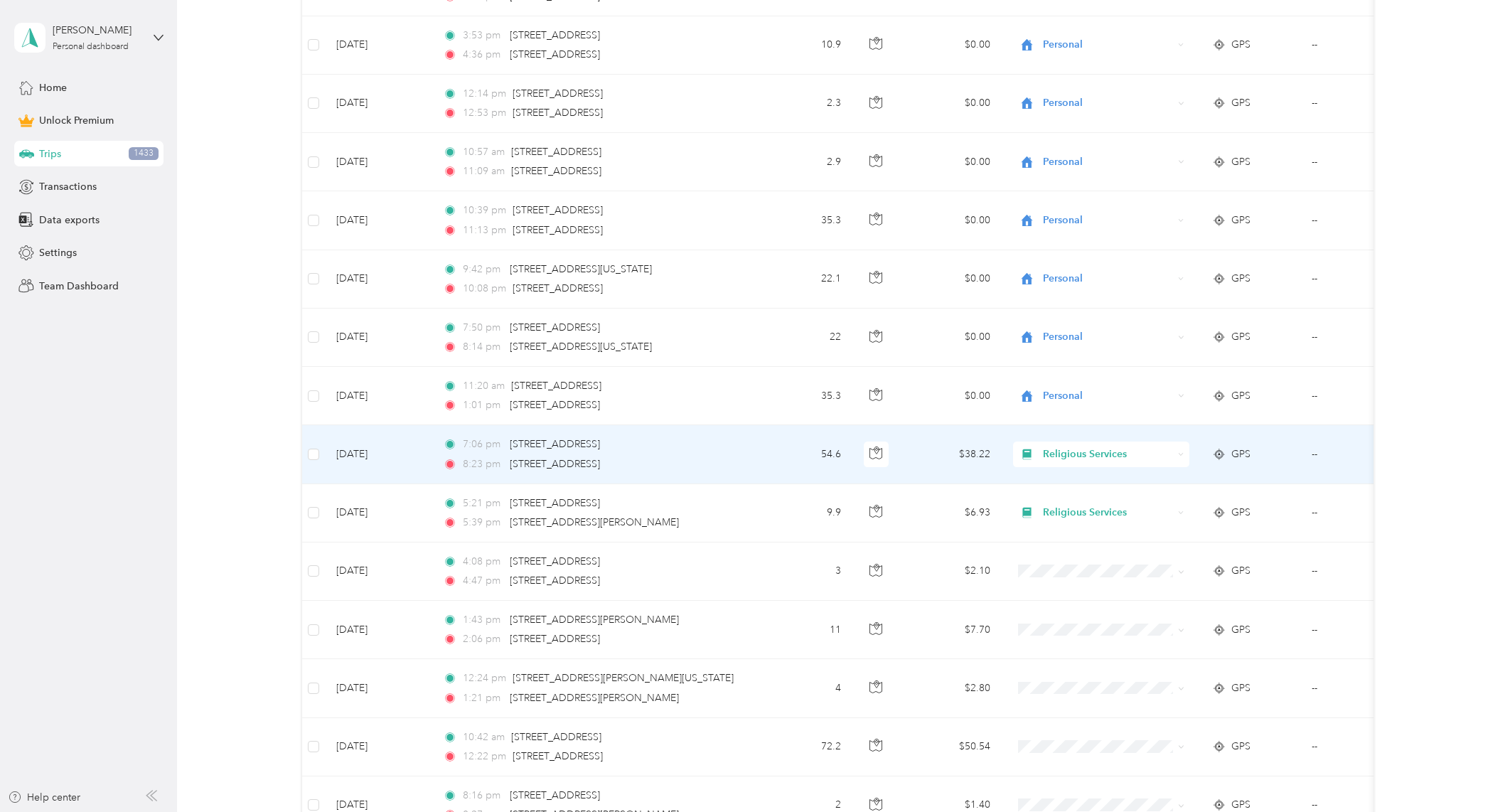
click at [1072, 457] on span "Religious Services" at bounding box center [1107, 454] width 130 height 16
click at [1144, 503] on span "Personal" at bounding box center [1113, 506] width 132 height 15
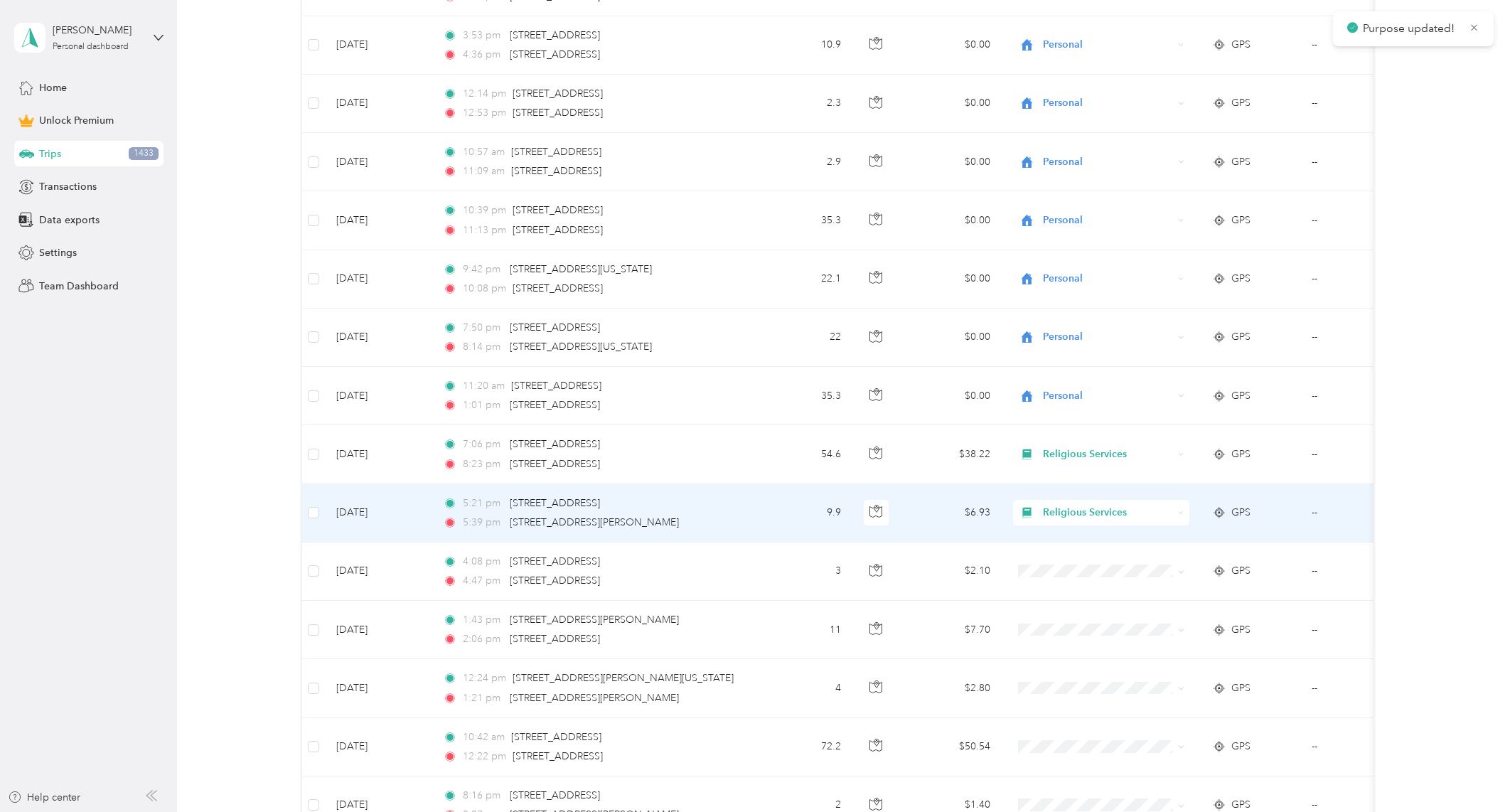
click at [1066, 510] on span "Religious Services" at bounding box center [1107, 512] width 130 height 16
click at [1083, 559] on span "Personal" at bounding box center [1113, 564] width 132 height 15
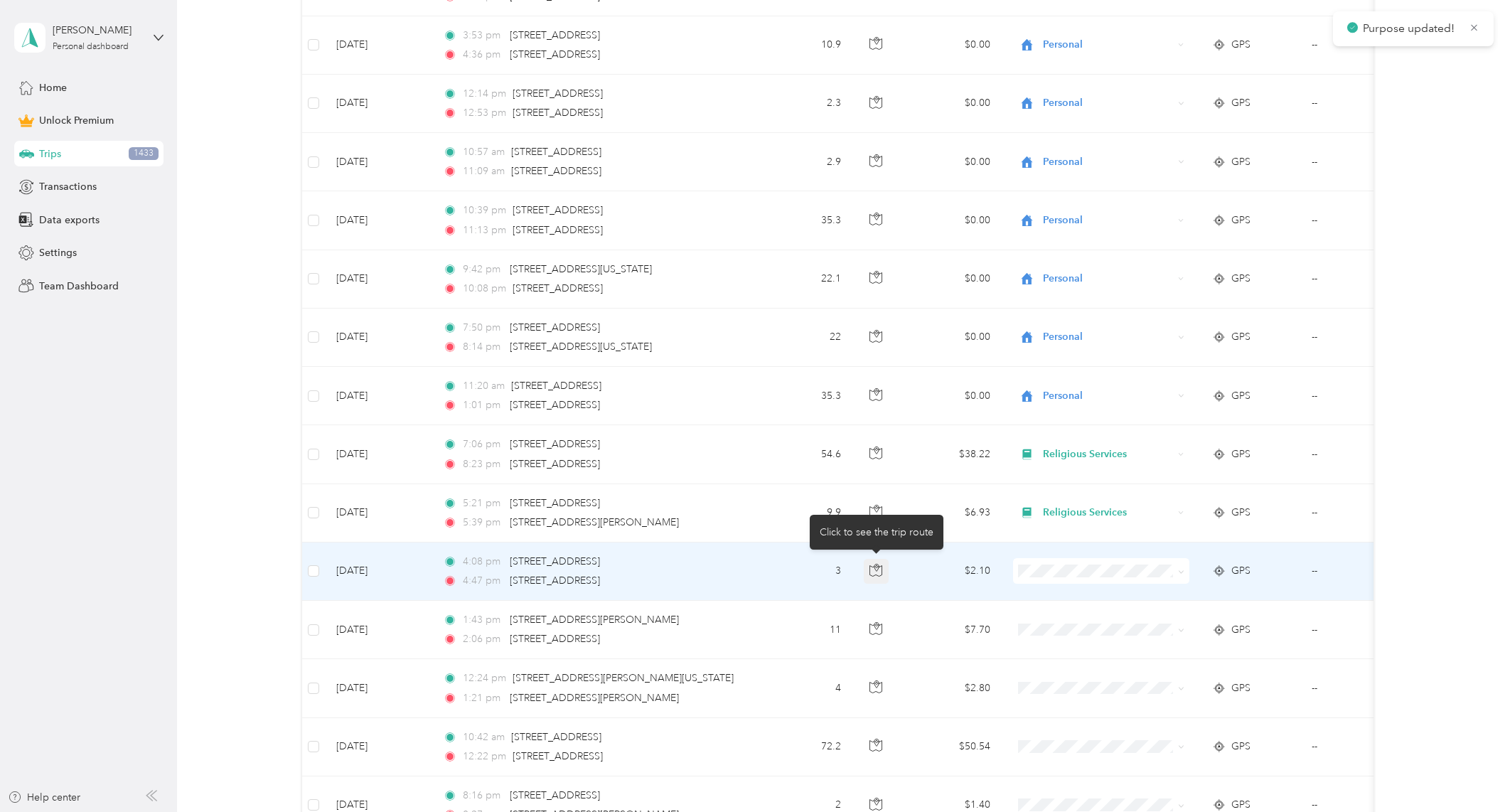
click at [876, 574] on icon "button" at bounding box center [876, 570] width 12 height 10
click at [1089, 623] on span "Personal" at bounding box center [1113, 622] width 132 height 15
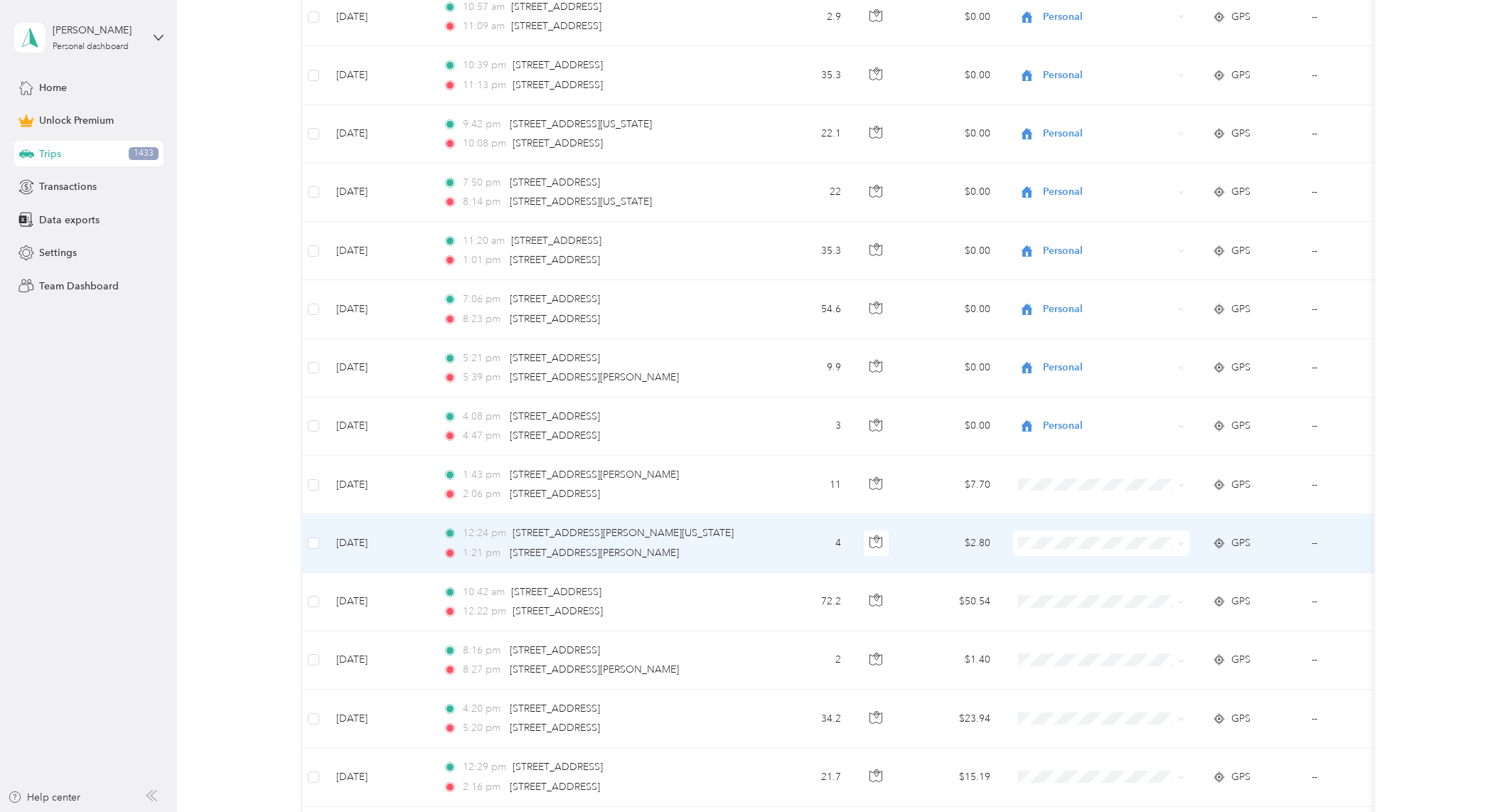
scroll to position [5900, 0]
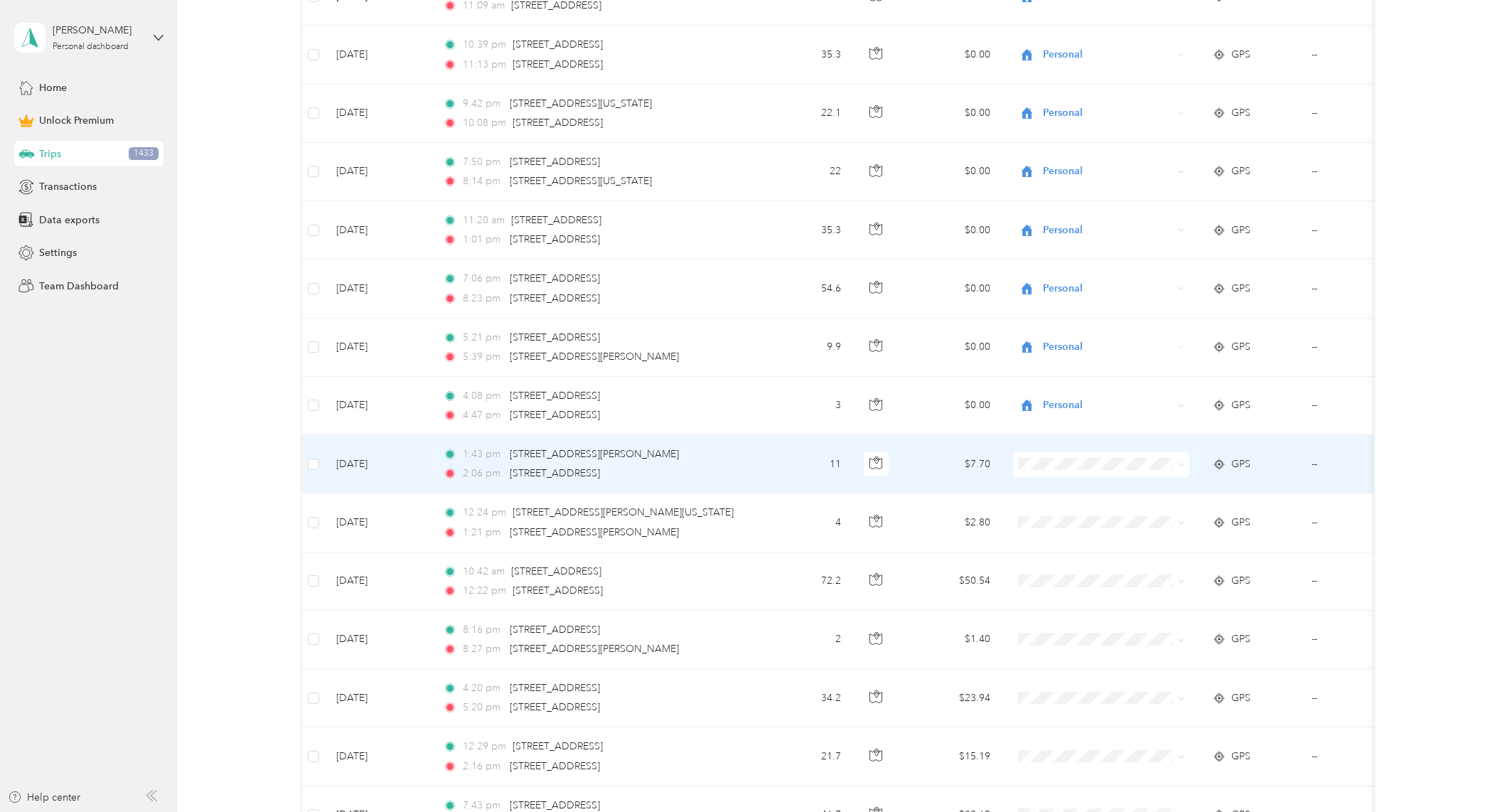
click at [1079, 511] on span "Personal" at bounding box center [1113, 516] width 132 height 15
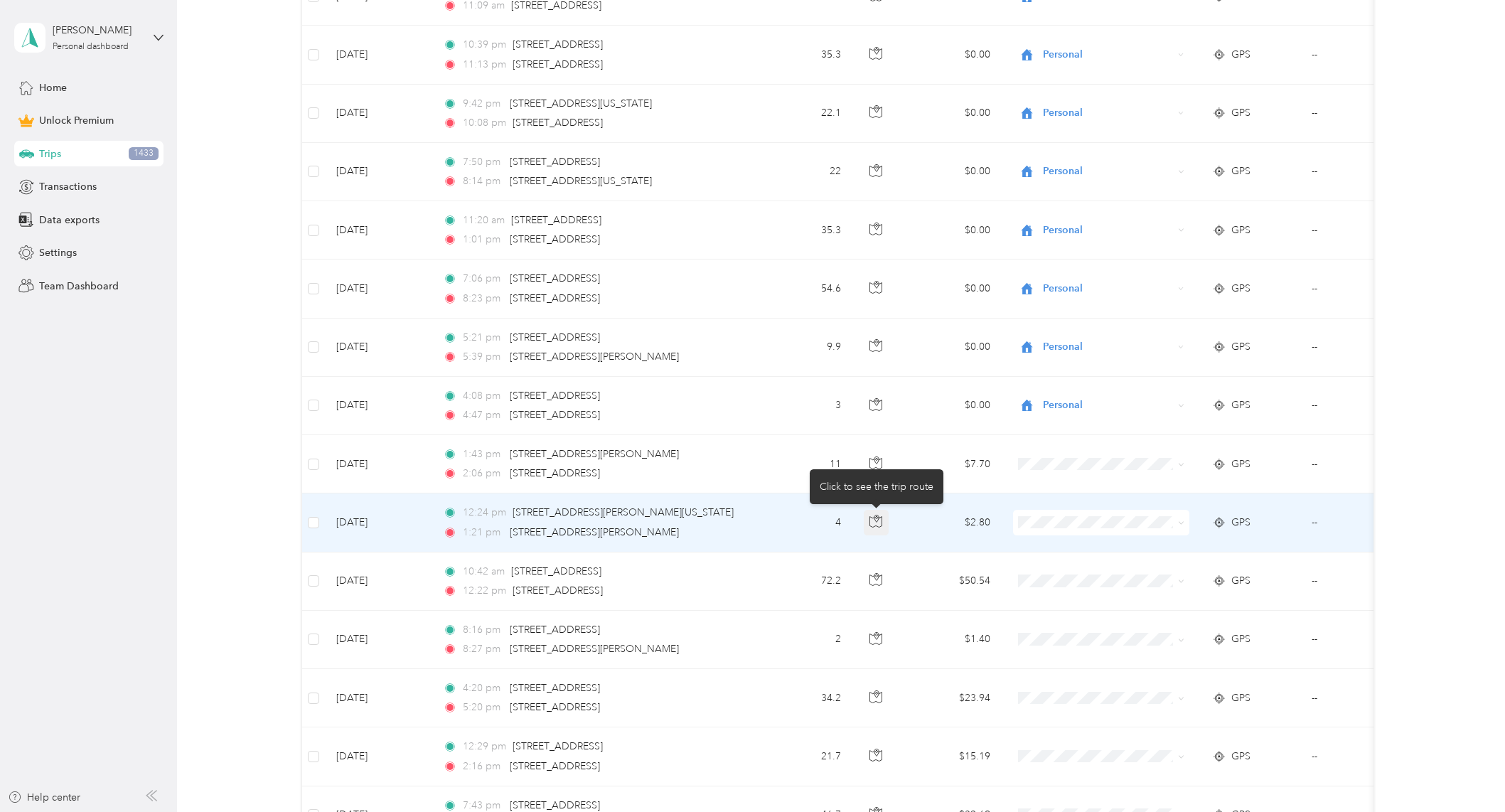
click at [868, 521] on button "button" at bounding box center [877, 522] width 25 height 25
click at [871, 521] on icon "button" at bounding box center [875, 521] width 13 height 13
click at [1070, 570] on span "Personal" at bounding box center [1113, 574] width 132 height 15
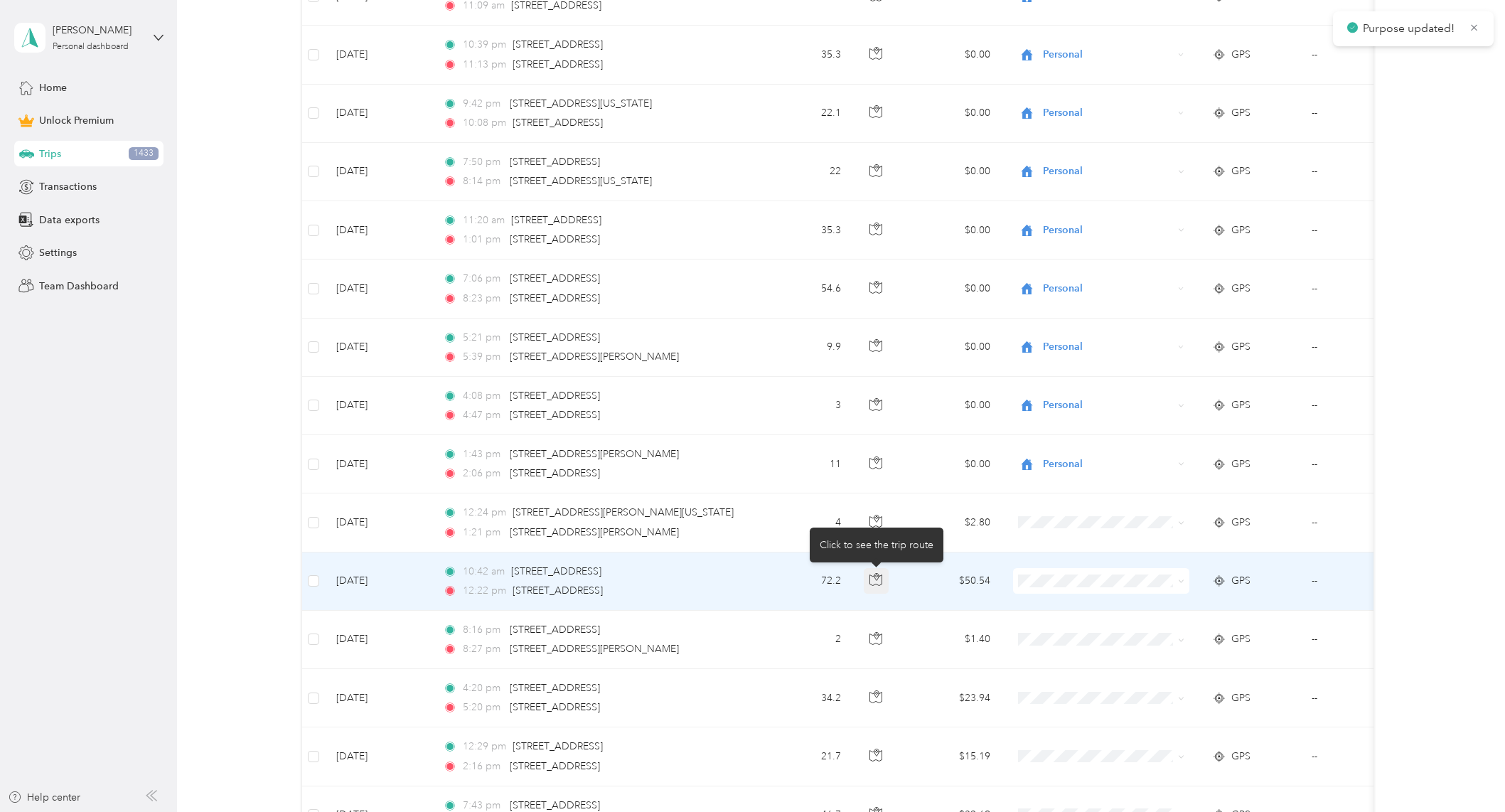
click at [871, 583] on icon "button" at bounding box center [875, 579] width 13 height 13
click at [875, 581] on icon "button" at bounding box center [875, 579] width 13 height 13
click at [1142, 571] on span at bounding box center [1100, 581] width 176 height 25
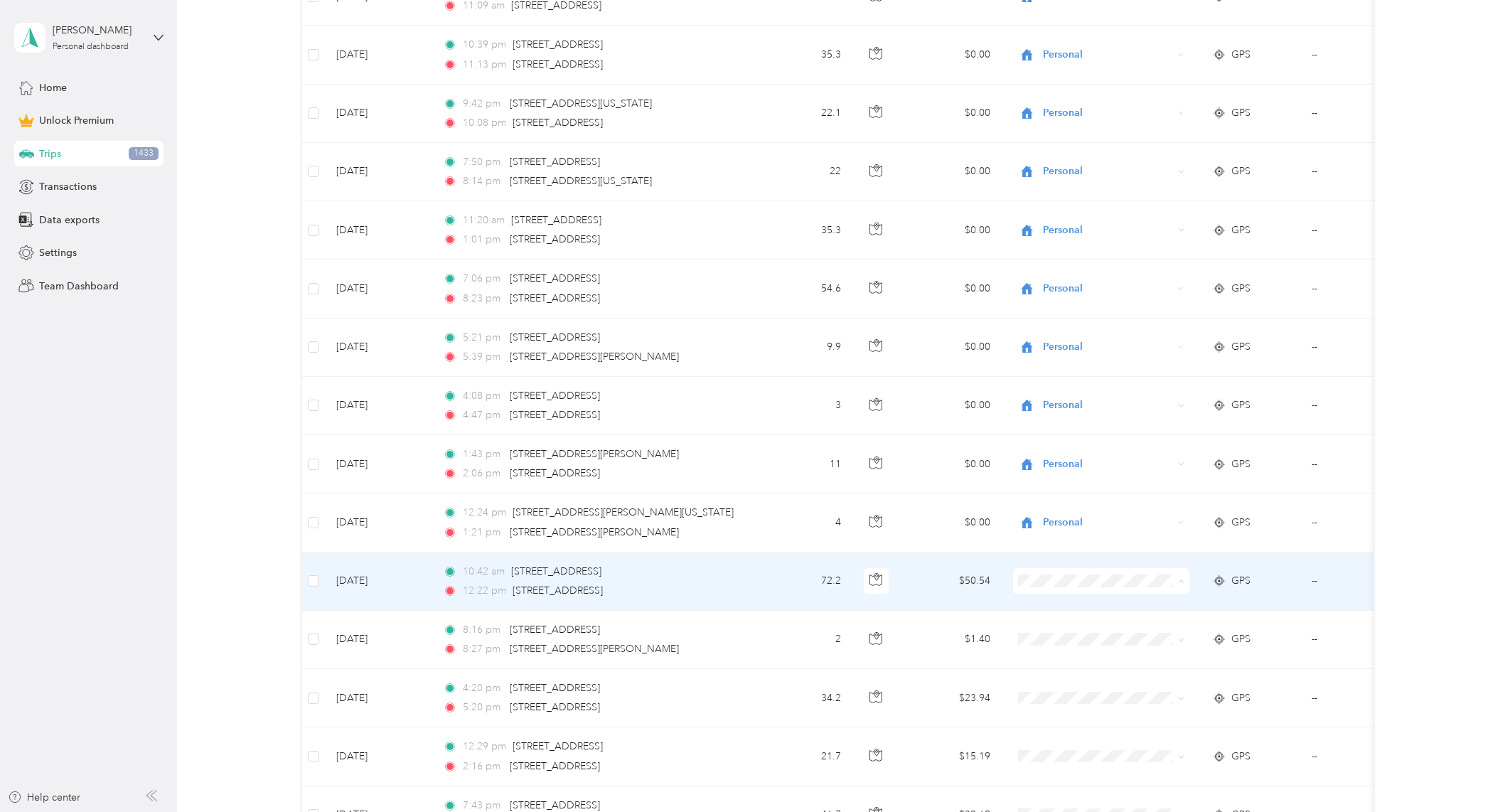
click at [1062, 630] on span "Personal" at bounding box center [1113, 632] width 132 height 15
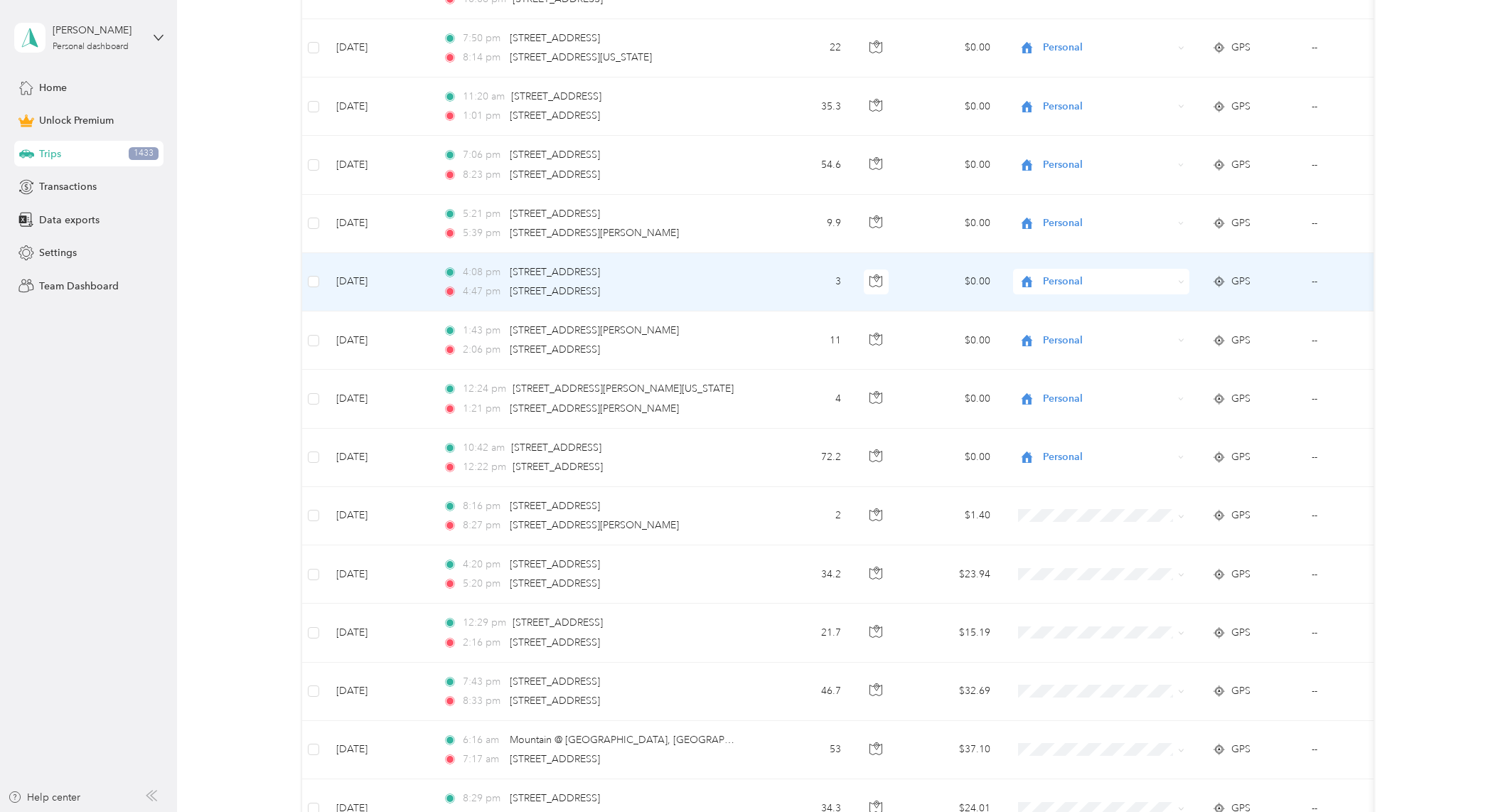
scroll to position [6090, 0]
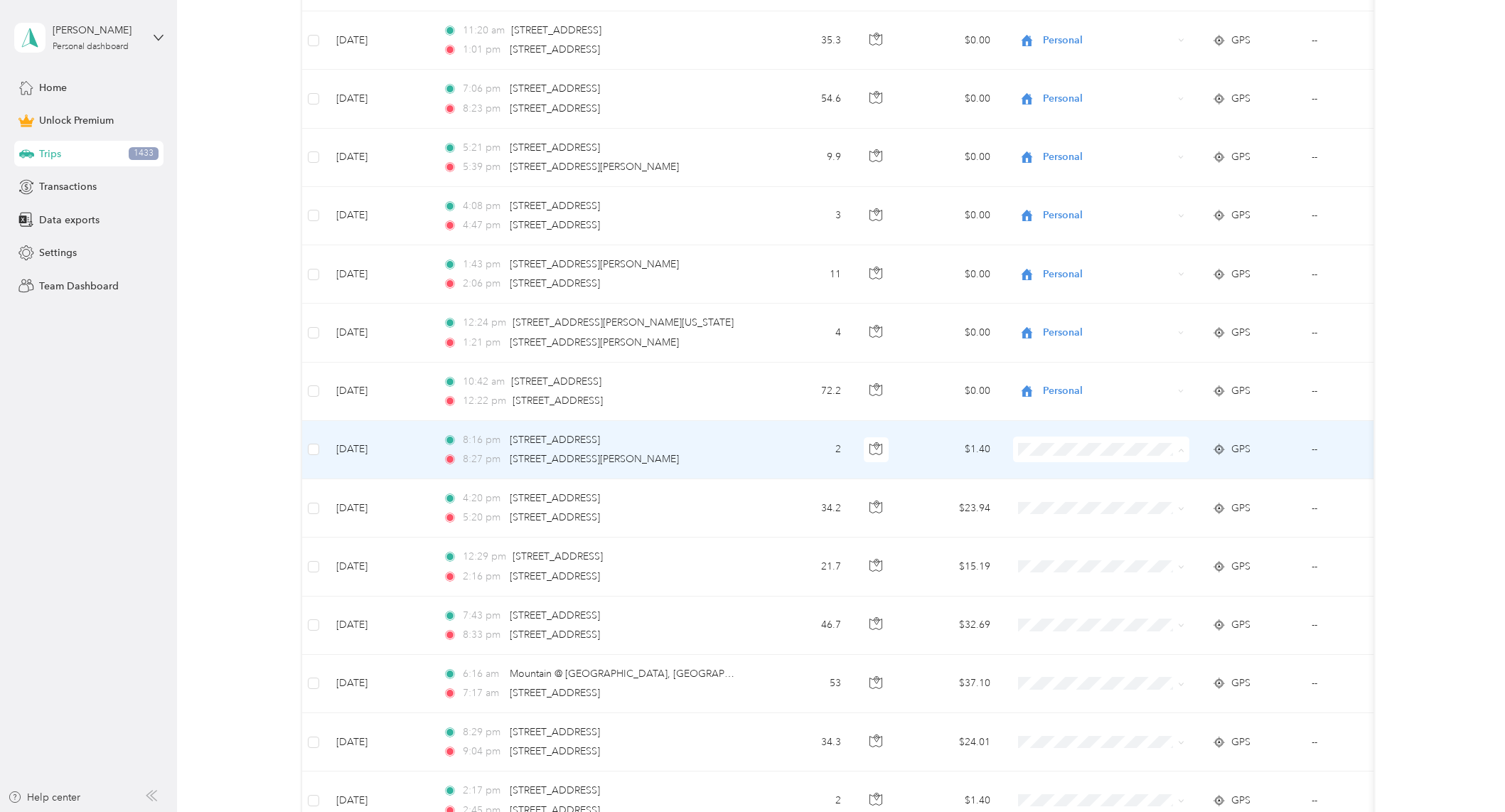
click at [1054, 496] on span "Personal" at bounding box center [1113, 500] width 132 height 15
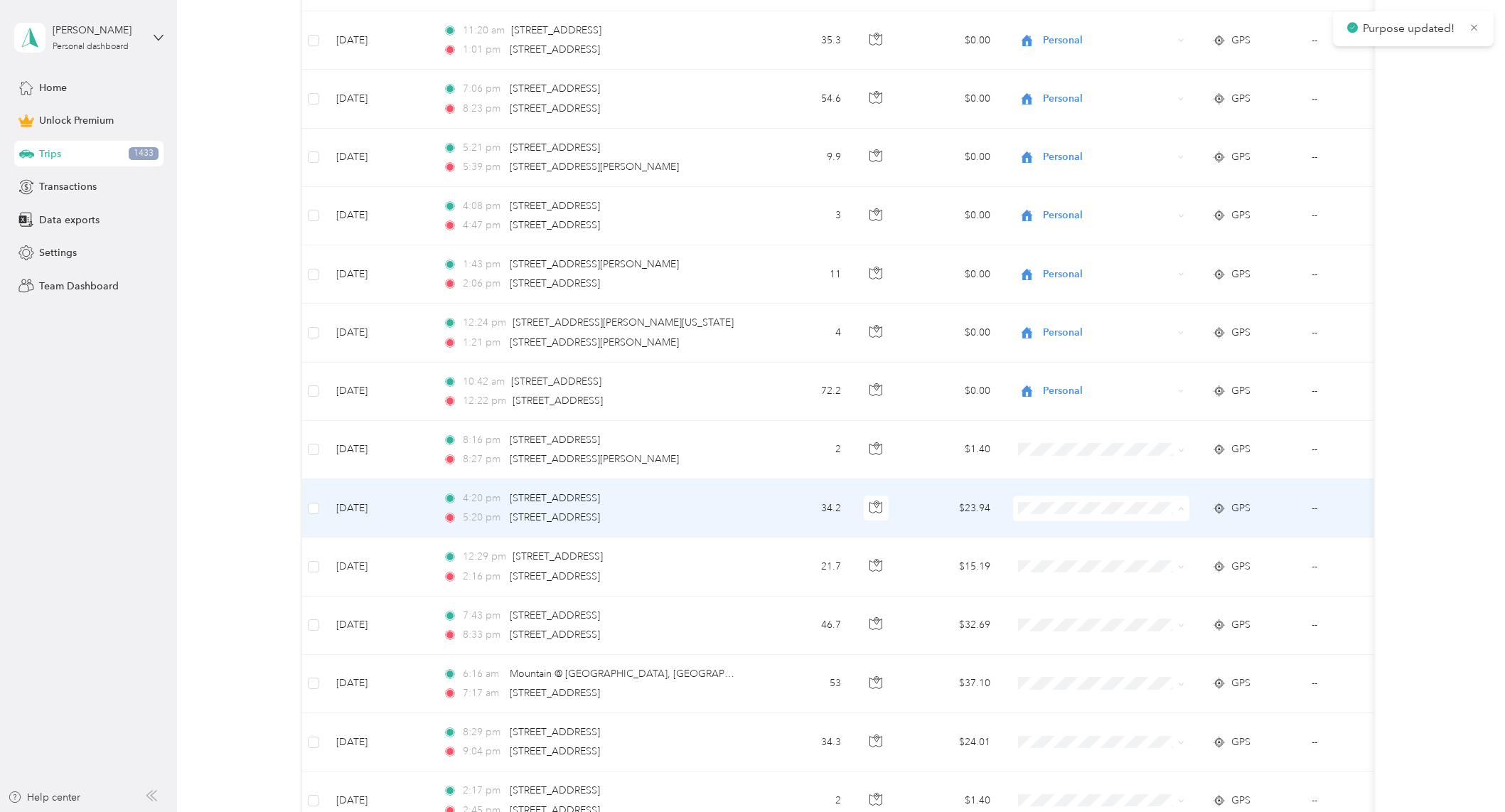
click at [1063, 557] on span "Personal" at bounding box center [1113, 560] width 132 height 15
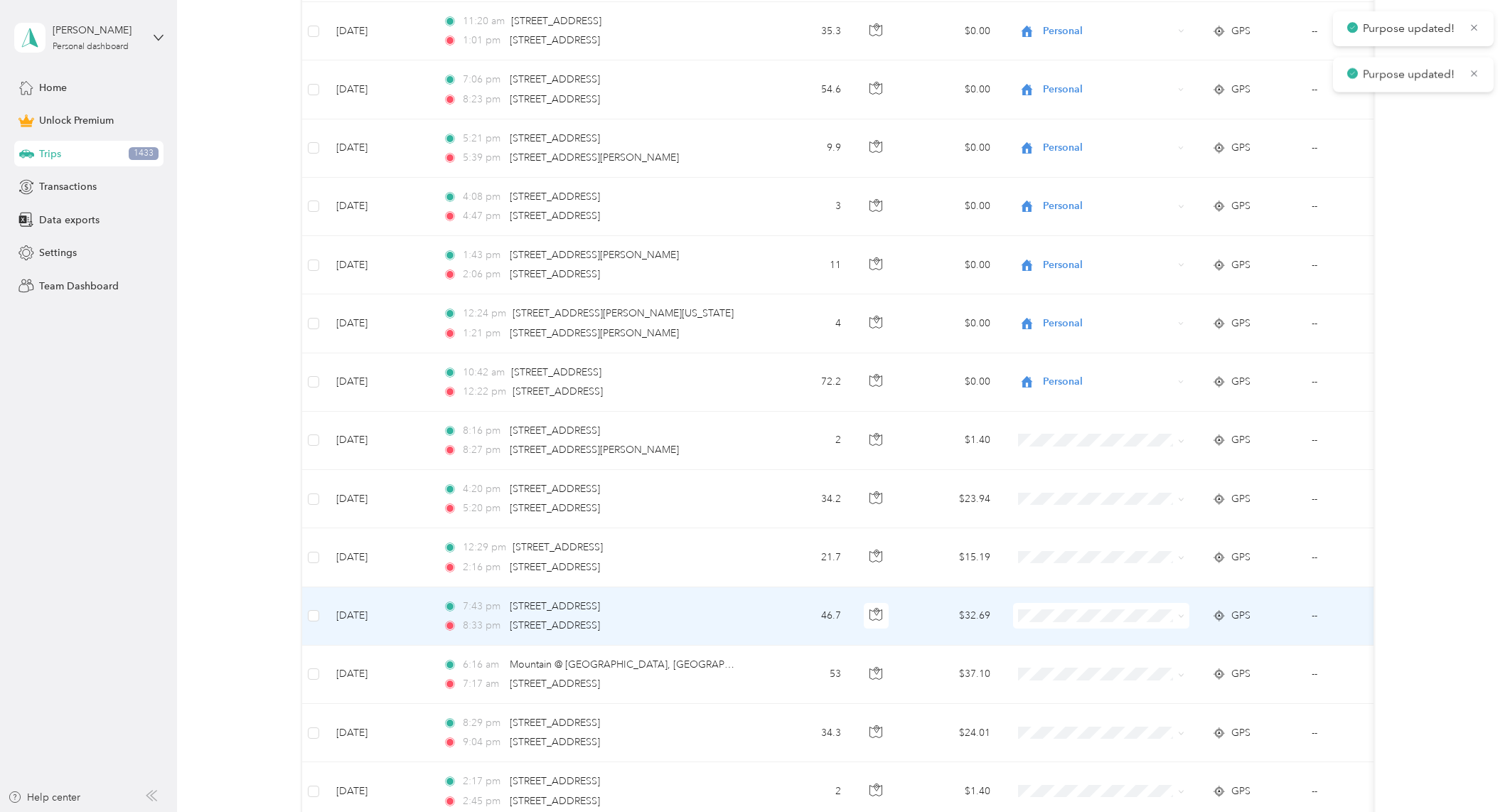
scroll to position [6256, 0]
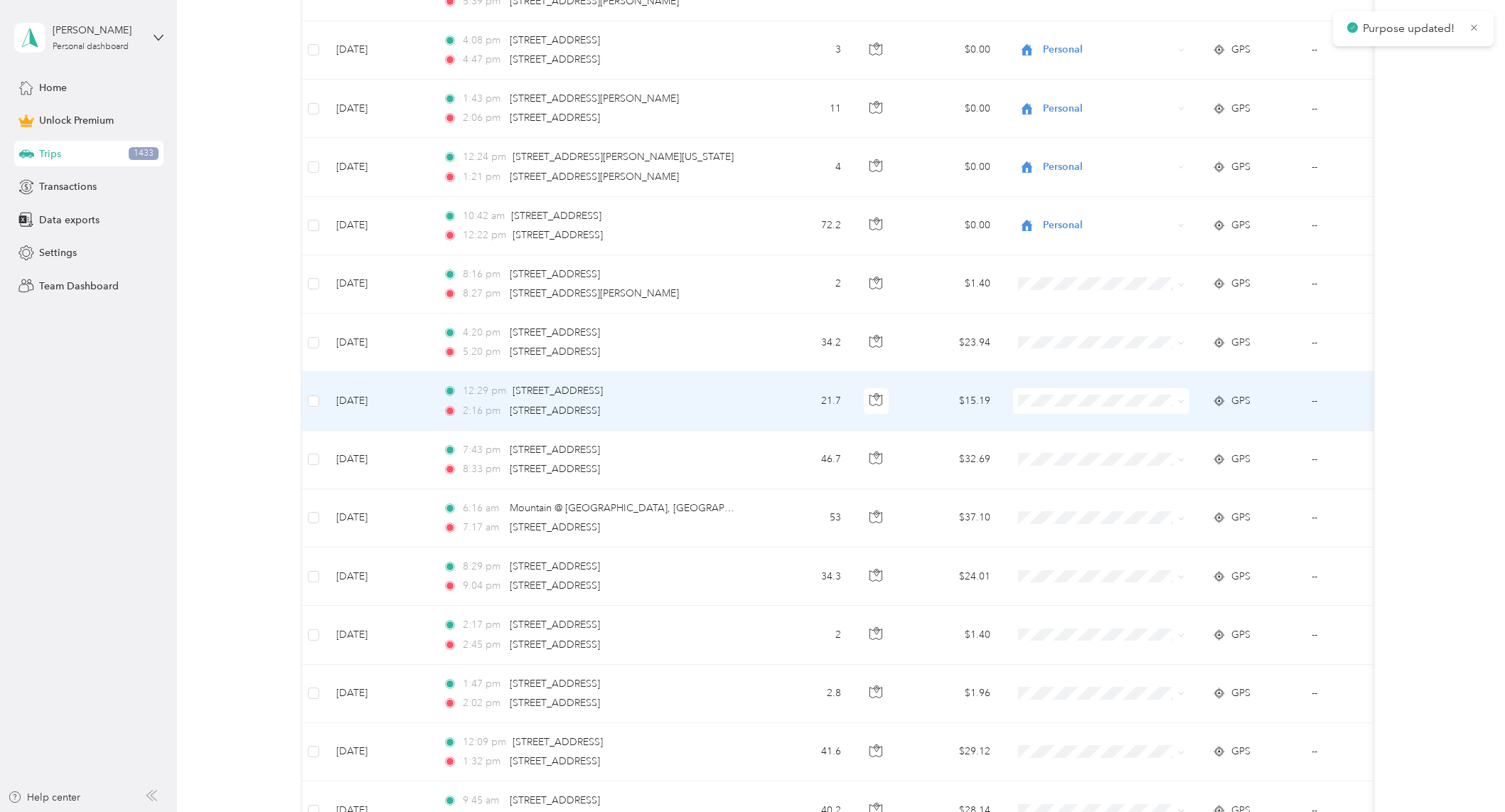
click at [1080, 448] on span "Personal" at bounding box center [1113, 451] width 132 height 15
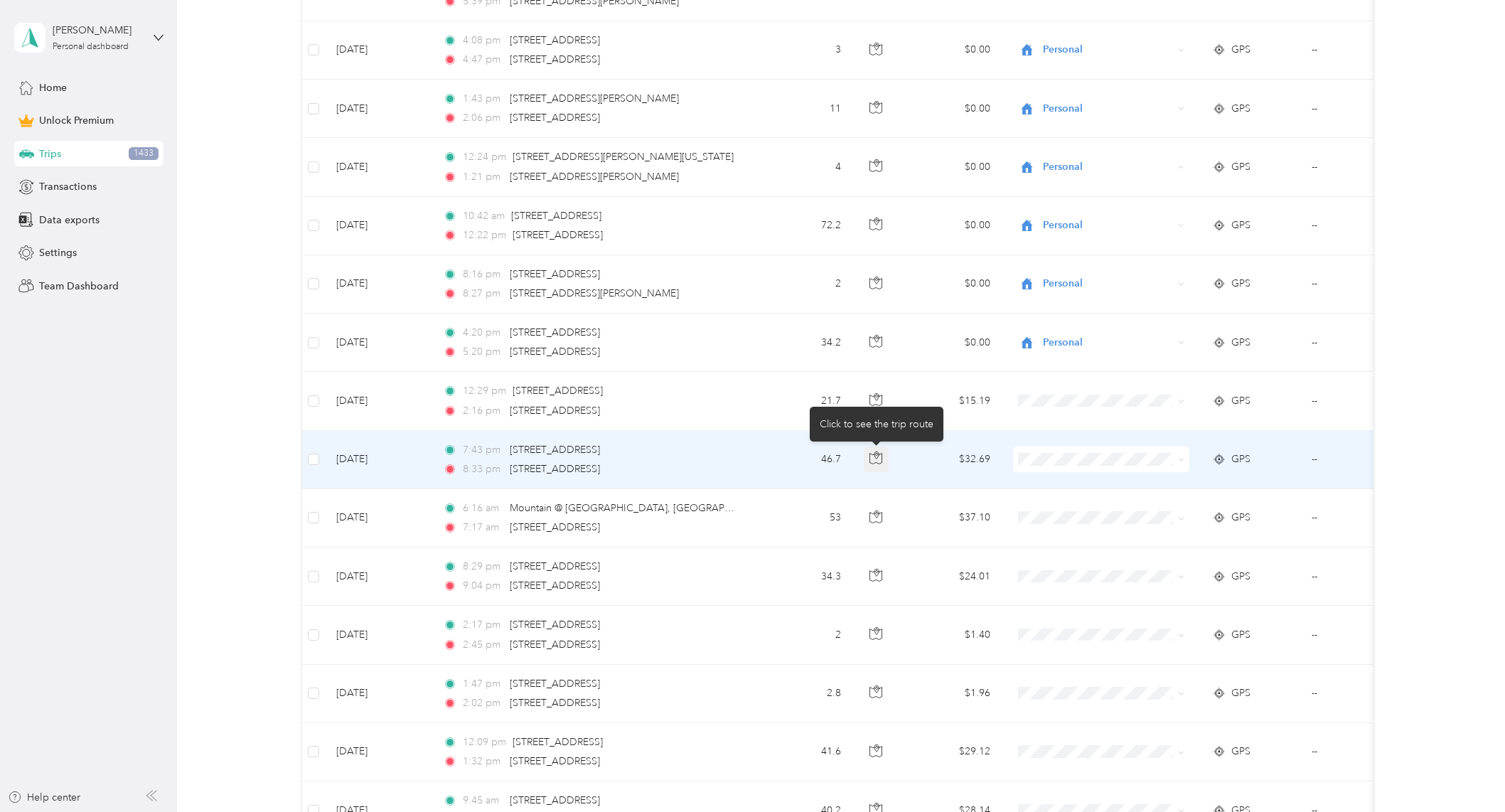
click at [882, 459] on icon "button" at bounding box center [875, 457] width 13 height 13
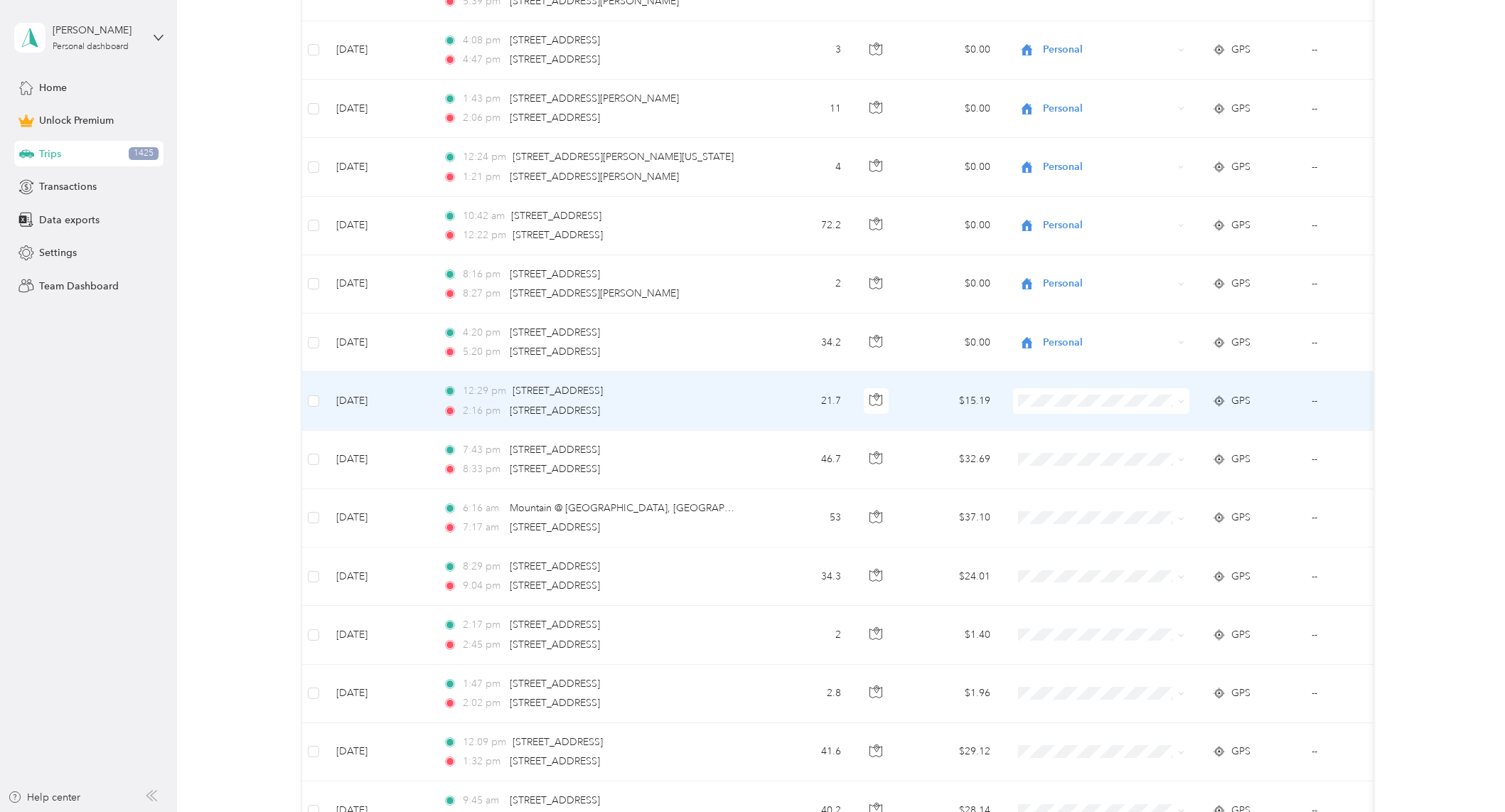
click at [1073, 454] on span "Personal" at bounding box center [1113, 450] width 132 height 15
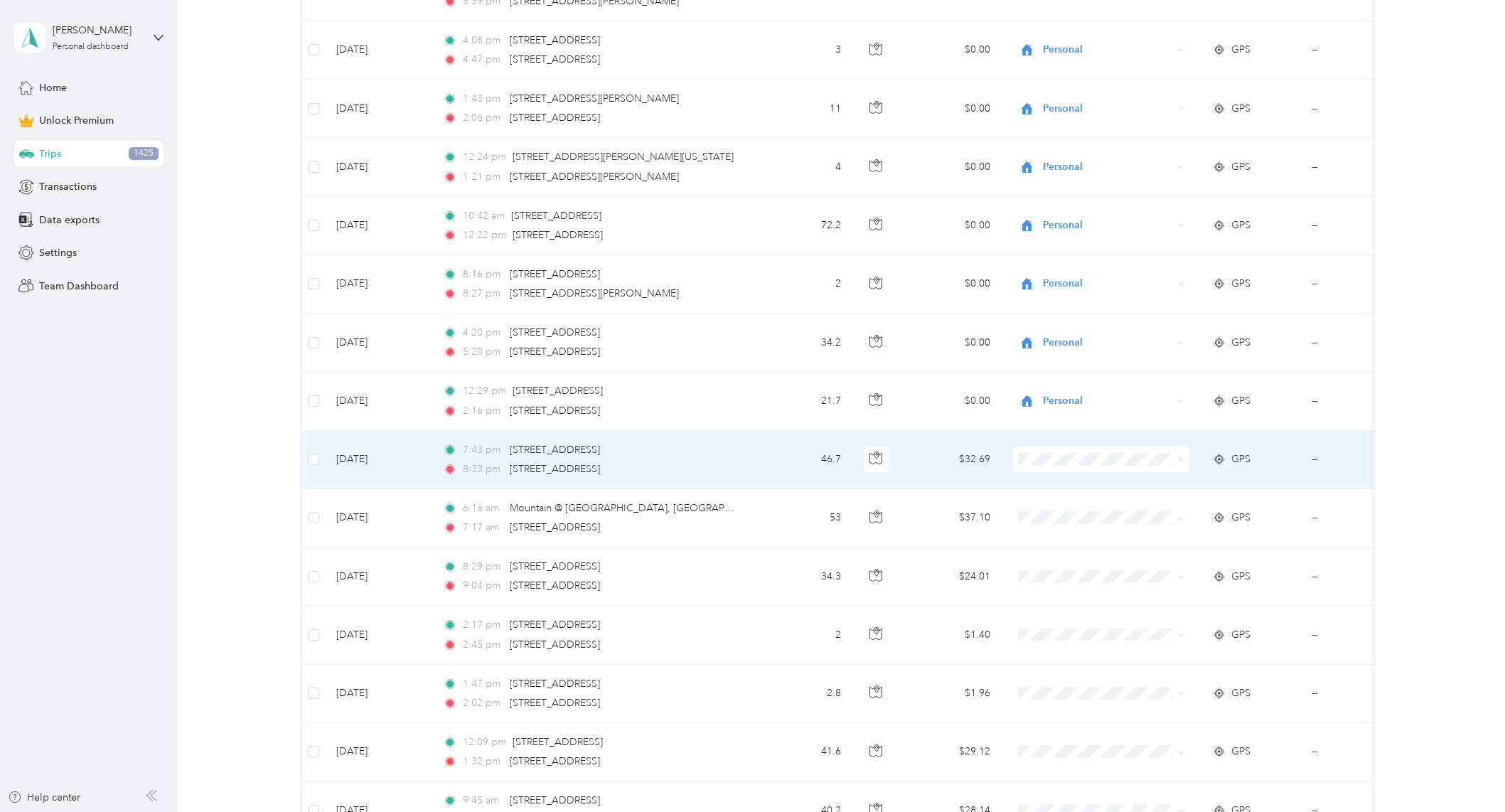
drag, startPoint x: 1096, startPoint y: 561, endPoint x: 1080, endPoint y: 534, distance: 31.4
click at [1096, 561] on span "Religious Services" at bounding box center [1113, 561] width 132 height 15
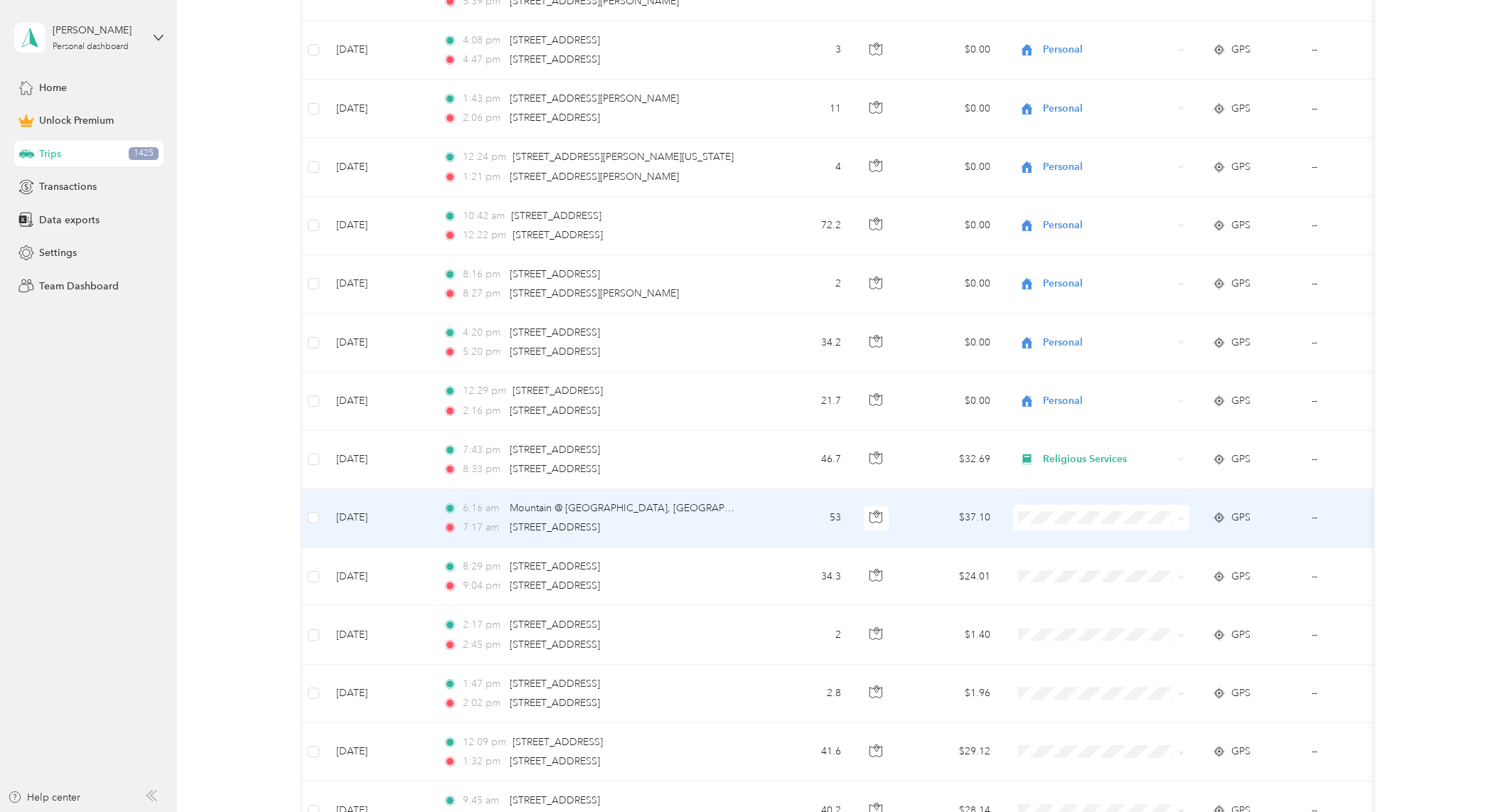
click at [1097, 609] on li "Religious Services" at bounding box center [1100, 618] width 176 height 25
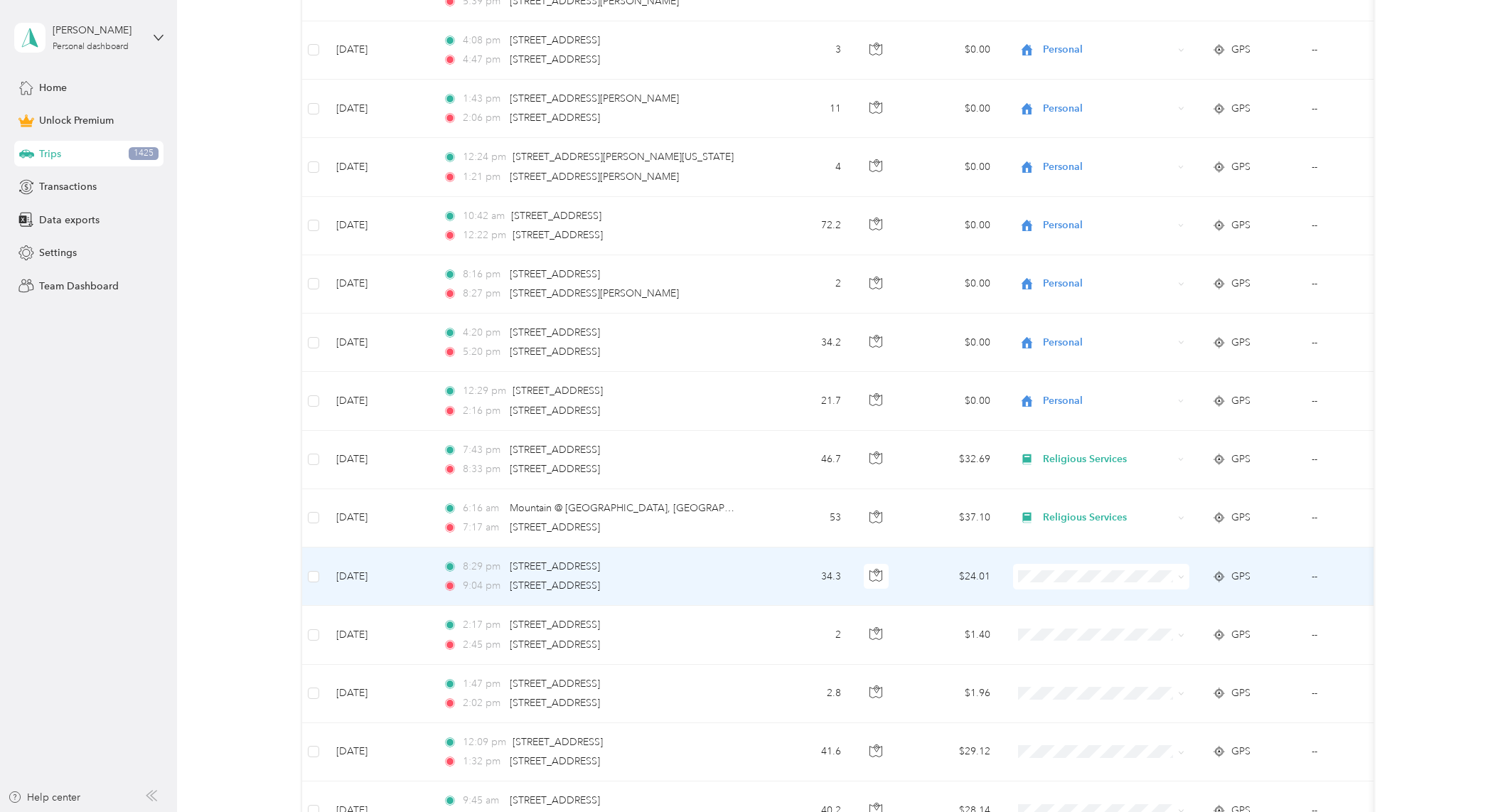
click at [1080, 630] on span "Personal" at bounding box center [1113, 625] width 132 height 15
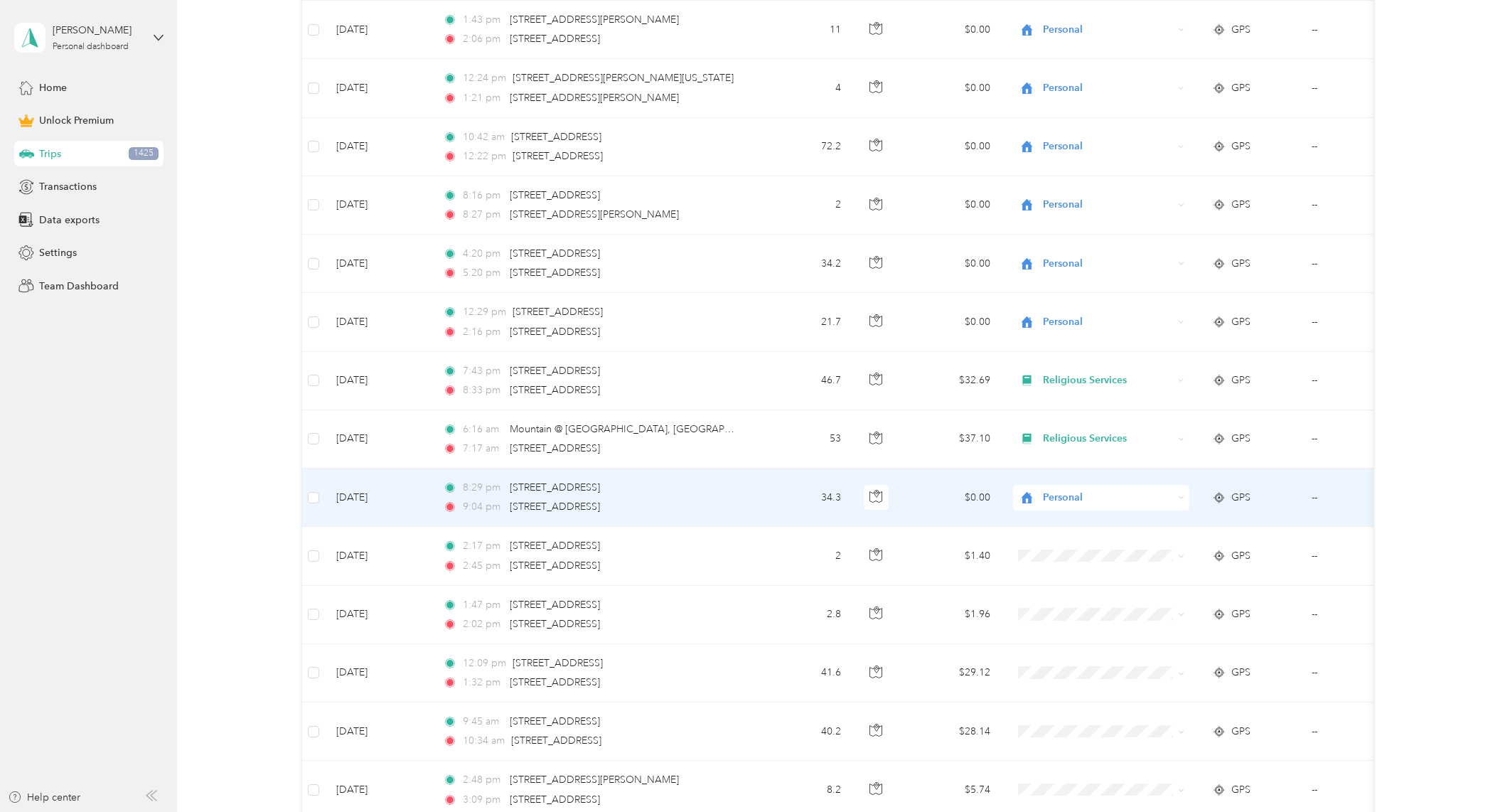
scroll to position [6351, 0]
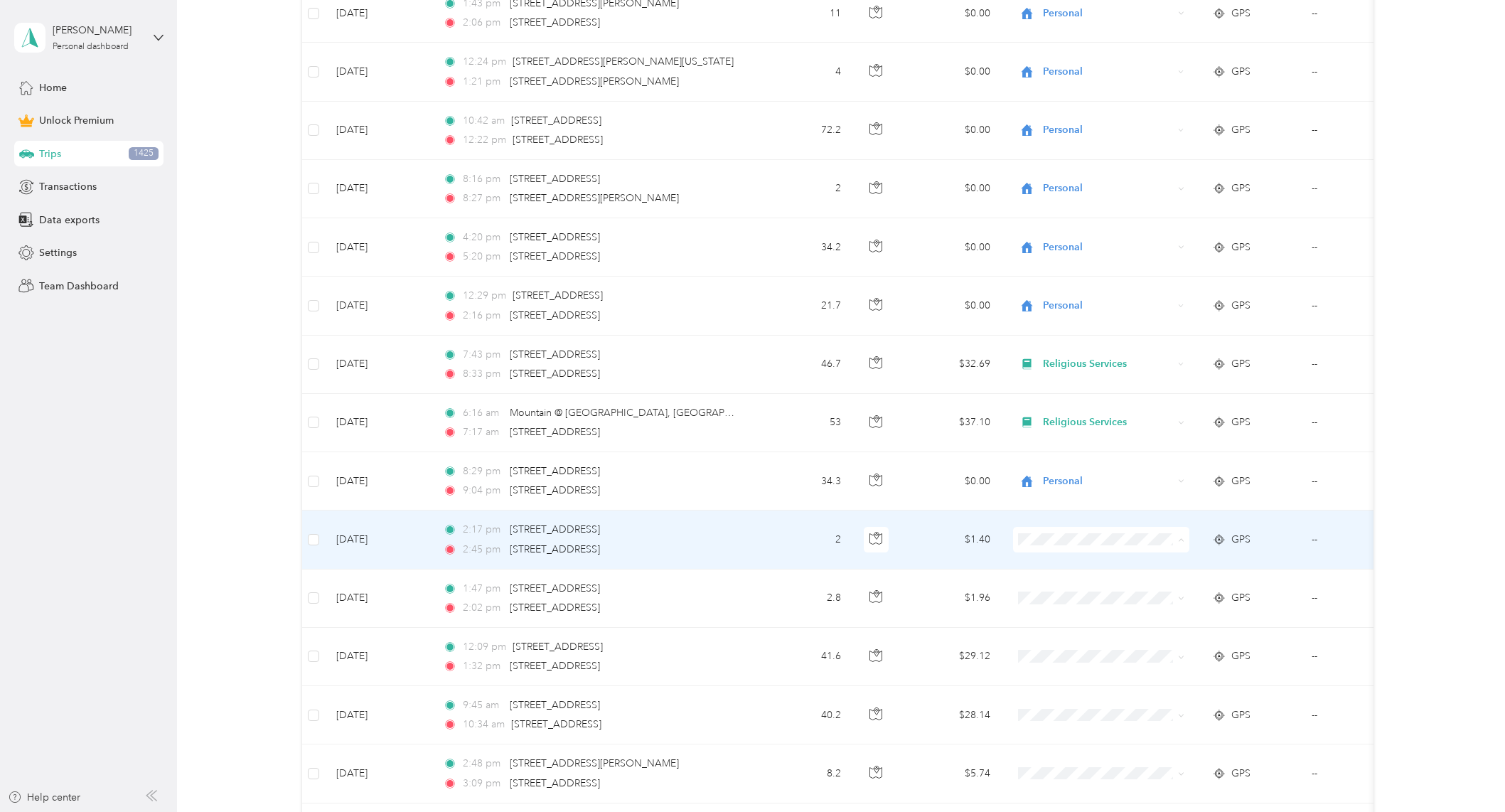
click at [1082, 584] on span "Personal" at bounding box center [1113, 591] width 132 height 15
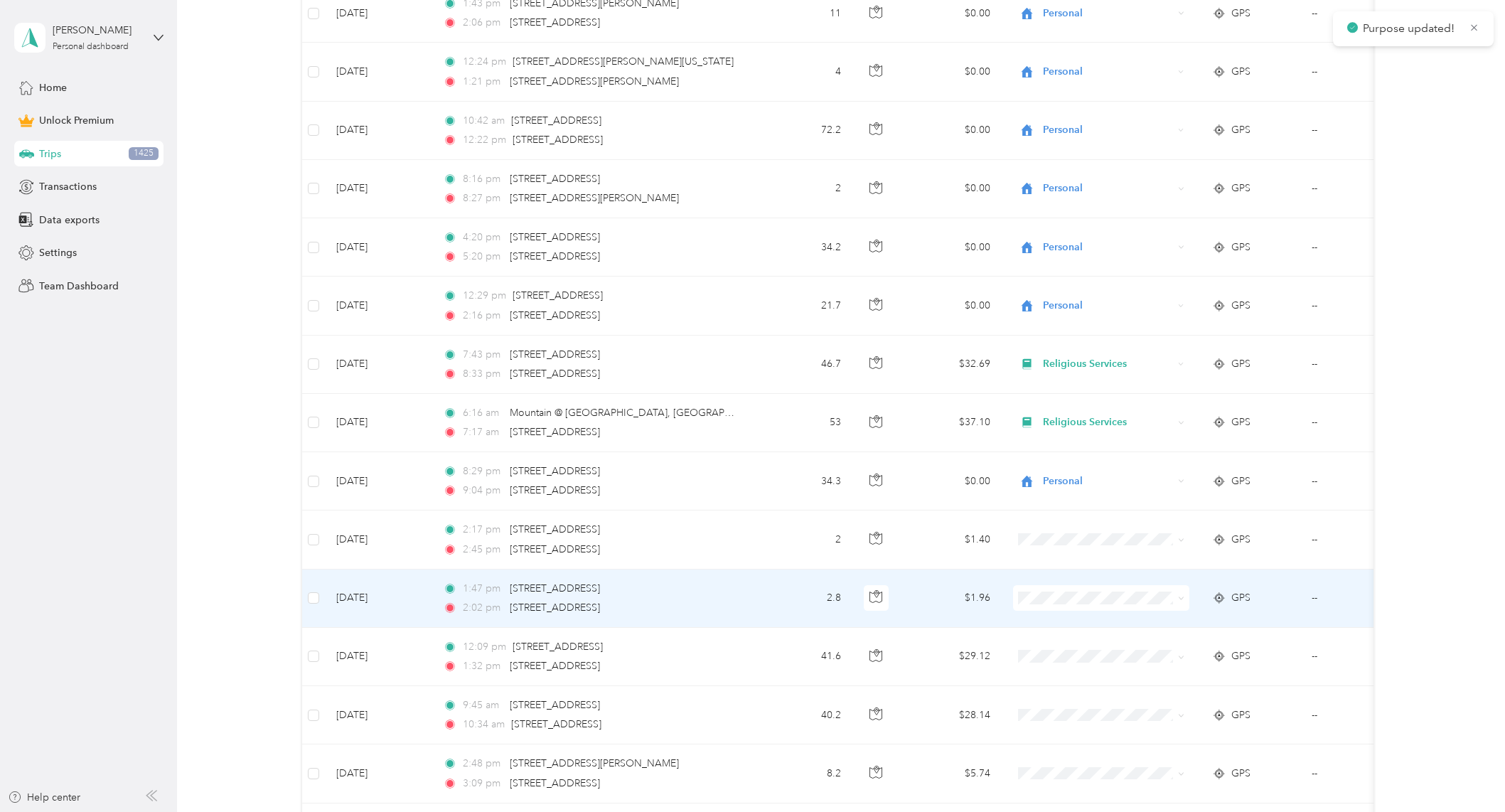
click at [1067, 648] on span "Personal" at bounding box center [1113, 647] width 132 height 15
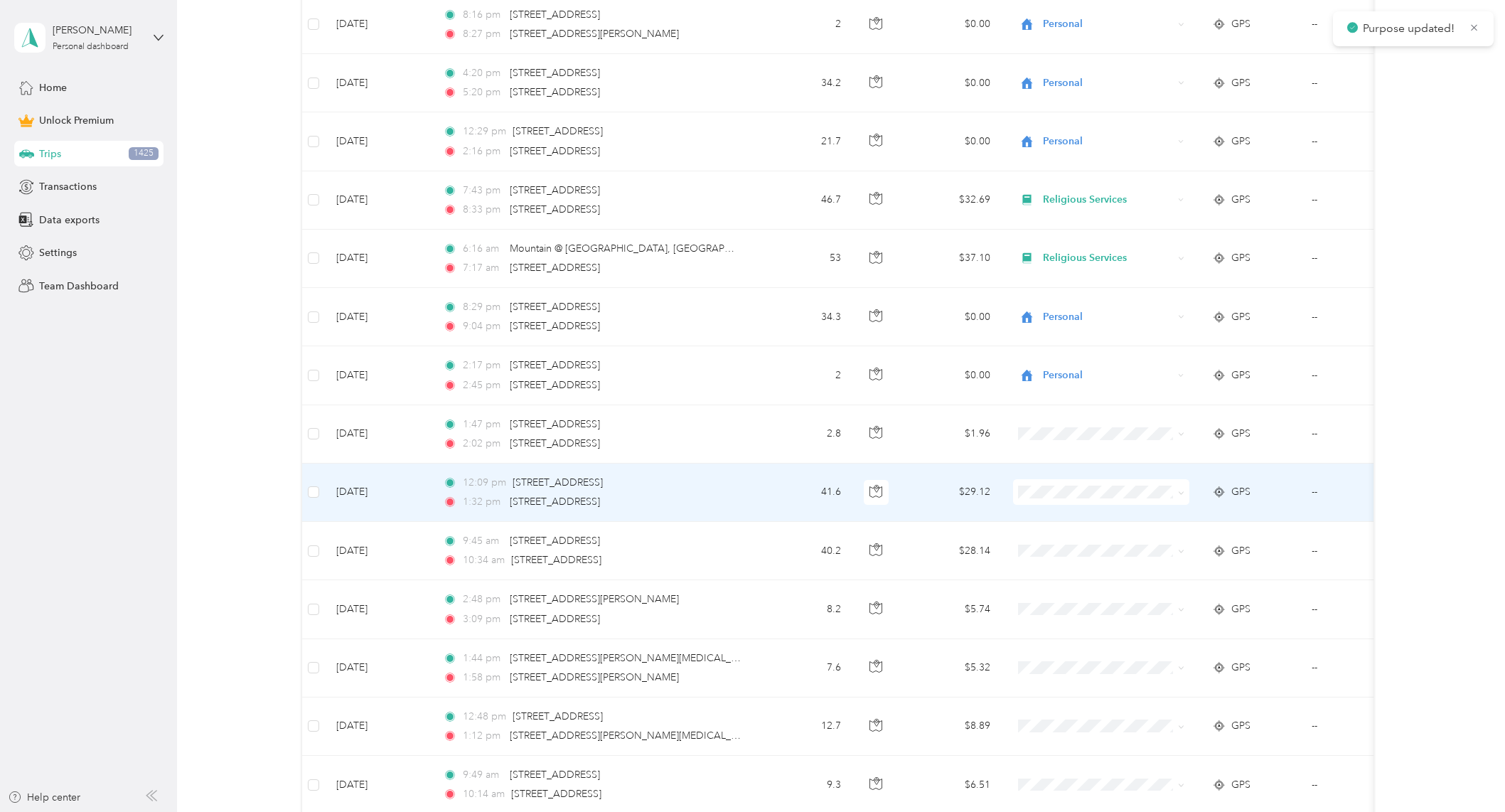
scroll to position [6517, 0]
click at [1038, 543] on icon at bounding box center [1031, 542] width 18 height 11
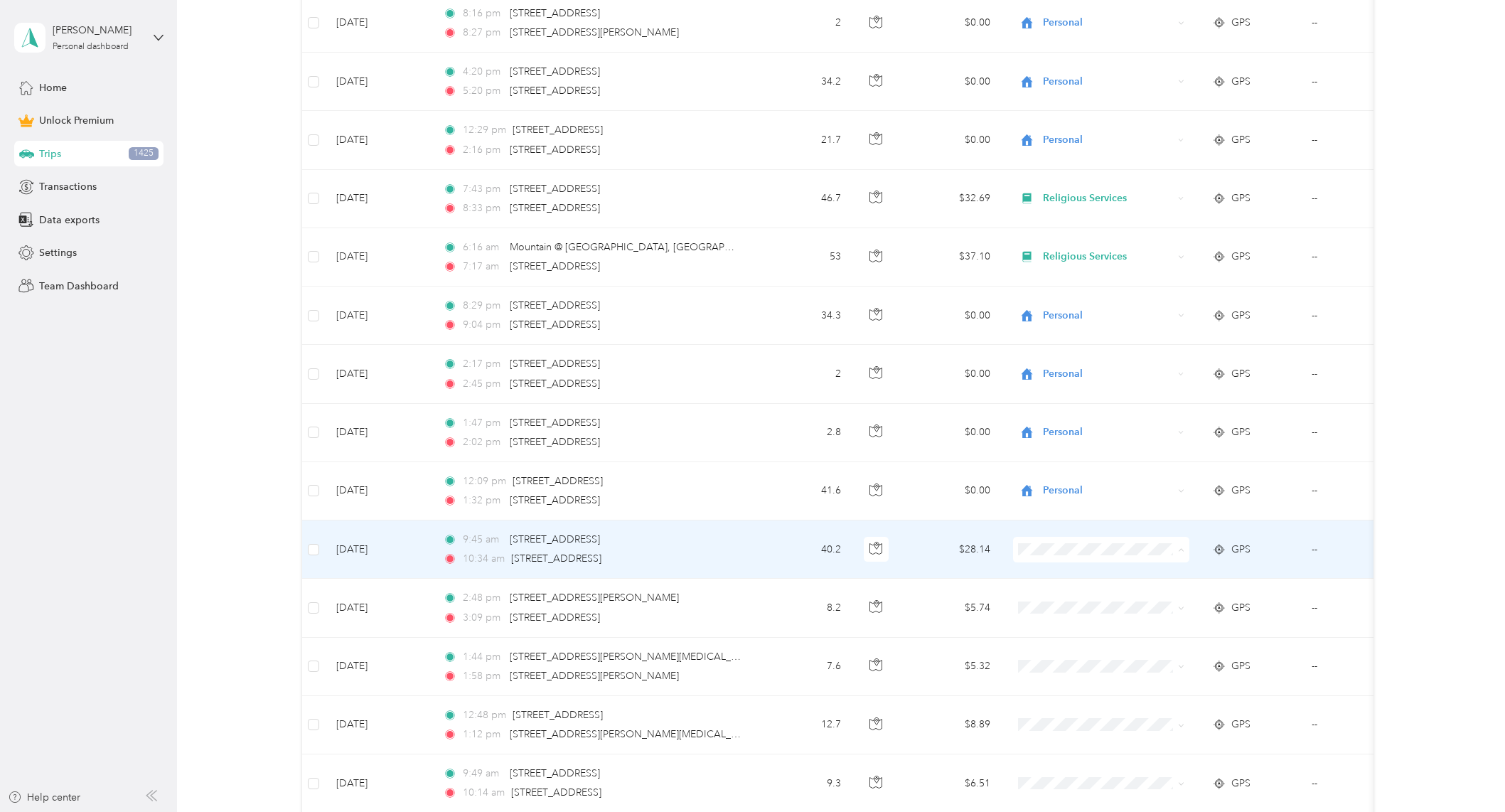
click at [1058, 606] on ol "Work Personal Doordash Religious Services Other Charity Medical Moving Commute" at bounding box center [1100, 663] width 176 height 199
click at [1071, 602] on span "Personal" at bounding box center [1113, 601] width 132 height 15
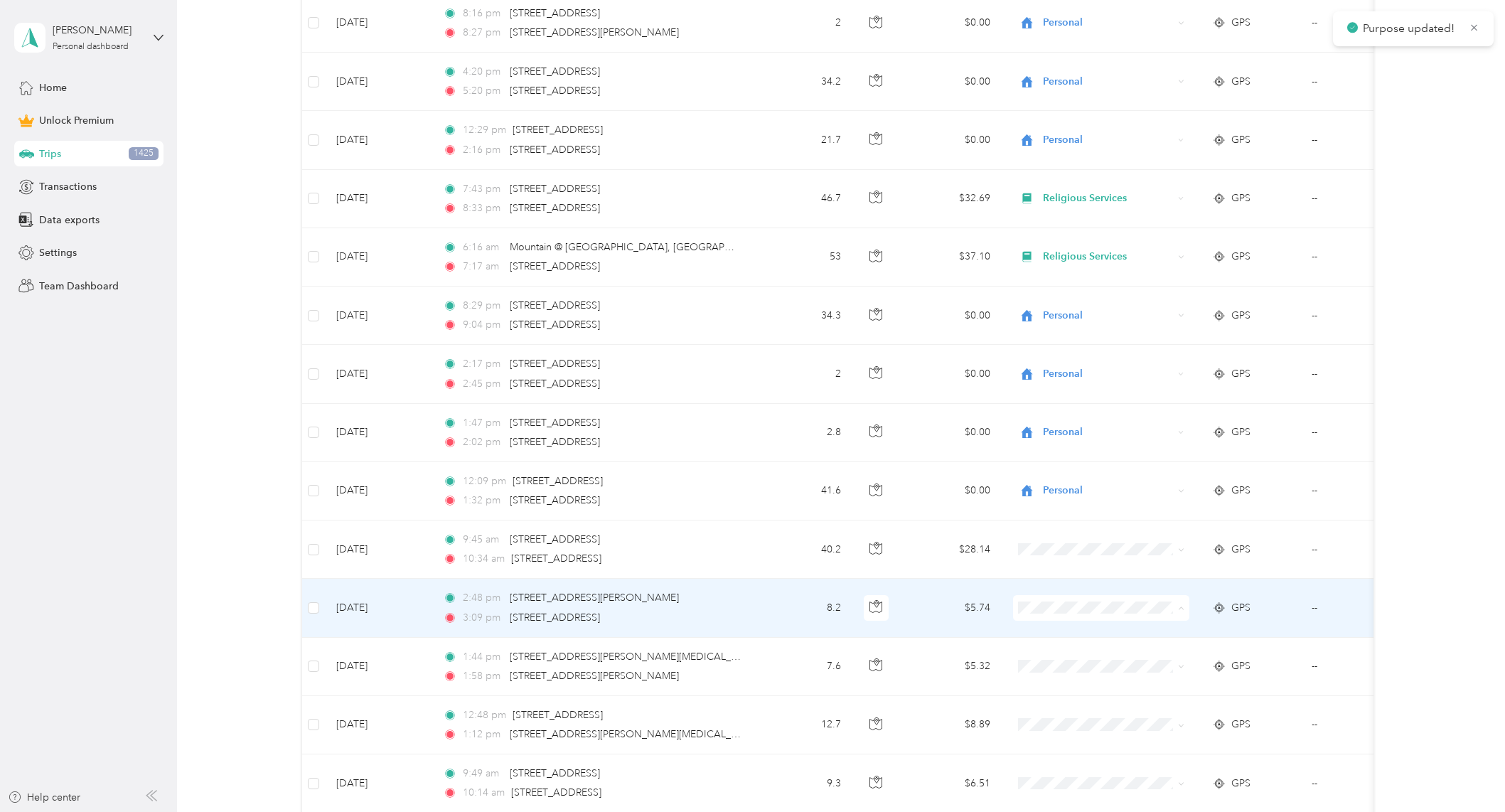
click at [1070, 441] on ol "Work Personal Doordash Religious Services Other Charity Medical Moving Commute" at bounding box center [1100, 494] width 176 height 199
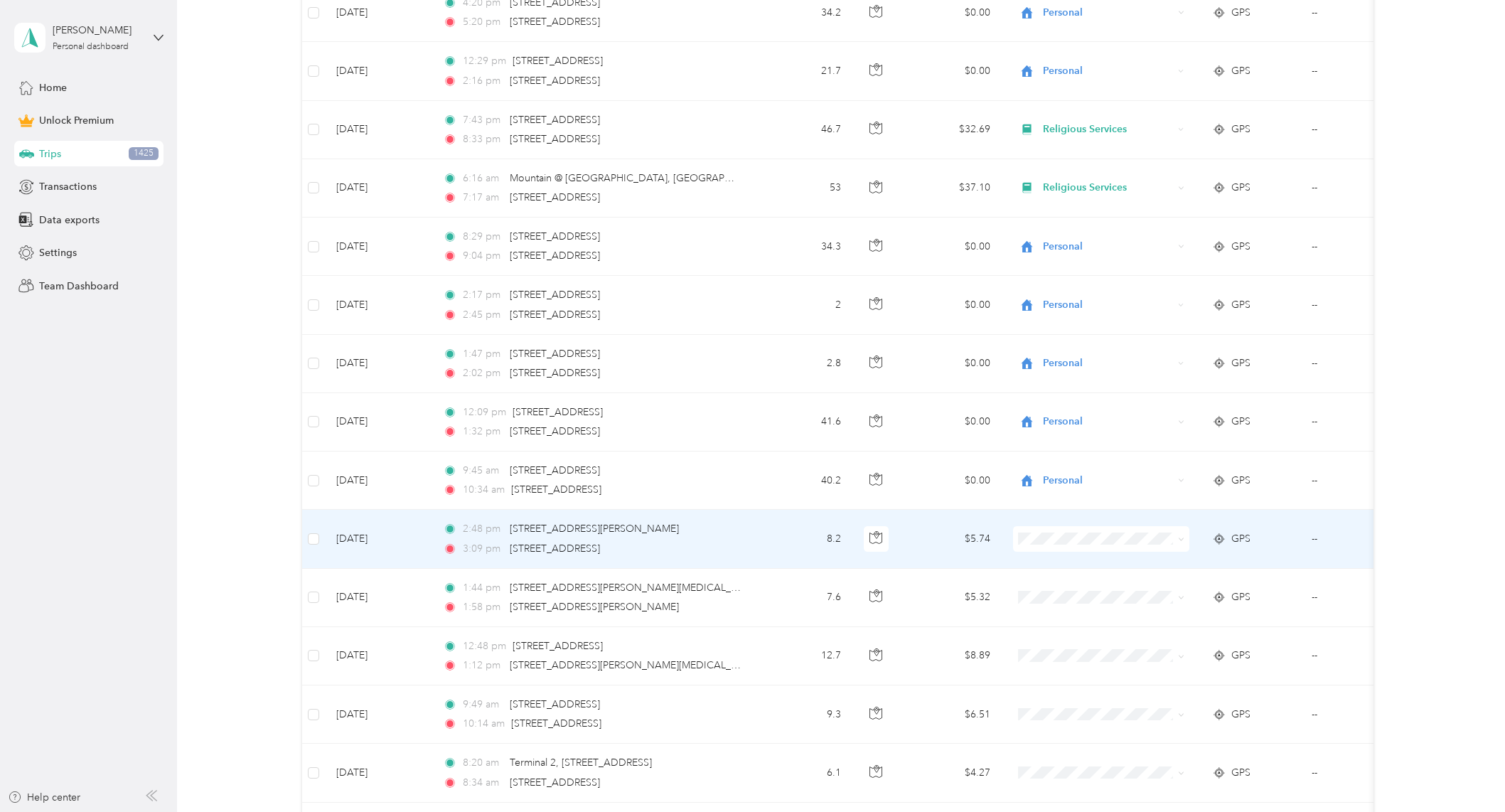
scroll to position [6611, 0]
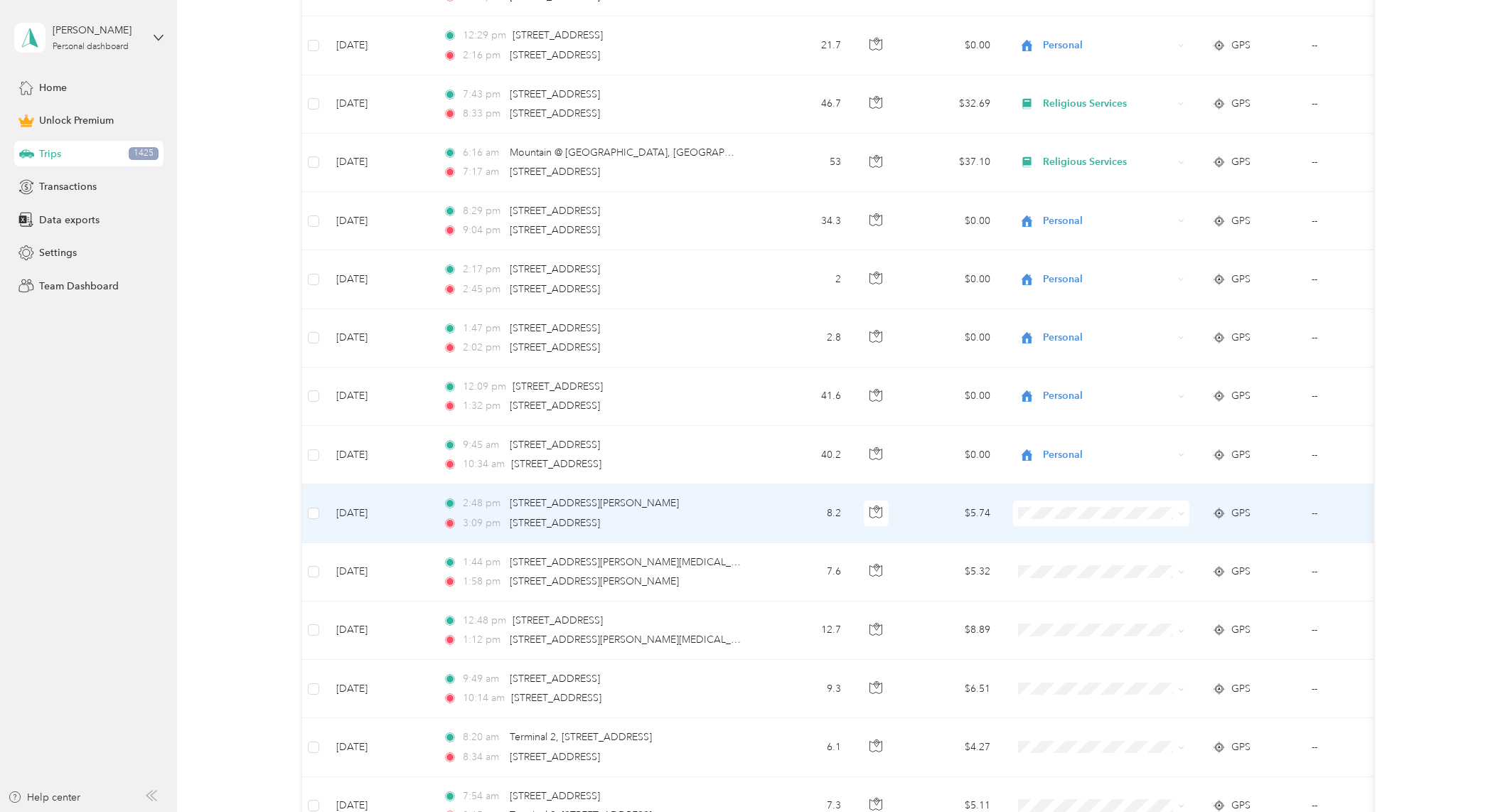
click at [1071, 502] on span at bounding box center [1100, 513] width 176 height 25
click at [1080, 564] on span "Personal" at bounding box center [1113, 562] width 132 height 15
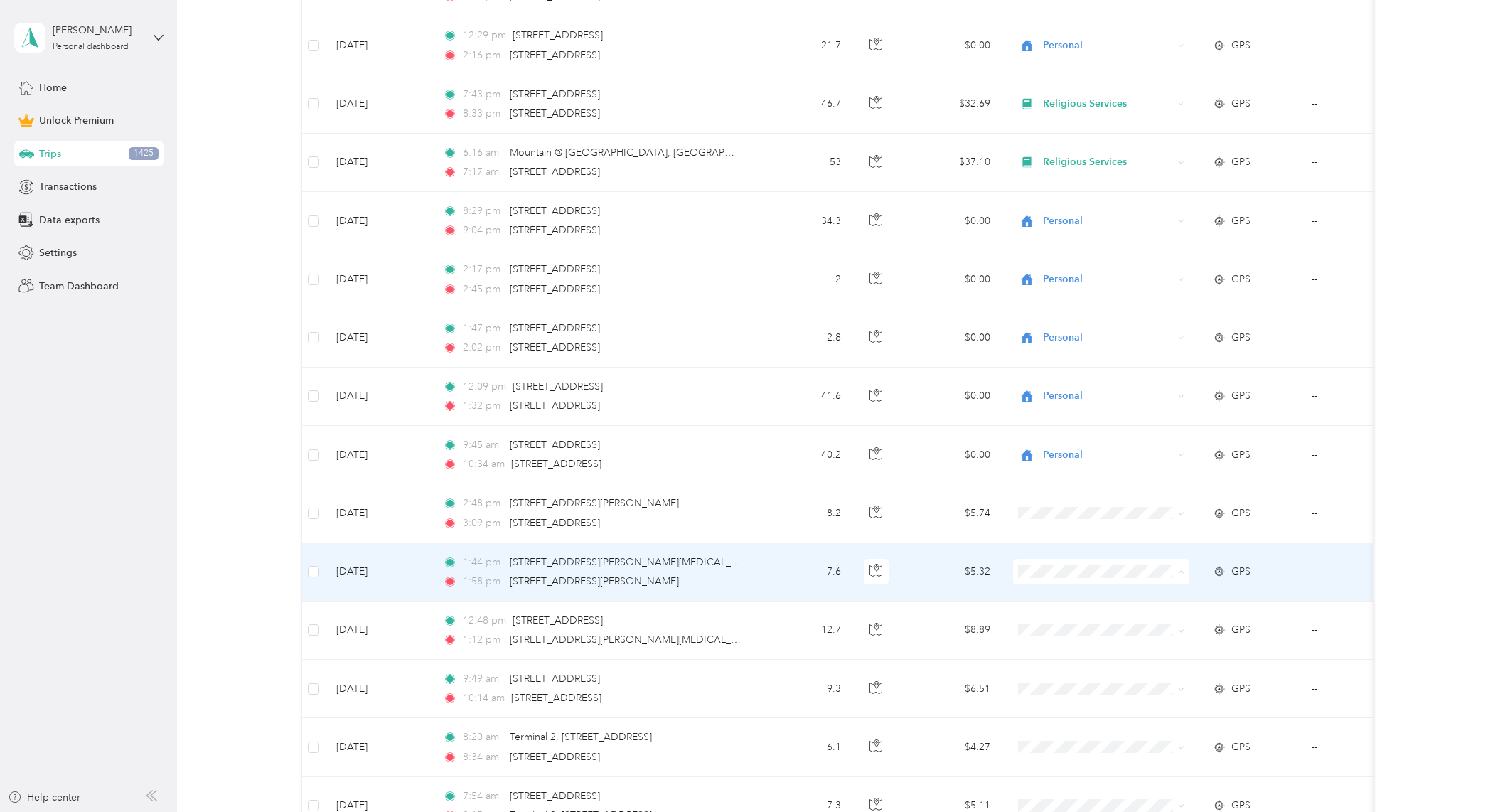
click at [1077, 622] on span "Personal" at bounding box center [1113, 623] width 132 height 15
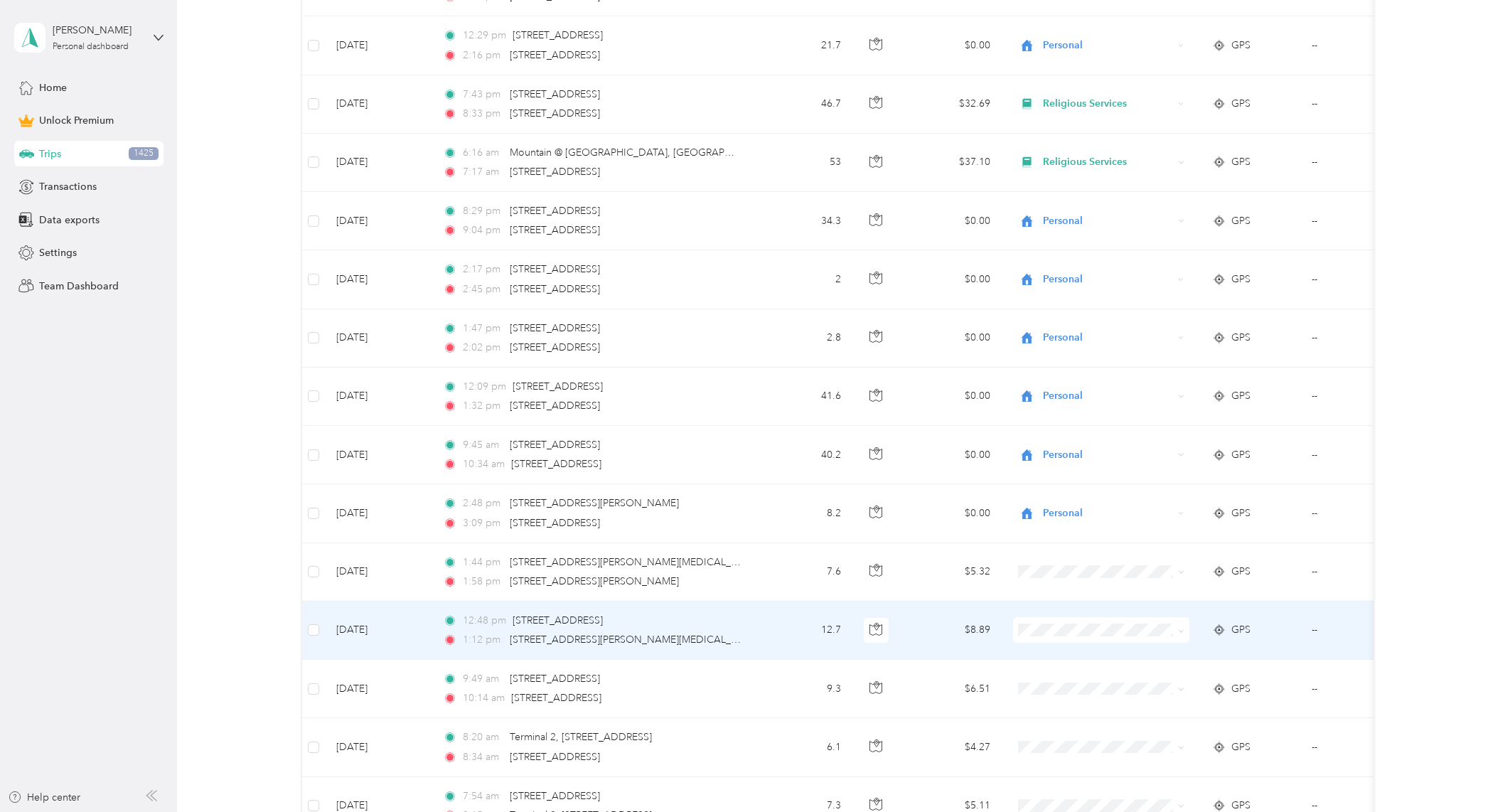
click at [1080, 460] on li "Personal" at bounding box center [1100, 451] width 176 height 25
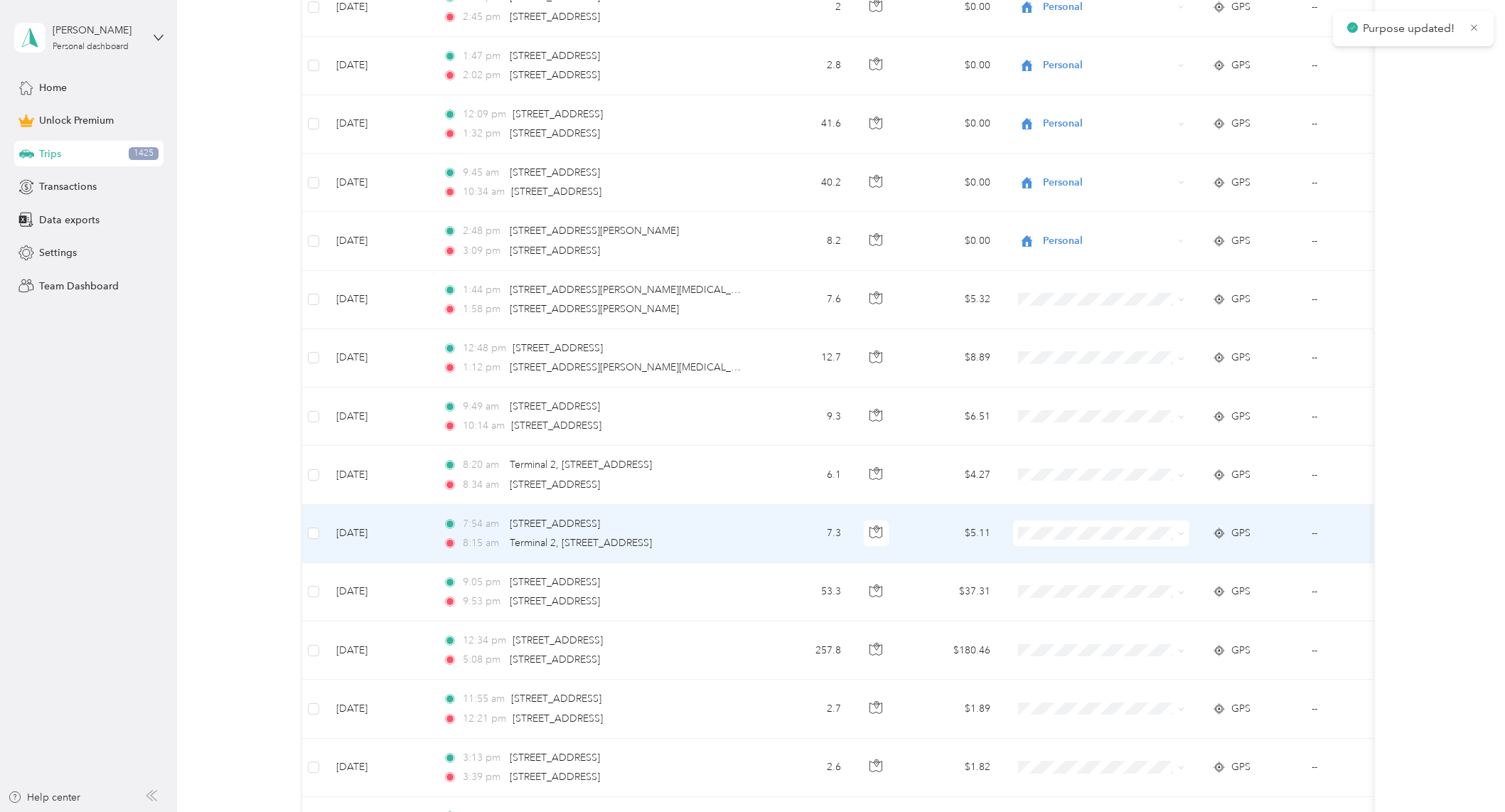
scroll to position [6967, 0]
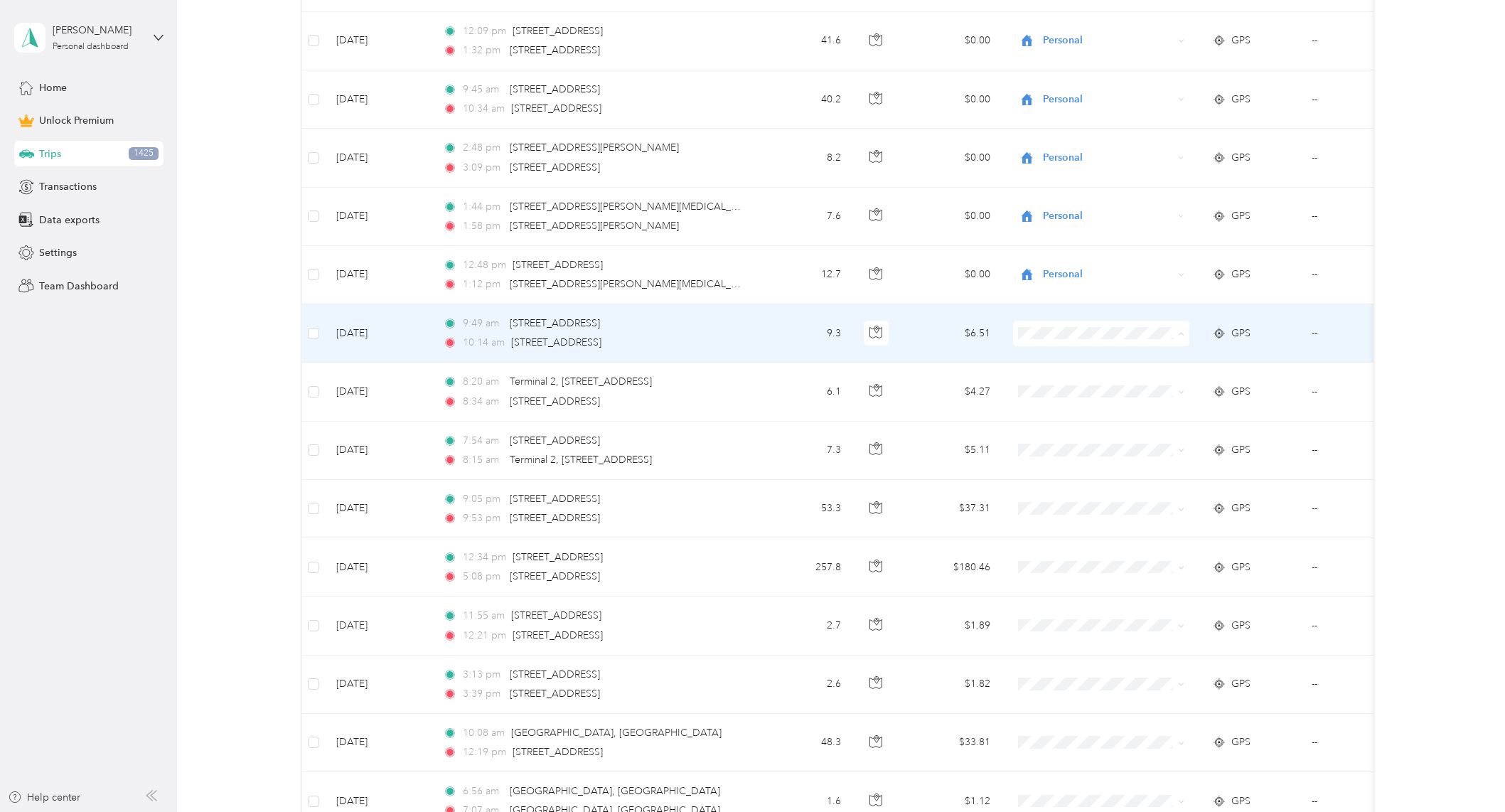
click at [1079, 388] on li "Personal" at bounding box center [1100, 384] width 176 height 25
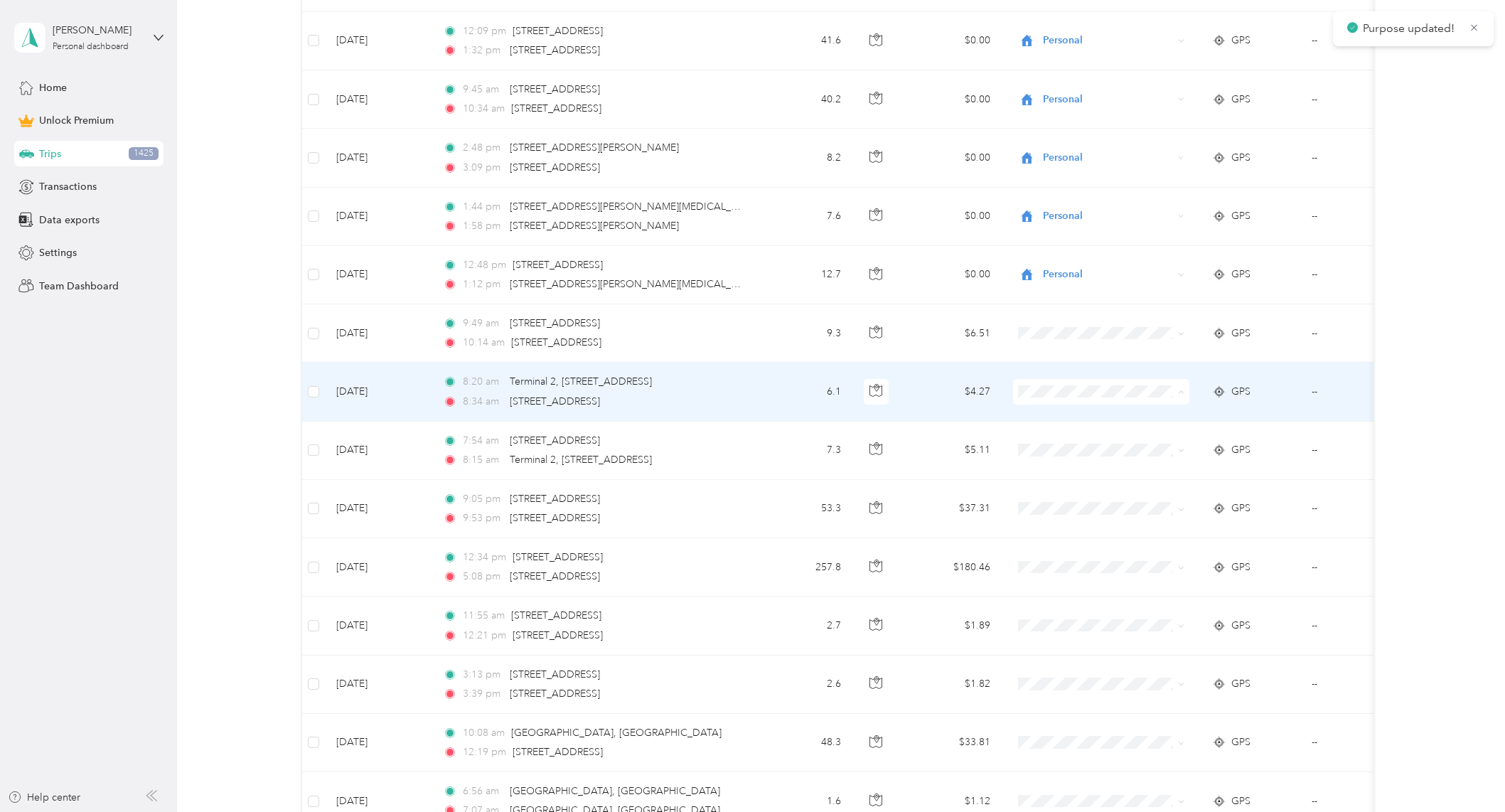
click at [1076, 439] on span "Personal" at bounding box center [1113, 443] width 132 height 15
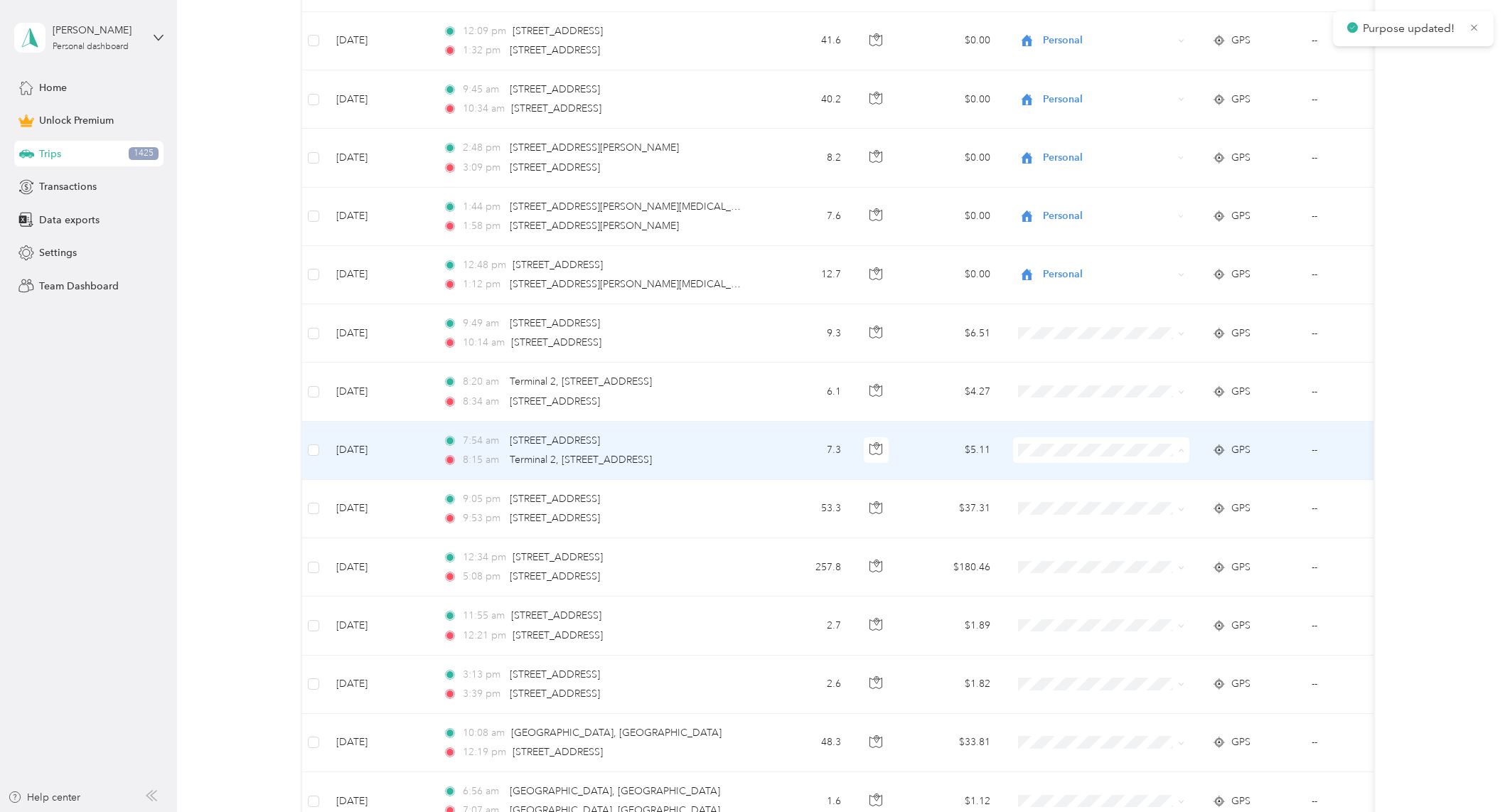
click at [1066, 500] on span "Personal" at bounding box center [1113, 501] width 132 height 15
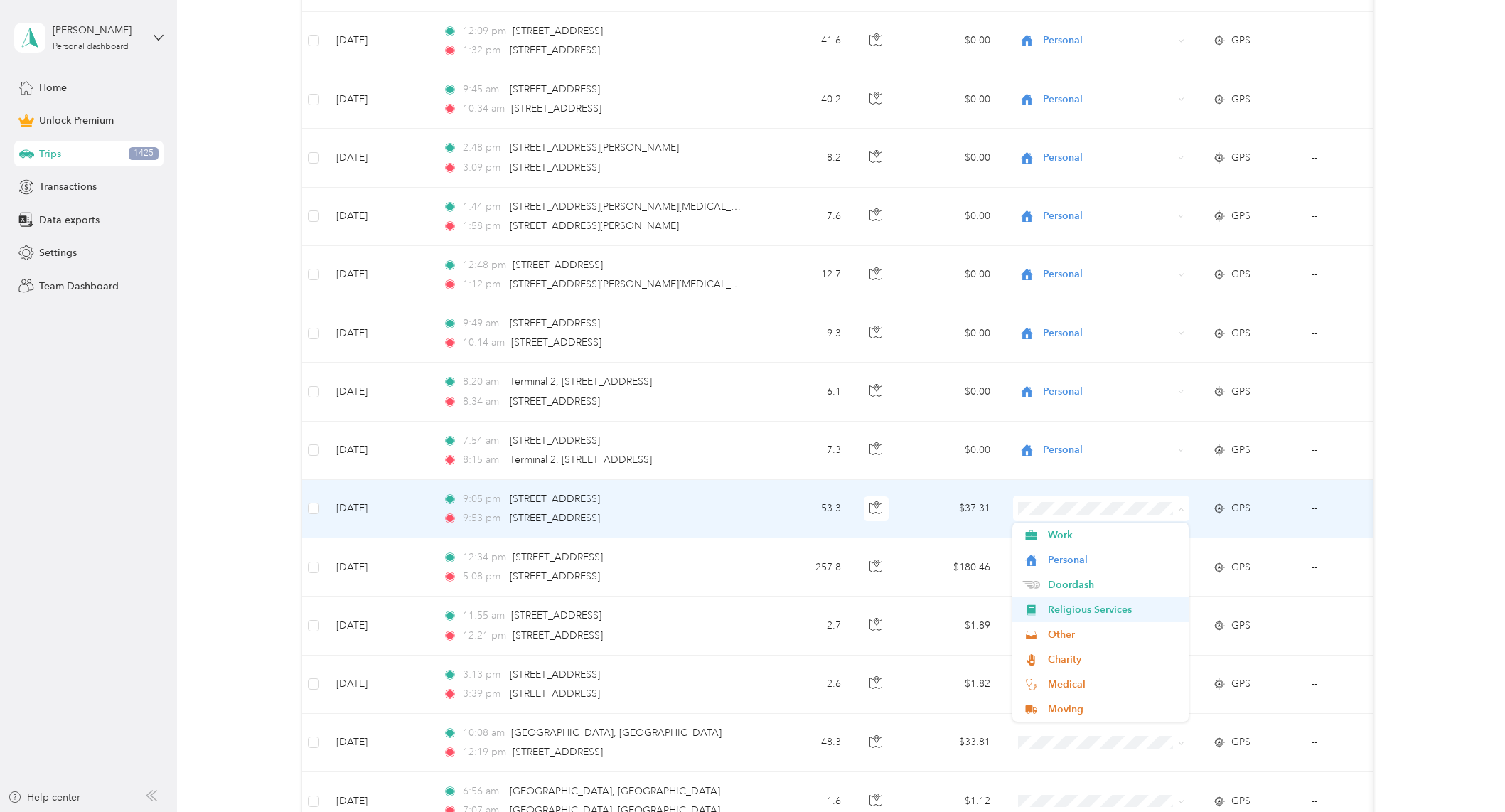
click at [1126, 606] on span "Religious Services" at bounding box center [1113, 610] width 132 height 15
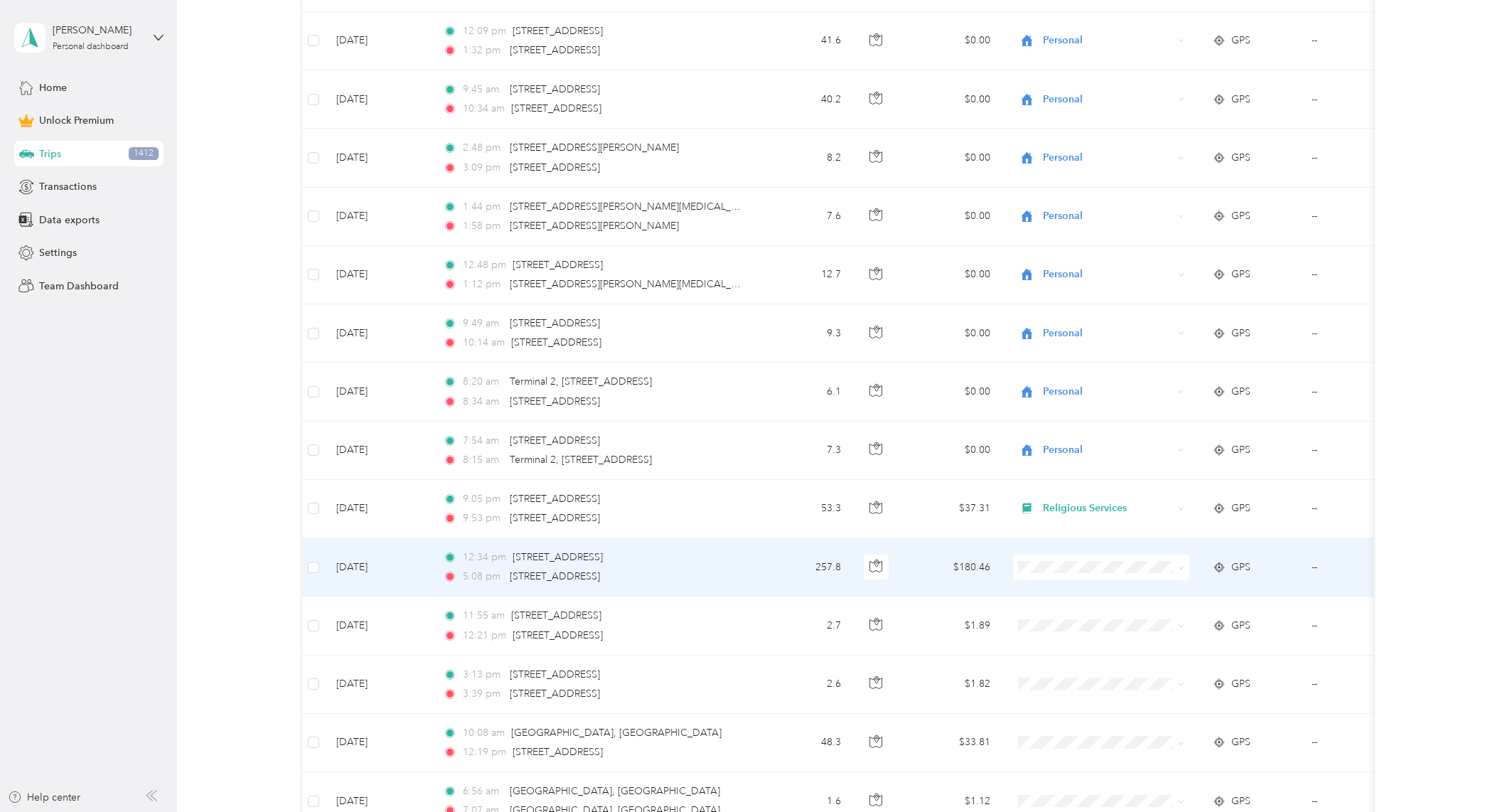
click at [1095, 665] on span "Religious Services" at bounding box center [1113, 666] width 132 height 15
click at [1105, 596] on span "Work" at bounding box center [1113, 594] width 132 height 15
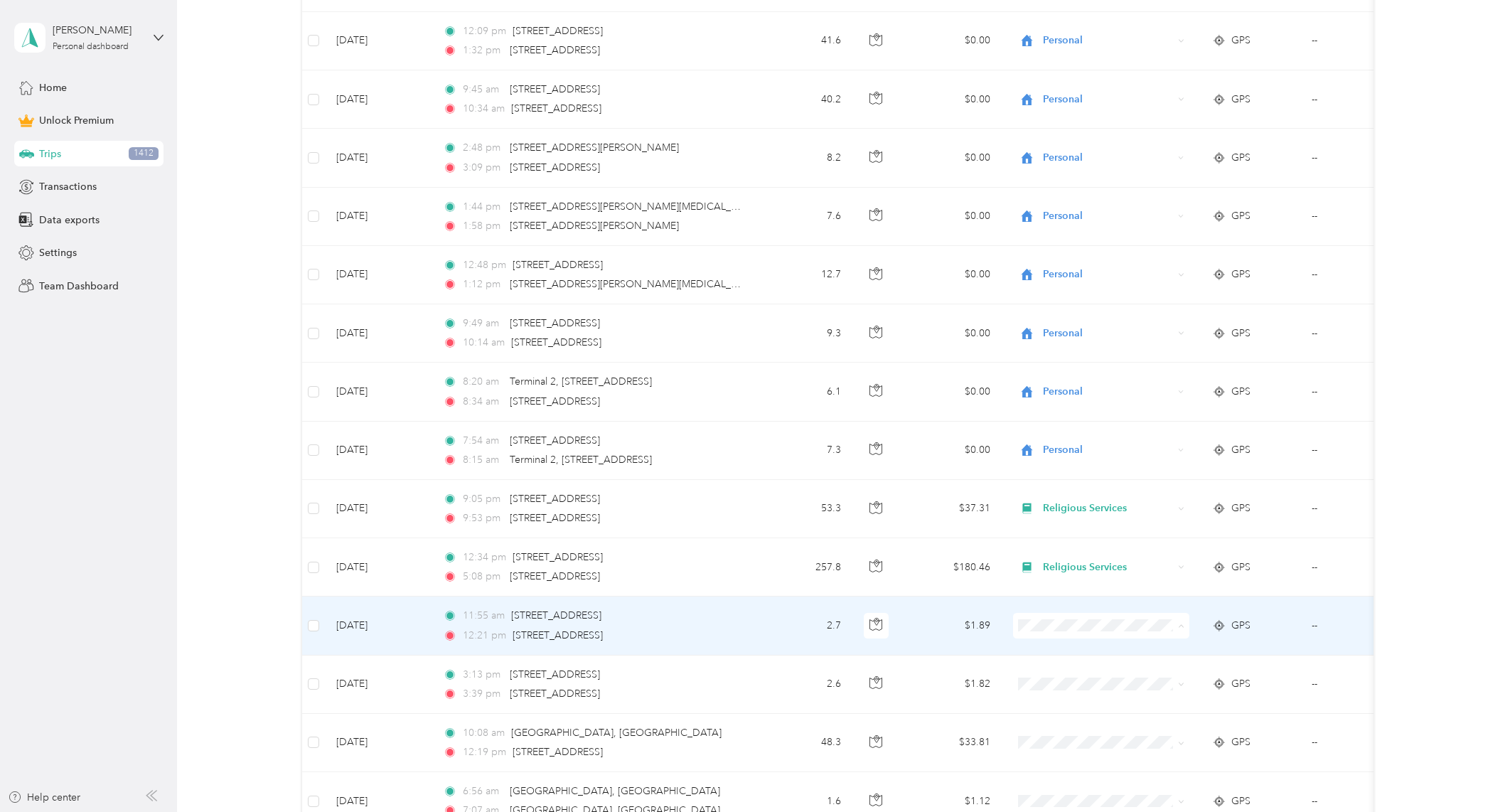
click at [1089, 426] on span "Work" at bounding box center [1113, 425] width 132 height 15
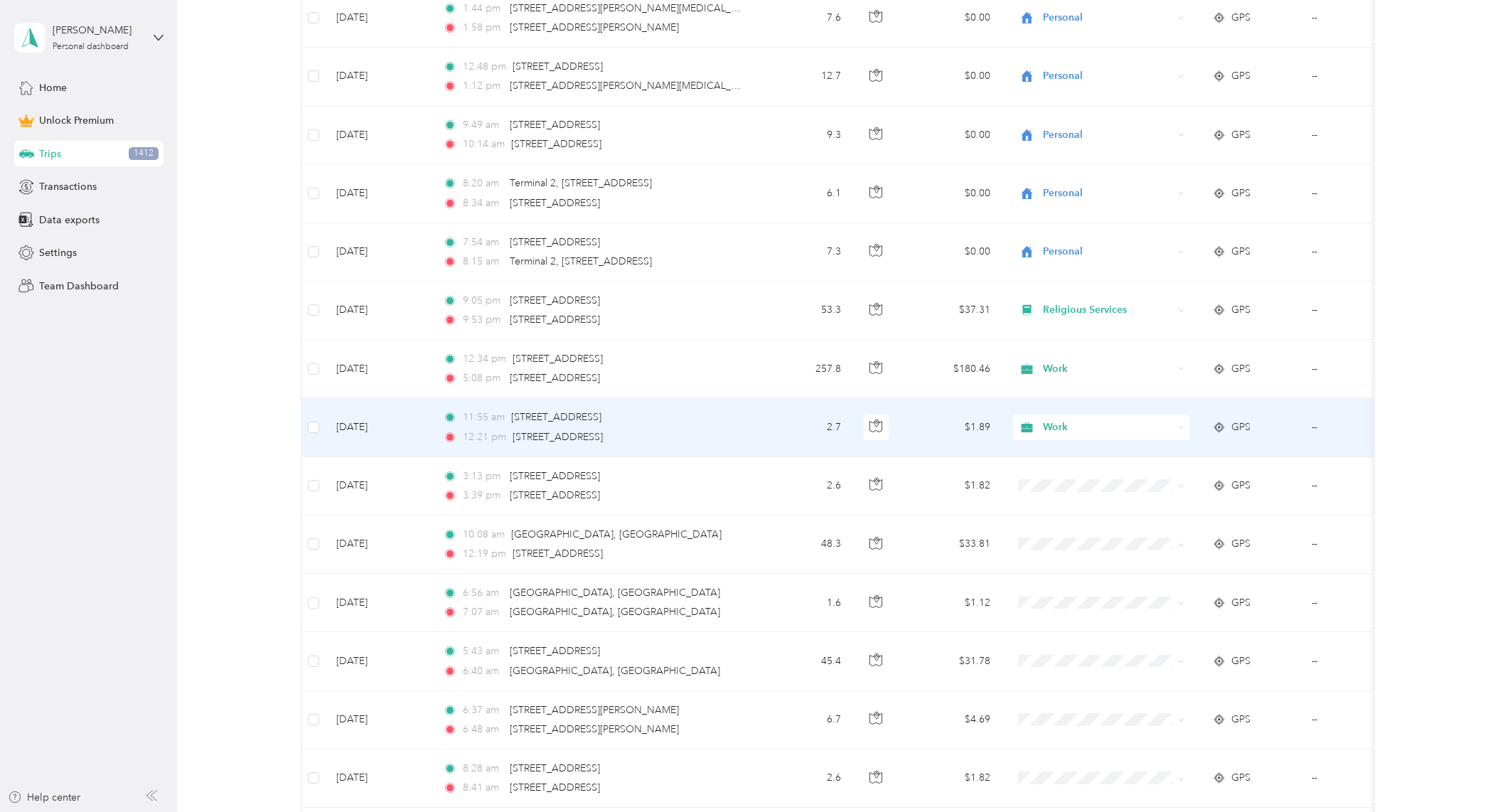
scroll to position [7179, 0]
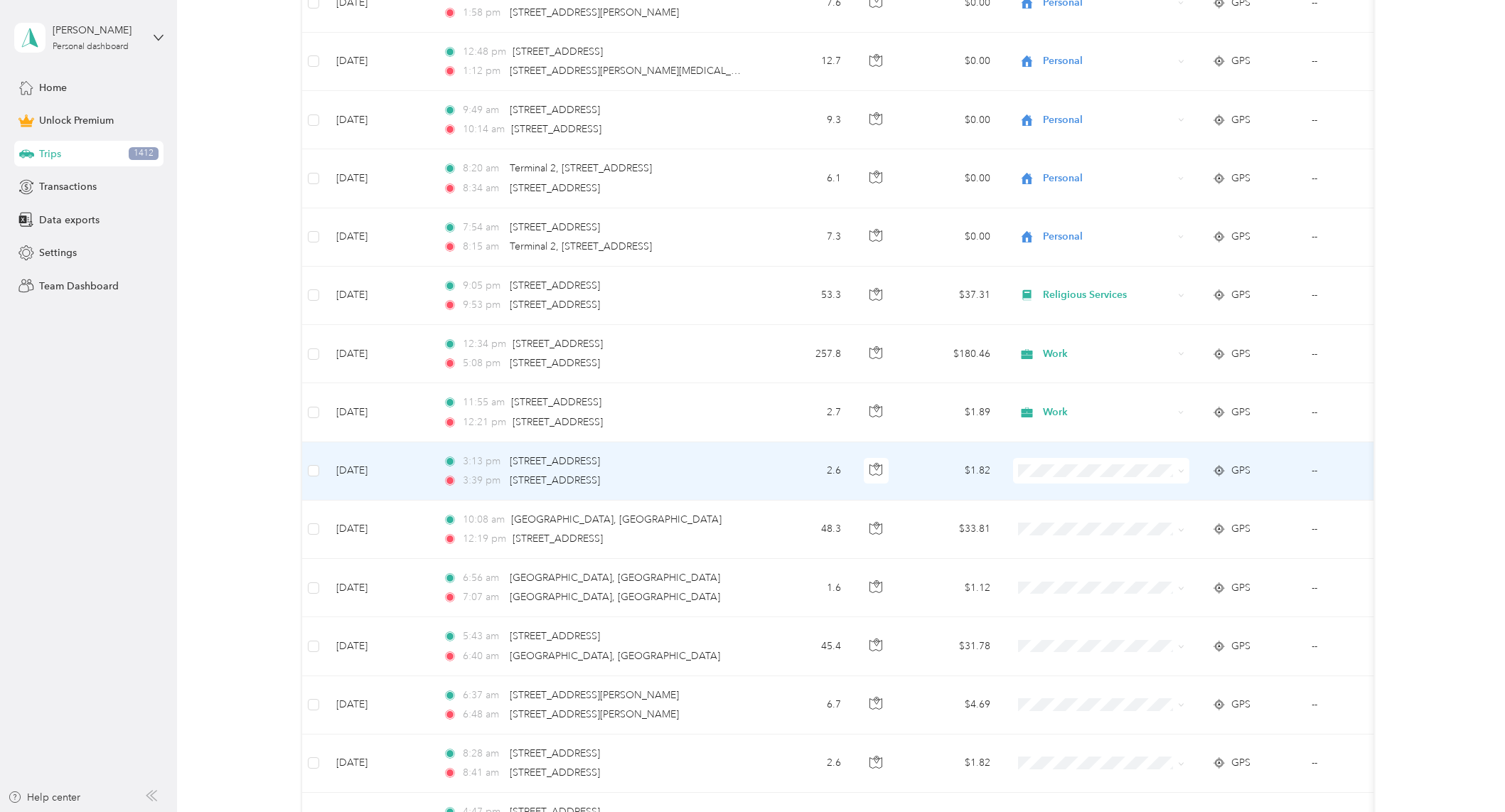
click at [1072, 526] on li "Personal" at bounding box center [1100, 519] width 176 height 25
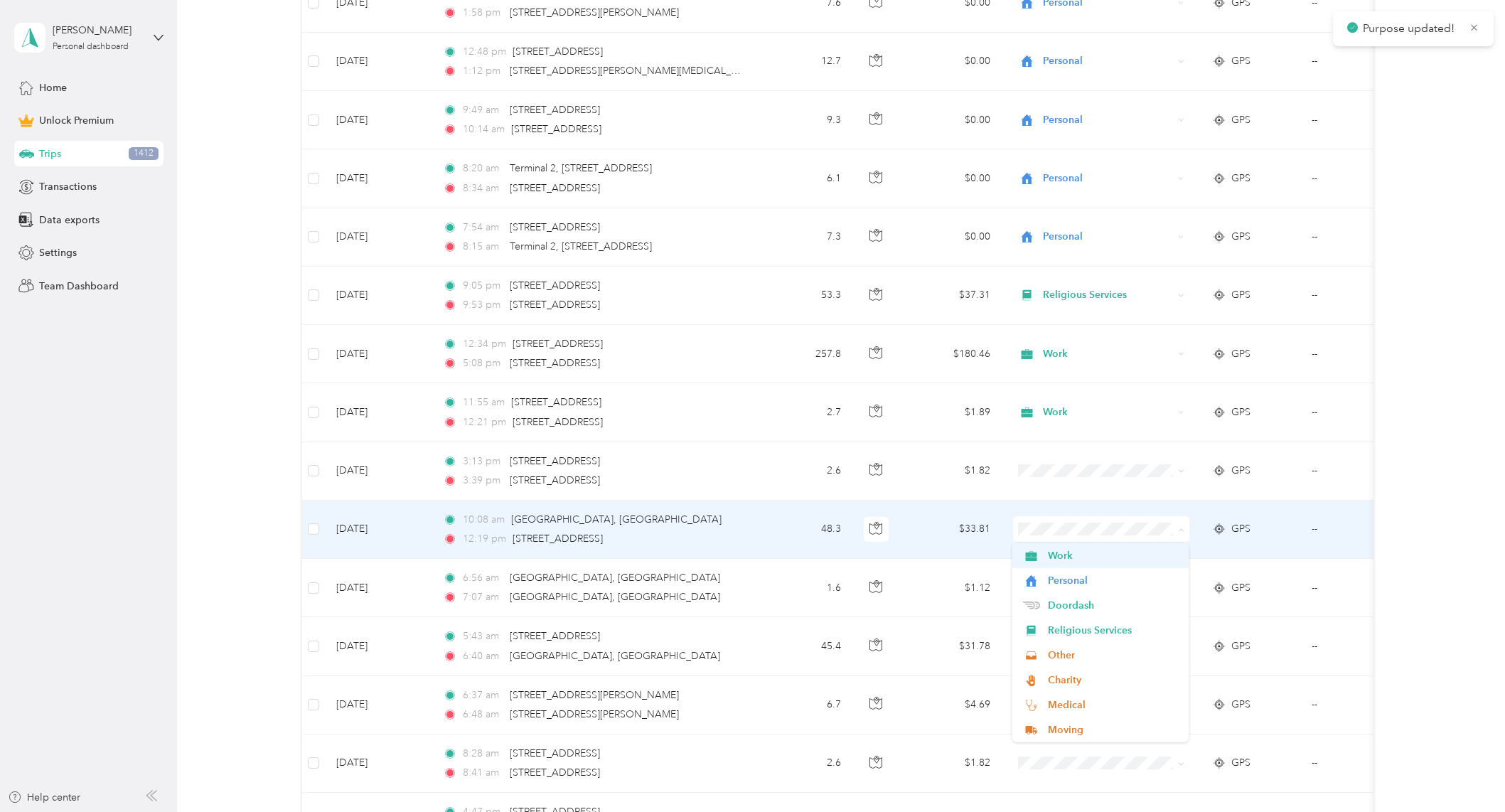
click at [1109, 555] on span "Work" at bounding box center [1113, 555] width 132 height 15
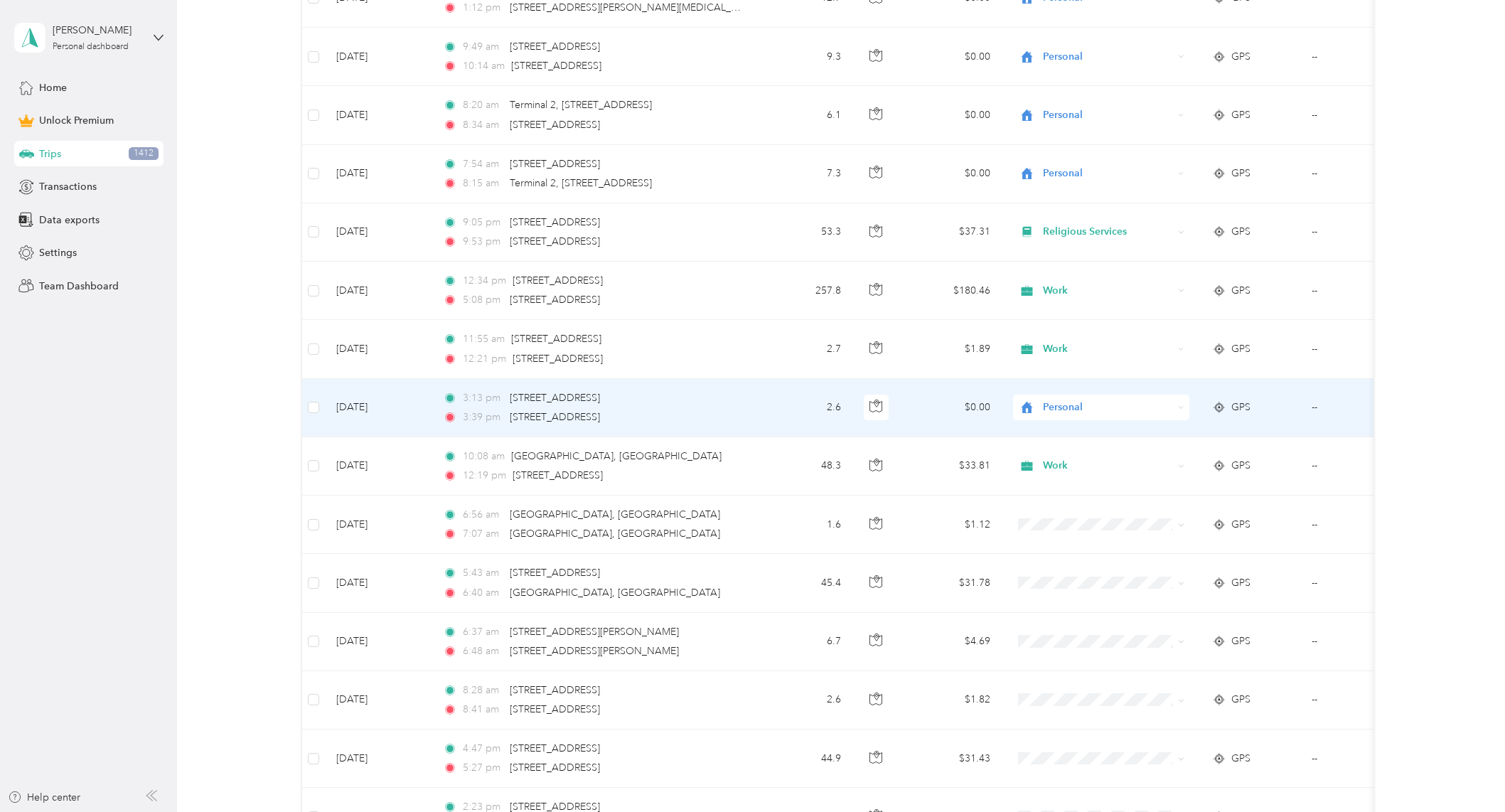
scroll to position [7251, 0]
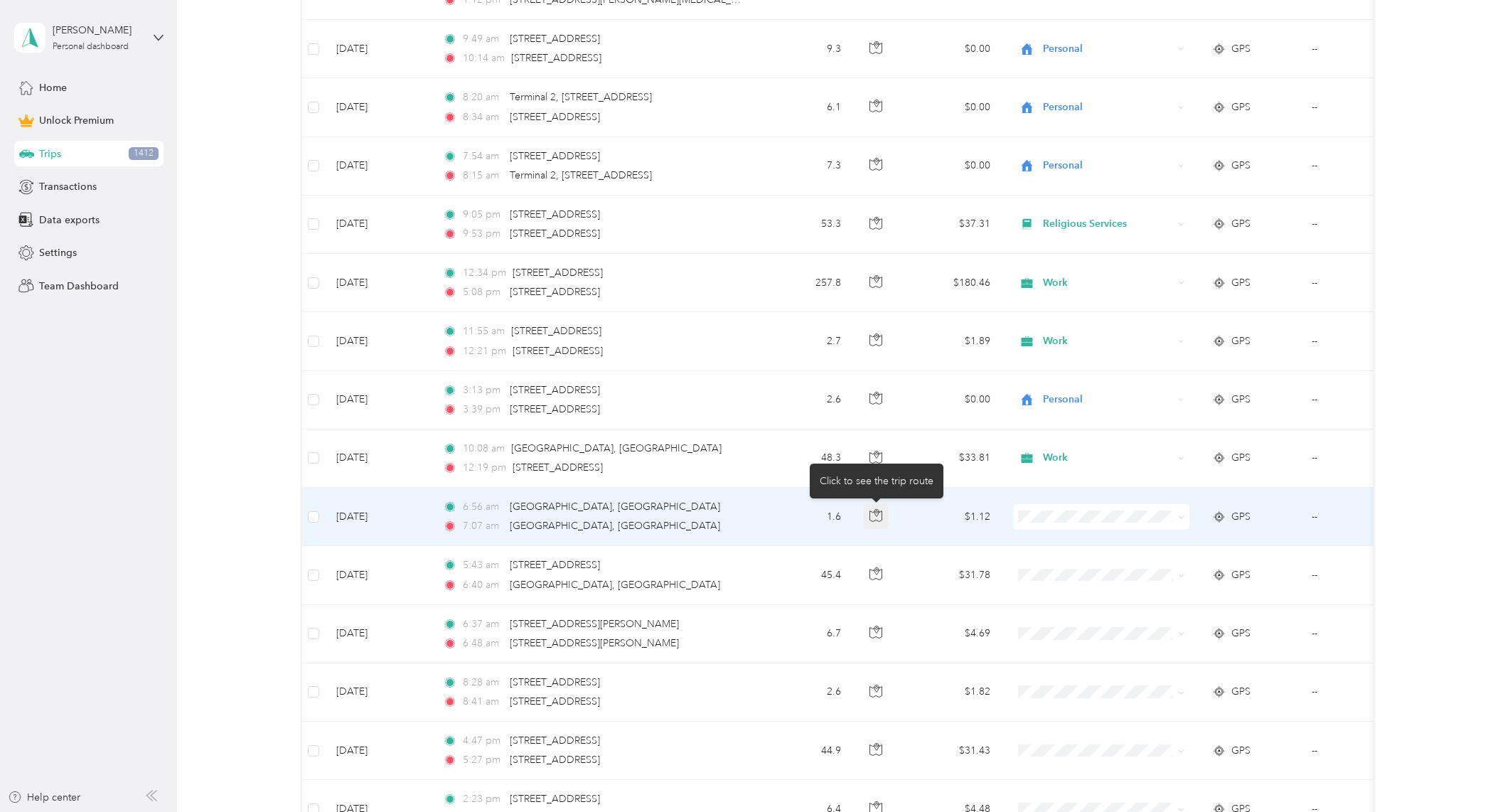
click at [871, 524] on button "button" at bounding box center [877, 517] width 25 height 25
click at [1082, 552] on ol "Work Personal Doordash Religious Services Other Charity Medical Moving Commute" at bounding box center [1100, 631] width 176 height 199
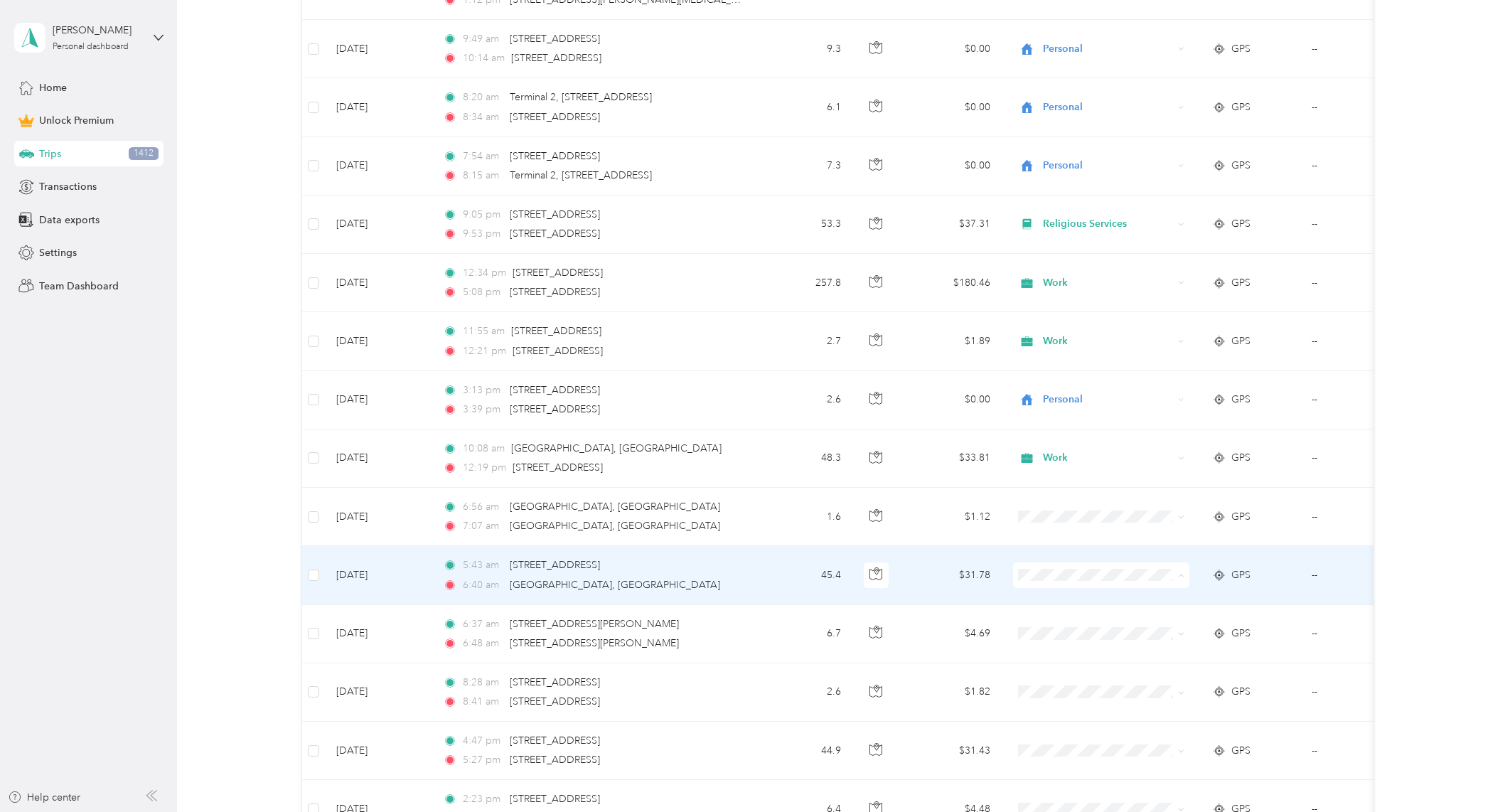
click at [1072, 605] on span "Work" at bounding box center [1113, 602] width 132 height 15
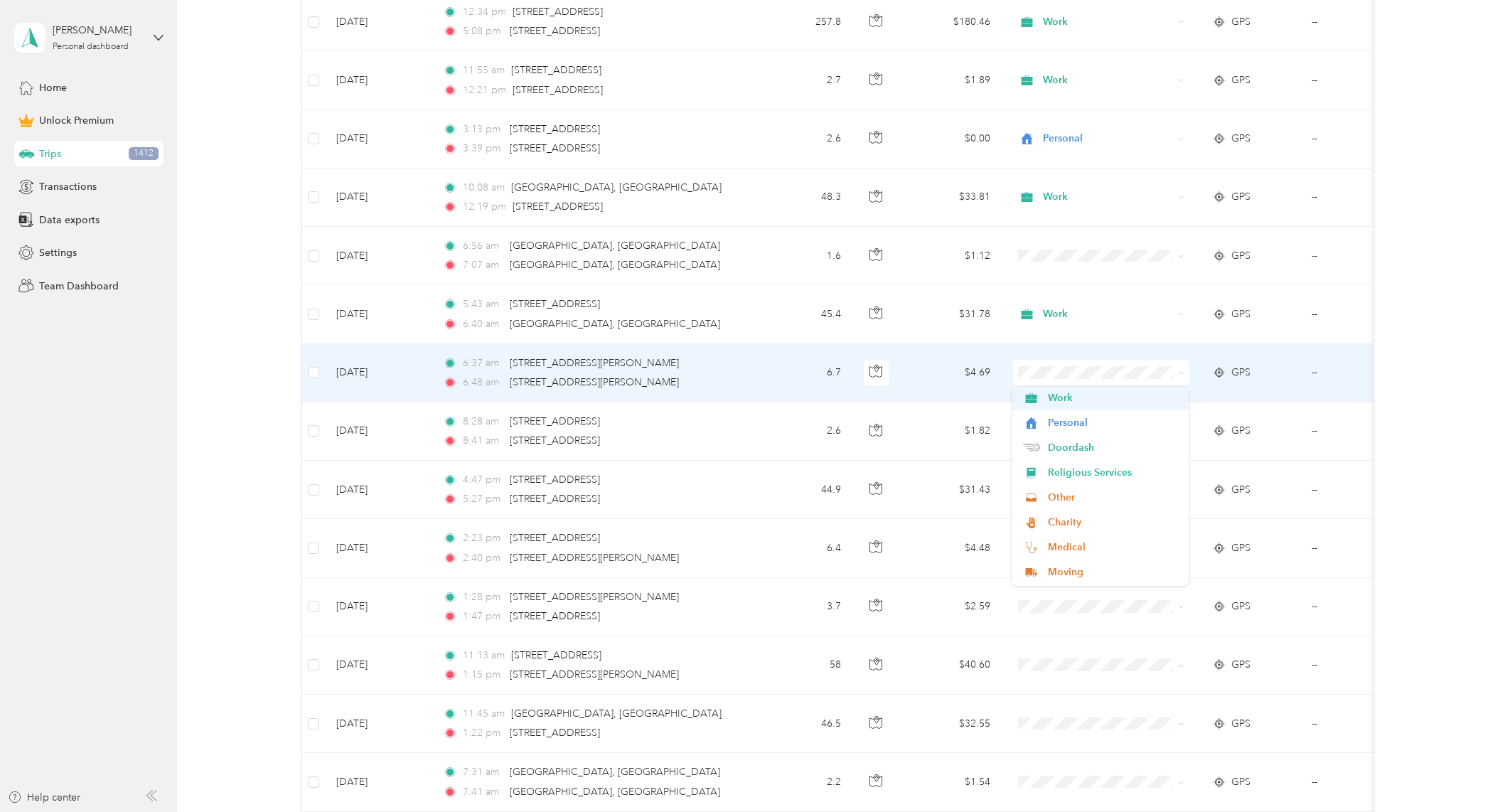
scroll to position [0, 0]
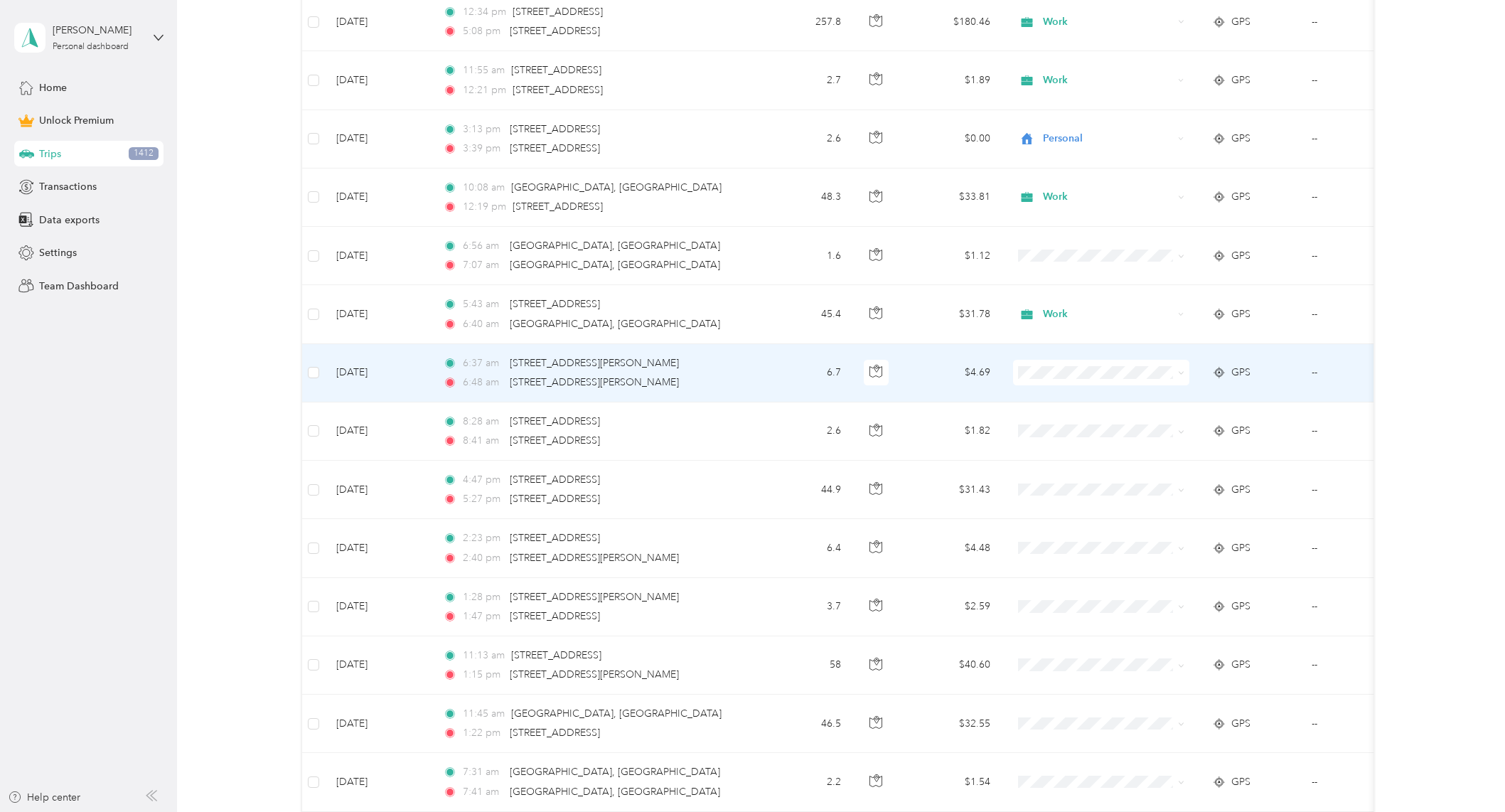
click at [1042, 390] on li "Work" at bounding box center [1100, 396] width 176 height 25
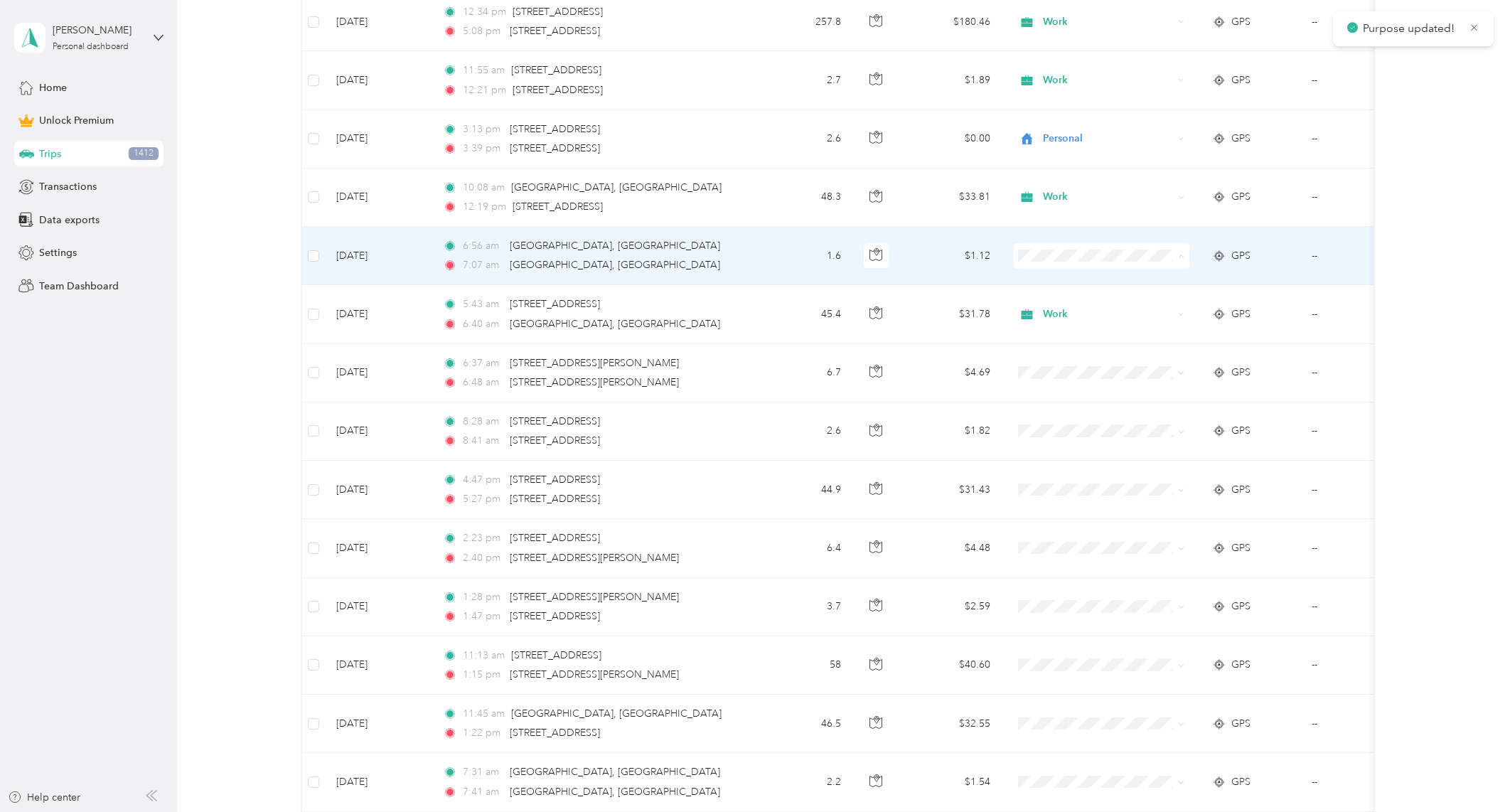
click at [1054, 280] on span "Work" at bounding box center [1113, 283] width 132 height 15
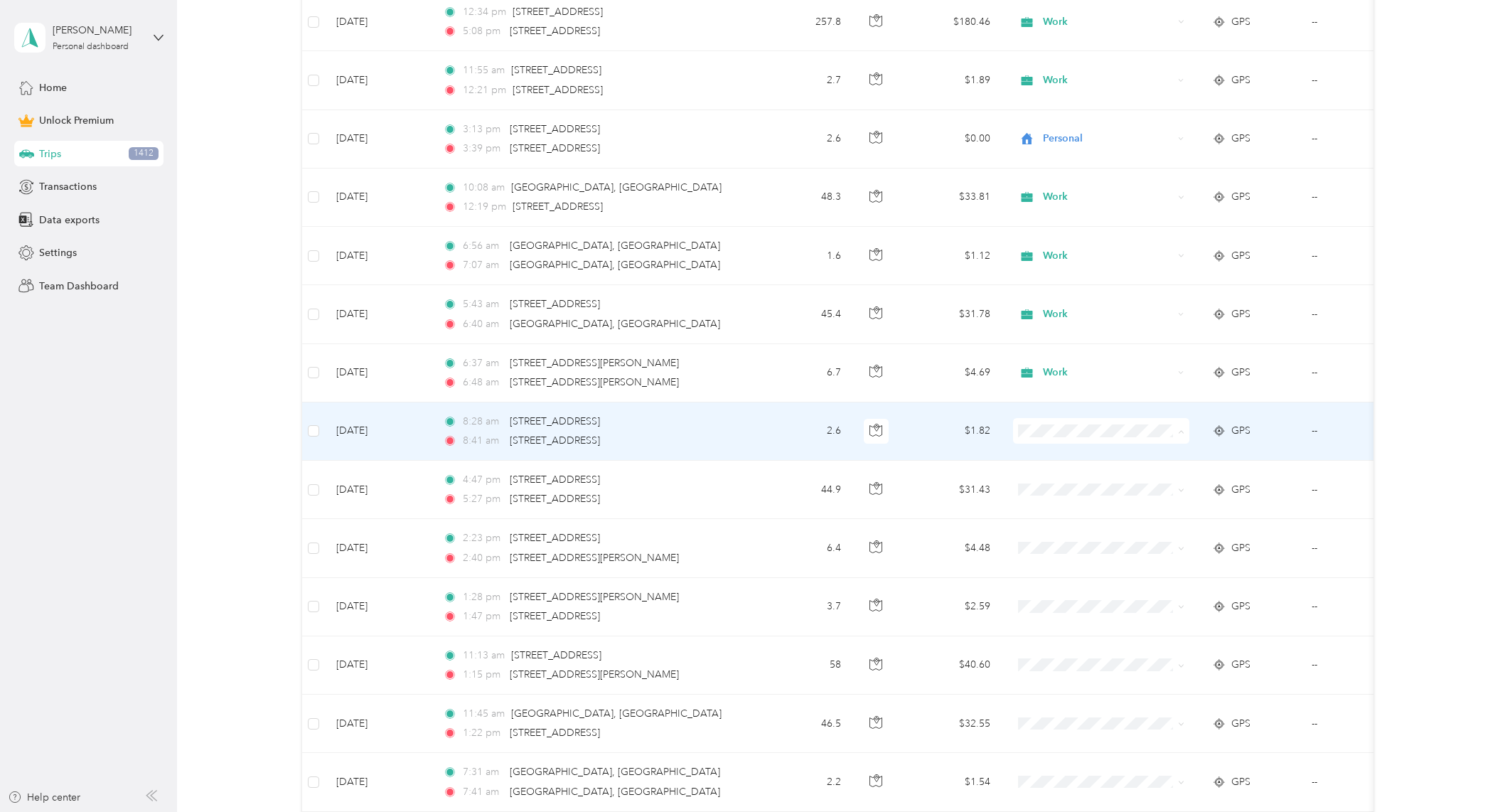
click at [1040, 446] on li "Work" at bounding box center [1100, 457] width 176 height 25
click at [876, 426] on icon "button" at bounding box center [877, 426] width 2 height 2
click at [1110, 439] on div "Work" at bounding box center [1100, 431] width 176 height 25
click at [1065, 482] on span "Personal" at bounding box center [1113, 483] width 132 height 15
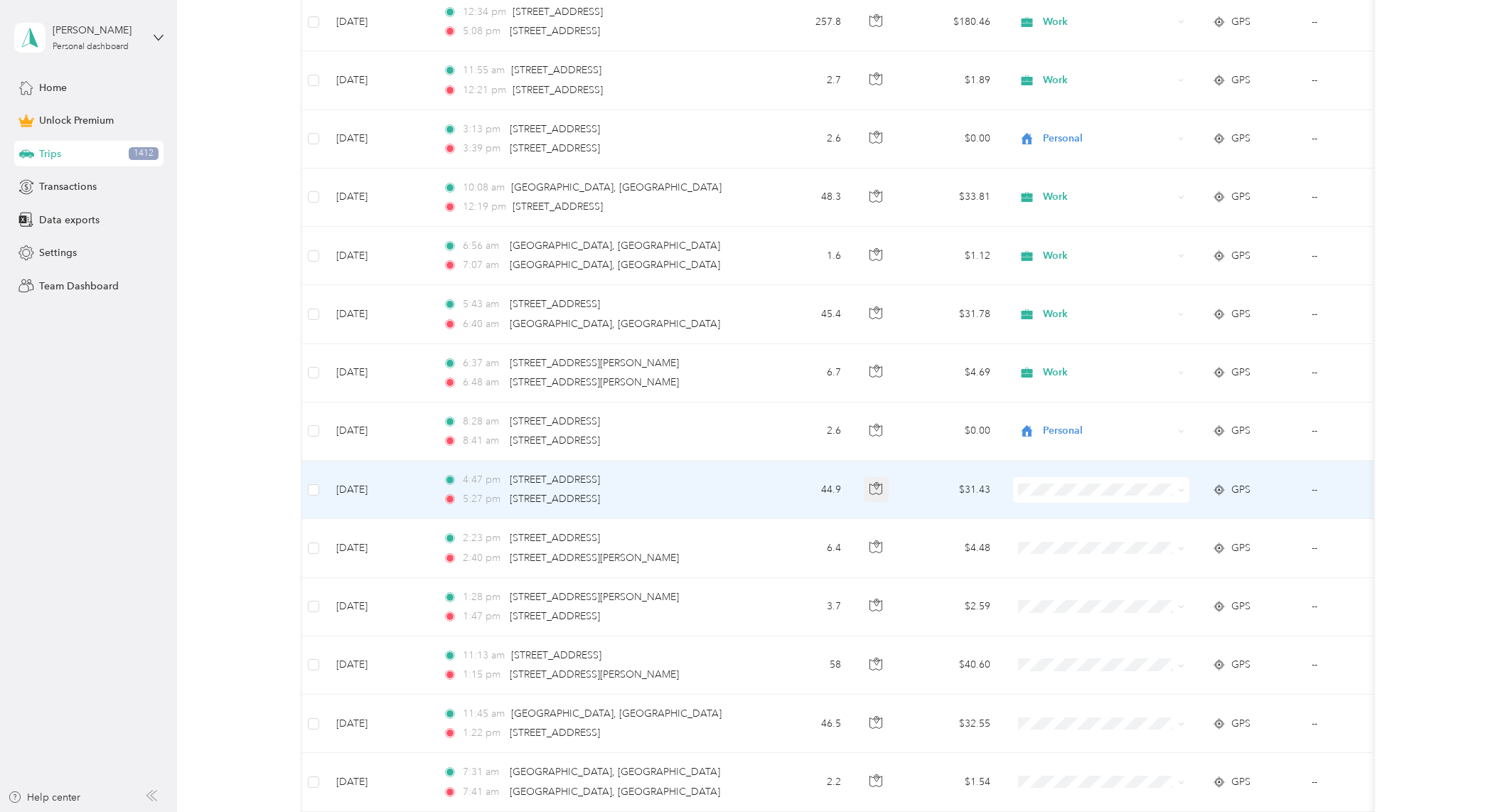
click at [881, 492] on icon "button" at bounding box center [875, 488] width 13 height 13
click at [871, 489] on icon "button" at bounding box center [875, 488] width 13 height 13
click at [870, 489] on icon "button" at bounding box center [875, 488] width 13 height 13
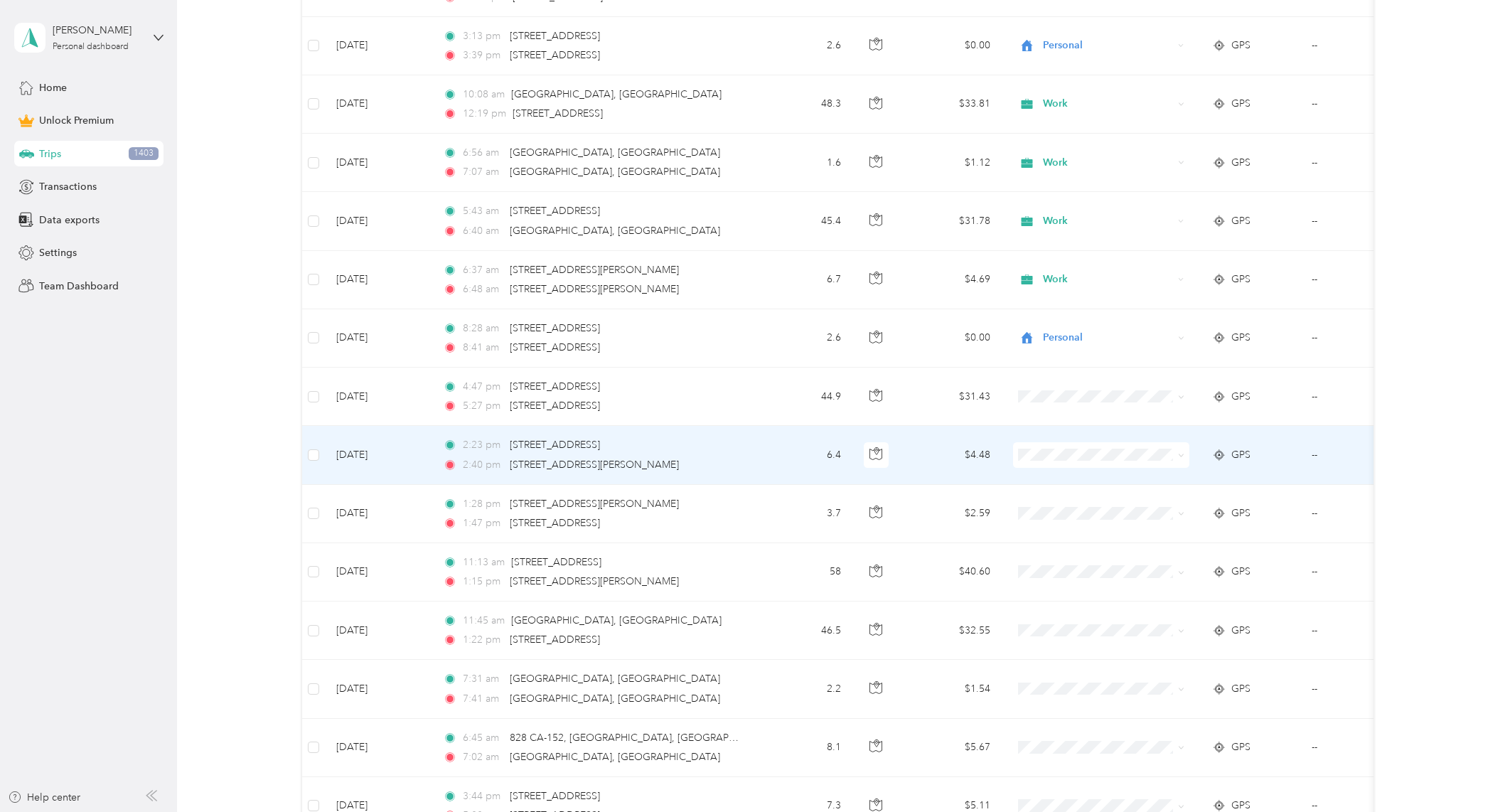
scroll to position [7606, 0]
click at [864, 454] on button "button" at bounding box center [877, 454] width 25 height 25
click at [870, 451] on icon "button" at bounding box center [875, 451] width 13 height 13
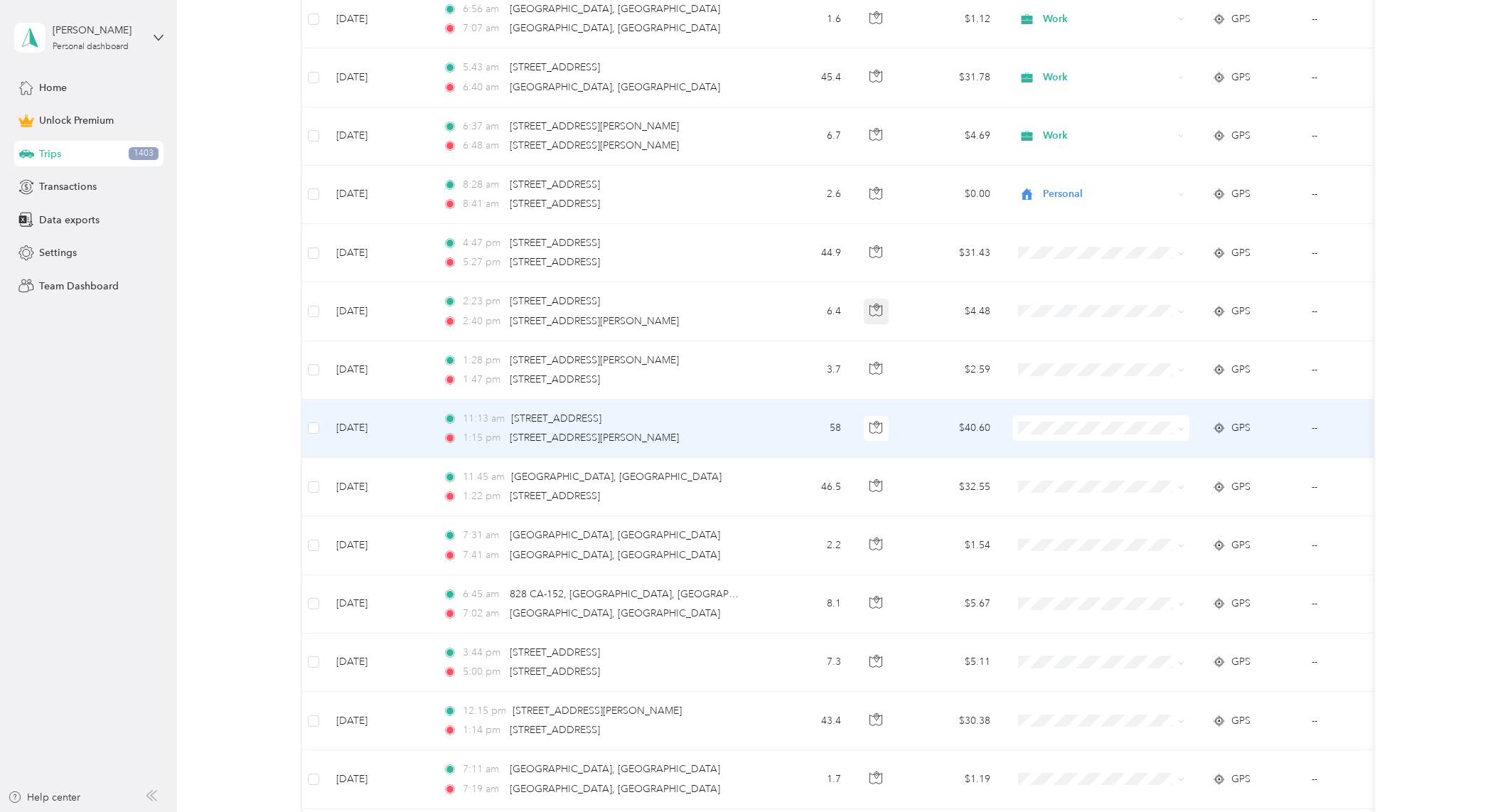
scroll to position [7773, 0]
